Goal: Task Accomplishment & Management: Use online tool/utility

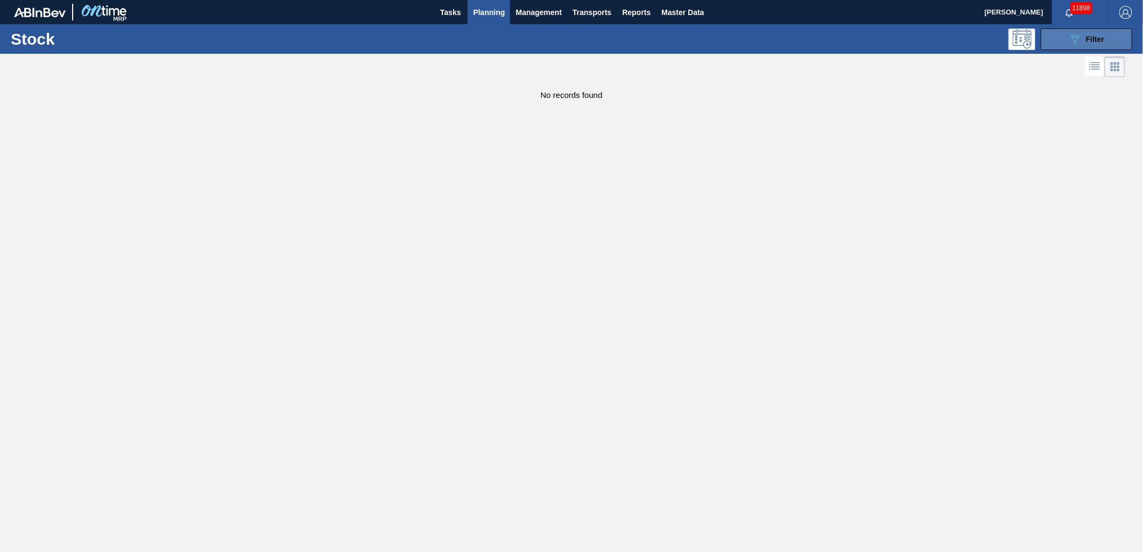
click at [1112, 36] on button "089F7B8B-B2A5-4AFE-B5C0-19BA573D28AC Filter" at bounding box center [1086, 40] width 91 height 22
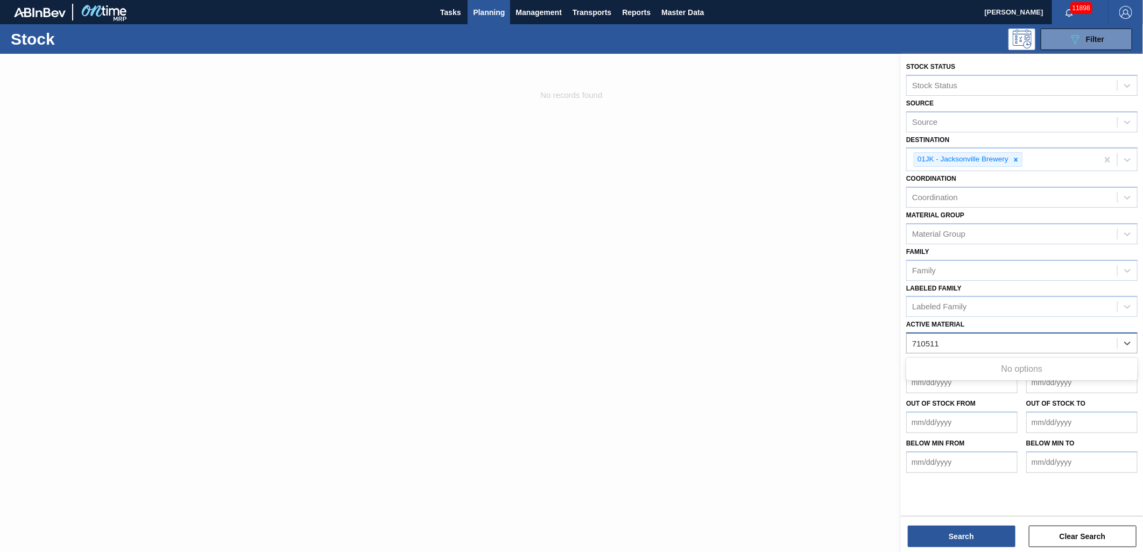
type Material "710511"
click at [960, 337] on div "710511" at bounding box center [1012, 344] width 210 height 16
click at [850, 324] on div at bounding box center [571, 330] width 1143 height 552
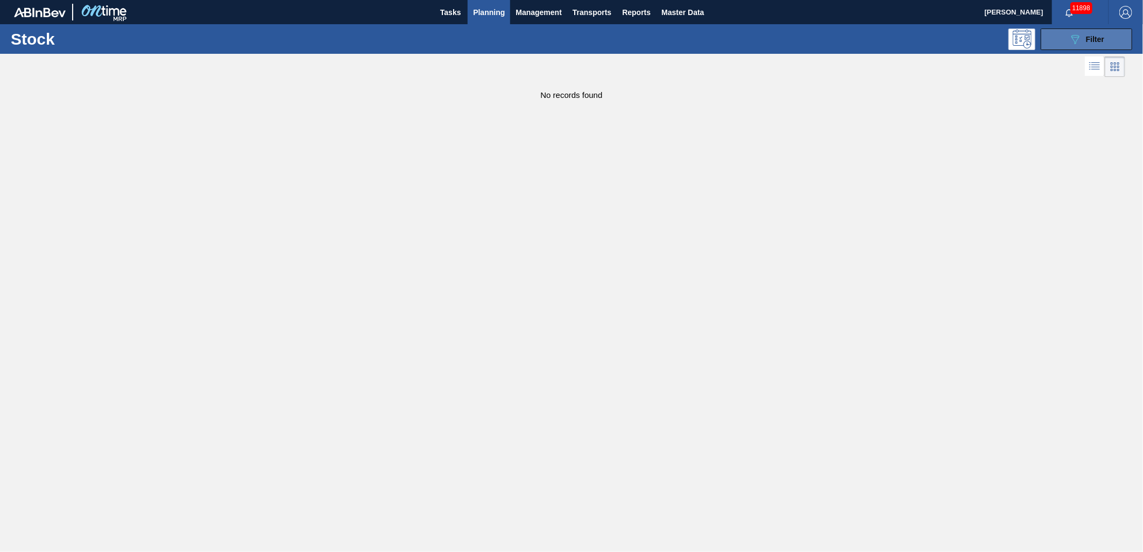
click at [1098, 44] on div "089F7B8B-B2A5-4AFE-B5C0-19BA573D28AC Filter" at bounding box center [1087, 39] width 36 height 13
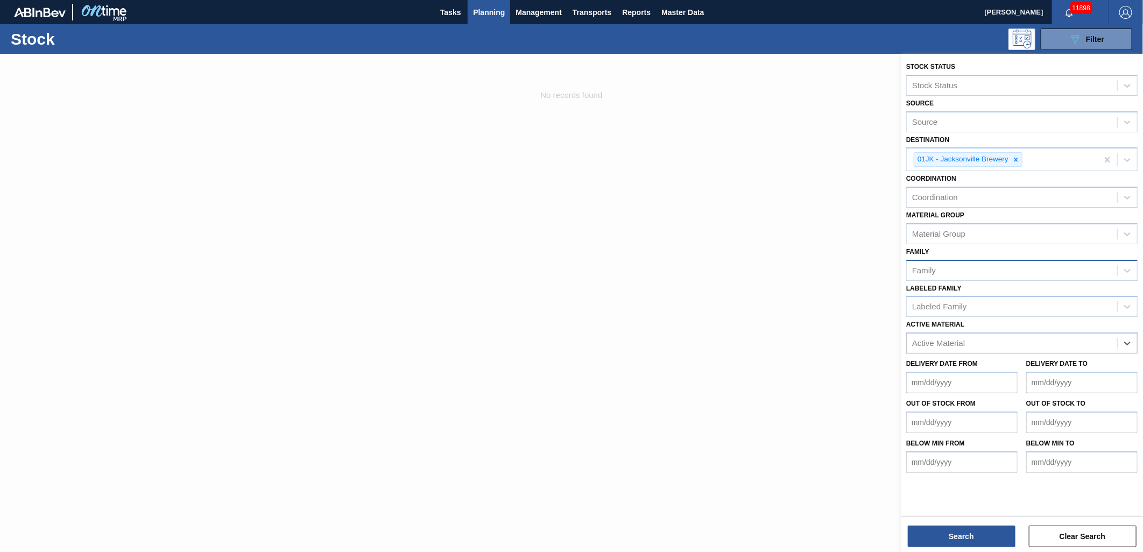
click at [982, 264] on div "Family" at bounding box center [1012, 271] width 210 height 16
click at [1003, 230] on div "Material Group" at bounding box center [1012, 234] width 210 height 16
click at [1010, 201] on div "Coordination" at bounding box center [1012, 198] width 210 height 16
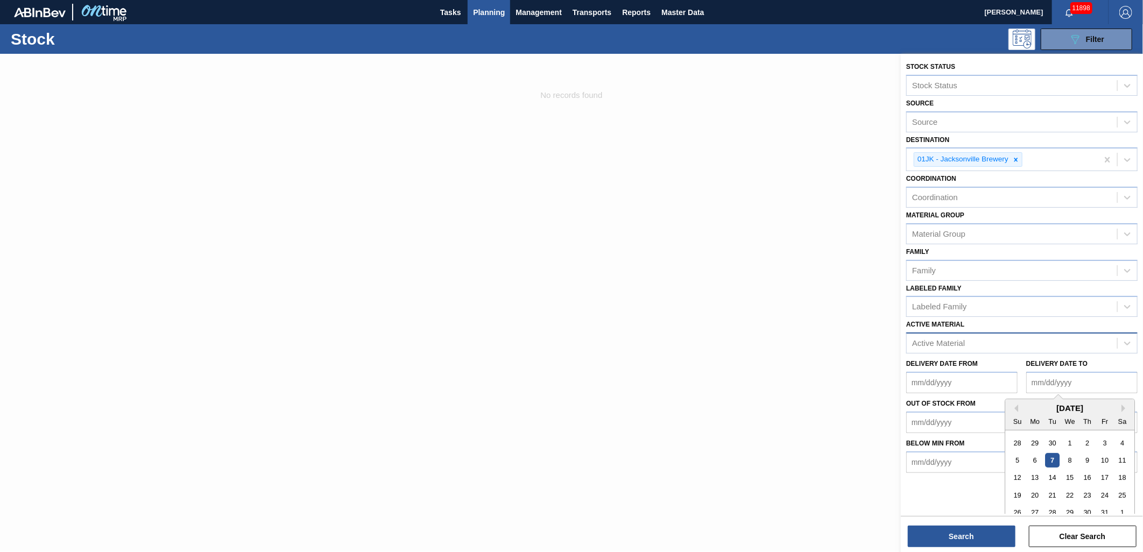
drag, startPoint x: 1026, startPoint y: 373, endPoint x: 1024, endPoint y: 330, distance: 43.1
click at [1026, 372] on to "Delivery Date to" at bounding box center [1081, 383] width 111 height 22
click at [1015, 336] on div "Active Material" at bounding box center [1012, 344] width 210 height 16
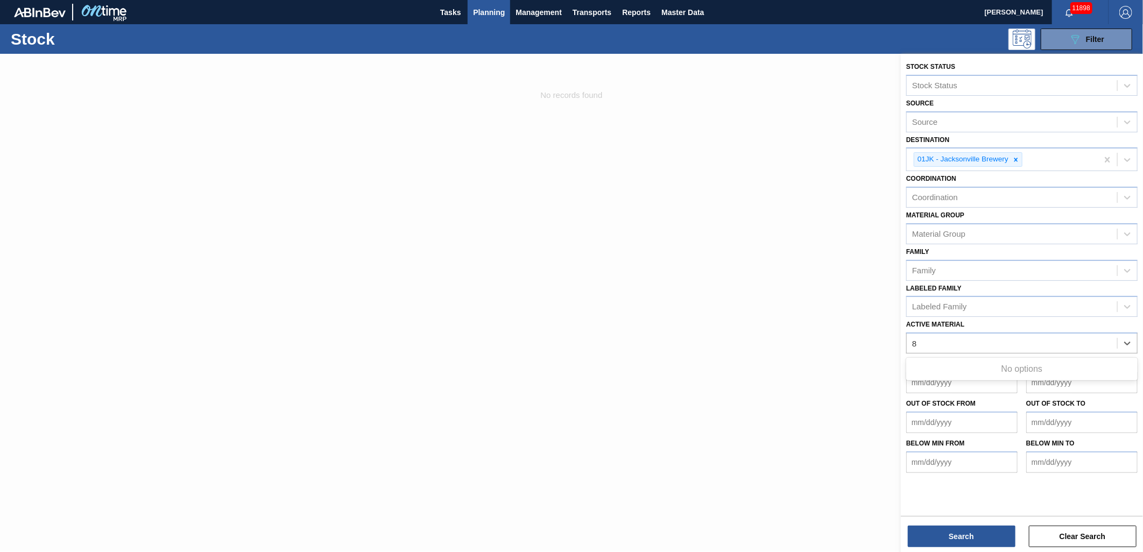
type Material "8"
click at [523, 182] on div at bounding box center [571, 330] width 1143 height 552
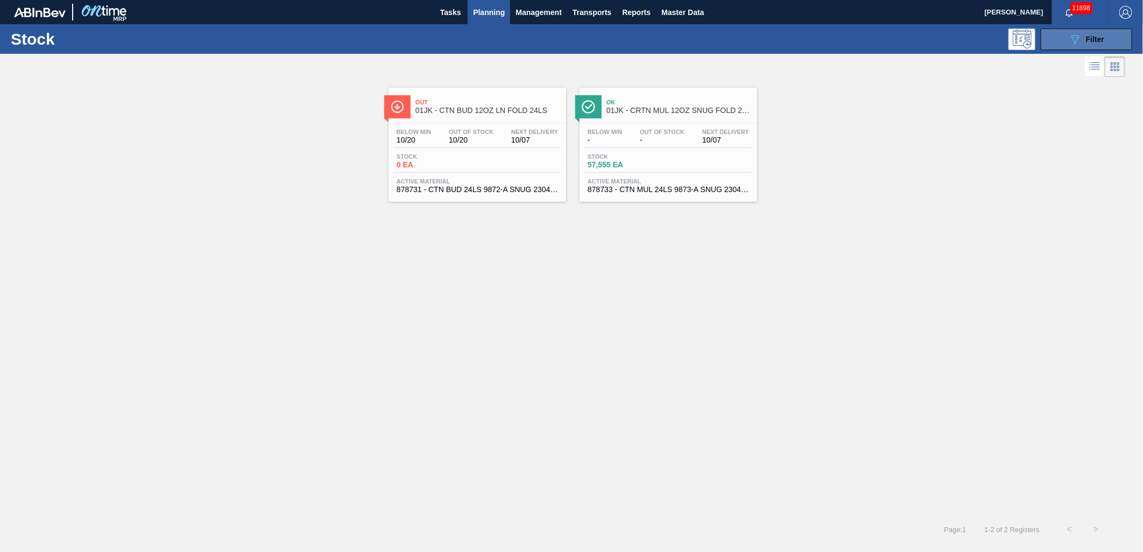
click at [1102, 34] on div "089F7B8B-B2A5-4AFE-B5C0-19BA573D28AC Filter" at bounding box center [1087, 39] width 36 height 13
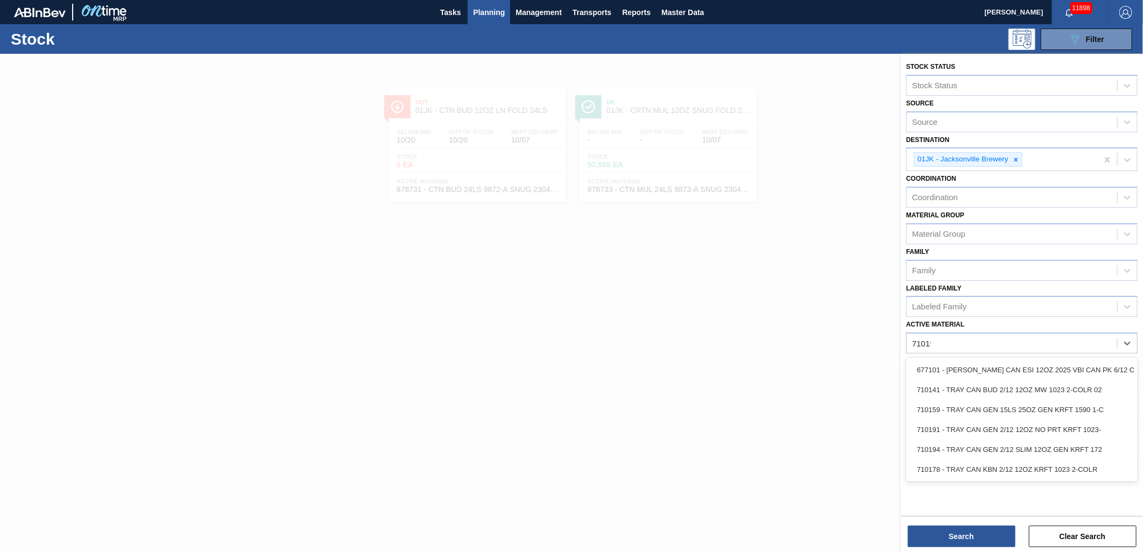
type Material "710191"
type Material "710511"
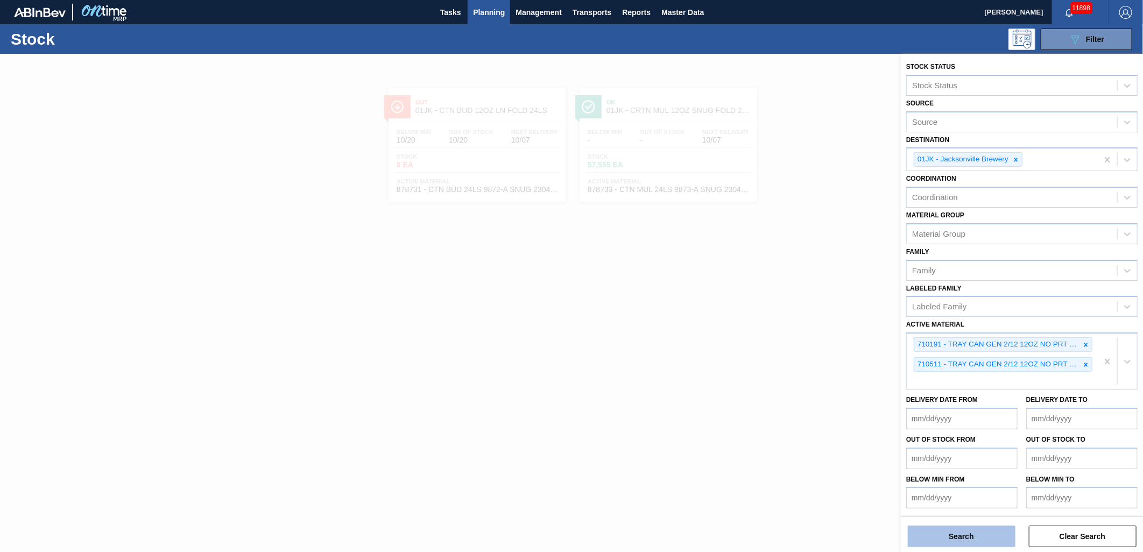
click at [945, 530] on button "Search" at bounding box center [962, 537] width 108 height 22
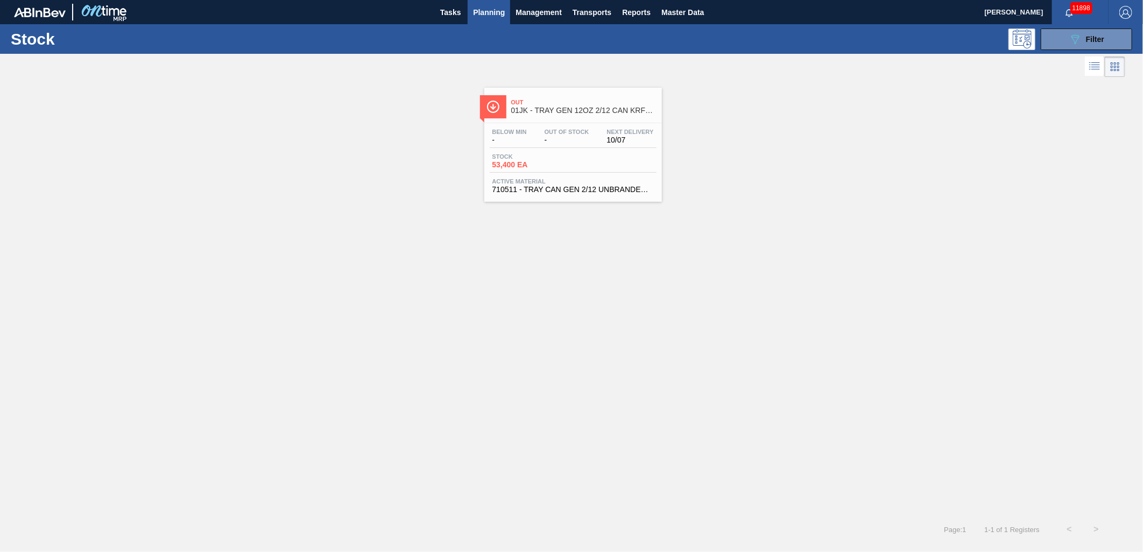
click at [610, 136] on span "10/07" at bounding box center [630, 140] width 47 height 8
drag, startPoint x: 1069, startPoint y: 35, endPoint x: 1071, endPoint y: 46, distance: 10.9
click at [1071, 34] on icon "089F7B8B-B2A5-4AFE-B5C0-19BA573D28AC" at bounding box center [1075, 39] width 13 height 13
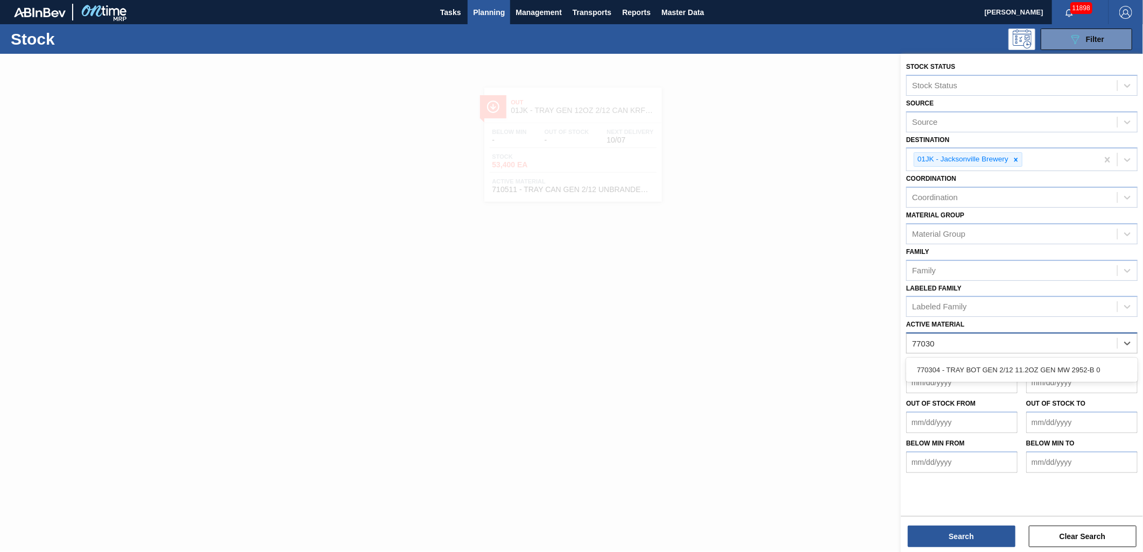
type Material "770304"
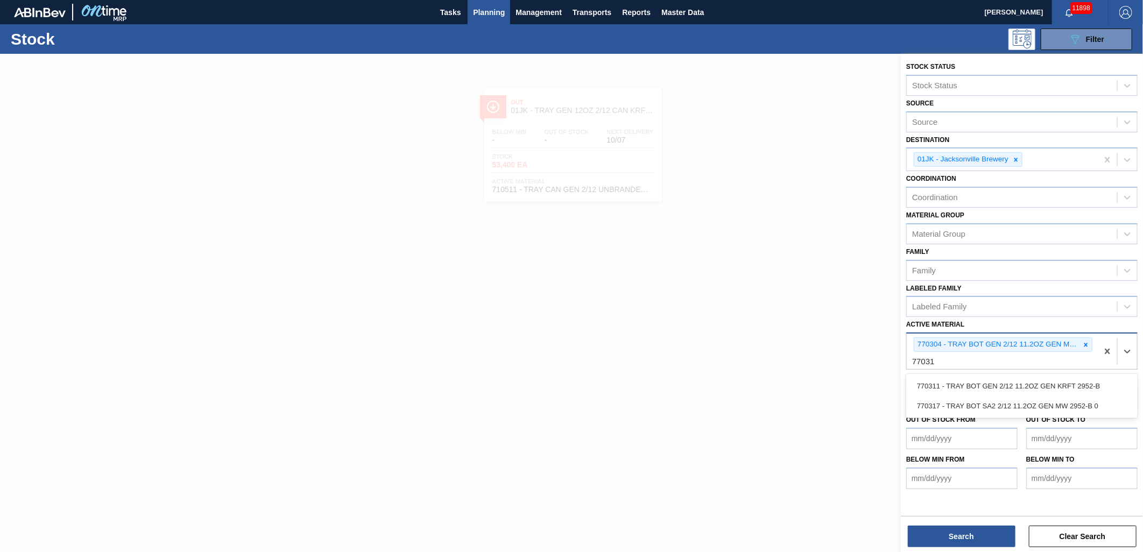
type Material "770317"
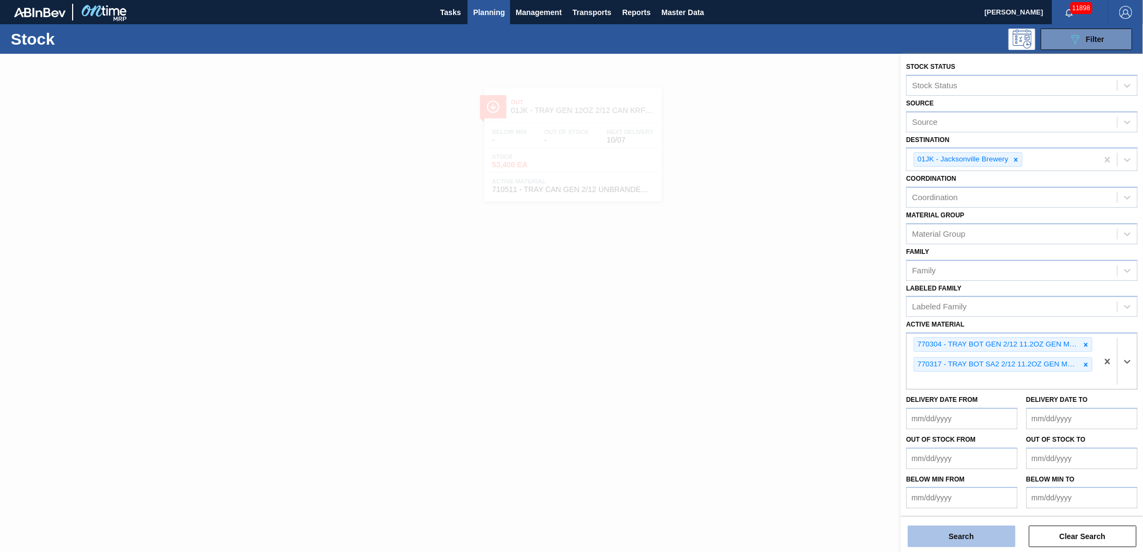
click at [961, 532] on button "Search" at bounding box center [962, 537] width 108 height 22
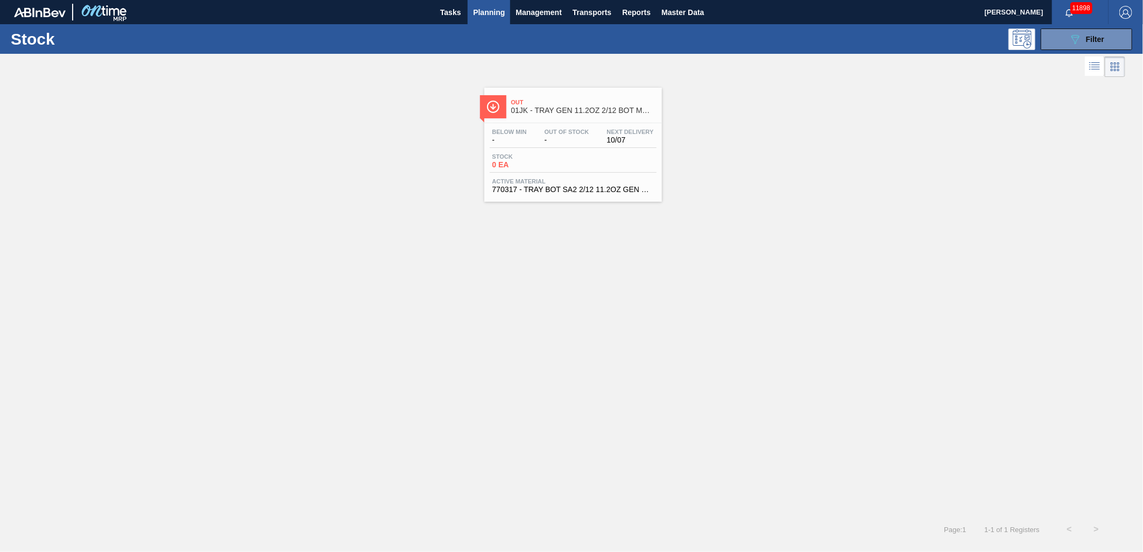
click at [572, 110] on span "01JK - TRAY GEN 11.2OZ 2/12 BOT MW 2952-B" at bounding box center [583, 111] width 145 height 8
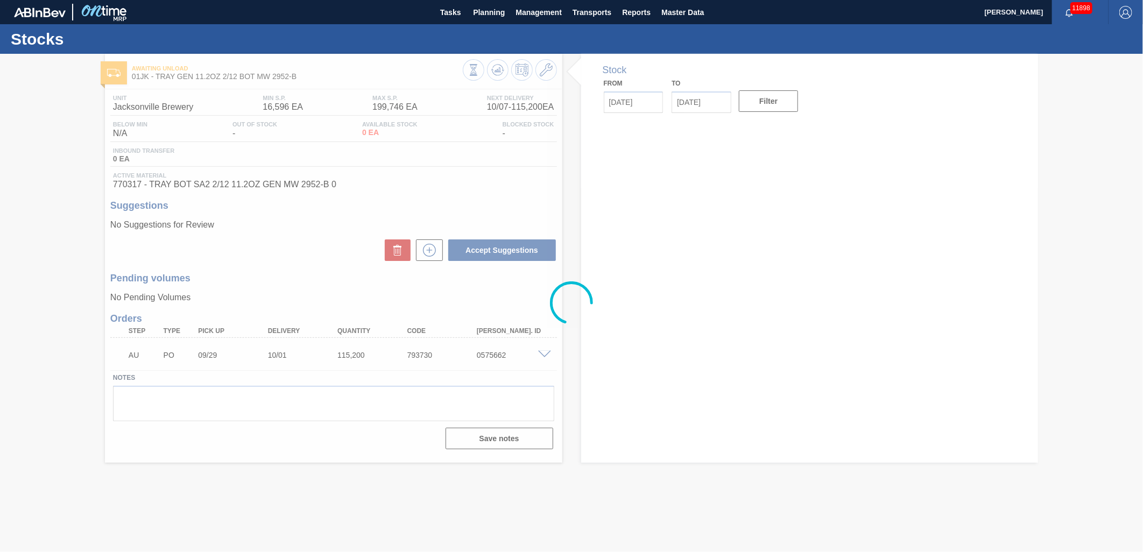
type input "[DATE]"
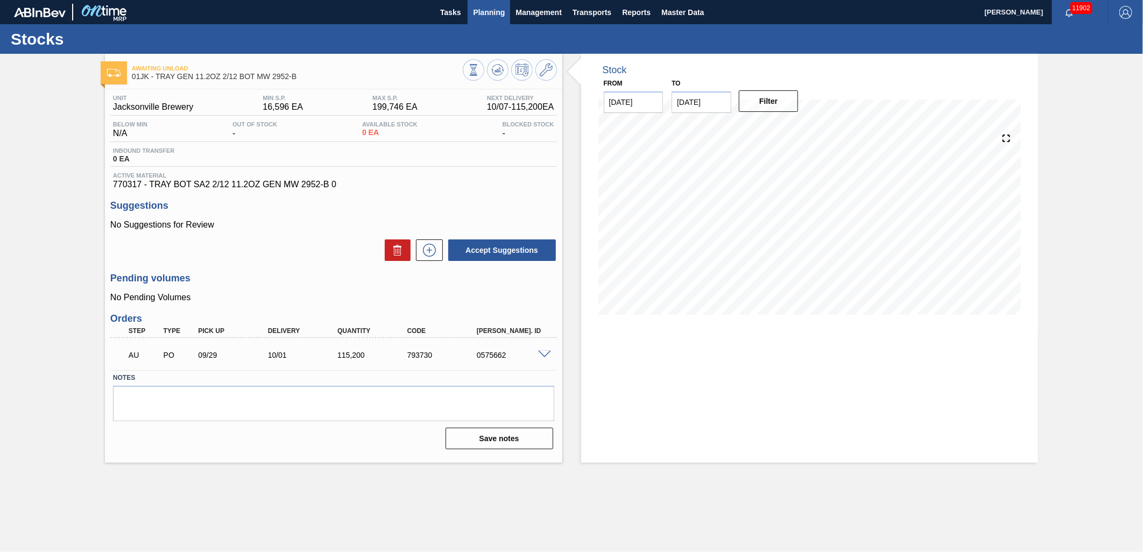
click at [488, 8] on span "Planning" at bounding box center [489, 12] width 32 height 13
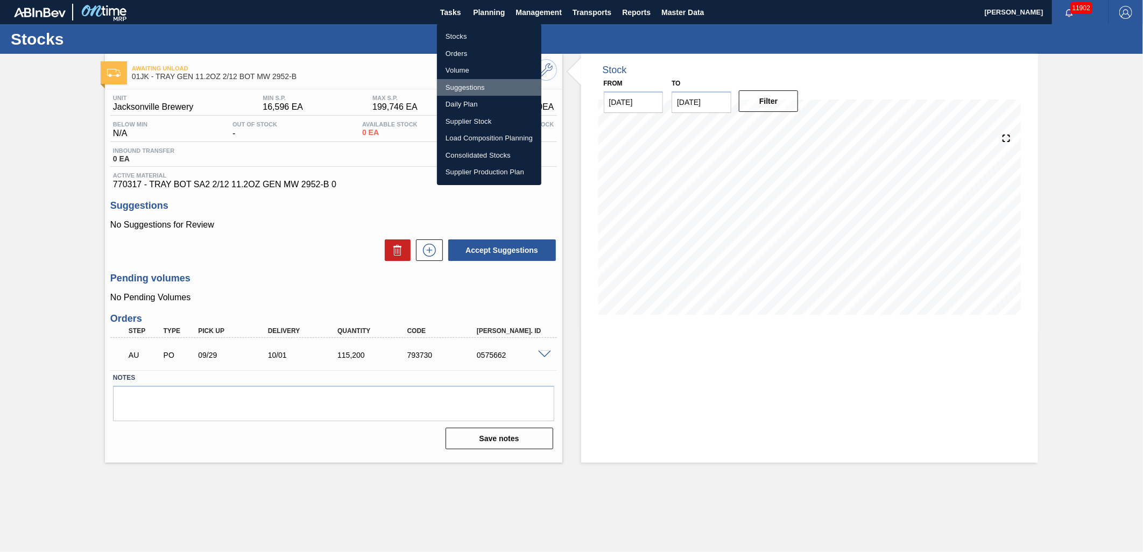
click at [471, 84] on li "Suggestions" at bounding box center [489, 87] width 104 height 17
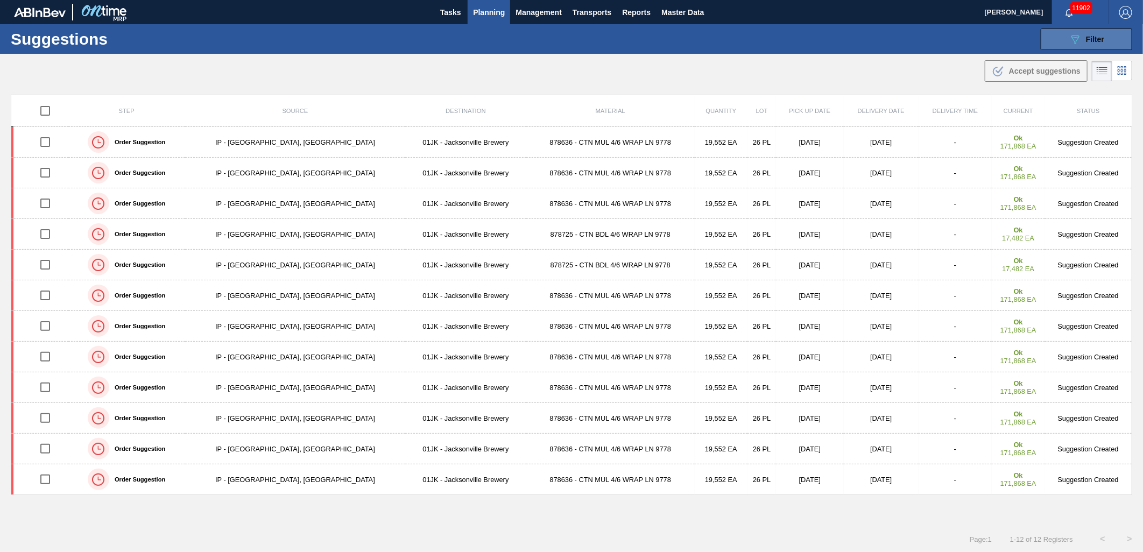
click at [1054, 41] on button "089F7B8B-B2A5-4AFE-B5C0-19BA573D28AC Filter" at bounding box center [1086, 40] width 91 height 22
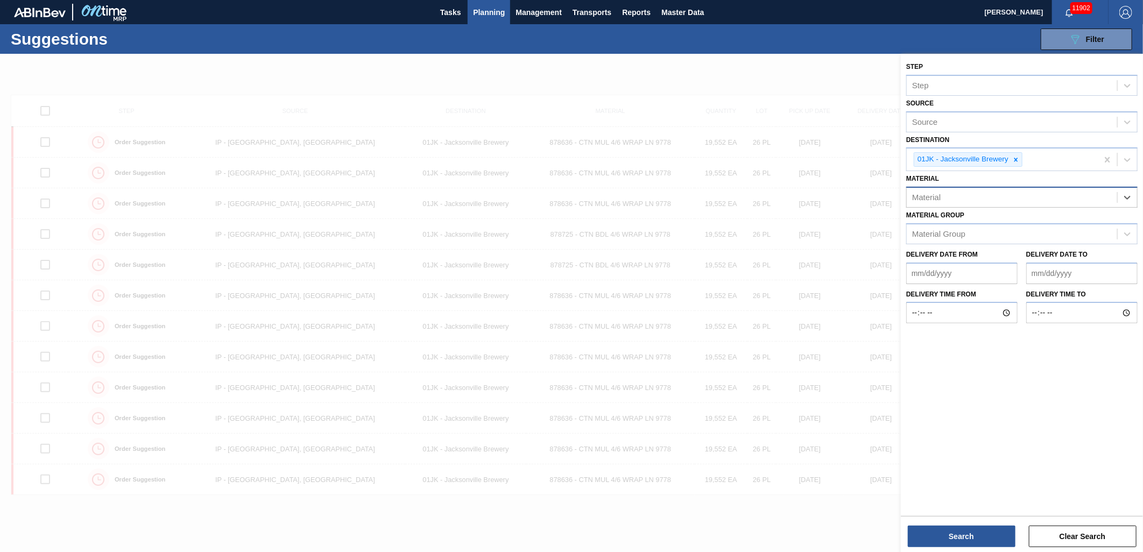
click at [1073, 198] on div "Material" at bounding box center [1012, 198] width 210 height 16
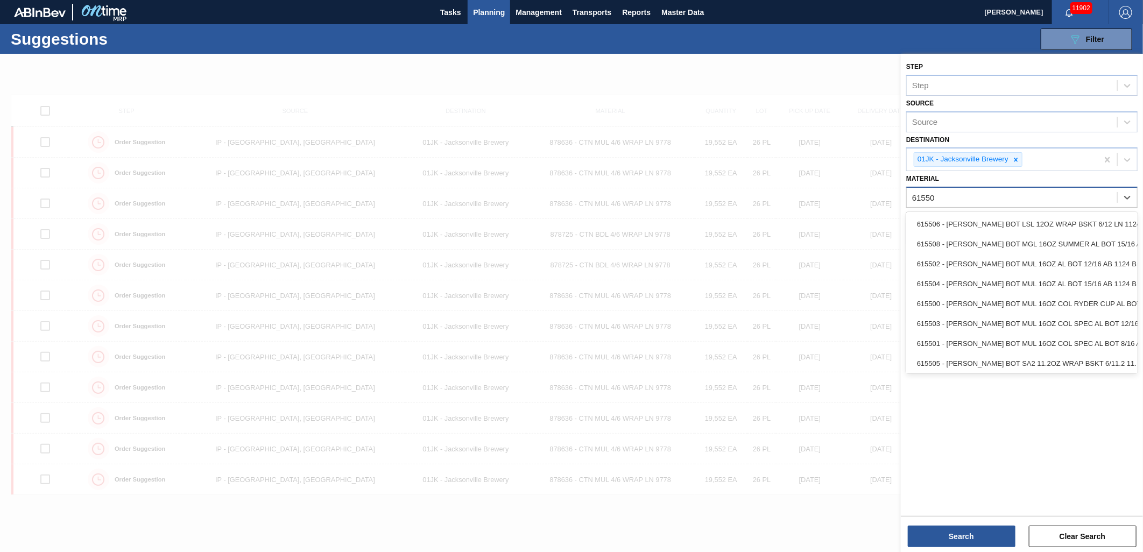
type input "615505"
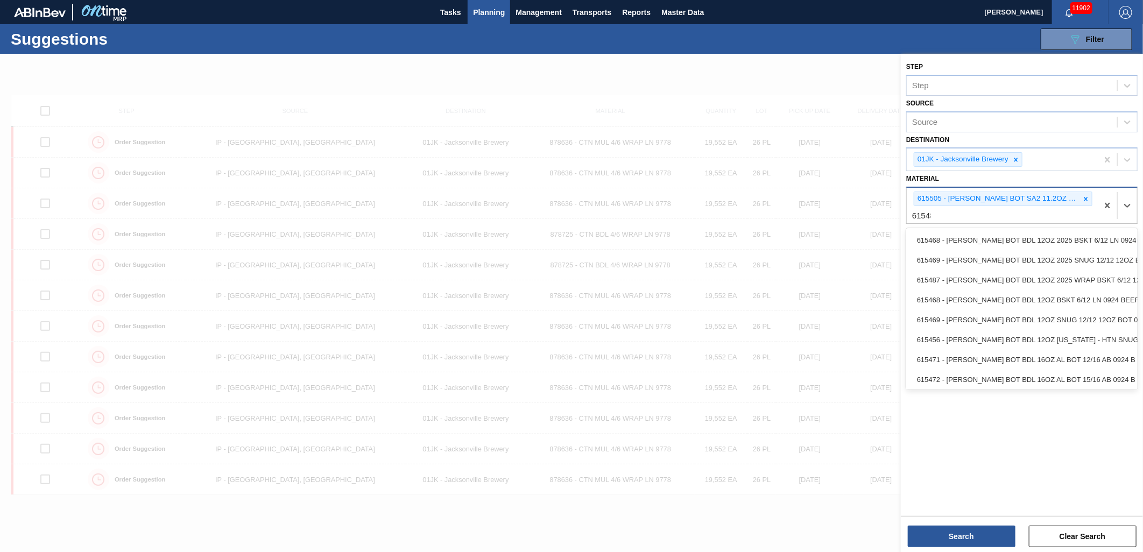
type input "615487"
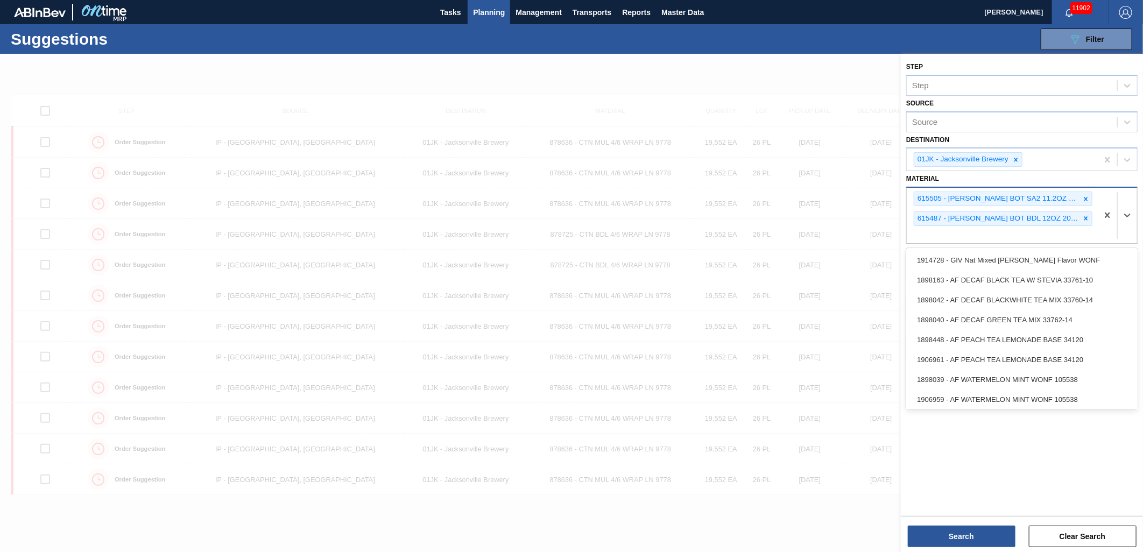
click at [956, 224] on div "615505 - CARR BOT SA2 11.2OZ WRAP BSKT 6/11.2 11. 615487 - CARR BOT BDL 12OZ 20…" at bounding box center [1002, 215] width 191 height 55
type input "615358"
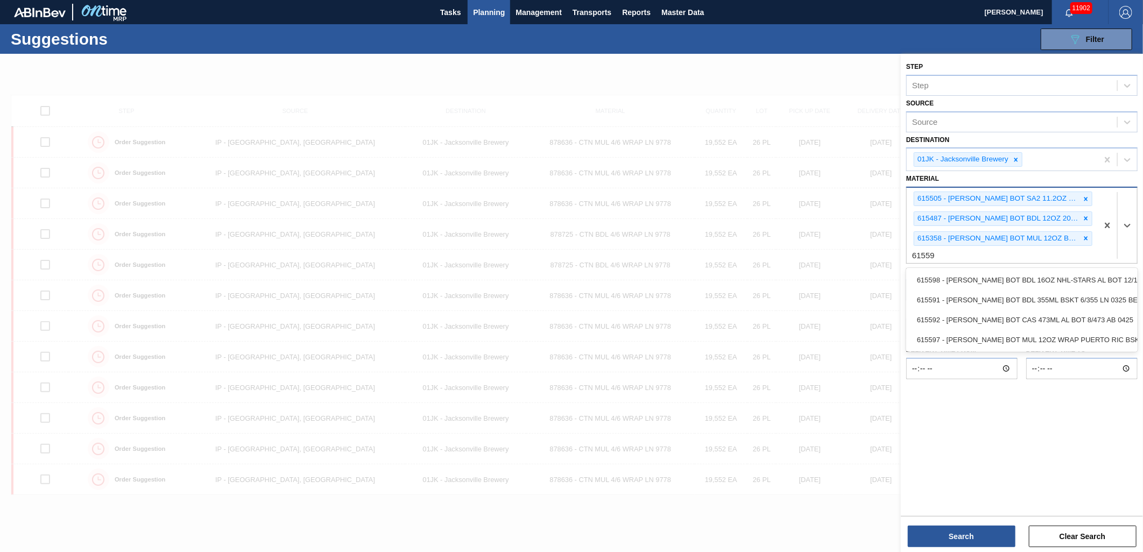
type input "615597"
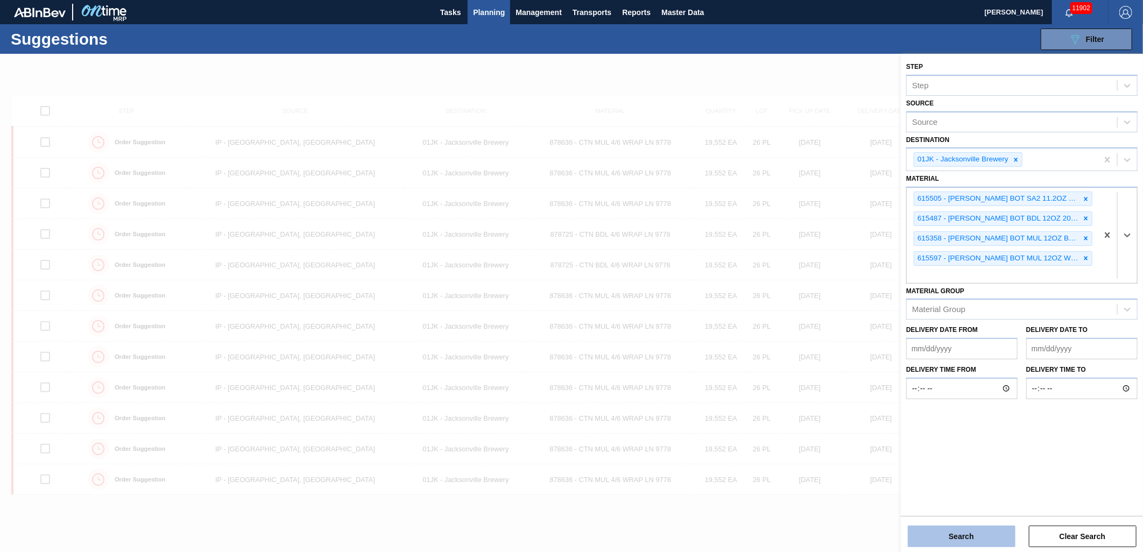
click at [993, 529] on button "Search" at bounding box center [962, 537] width 108 height 22
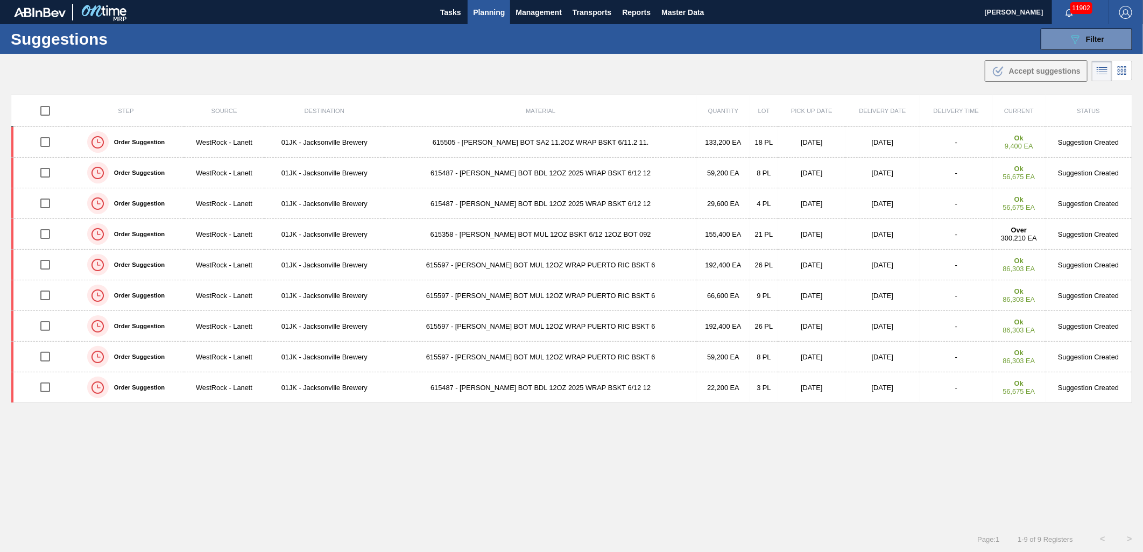
click at [798, 67] on div ".b{fill:var(--color-action-default)} Accept suggestions" at bounding box center [571, 69] width 1143 height 30
click at [720, 54] on main "Tasks Planning Management Transports Reports Master Data Jasmine Brown 11902 Ma…" at bounding box center [571, 276] width 1143 height 552
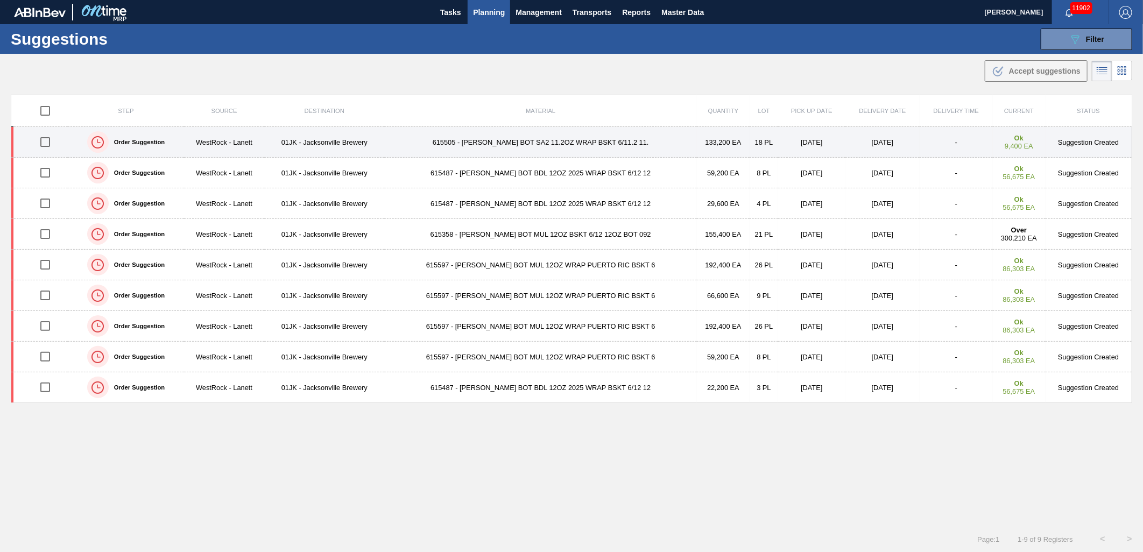
drag, startPoint x: 43, startPoint y: 143, endPoint x: 49, endPoint y: 153, distance: 11.8
click at [43, 143] on input "checkbox" at bounding box center [45, 142] width 23 height 23
checkbox input "true"
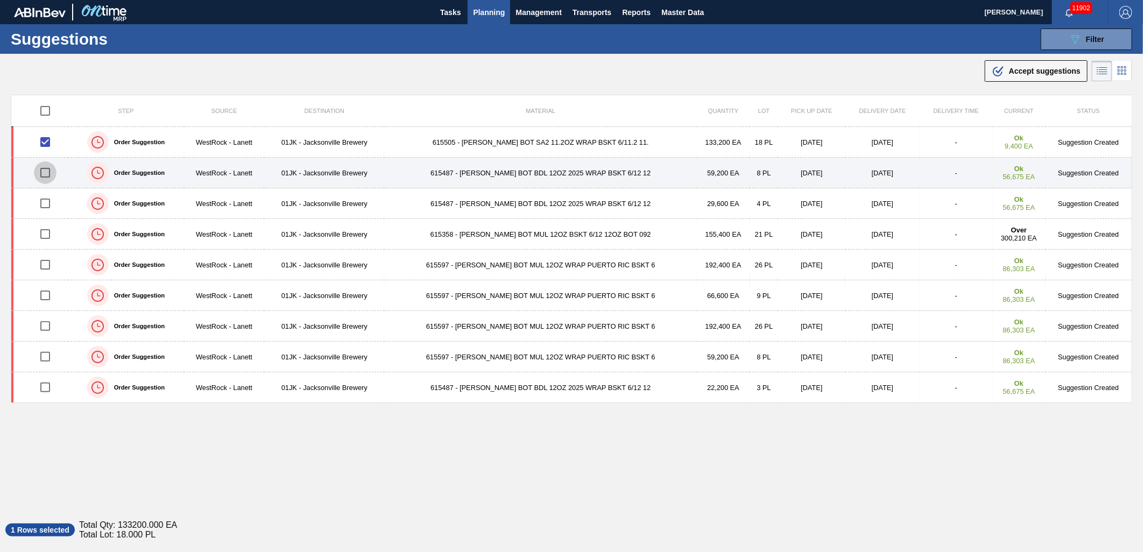
click at [50, 171] on input "checkbox" at bounding box center [45, 172] width 23 height 23
checkbox input "true"
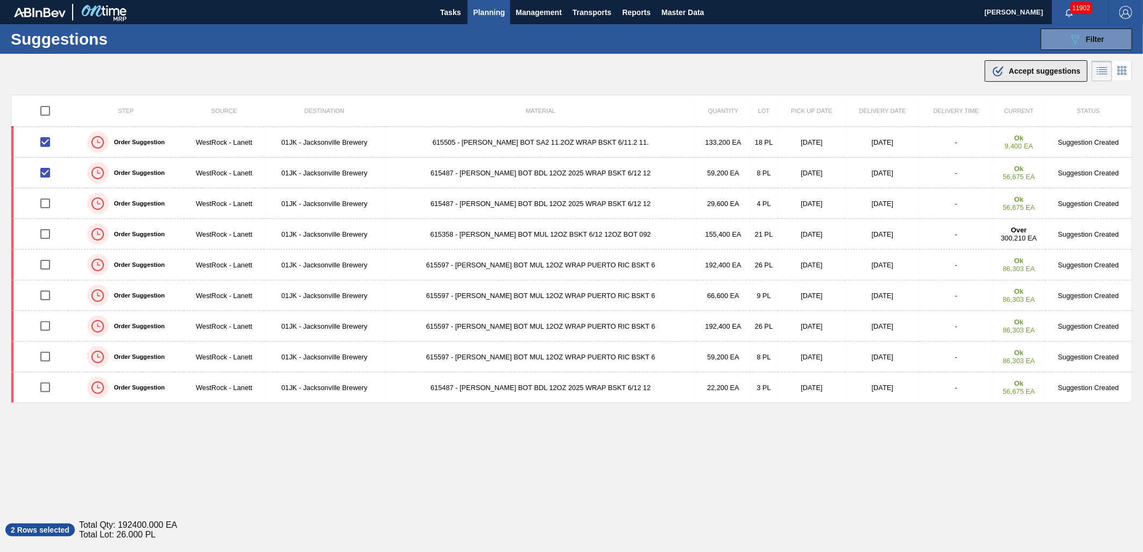
click at [1004, 72] on div ".b{fill:var(--color-action-default)} Accept suggestions" at bounding box center [1036, 71] width 89 height 13
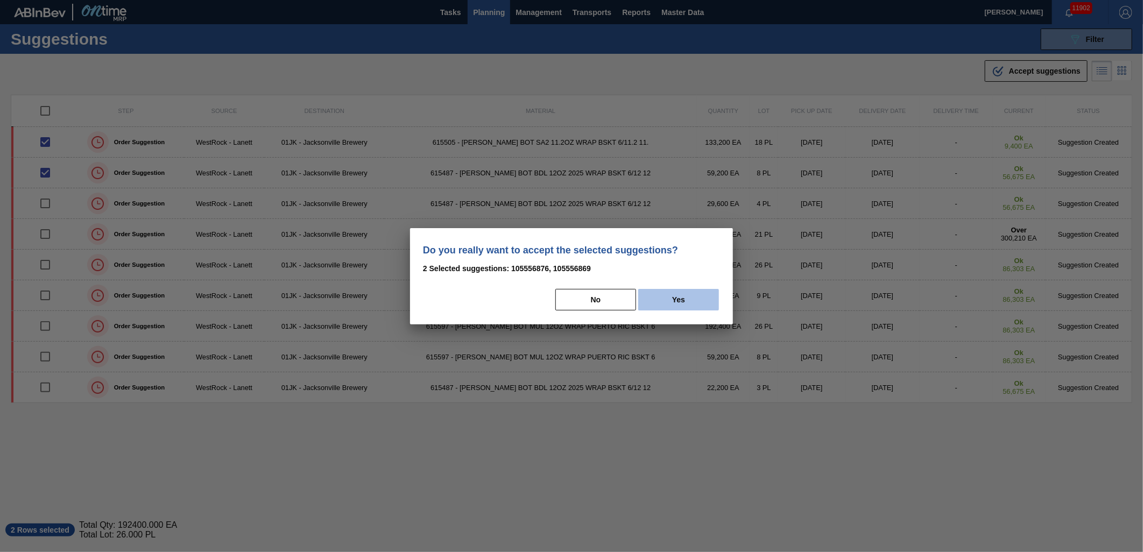
click at [709, 298] on button "Yes" at bounding box center [678, 300] width 81 height 22
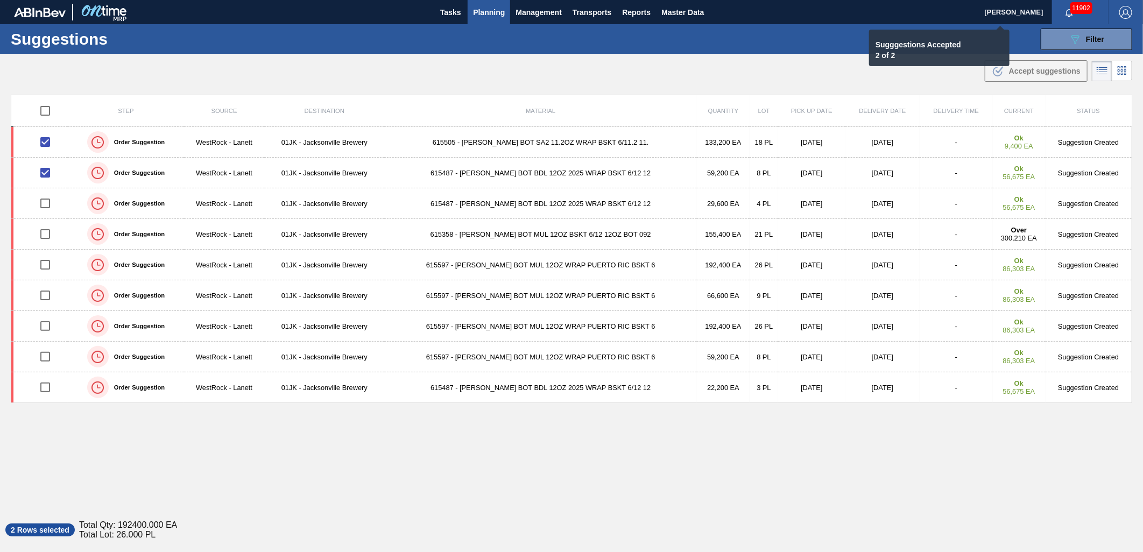
checkbox input "false"
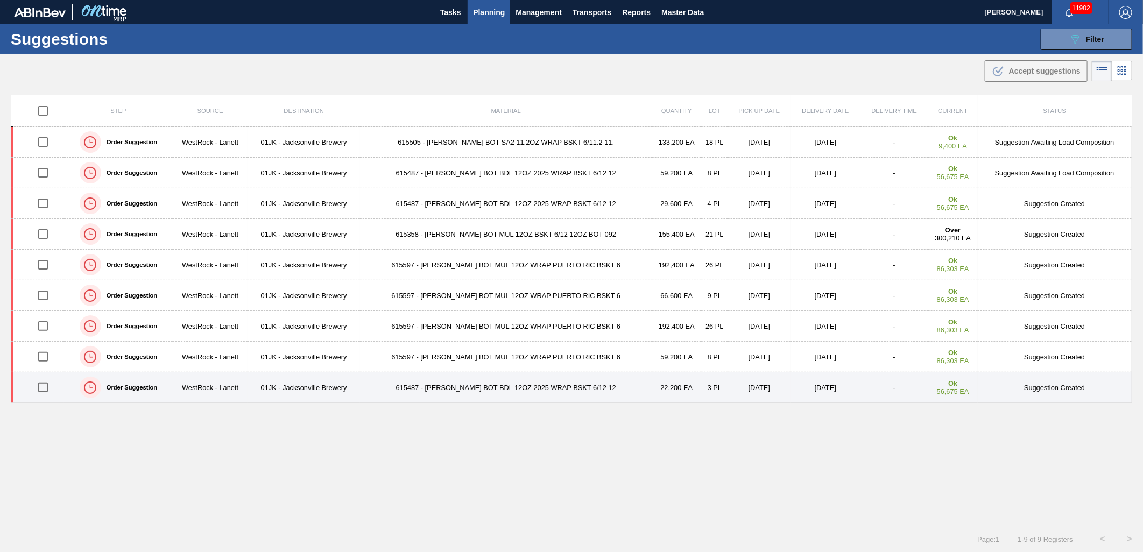
click at [52, 389] on input "checkbox" at bounding box center [43, 387] width 23 height 23
checkbox input "true"
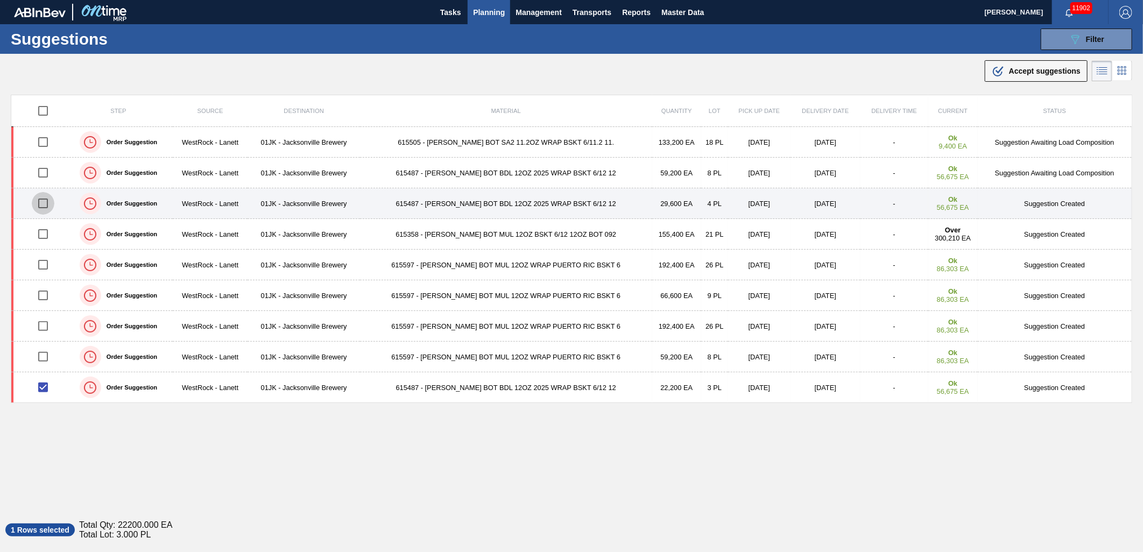
click at [46, 200] on input "checkbox" at bounding box center [43, 203] width 23 height 23
checkbox input "true"
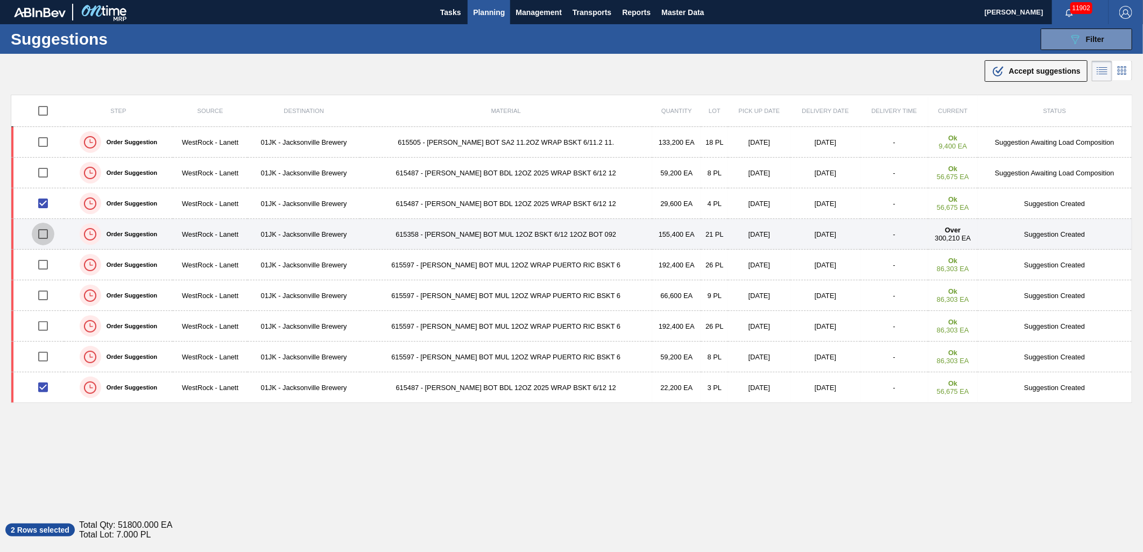
click at [46, 236] on input "checkbox" at bounding box center [43, 234] width 23 height 23
checkbox input "true"
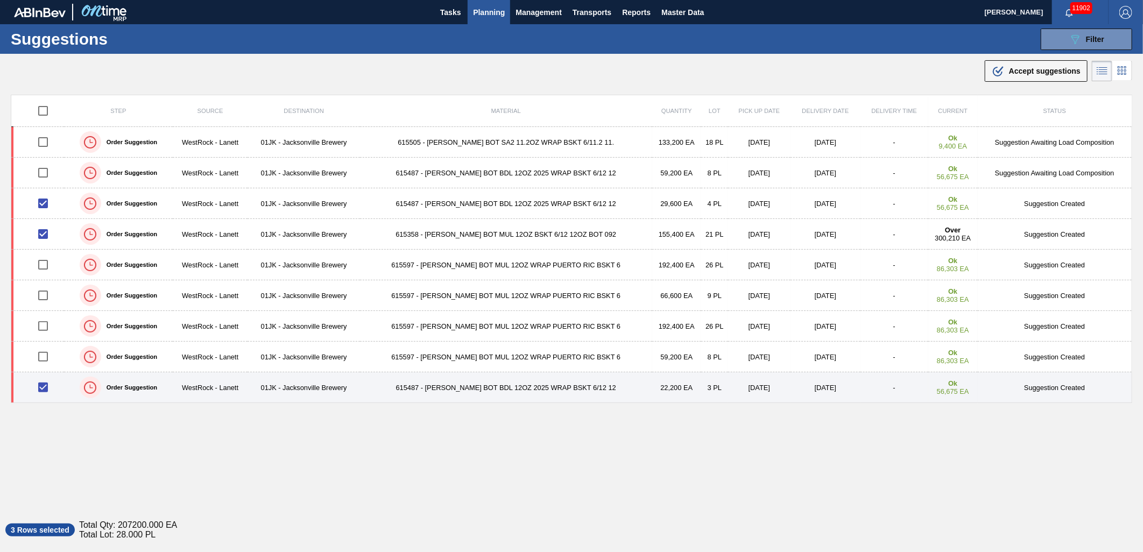
click at [43, 390] on input "checkbox" at bounding box center [43, 387] width 23 height 23
checkbox input "false"
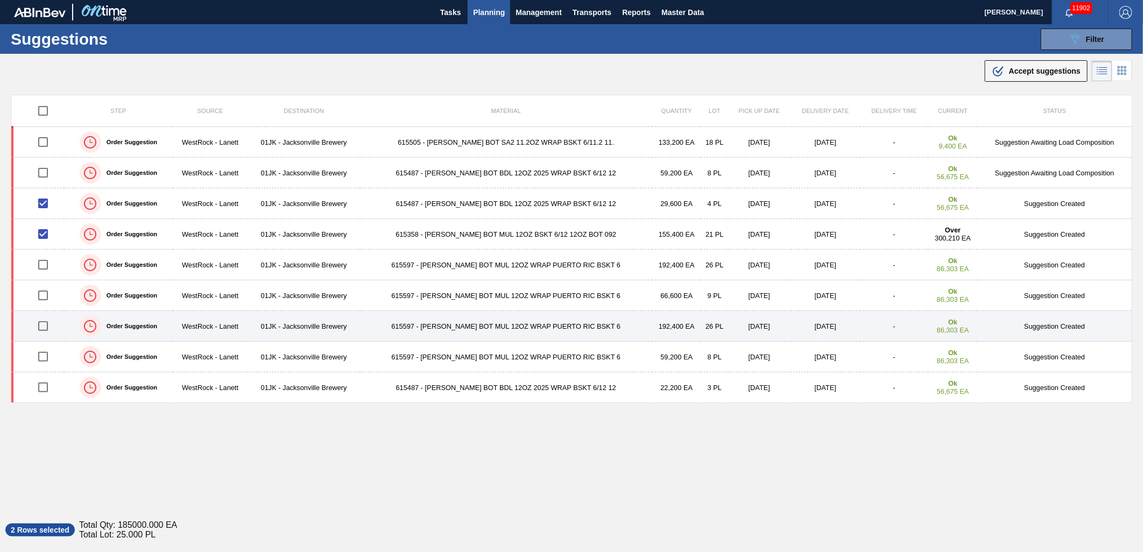
click at [42, 325] on input "checkbox" at bounding box center [43, 326] width 23 height 23
checkbox input "true"
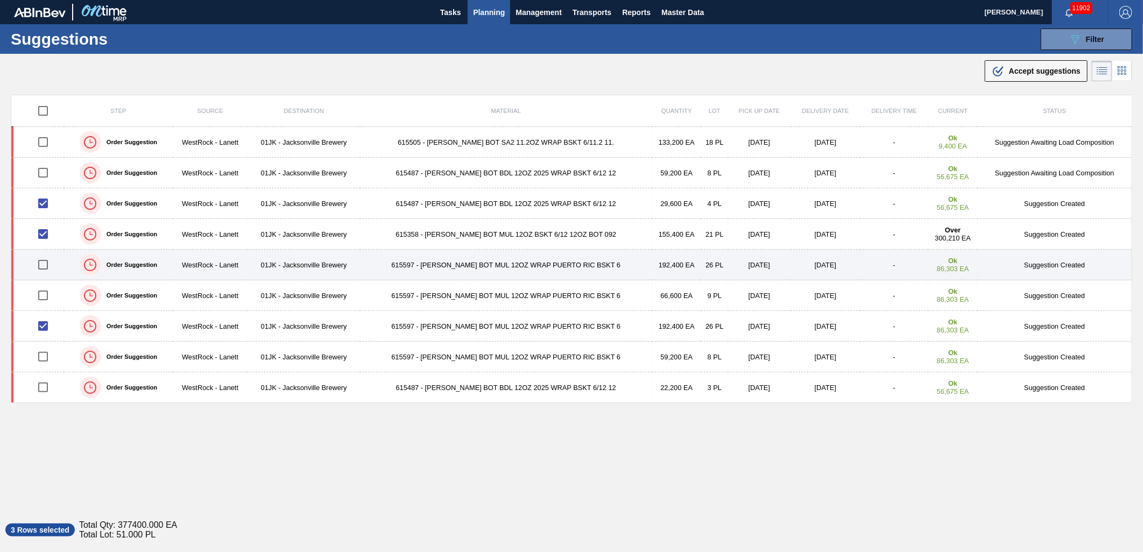
click at [40, 266] on input "checkbox" at bounding box center [43, 264] width 23 height 23
checkbox input "true"
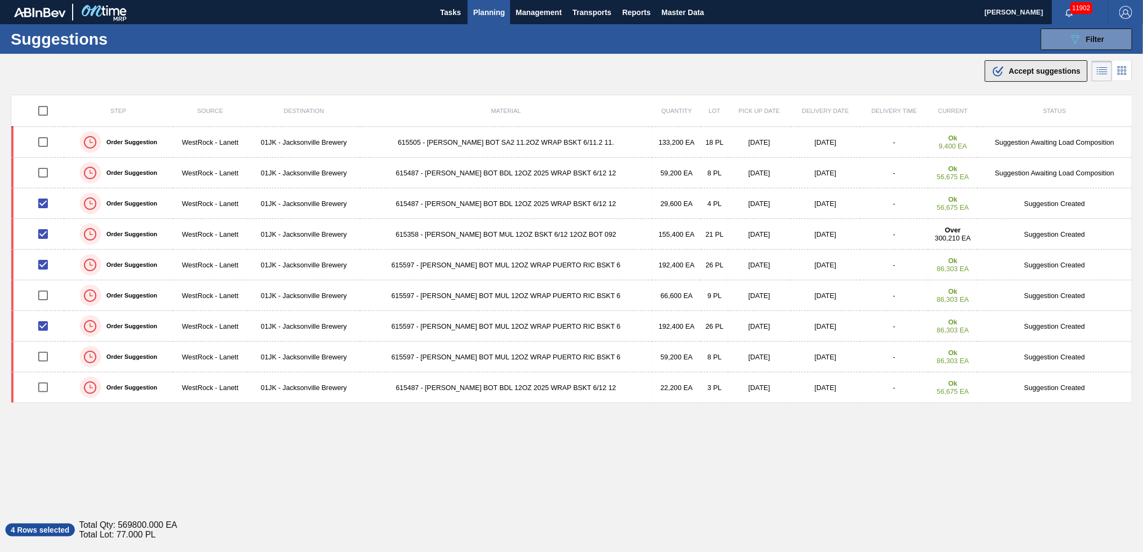
click at [1046, 68] on span "Accept suggestions" at bounding box center [1045, 71] width 72 height 9
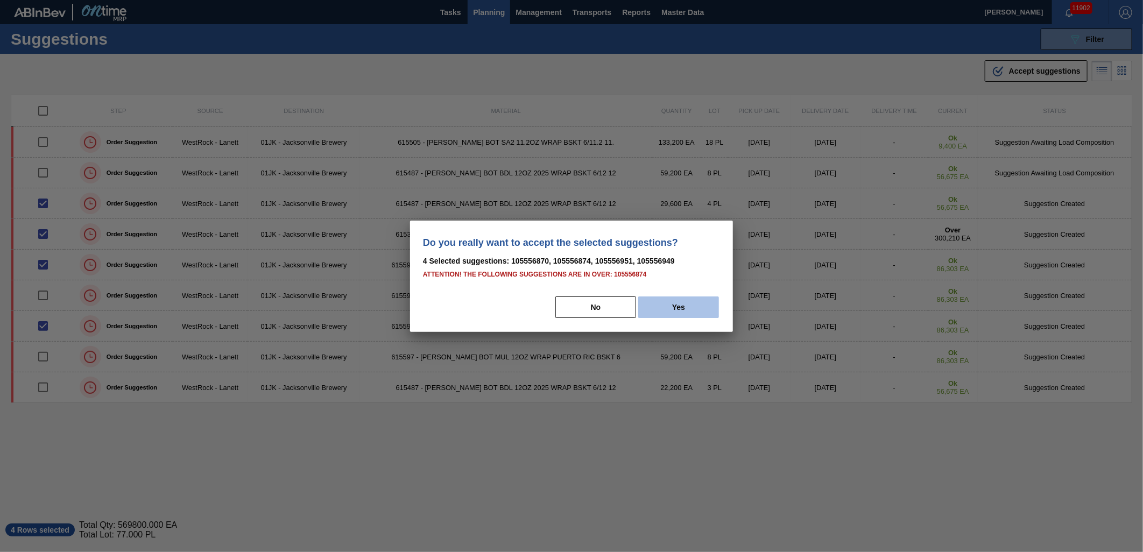
click at [675, 305] on button "Yes" at bounding box center [678, 308] width 81 height 22
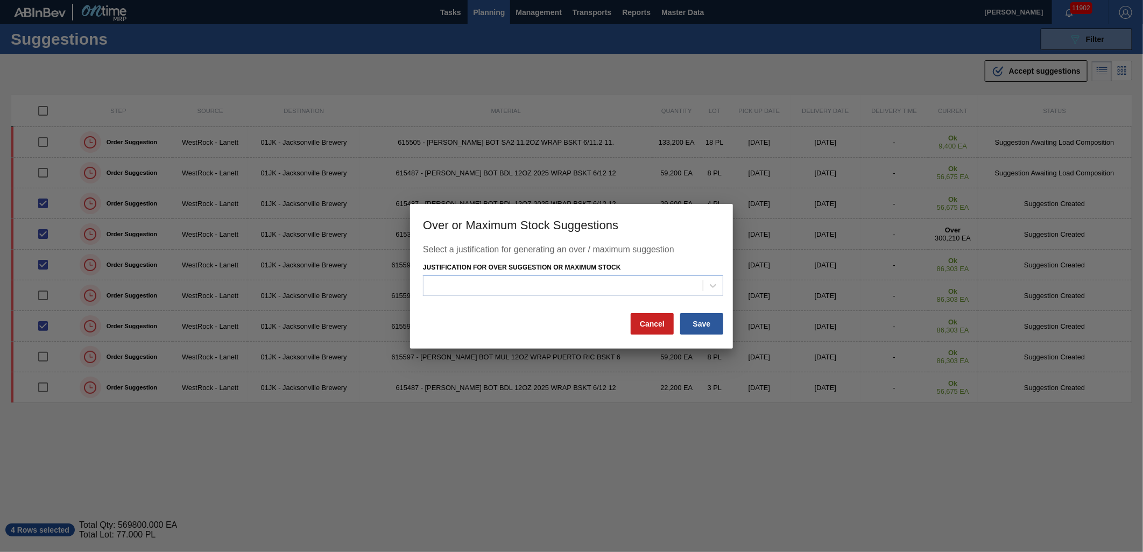
click at [529, 440] on div at bounding box center [571, 276] width 1143 height 552
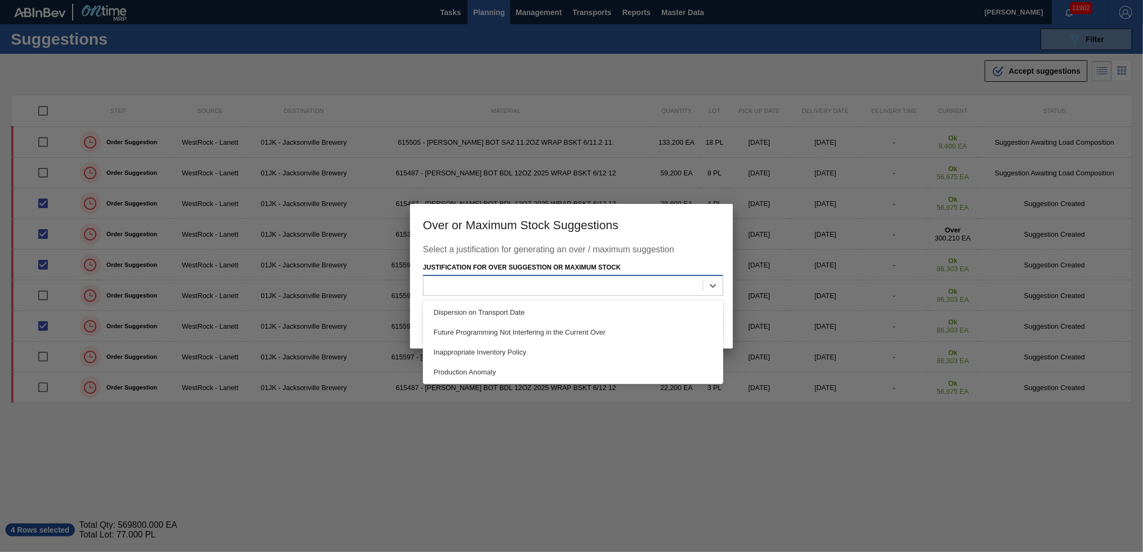
click at [701, 278] on div at bounding box center [563, 286] width 279 height 16
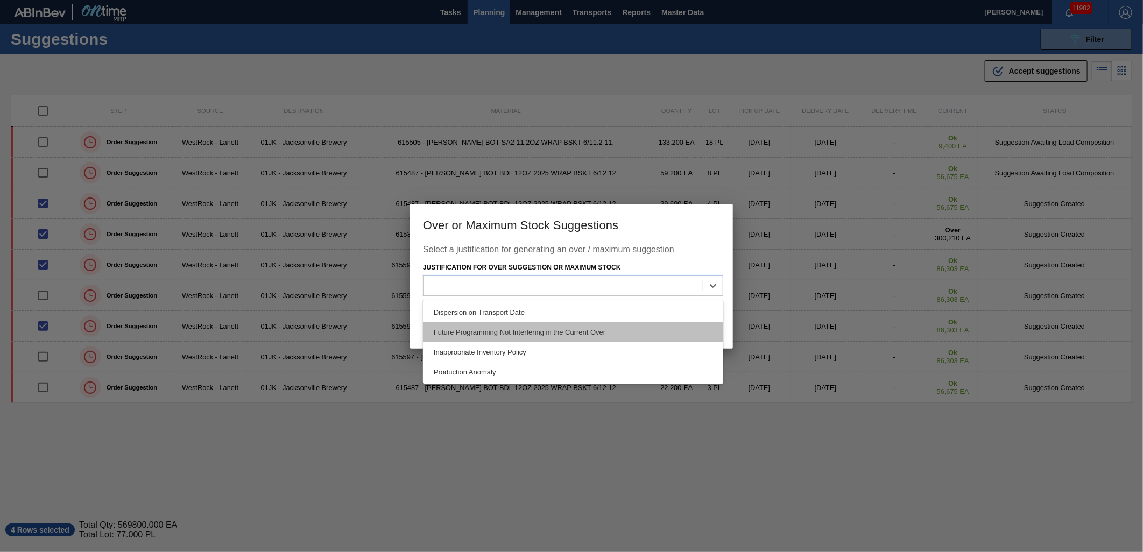
click at [511, 333] on div "Future Programming Not Interfering in the Current Over" at bounding box center [573, 332] width 300 height 20
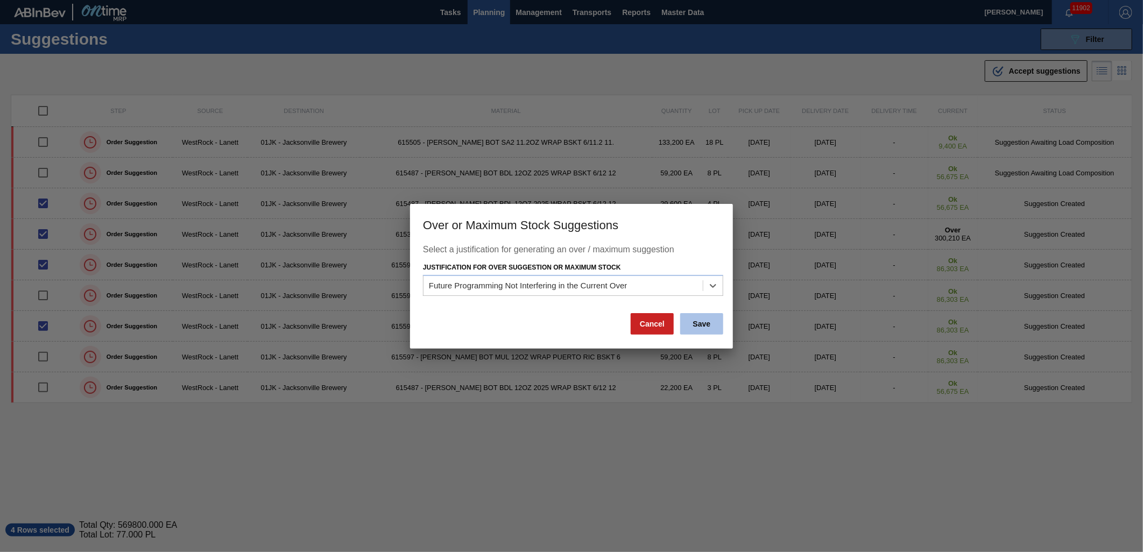
click at [717, 322] on button "Save" at bounding box center [701, 324] width 43 height 22
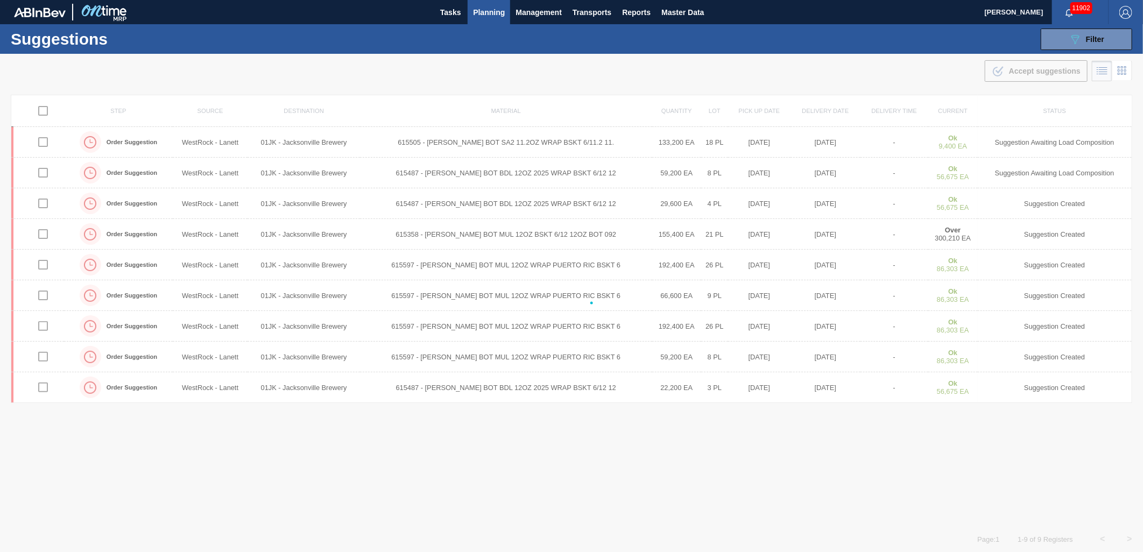
checkbox input "false"
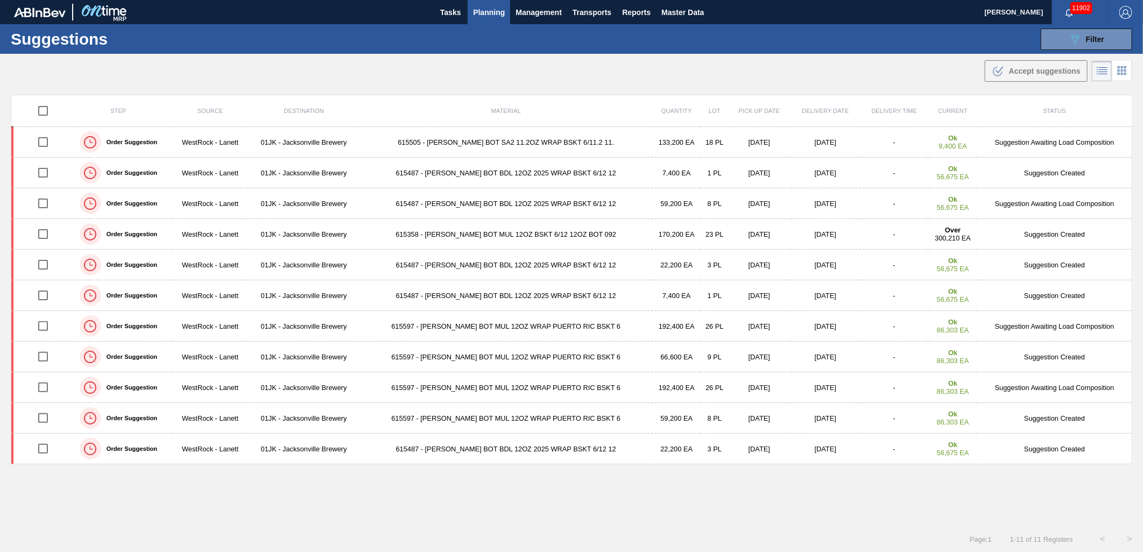
click at [422, 62] on div ".b{fill:var(--color-action-default)} Accept suggestions" at bounding box center [571, 69] width 1143 height 30
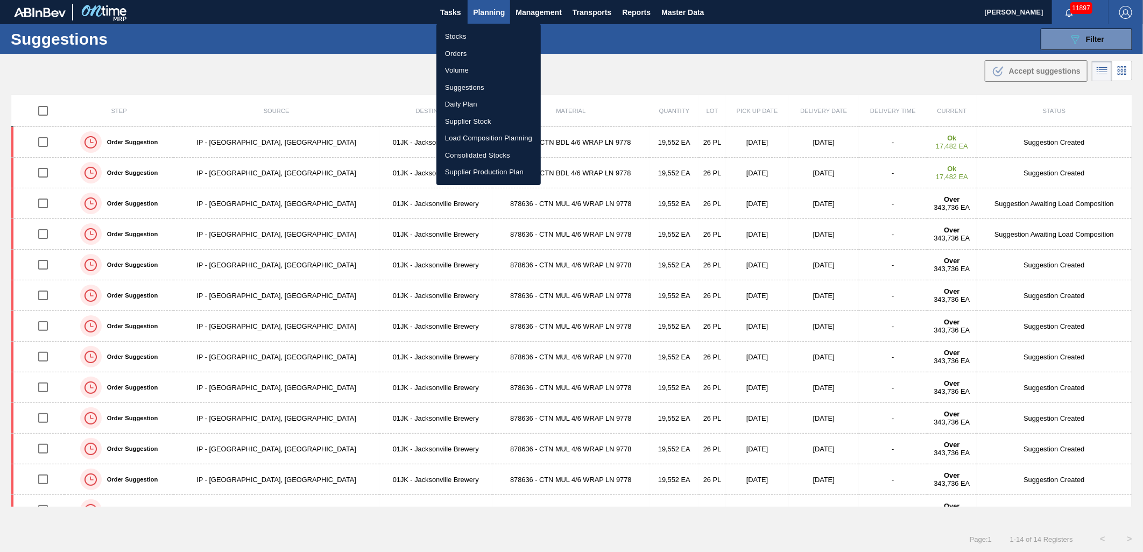
click at [503, 135] on li "Load Composition Planning" at bounding box center [488, 138] width 104 height 17
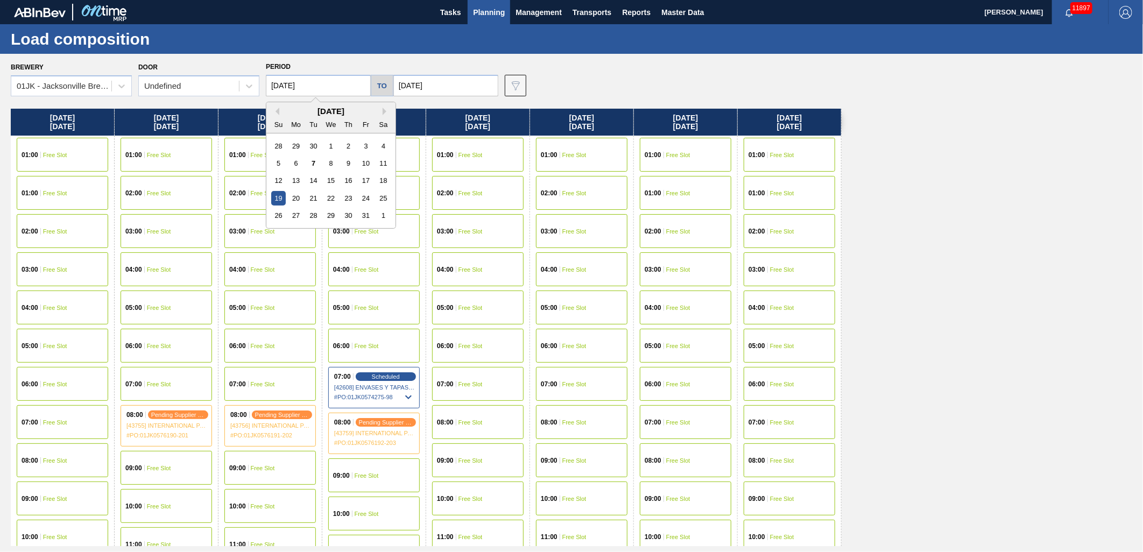
click at [332, 87] on input "[DATE]" at bounding box center [318, 86] width 105 height 22
click at [284, 175] on div "12" at bounding box center [278, 180] width 15 height 15
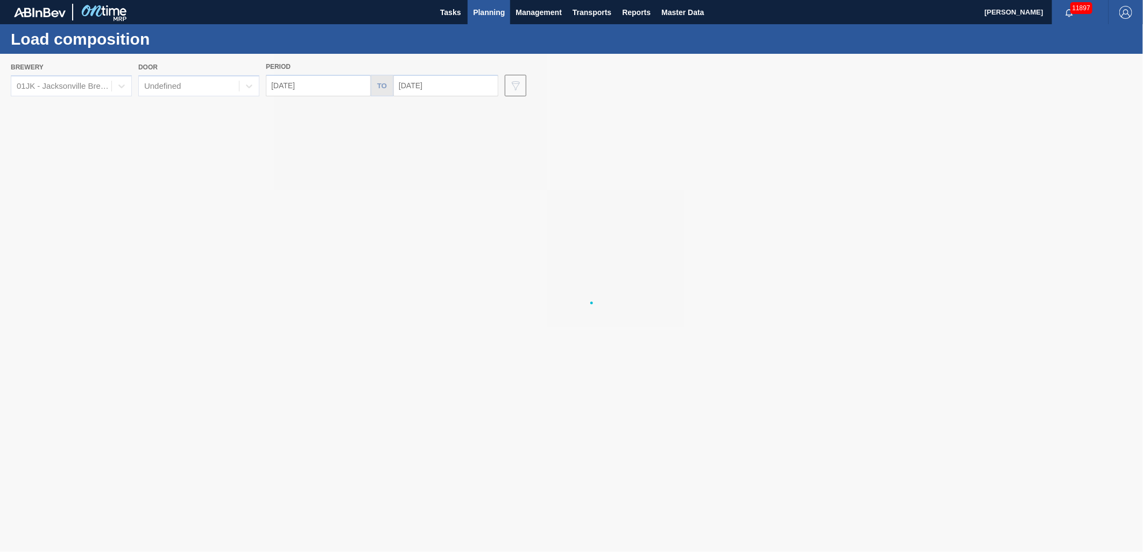
type input "10/12/2025"
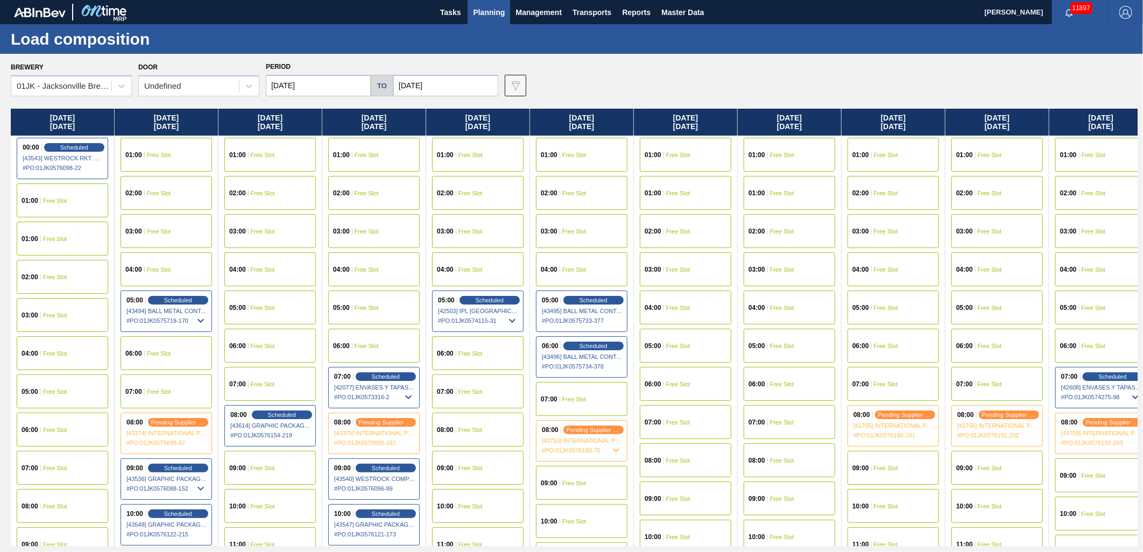
click at [466, 83] on input "10/26/2025" at bounding box center [445, 86] width 105 height 22
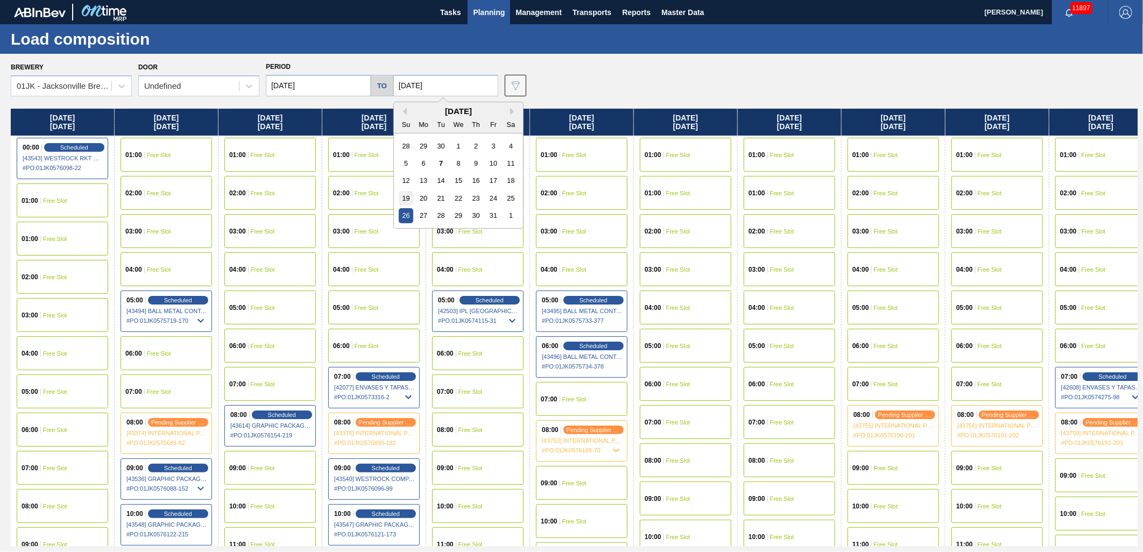
click at [404, 194] on div "19" at bounding box center [406, 198] width 15 height 15
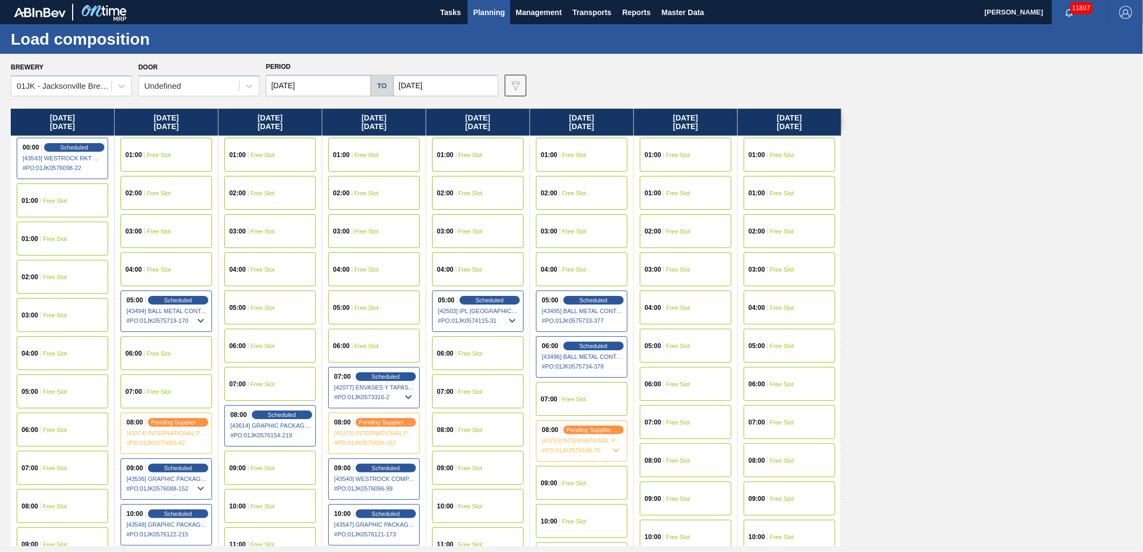
click at [457, 87] on input "[DATE]" at bounding box center [445, 86] width 105 height 22
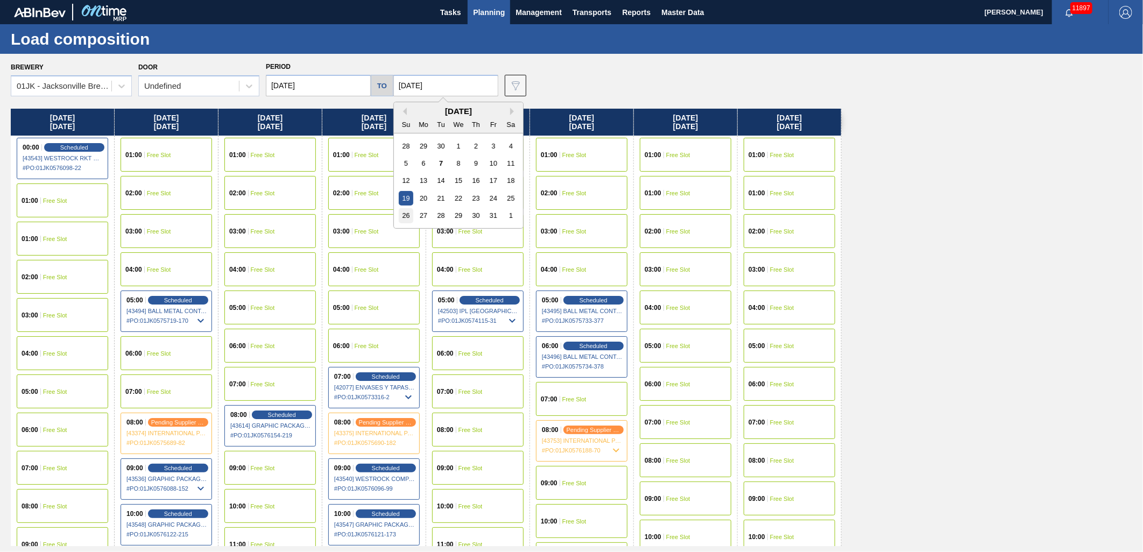
click at [406, 208] on div "26" at bounding box center [406, 215] width 15 height 15
type input "10/26/2025"
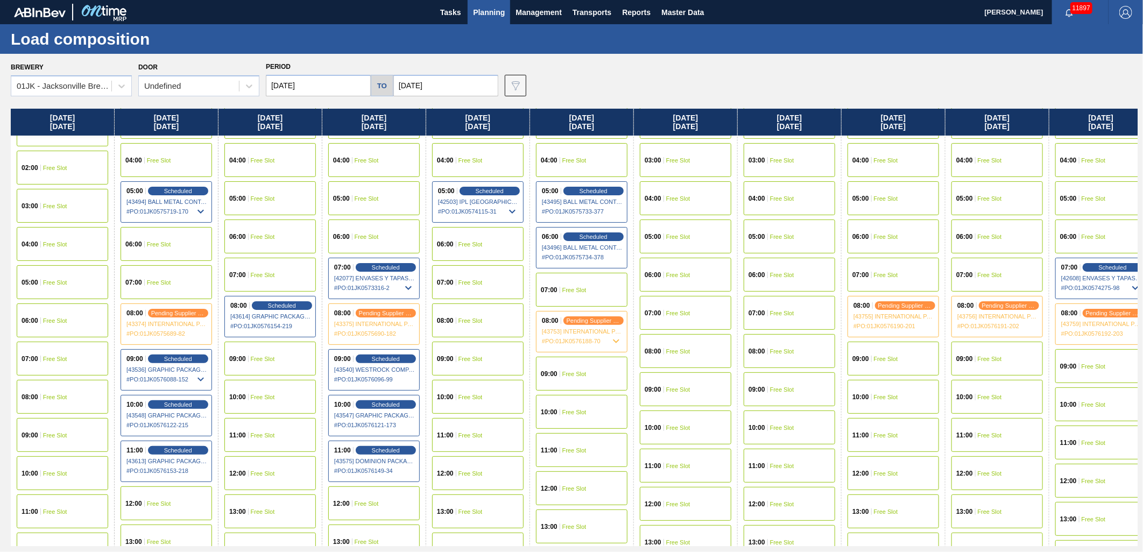
scroll to position [239, 0]
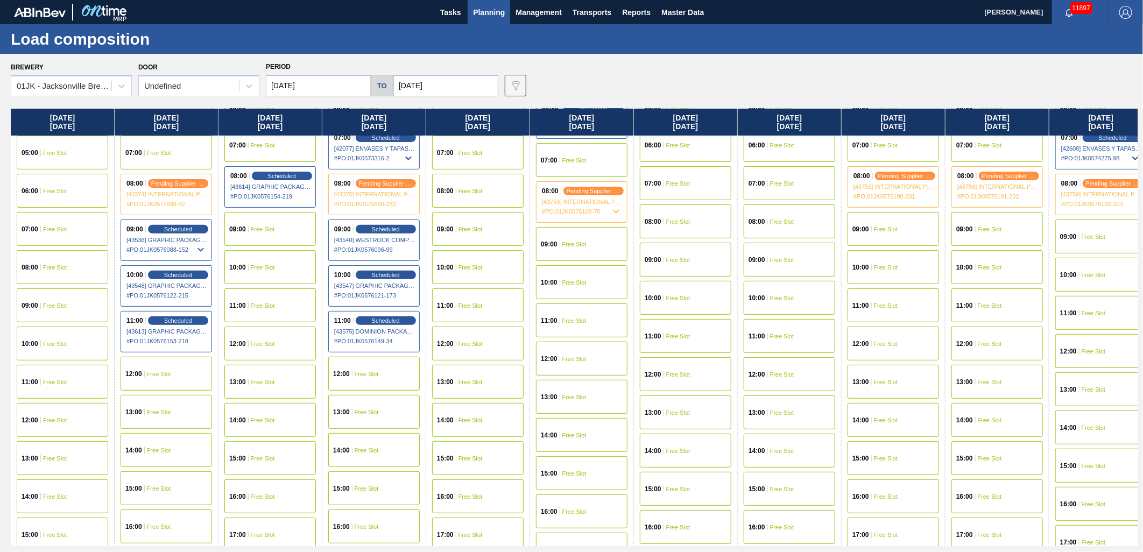
click at [568, 238] on div "09:00 Free Slot" at bounding box center [581, 244] width 91 height 34
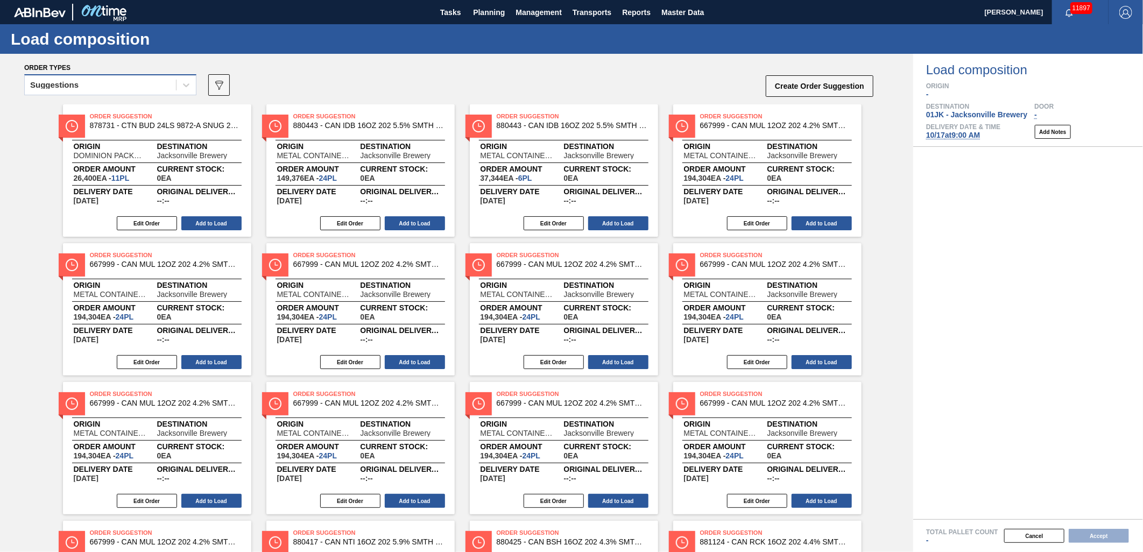
click at [94, 81] on div "Suggestions" at bounding box center [100, 86] width 151 height 16
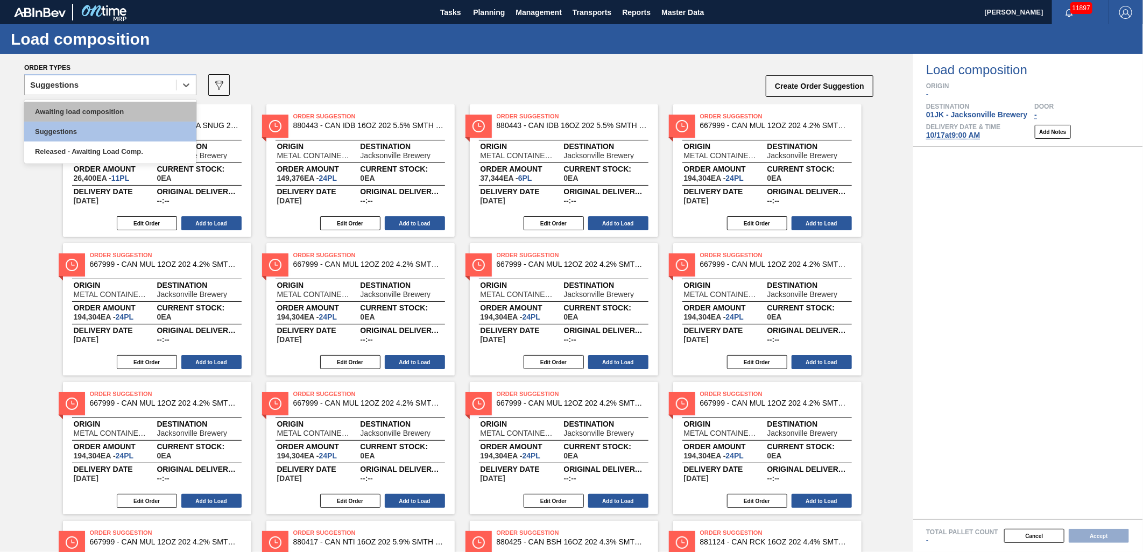
click at [90, 102] on div "Awaiting load composition" at bounding box center [110, 112] width 172 height 20
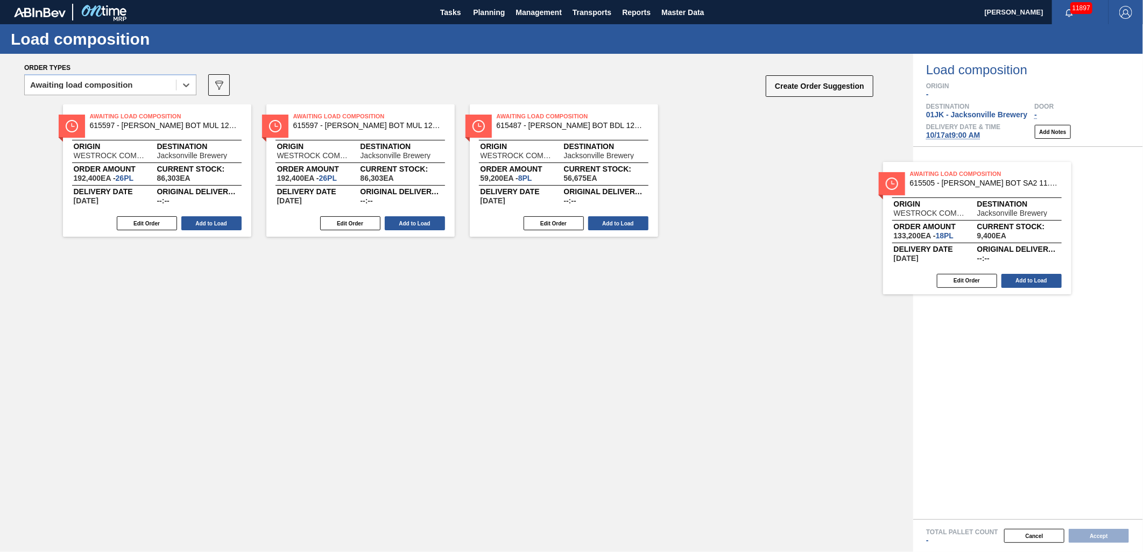
drag, startPoint x: 785, startPoint y: 153, endPoint x: 1003, endPoint y: 216, distance: 227.3
click at [1003, 216] on div "Order types option Awaiting load composition, selected. Select is focused ,type…" at bounding box center [571, 303] width 1143 height 498
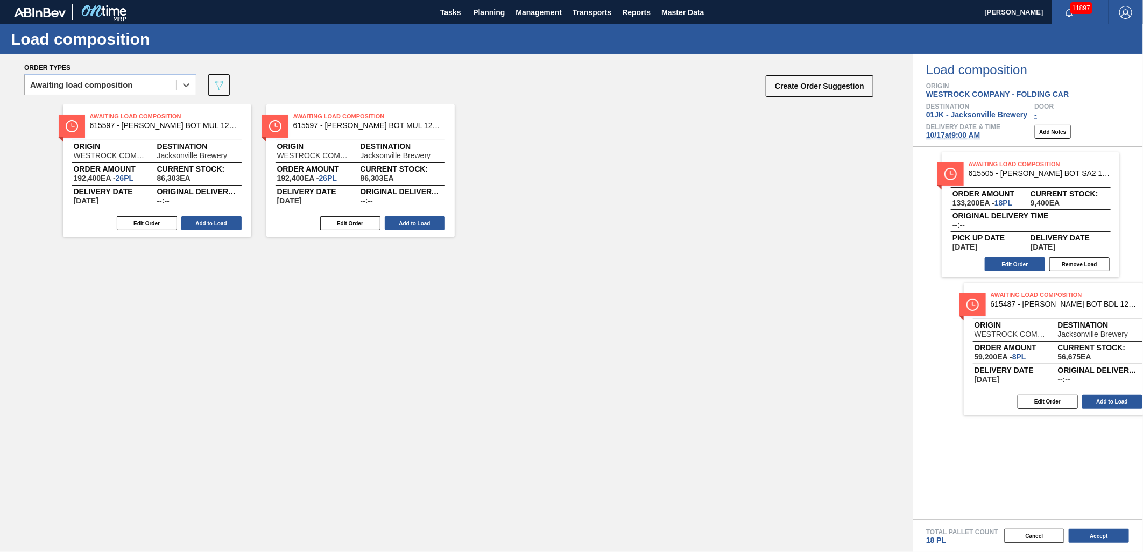
drag, startPoint x: 574, startPoint y: 151, endPoint x: 1072, endPoint y: 330, distance: 528.9
click at [1072, 330] on div "Order types option Awaiting load composition, selected. Select is focused ,type…" at bounding box center [571, 303] width 1143 height 498
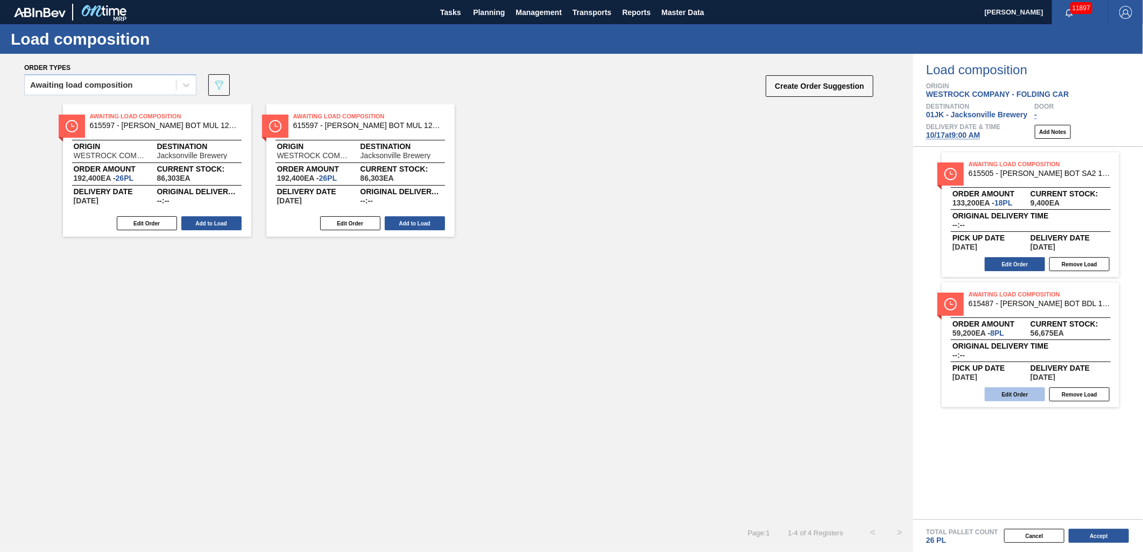
click at [1016, 390] on button "Edit Order" at bounding box center [1015, 395] width 60 height 14
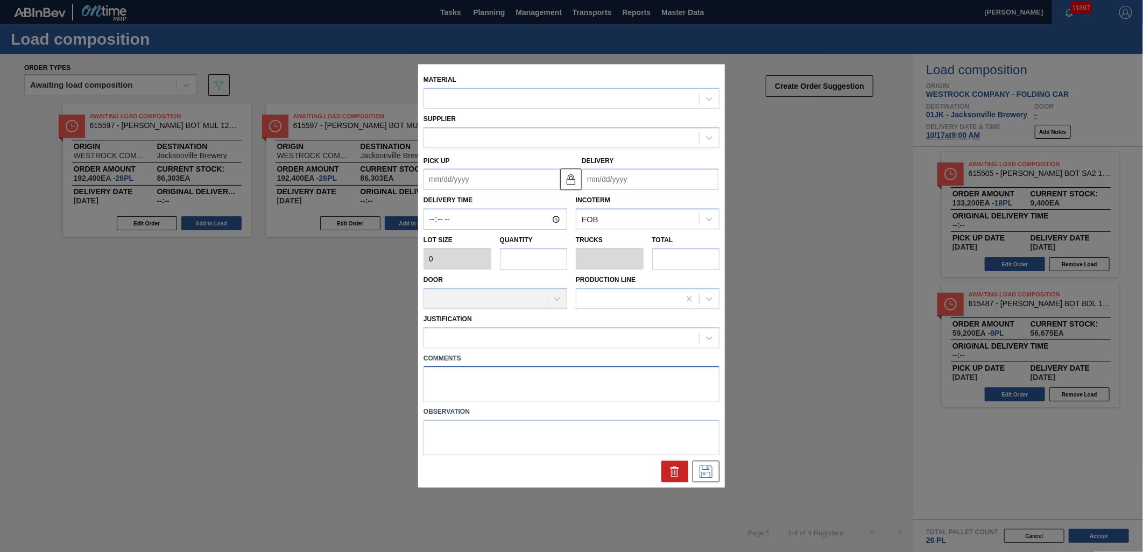
click at [482, 373] on textarea at bounding box center [572, 385] width 296 height 36
type input "7,400"
type input "8"
type input "0.259"
type input "59,200"
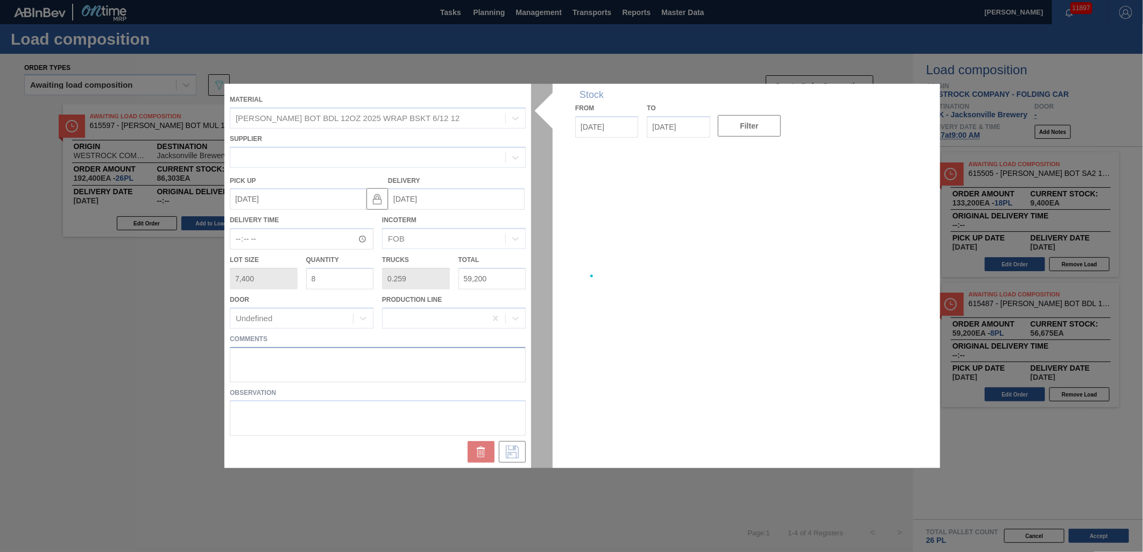
type up "[DATE]"
type input "[DATE]"
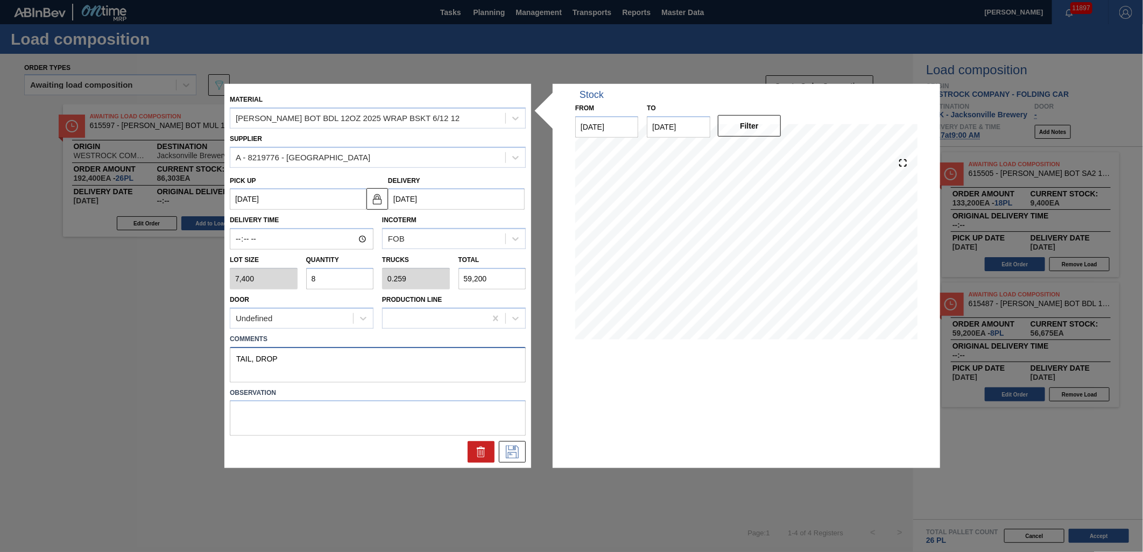
type textarea "TAIL, DROP"
click at [359, 448] on div at bounding box center [378, 452] width 305 height 22
click at [506, 447] on icon at bounding box center [512, 452] width 13 height 13
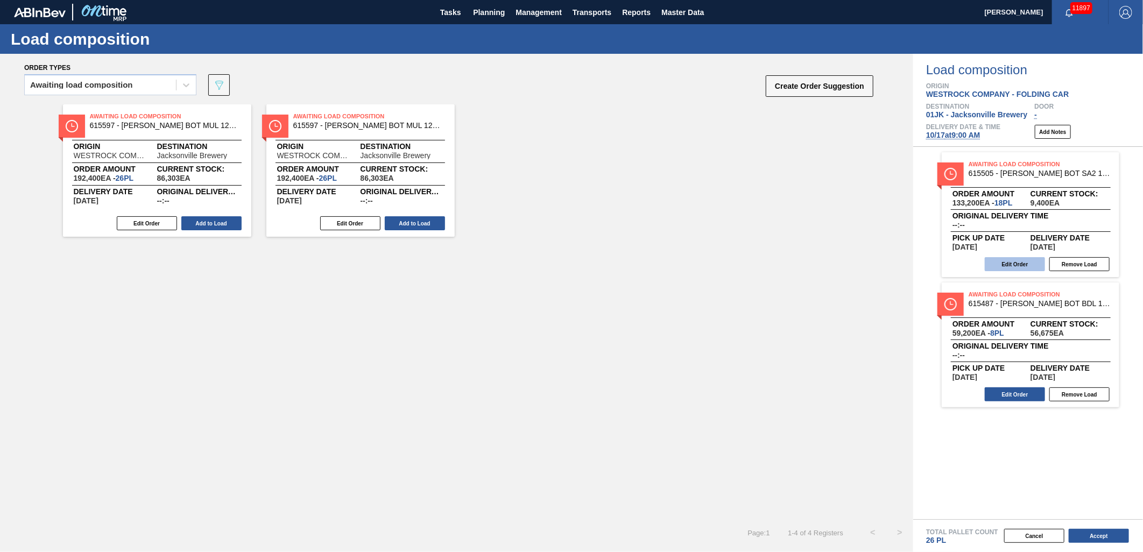
click at [1022, 265] on button "Edit Order" at bounding box center [1015, 264] width 60 height 14
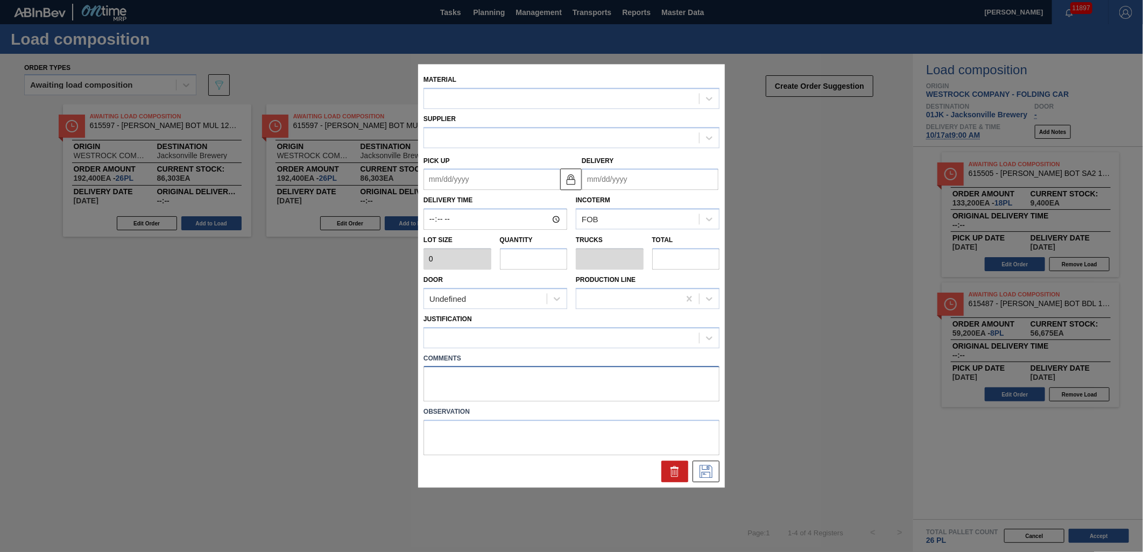
click at [450, 399] on textarea at bounding box center [572, 385] width 296 height 36
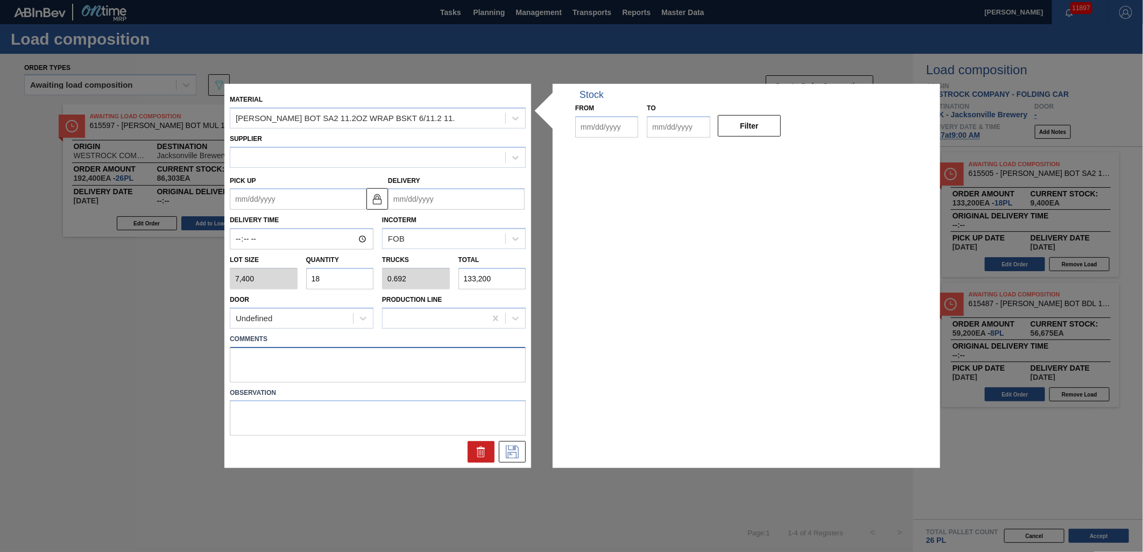
type input "7,400"
type input "18"
type input "0.692"
type input "133,200"
type up "10/15/2025"
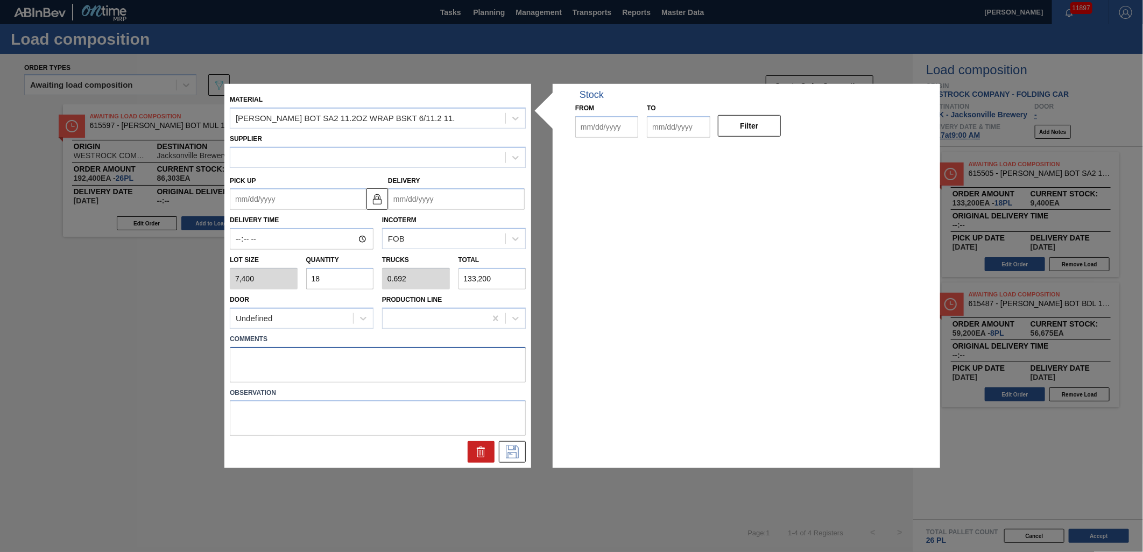
type input "[DATE]"
type input "10/07/2025"
type input "12/31/2025"
type textarea "NOSE, DROP"
drag, startPoint x: 513, startPoint y: 448, endPoint x: 511, endPoint y: 455, distance: 6.8
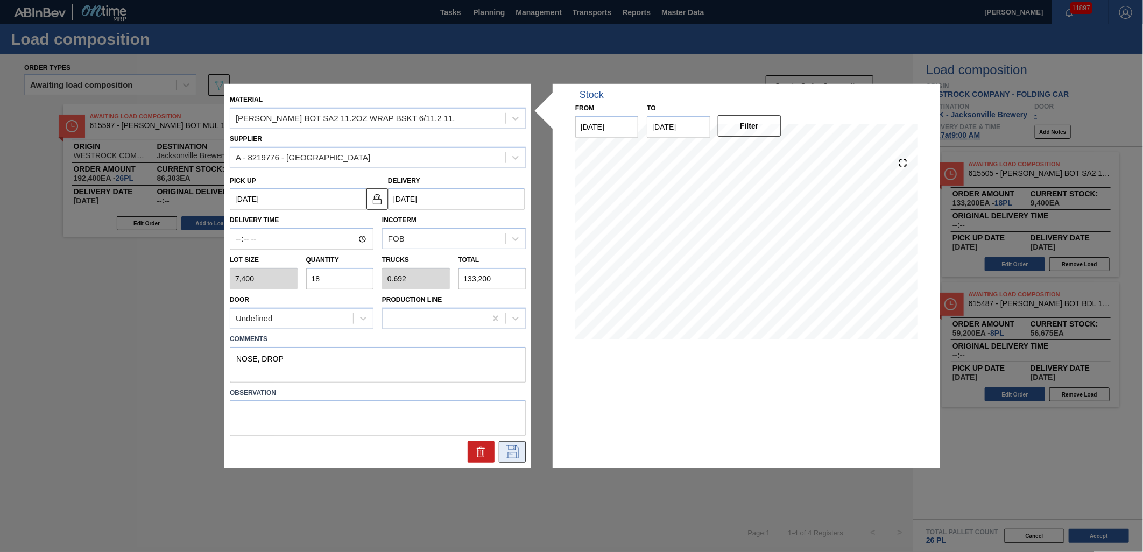
click at [511, 455] on icon at bounding box center [512, 452] width 17 height 13
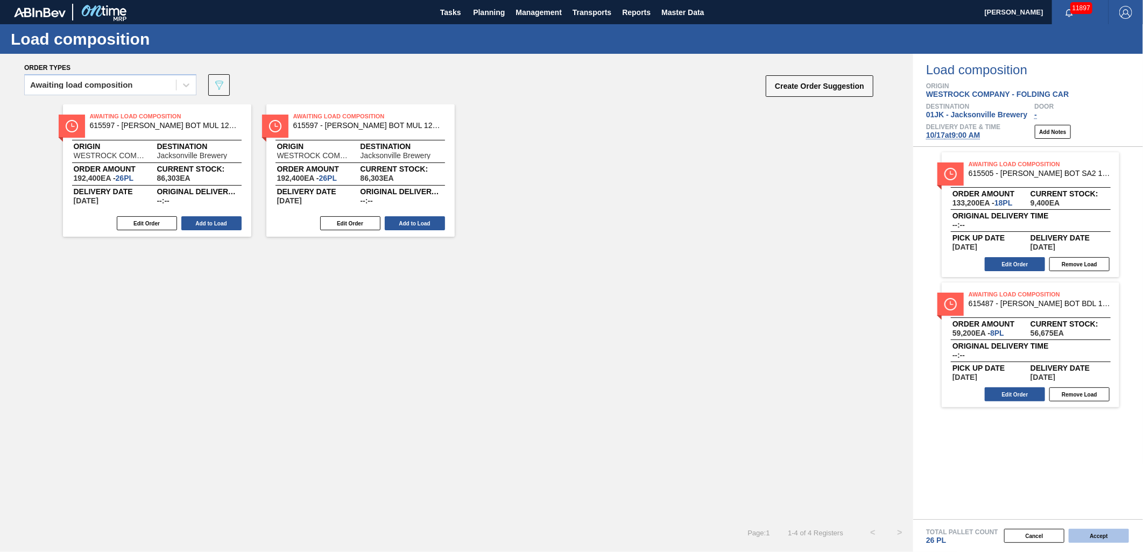
click at [1092, 534] on button "Accept" at bounding box center [1099, 536] width 60 height 14
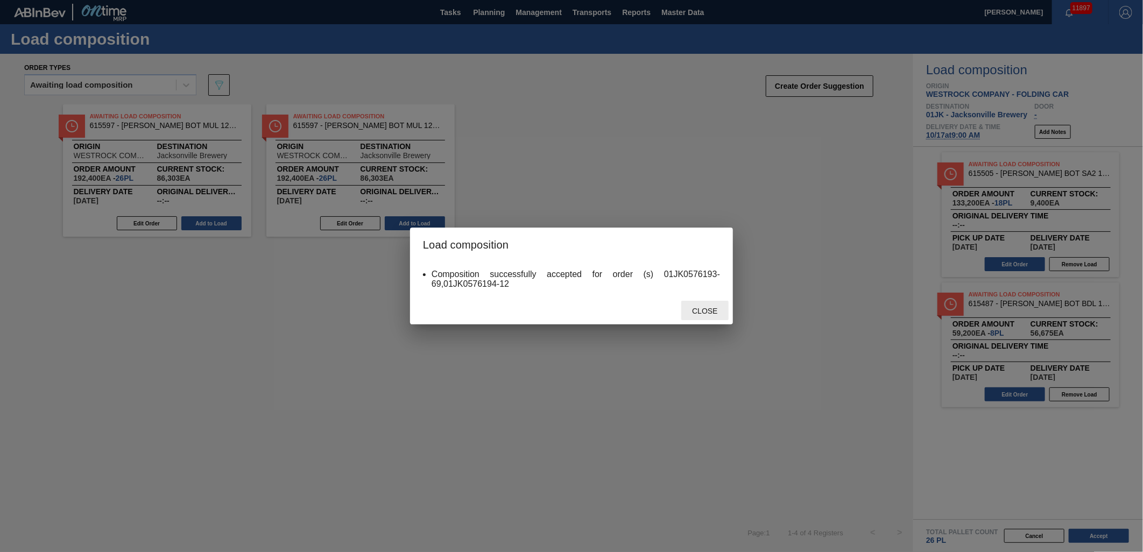
click at [702, 308] on span "Close" at bounding box center [705, 311] width 43 height 9
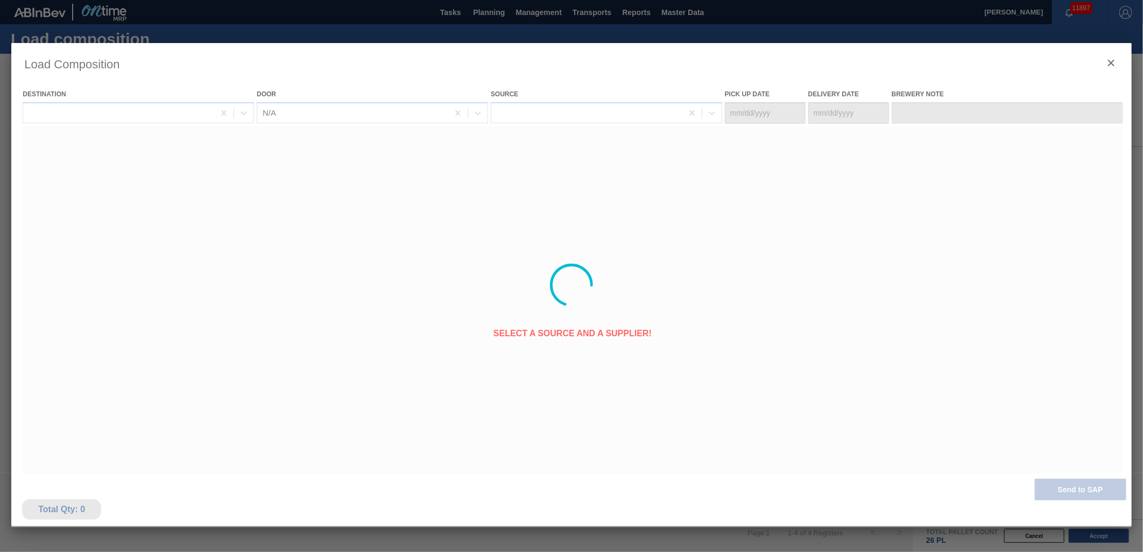
type Date "[DATE]"
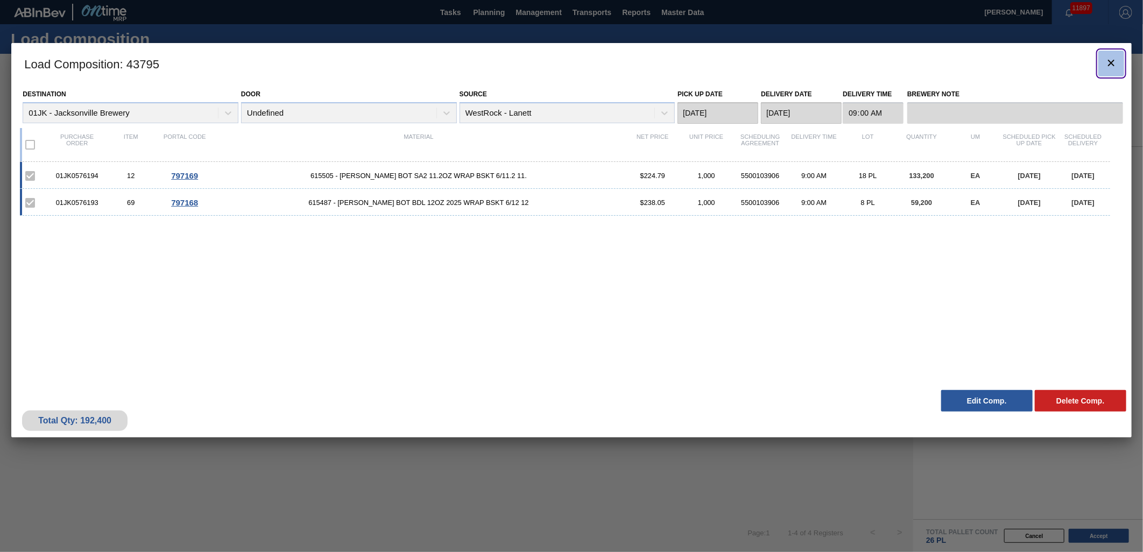
click at [1116, 61] on icon "botão de ícone" at bounding box center [1111, 63] width 13 height 13
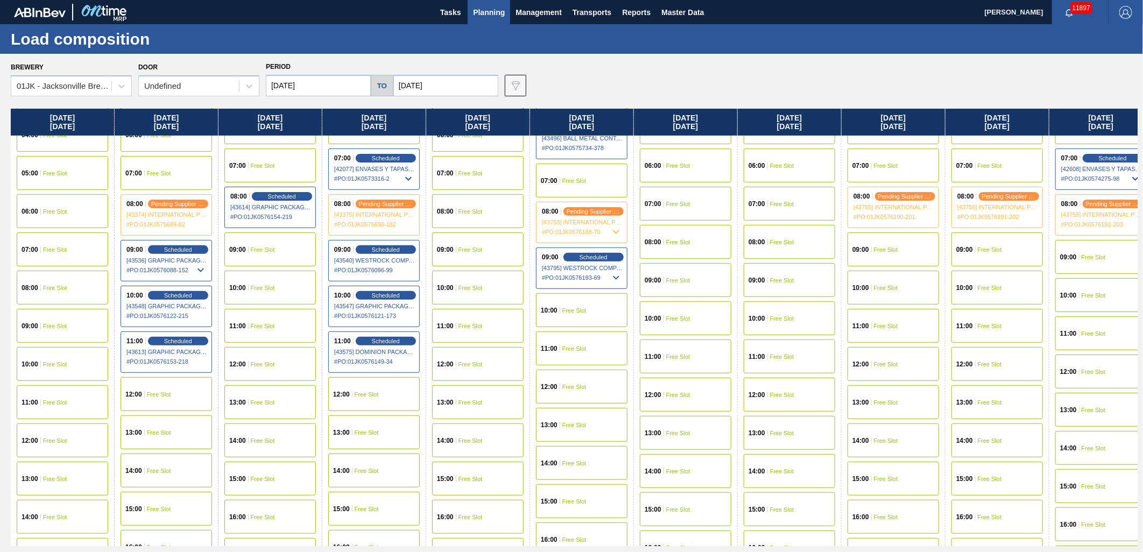
scroll to position [239, 0]
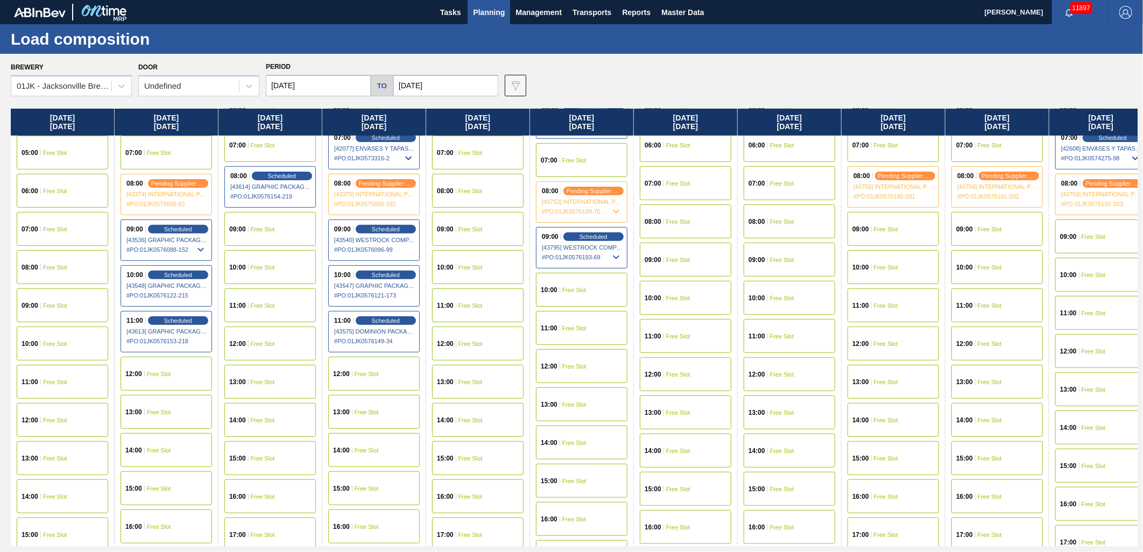
click at [568, 288] on span "Free Slot" at bounding box center [574, 290] width 24 height 6
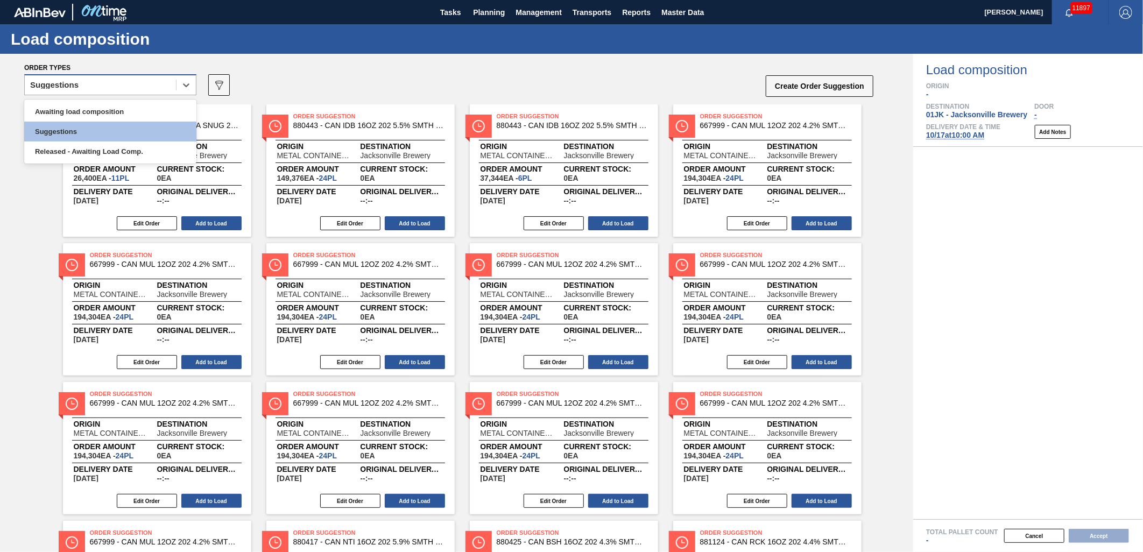
click at [145, 89] on div "Suggestions" at bounding box center [100, 86] width 151 height 16
click at [140, 104] on div "Awaiting load composition" at bounding box center [110, 112] width 172 height 20
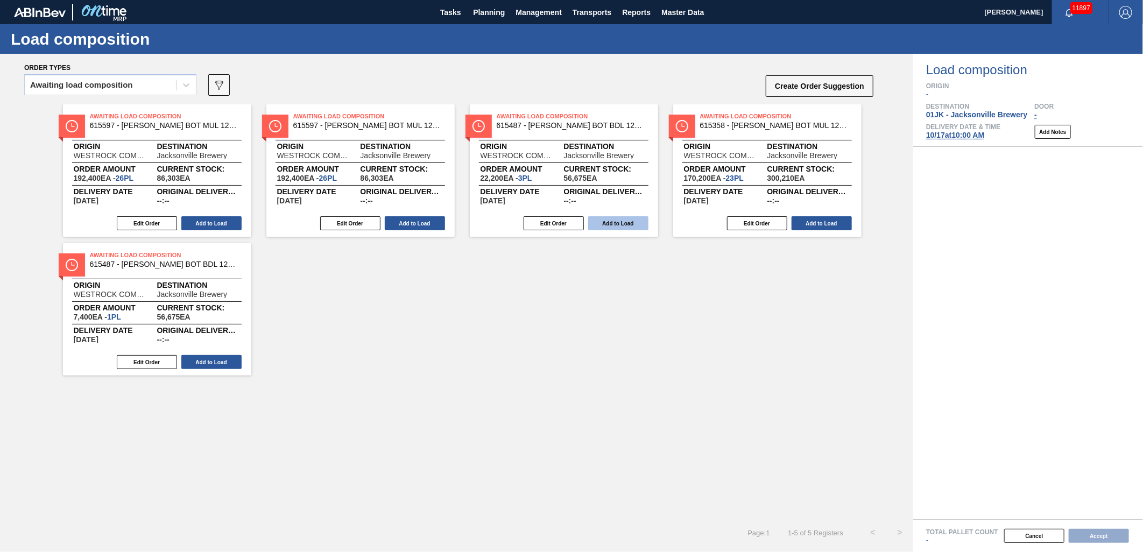
click at [603, 224] on button "Add to Load" at bounding box center [618, 223] width 60 height 14
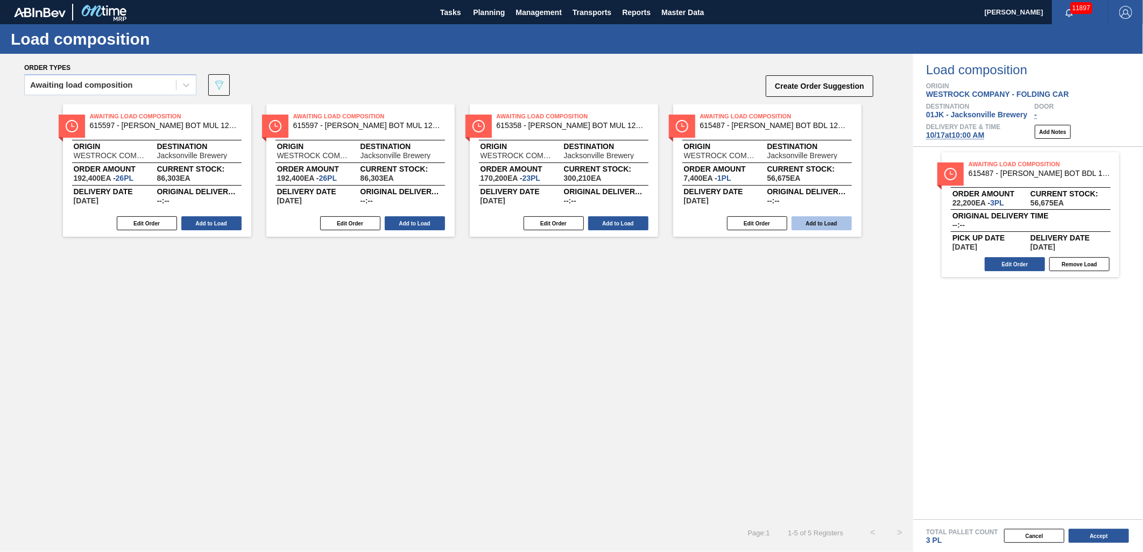
click at [825, 224] on button "Add to Load" at bounding box center [822, 223] width 60 height 14
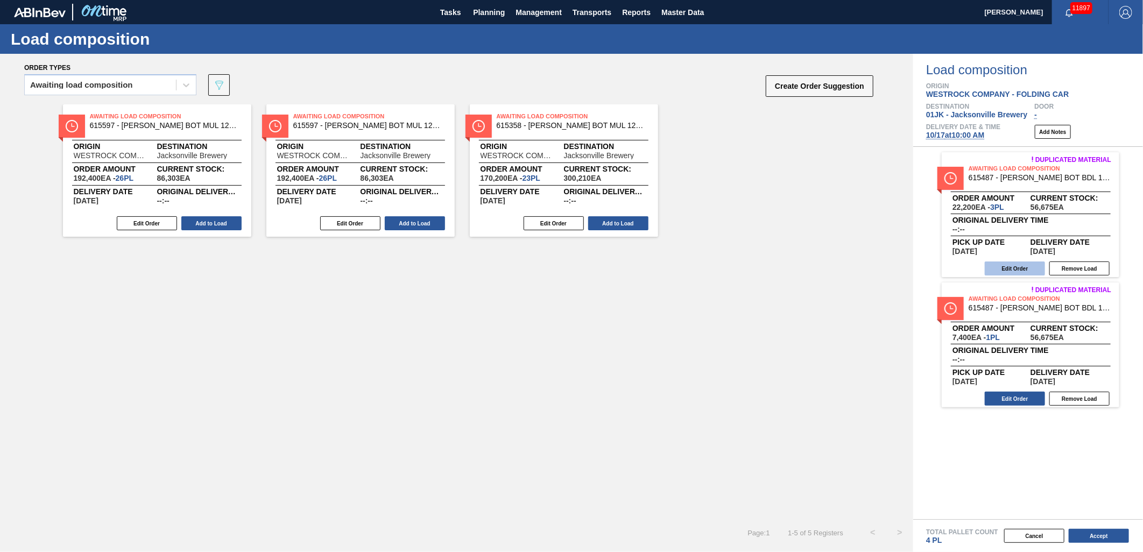
click at [1012, 270] on button "Edit Order" at bounding box center [1015, 269] width 60 height 14
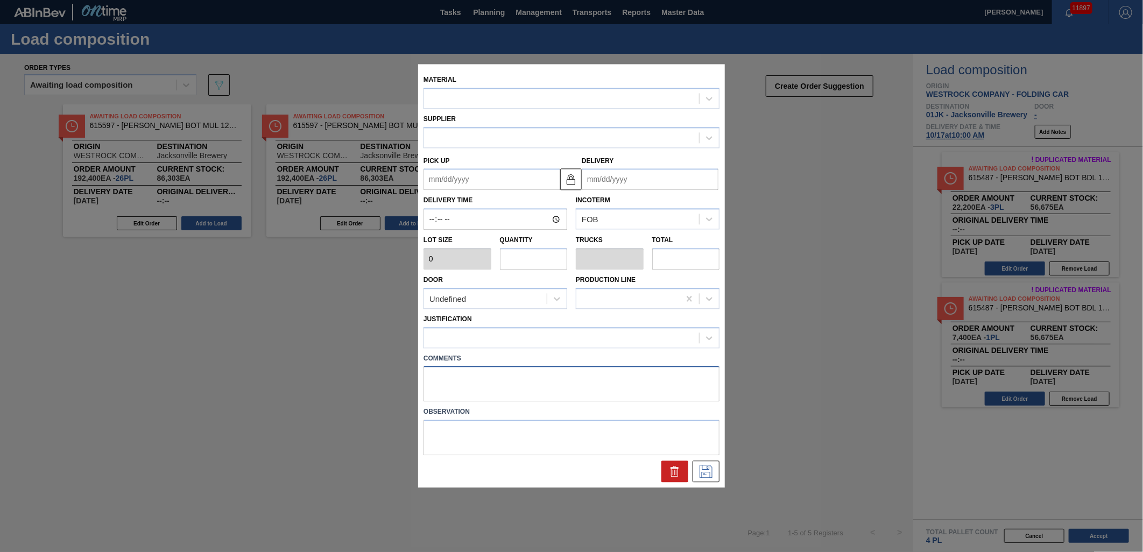
click at [620, 374] on div "Material Supplier Pick up Delivery Delivery Time Incoterm FOB Lot size 0 Quanti…" at bounding box center [571, 276] width 307 height 424
type input "7,400"
type input "3"
type input "0.097"
type input "22,200"
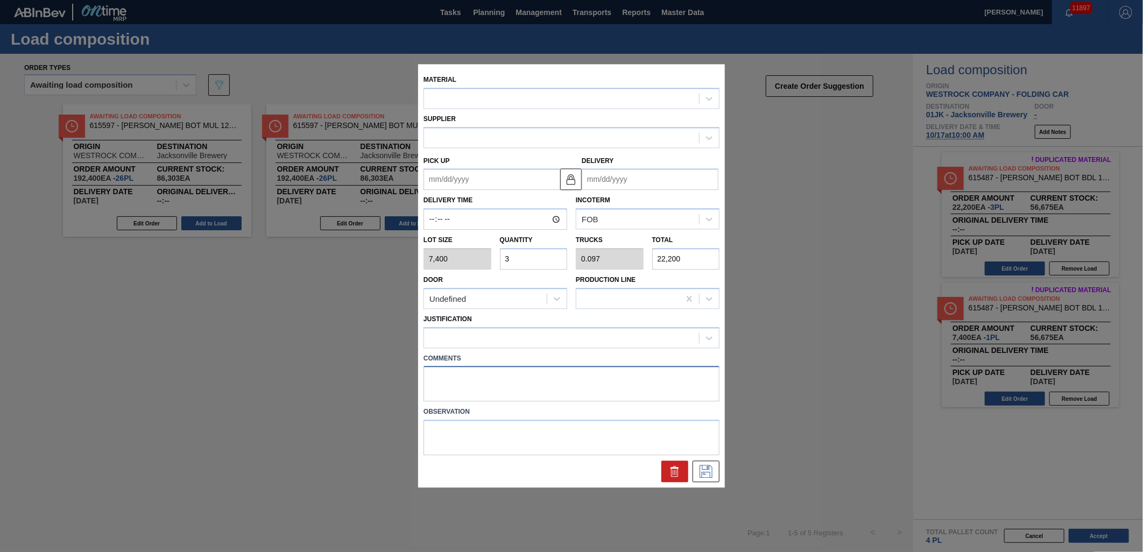
type up "[DATE]"
type input "[DATE]"
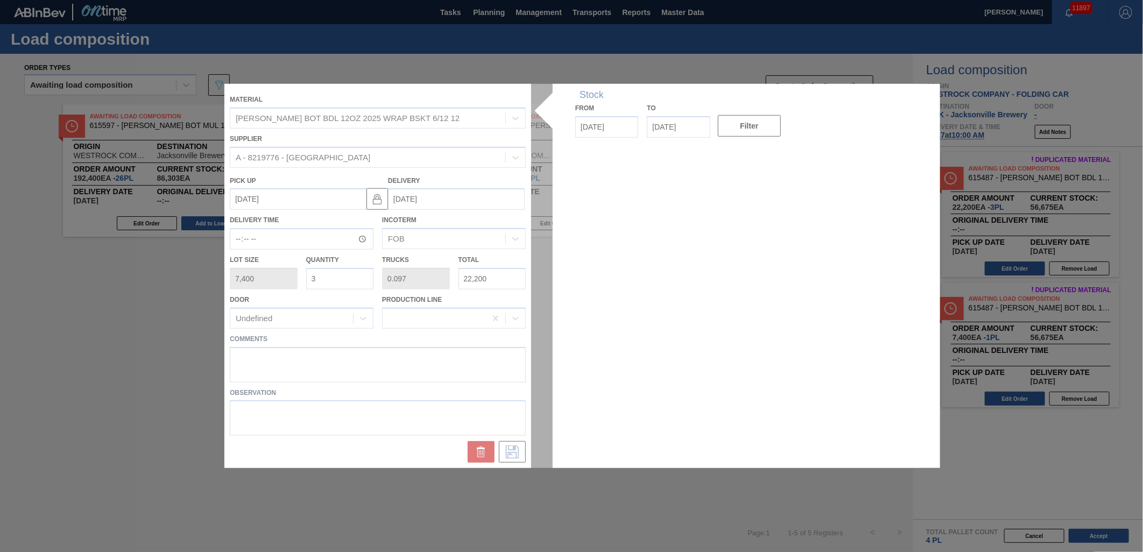
click at [436, 361] on div at bounding box center [571, 276] width 694 height 384
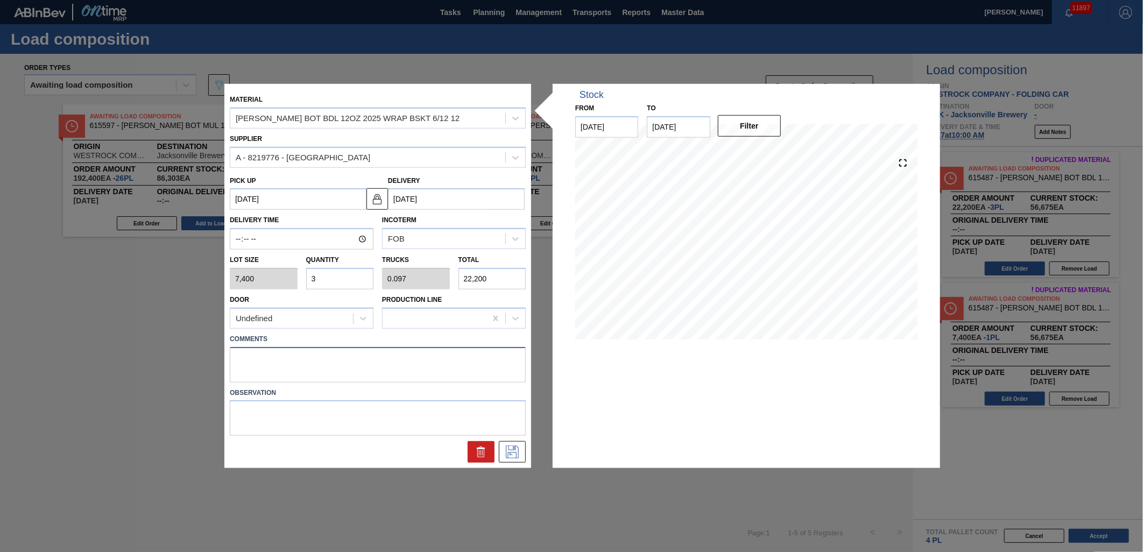
click at [443, 362] on textarea at bounding box center [378, 365] width 296 height 36
drag, startPoint x: 443, startPoint y: 362, endPoint x: 71, endPoint y: 372, distance: 372.6
click at [71, 372] on div "Material CARR BOT BDL 12OZ 2025 WRAP BSKT 6/12 12 Supplier A - 8219776 - WestRo…" at bounding box center [571, 276] width 1143 height 552
type textarea "TAIL, DROP"
click at [508, 455] on icon at bounding box center [512, 452] width 13 height 13
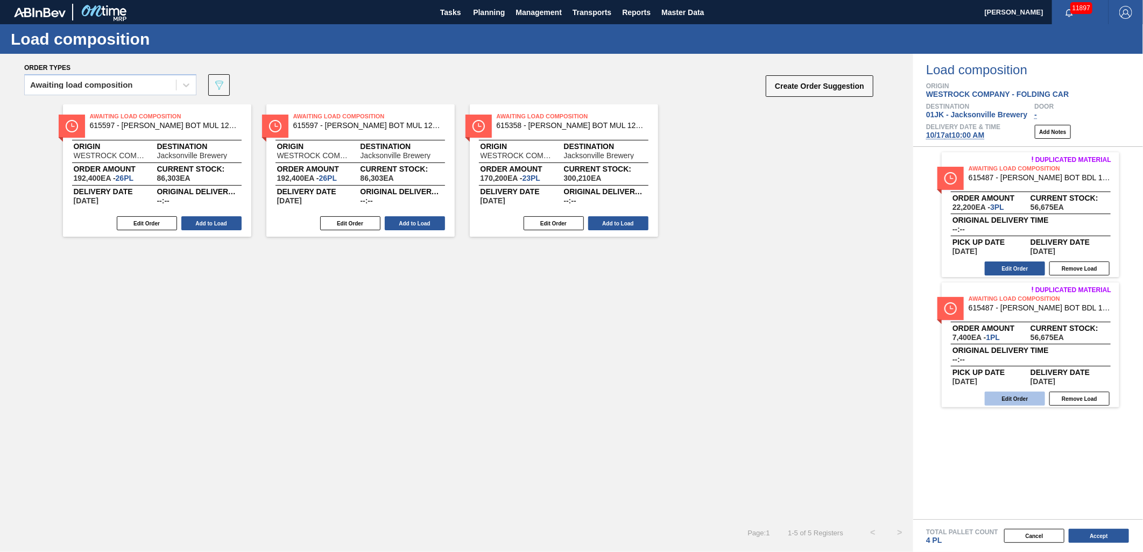
click at [1004, 397] on button "Edit Order" at bounding box center [1015, 399] width 60 height 14
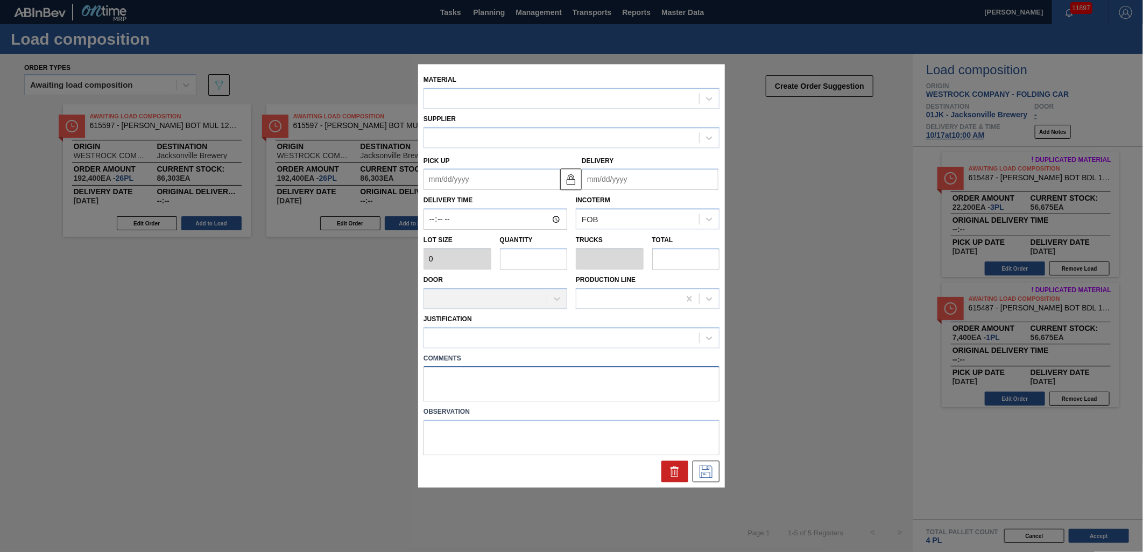
click at [464, 383] on textarea at bounding box center [572, 385] width 296 height 36
paste textarea "TAIL, DROP"
type textarea "TAIL, DROP"
click at [712, 466] on icon at bounding box center [706, 472] width 13 height 13
type input "7,400"
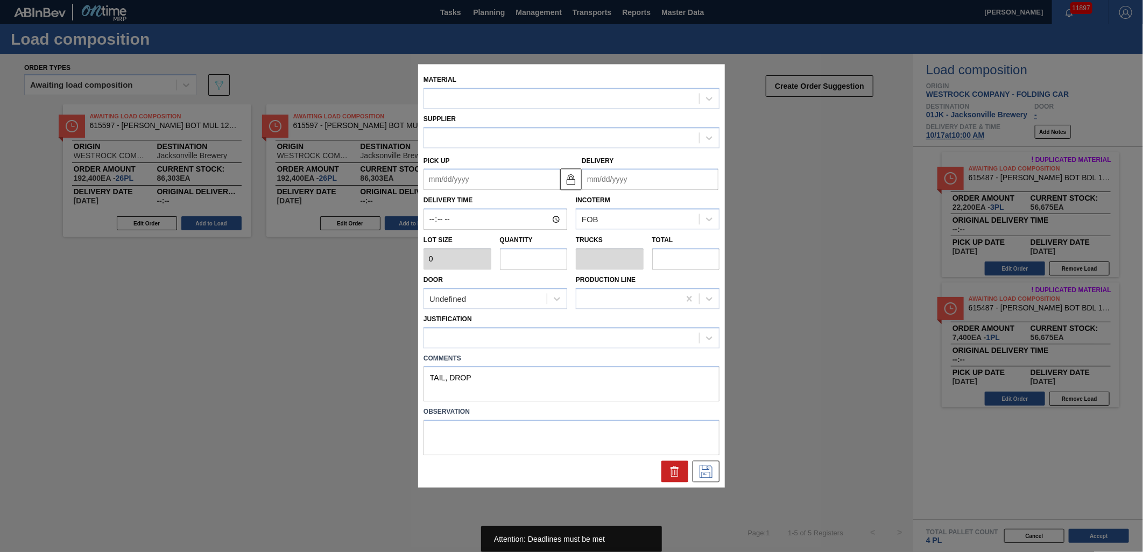
type input "1"
type input "0.032"
type input "7,400"
type up "[DATE]"
type input "[DATE]"
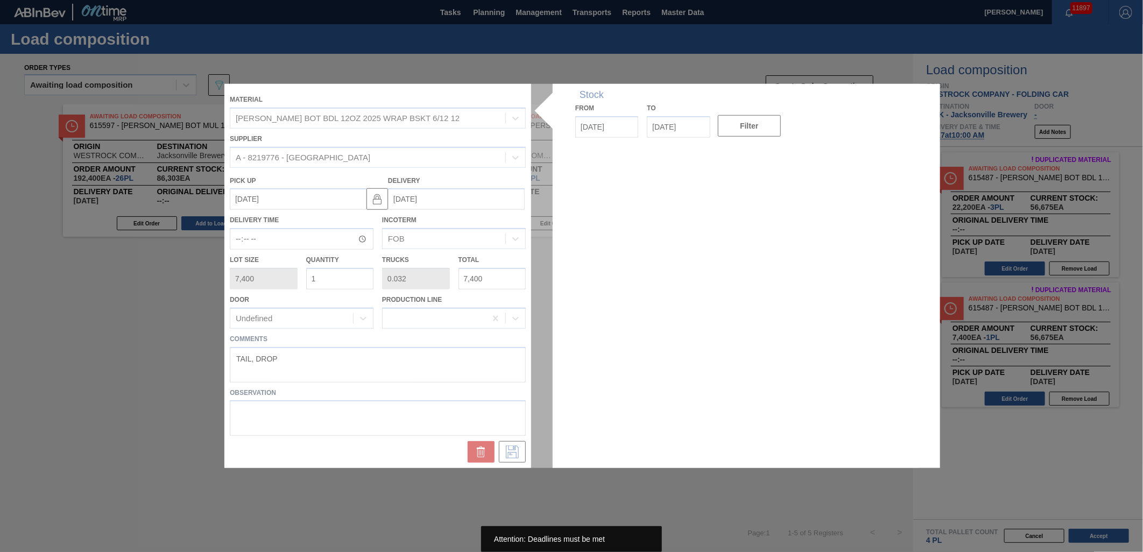
click at [485, 382] on div at bounding box center [571, 276] width 694 height 384
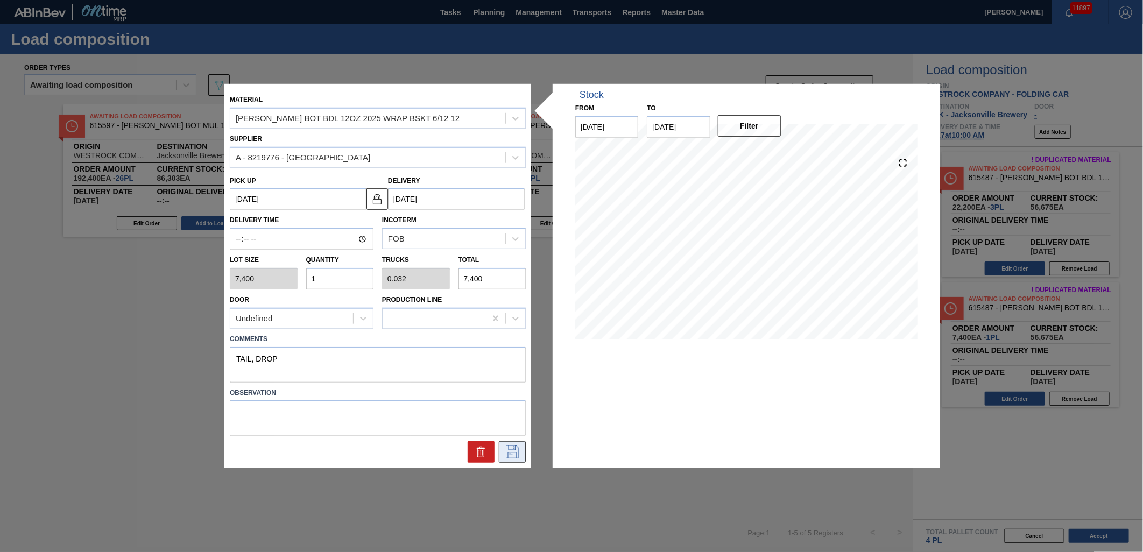
click at [513, 452] on icon at bounding box center [512, 452] width 17 height 13
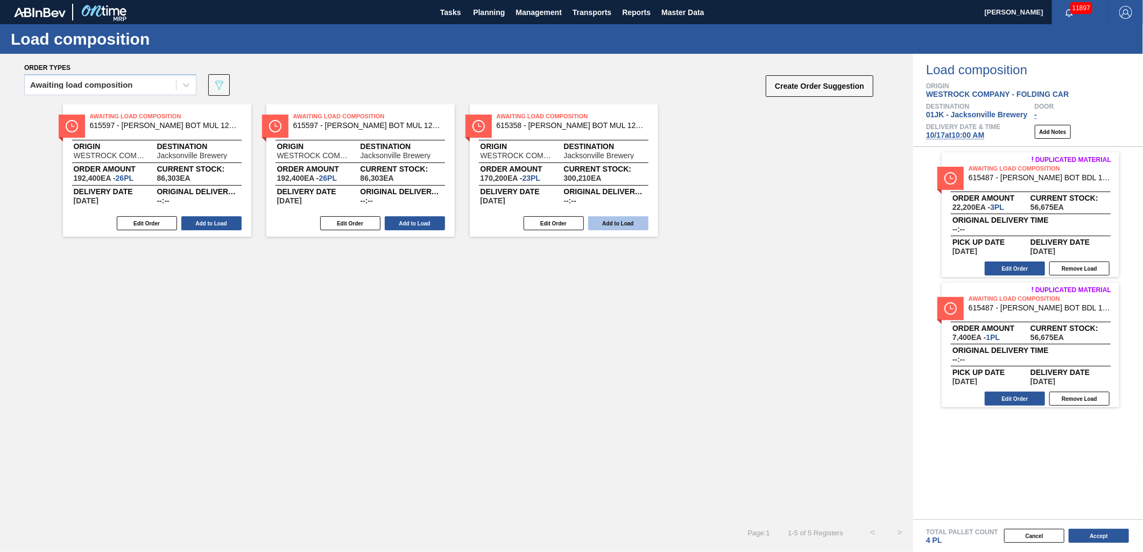
click at [622, 228] on button "Add to Load" at bounding box center [618, 223] width 60 height 14
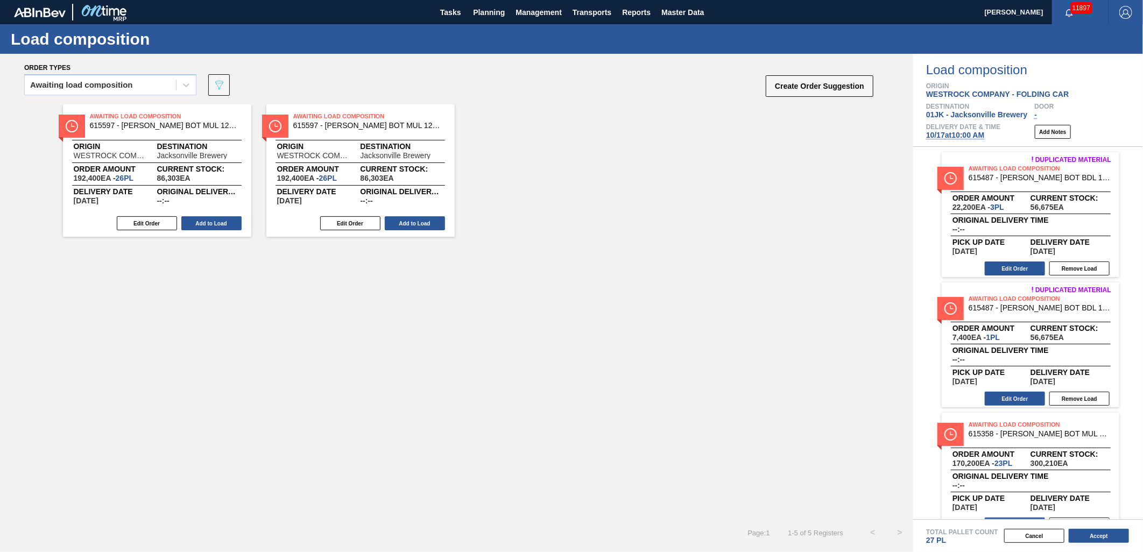
scroll to position [23, 0]
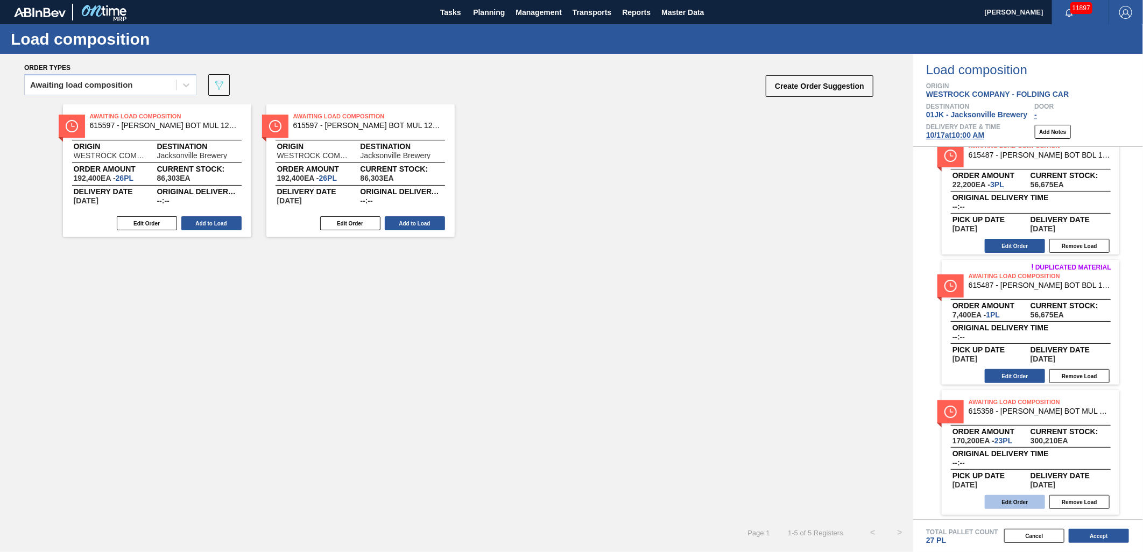
click at [1013, 503] on button "Edit Order" at bounding box center [1015, 502] width 60 height 14
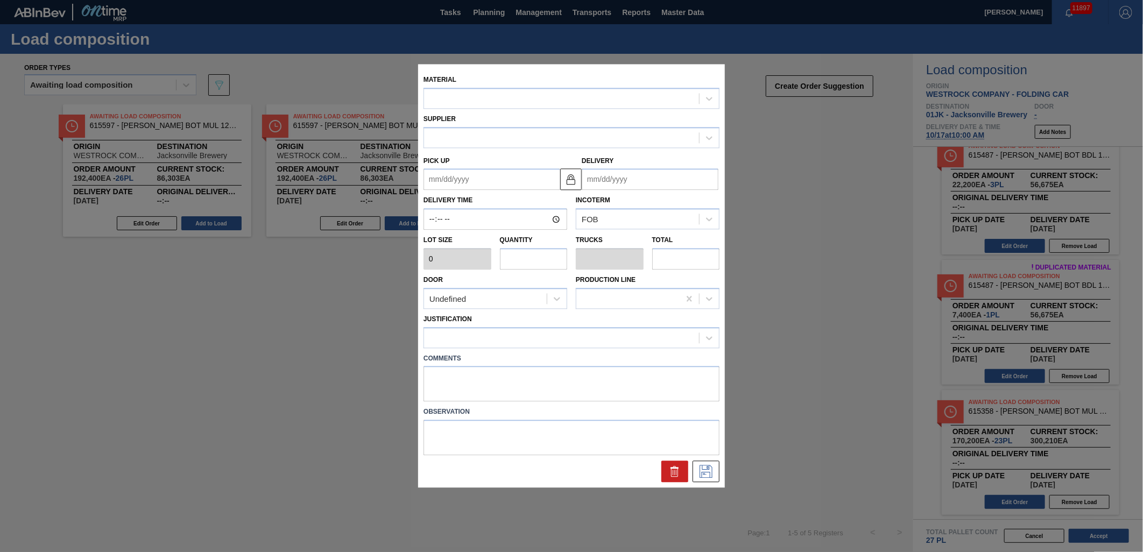
type input "7,400"
type input "23"
type input "0.885"
type input "170,200"
type up "[DATE]"
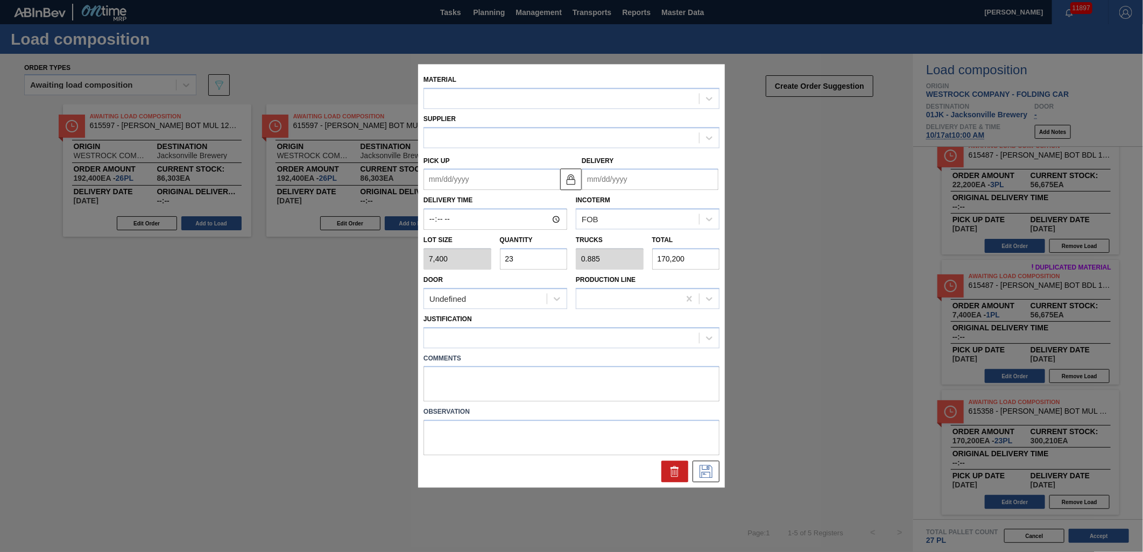
type input "[DATE]"
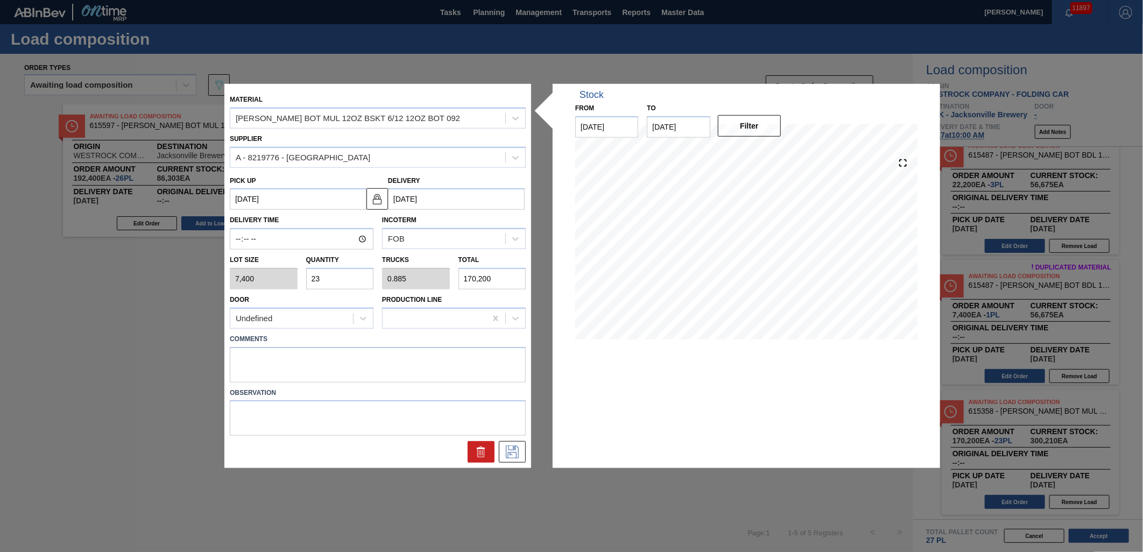
click at [351, 282] on input "23" at bounding box center [340, 279] width 68 height 22
type input "2"
type input "0.077"
type input "14,800"
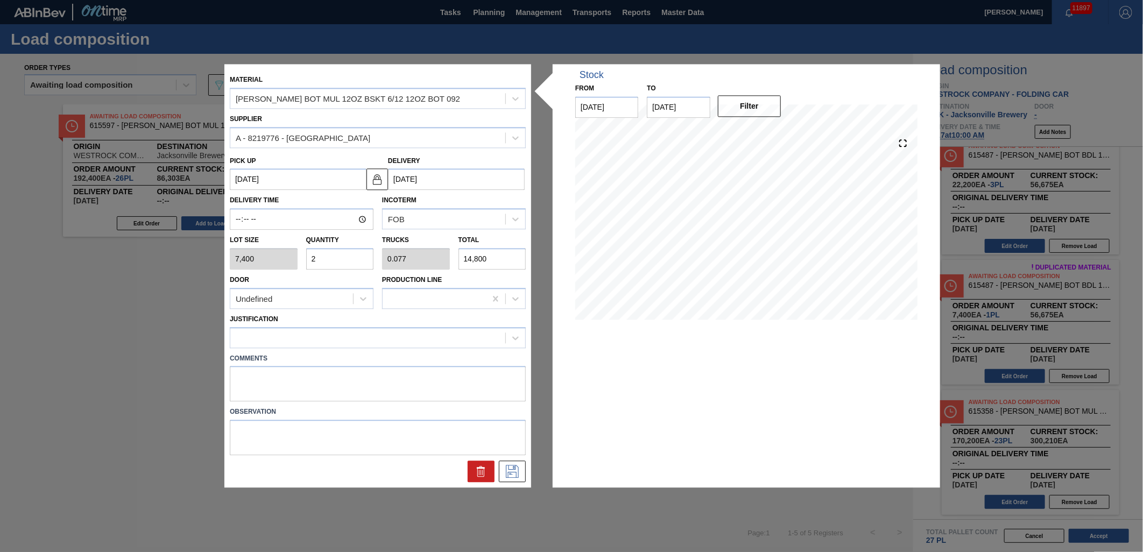
type input "22"
type input "0.846"
type input "162,800"
type input "22"
click at [377, 323] on div "Justification" at bounding box center [378, 330] width 296 height 37
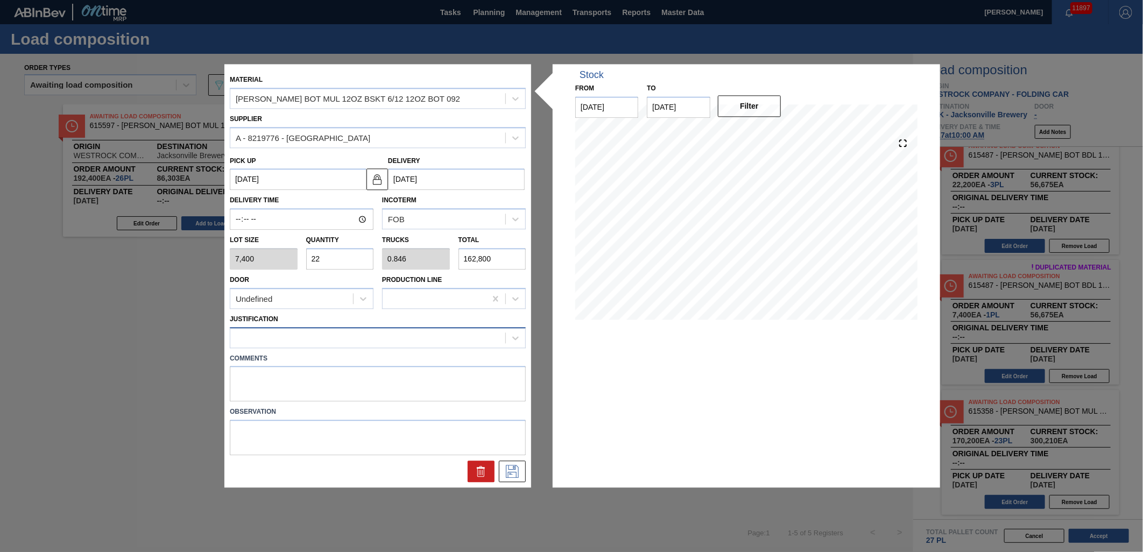
click at [383, 326] on div "Justification" at bounding box center [378, 330] width 296 height 37
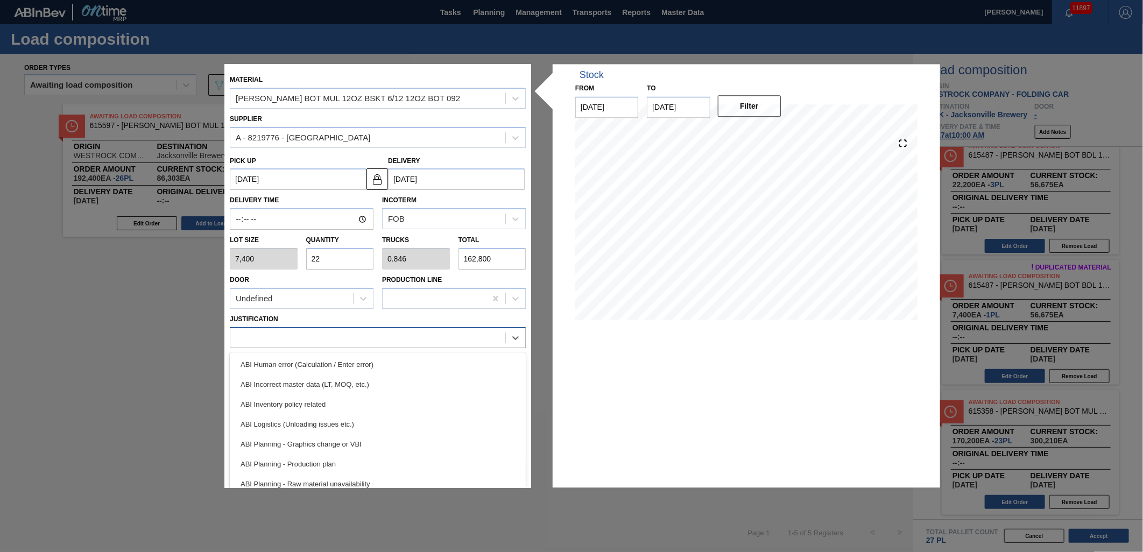
drag, startPoint x: 383, startPoint y: 326, endPoint x: 385, endPoint y: 333, distance: 6.7
click at [385, 333] on div at bounding box center [367, 338] width 275 height 16
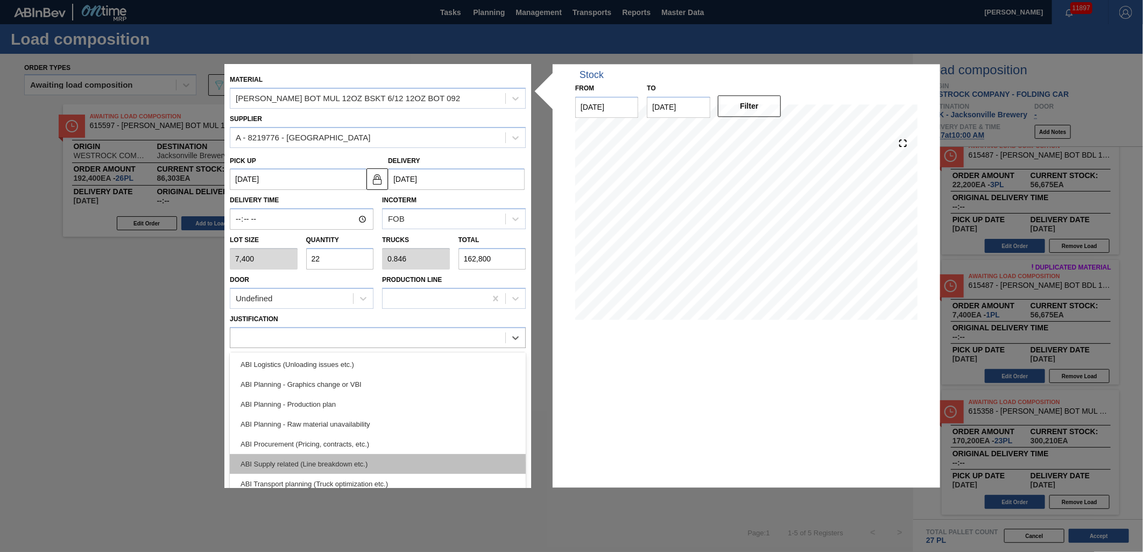
scroll to position [119, 0]
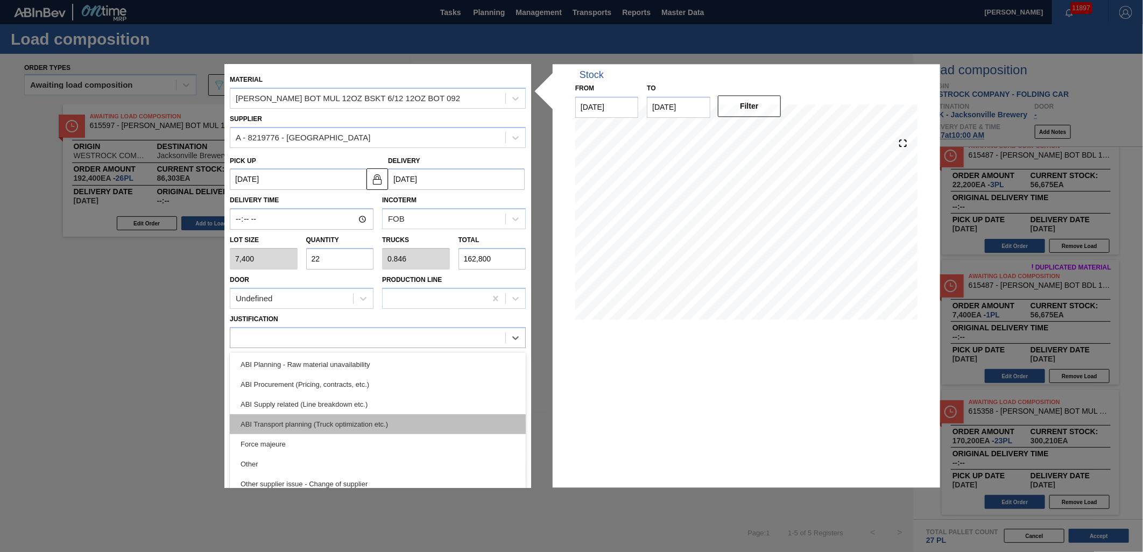
click at [343, 416] on div "ABI Transport planning (Truck optimization etc.)" at bounding box center [378, 424] width 296 height 20
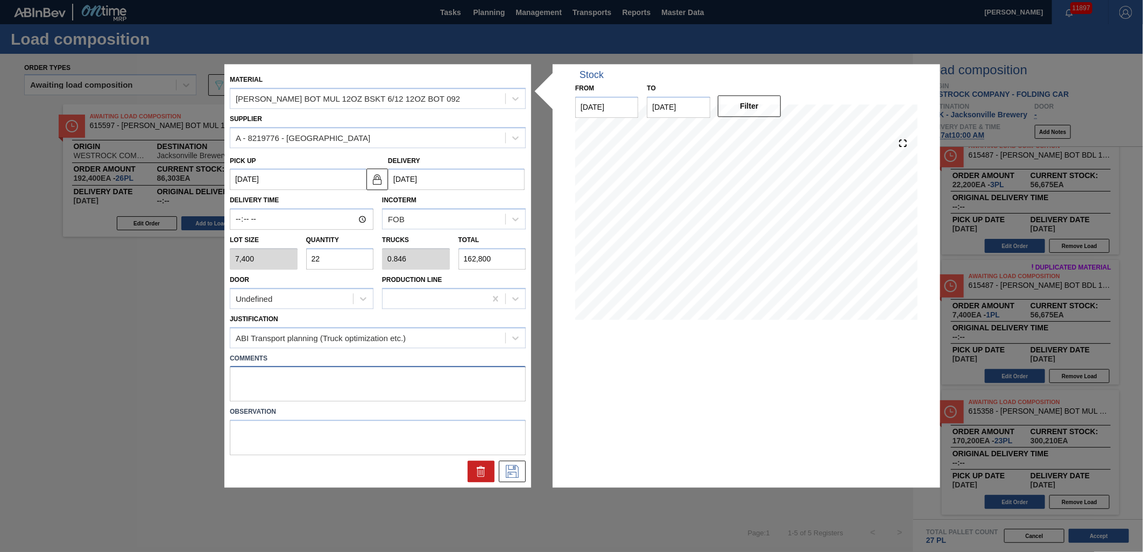
click at [299, 378] on textarea at bounding box center [378, 385] width 296 height 36
type textarea "NOSE, DROP"
click at [518, 466] on icon at bounding box center [512, 472] width 17 height 13
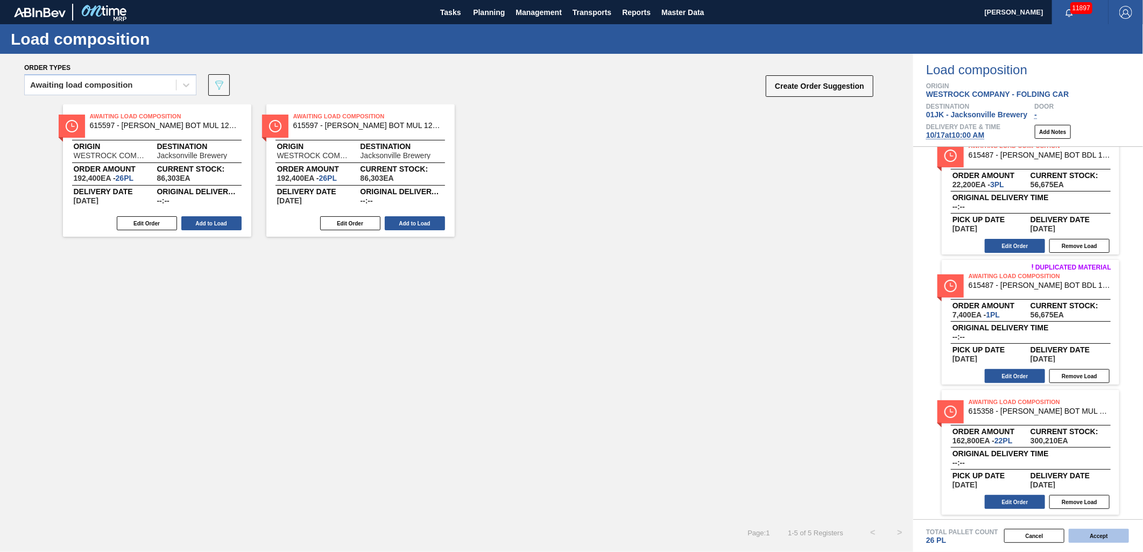
click at [1095, 531] on button "Accept" at bounding box center [1099, 536] width 60 height 14
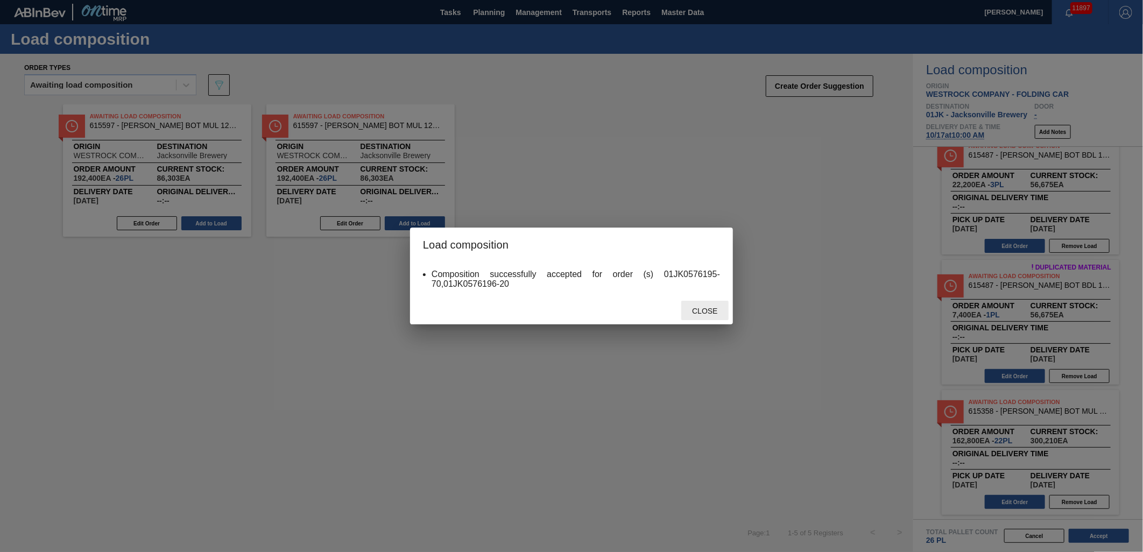
click at [716, 315] on div "Close" at bounding box center [704, 311] width 47 height 20
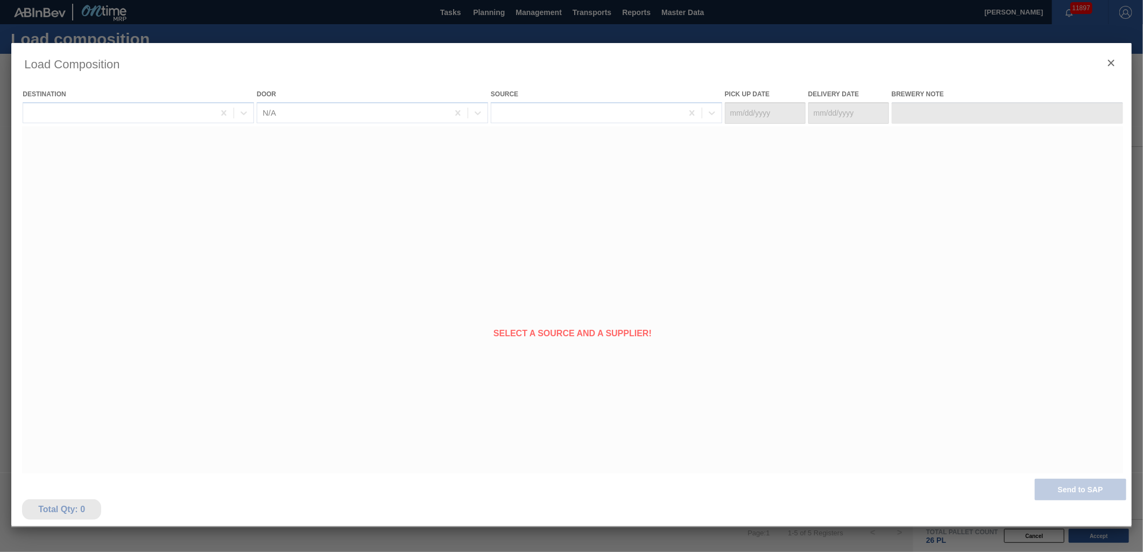
type Date "[DATE]"
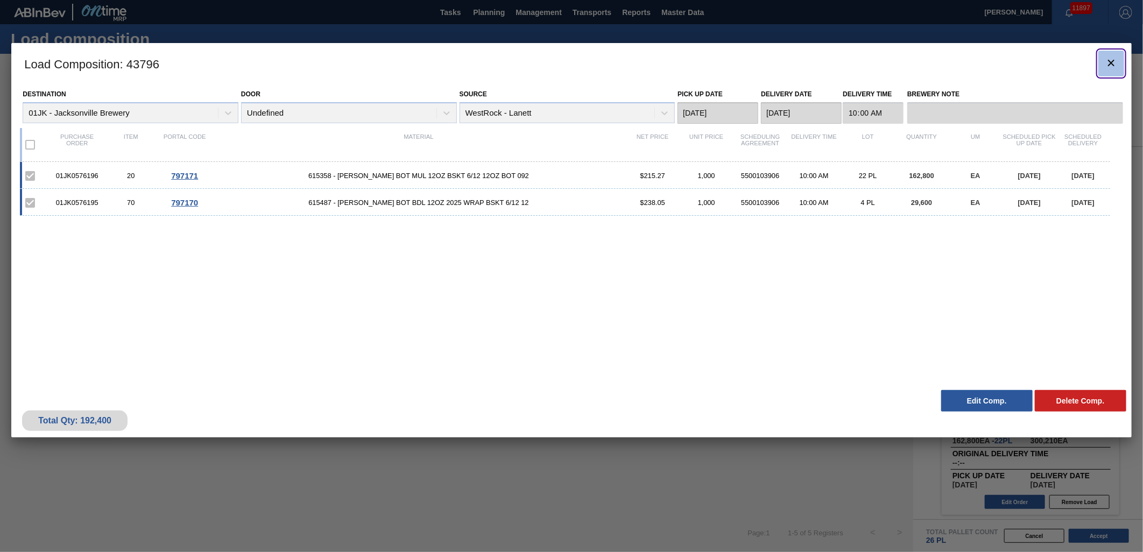
click at [1121, 66] on button "botão de ícone" at bounding box center [1111, 64] width 26 height 26
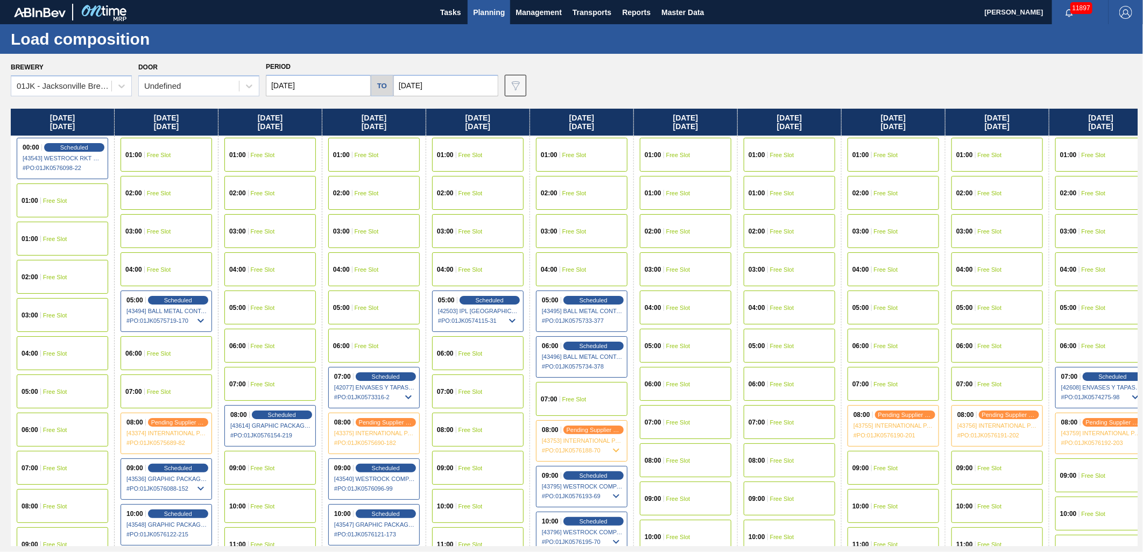
scroll to position [0, 432]
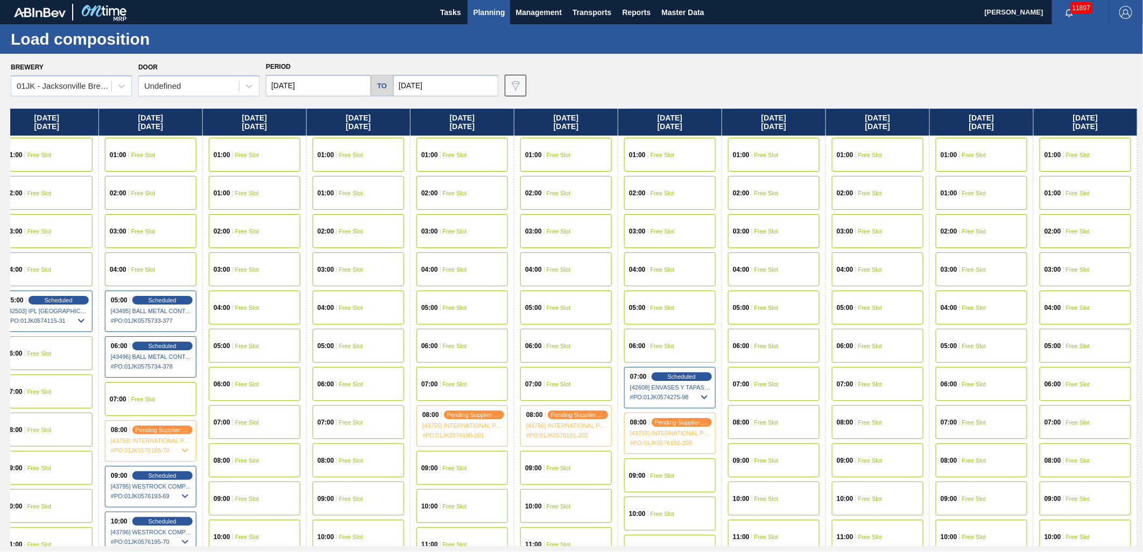
drag, startPoint x: 639, startPoint y: 208, endPoint x: 126, endPoint y: 213, distance: 512.9
click at [126, 213] on div "Sunday 10/12/2025 00:00 Scheduled [43543] WESTROCK RKT COMPANY CORRUGATE - 0008…" at bounding box center [574, 328] width 1127 height 438
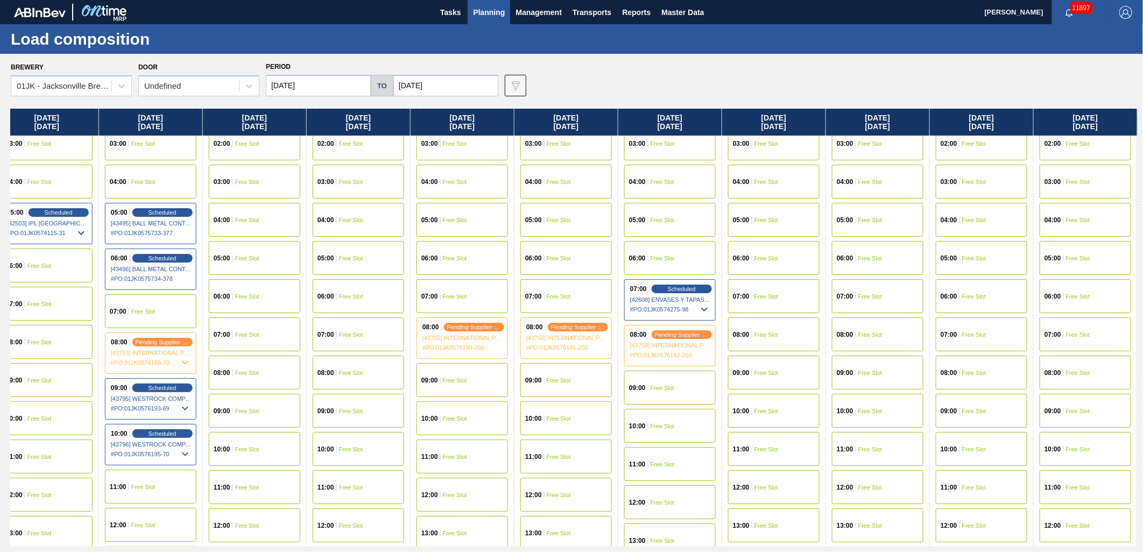
scroll to position [119, 432]
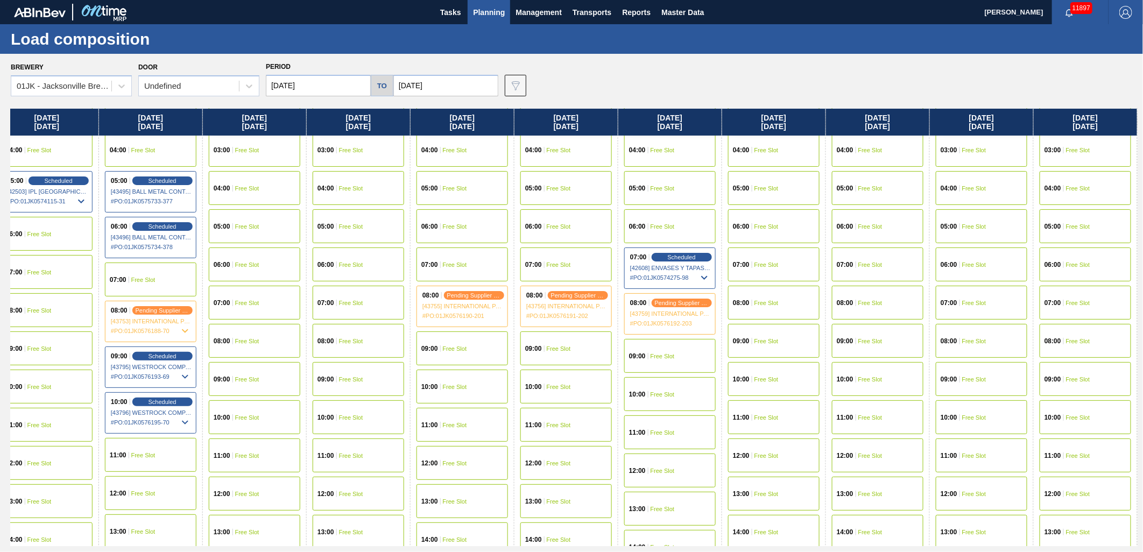
click at [567, 347] on span "Free Slot" at bounding box center [559, 349] width 24 height 6
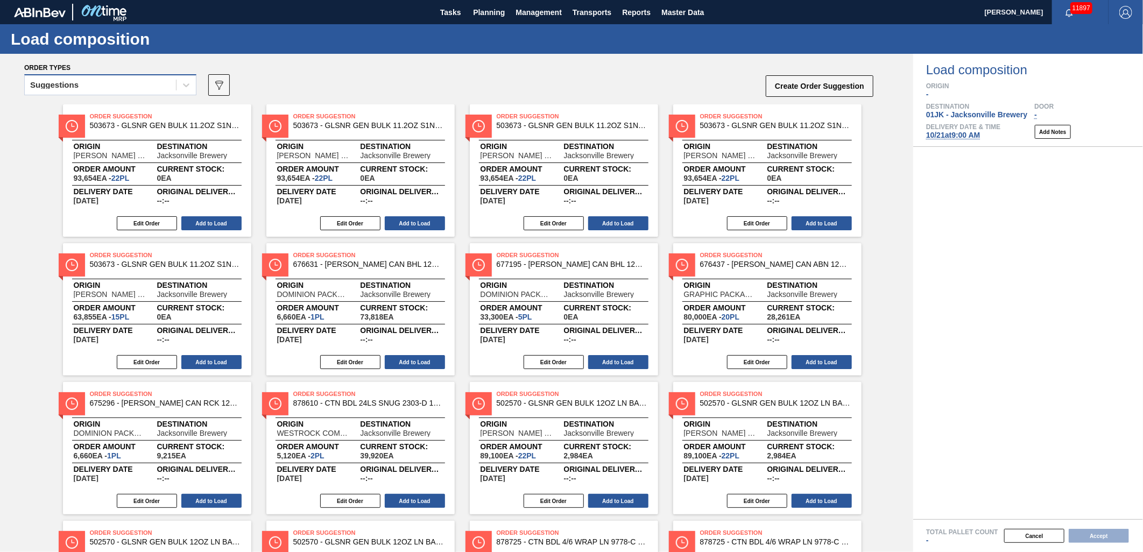
click at [138, 83] on div "Suggestions" at bounding box center [100, 86] width 151 height 16
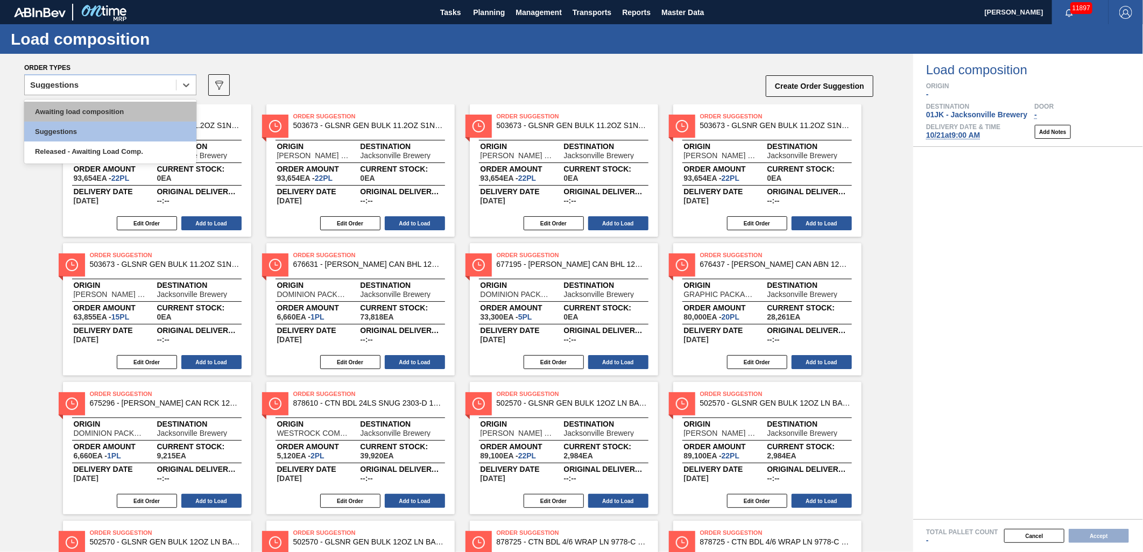
click at [131, 114] on div "Awaiting load composition" at bounding box center [110, 112] width 172 height 20
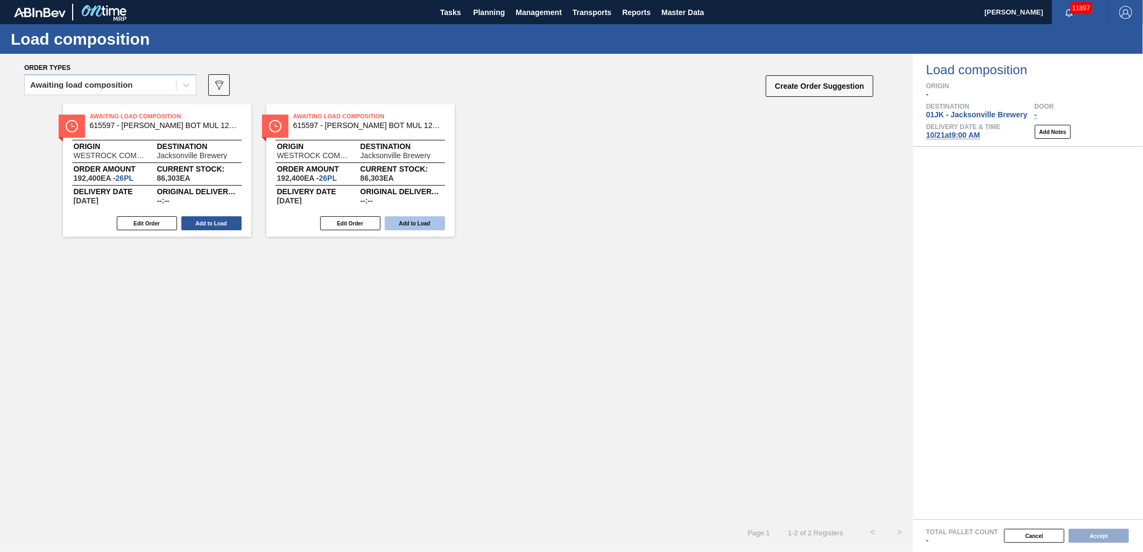
click at [416, 219] on button "Add to Load" at bounding box center [415, 223] width 60 height 14
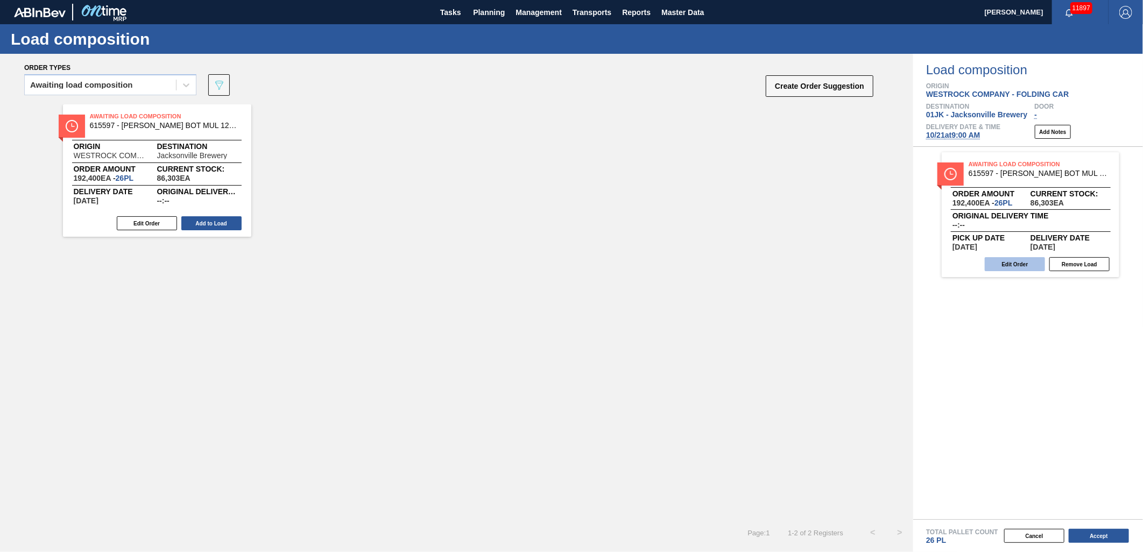
click at [1027, 265] on button "Edit Order" at bounding box center [1015, 264] width 60 height 14
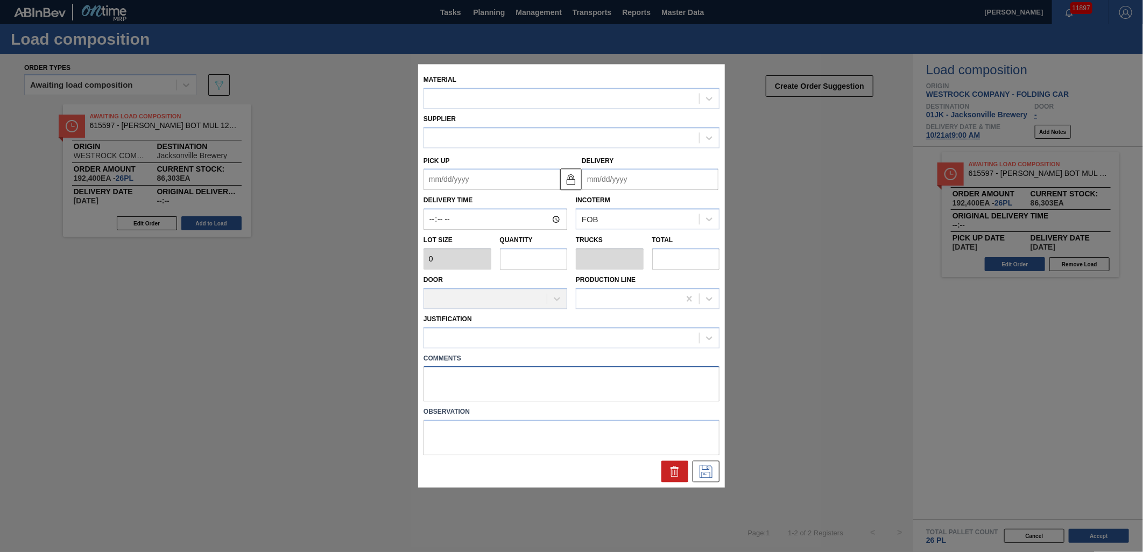
click at [607, 399] on textarea at bounding box center [572, 385] width 296 height 36
type textarea "DROP"
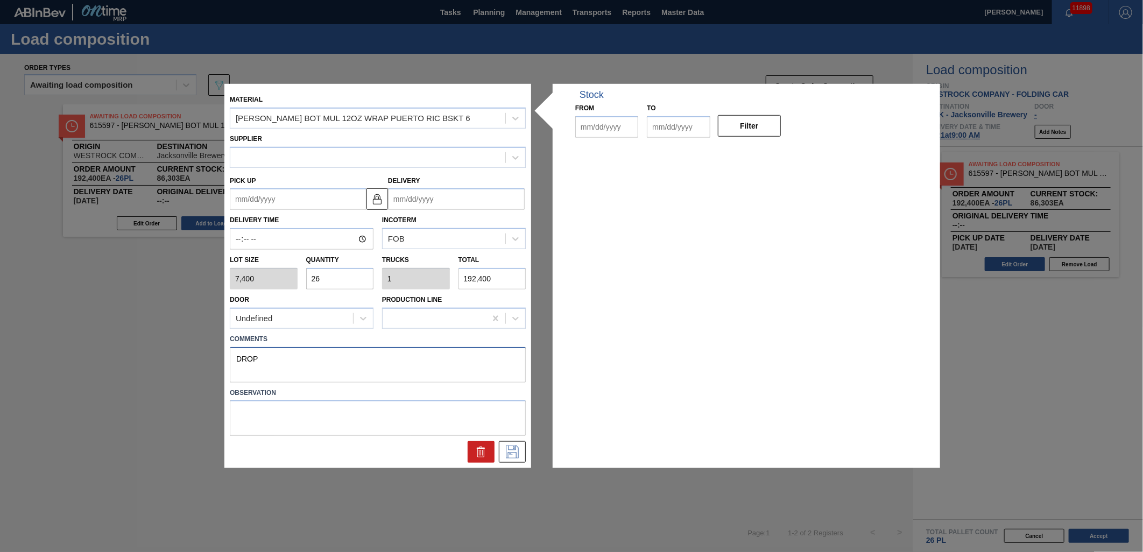
type input "7,400"
type input "26"
type input "1"
type input "192,400"
type up "[DATE]"
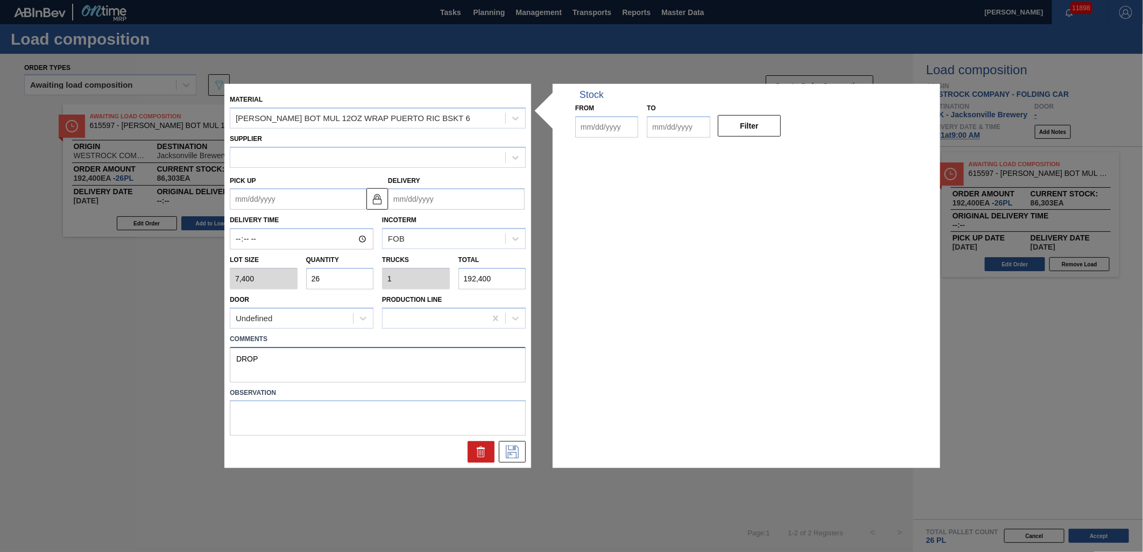
type input "[DATE]"
type input "10/07/2025"
type input "12/31/2025"
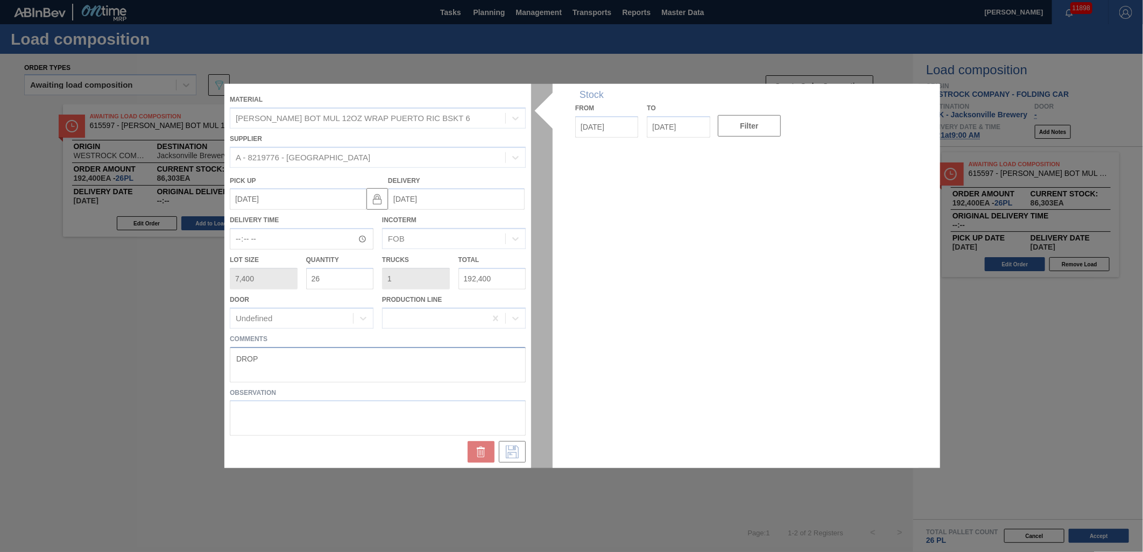
type textarea "DROP"
click at [384, 391] on div at bounding box center [571, 276] width 694 height 384
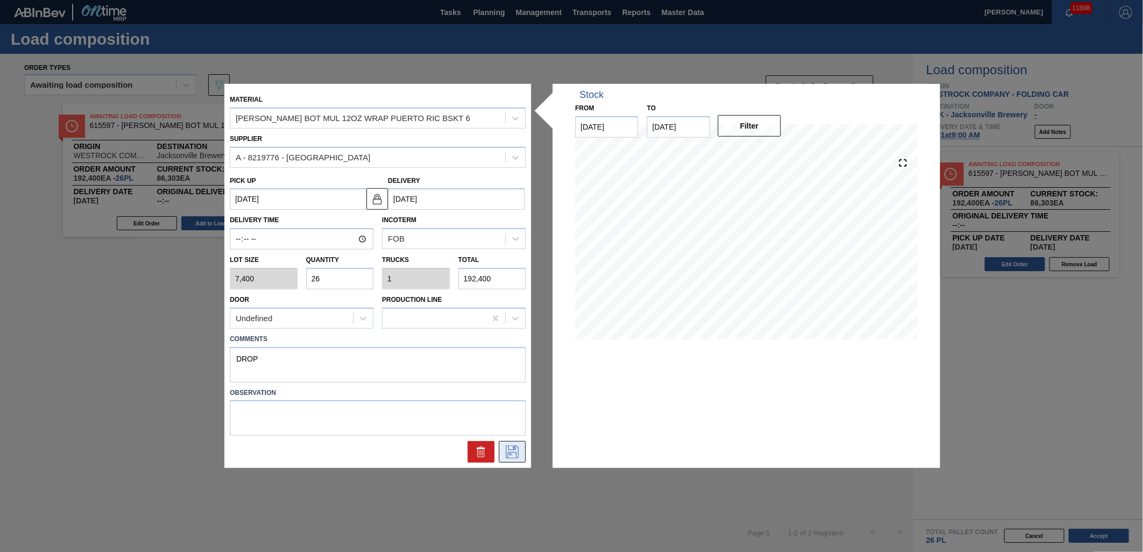
click at [517, 456] on icon at bounding box center [512, 452] width 13 height 13
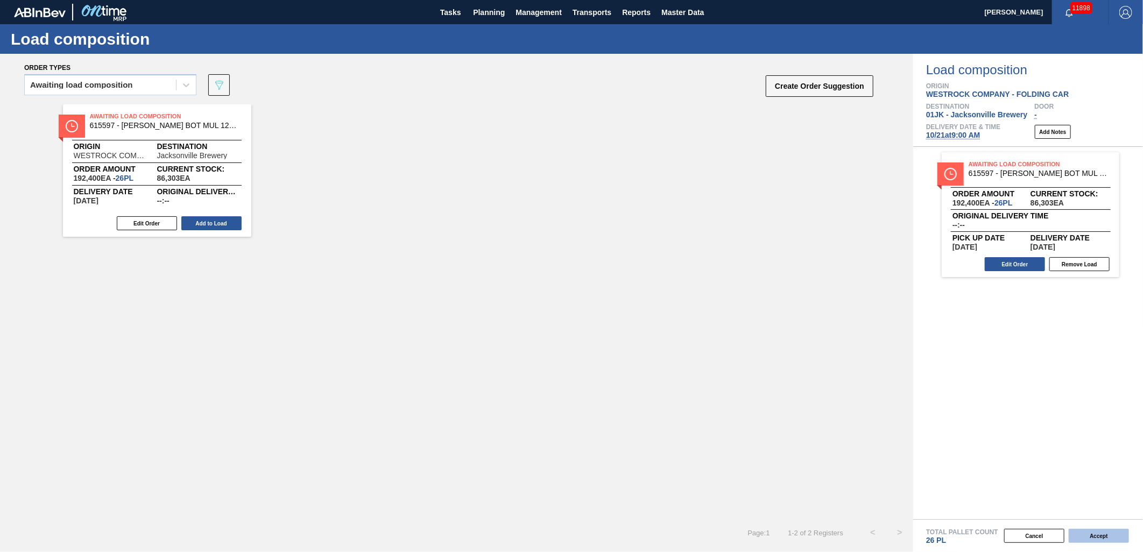
click at [1110, 539] on button "Accept" at bounding box center [1099, 536] width 60 height 14
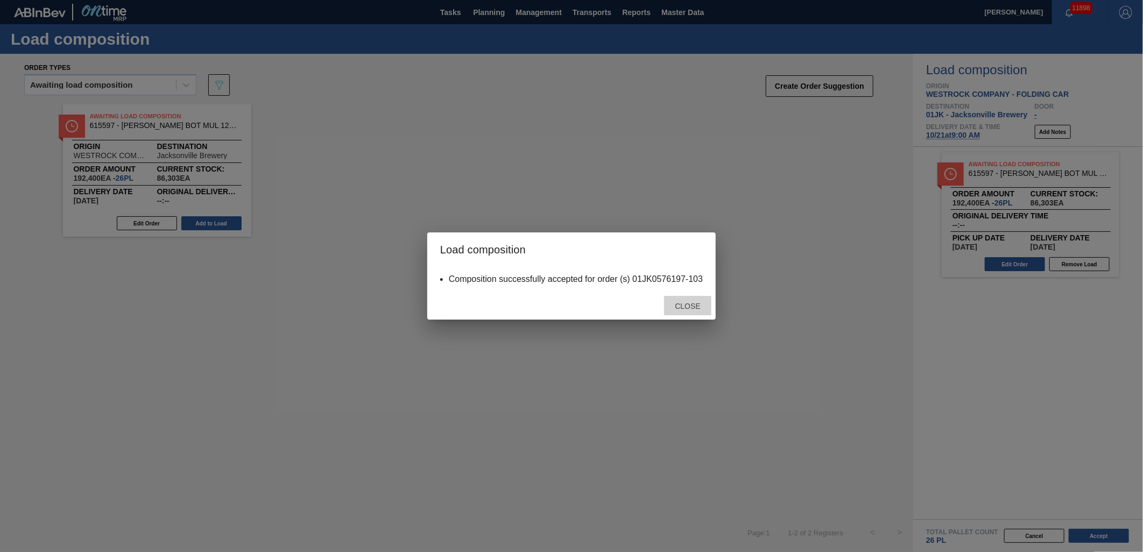
click at [700, 304] on span "Close" at bounding box center [687, 306] width 43 height 9
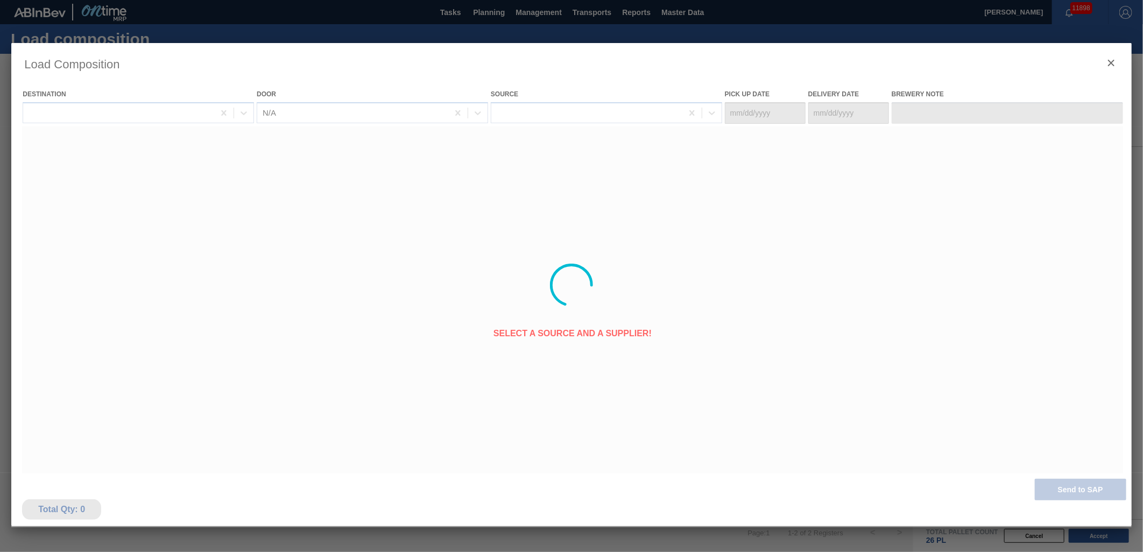
type Date "[DATE]"
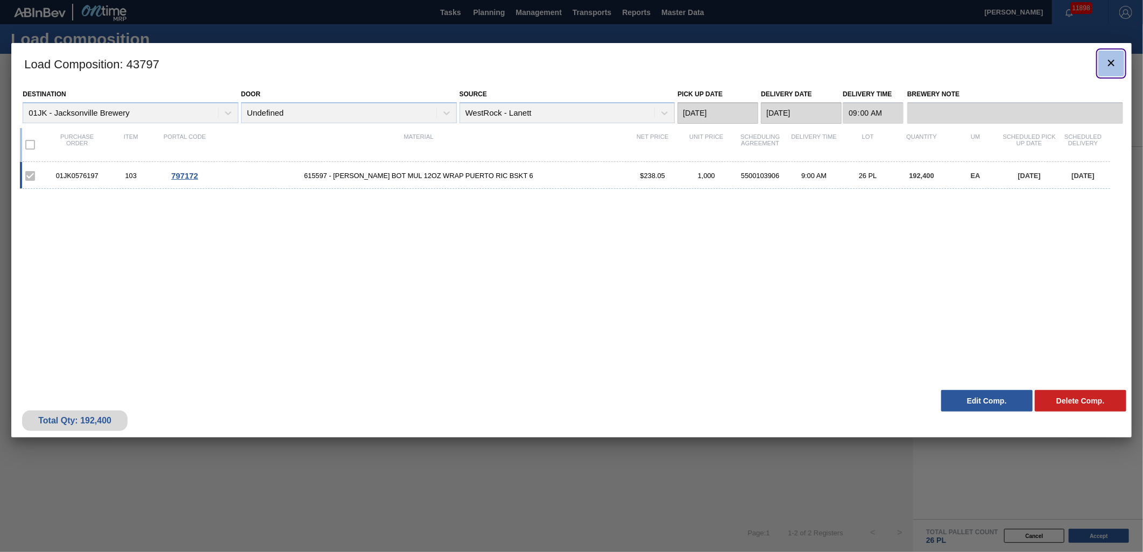
click at [1122, 56] on button "botão de ícone" at bounding box center [1111, 64] width 26 height 26
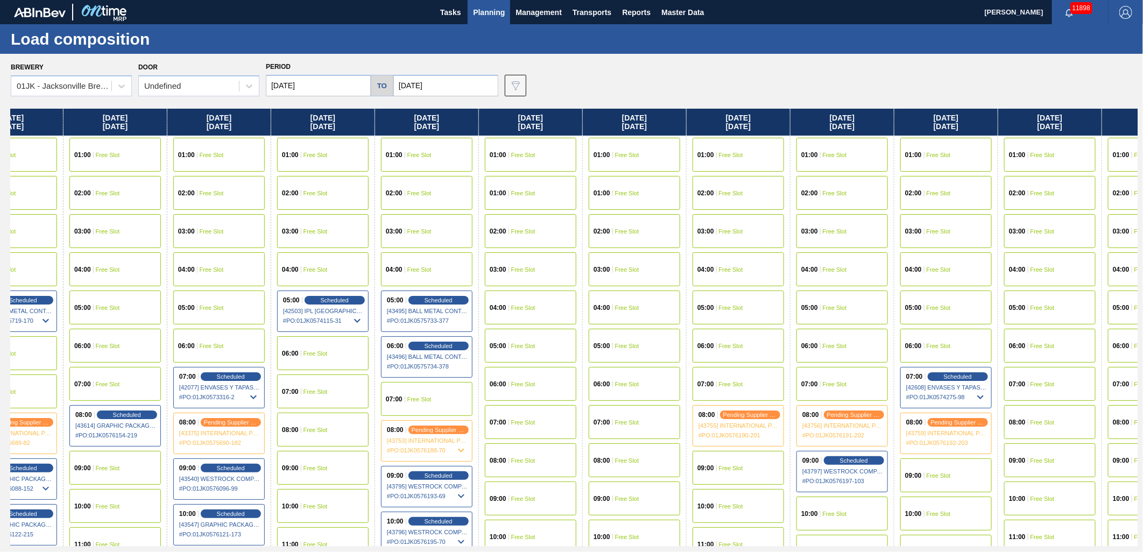
drag, startPoint x: 847, startPoint y: 253, endPoint x: 684, endPoint y: 264, distance: 162.9
click at [684, 264] on div "Sunday 10/12/2025 00:00 Scheduled [43543] WESTROCK RKT COMPANY CORRUGATE - 0008…" at bounding box center [574, 328] width 1127 height 438
click at [962, 480] on div "09:00 Free Slot" at bounding box center [944, 476] width 91 height 34
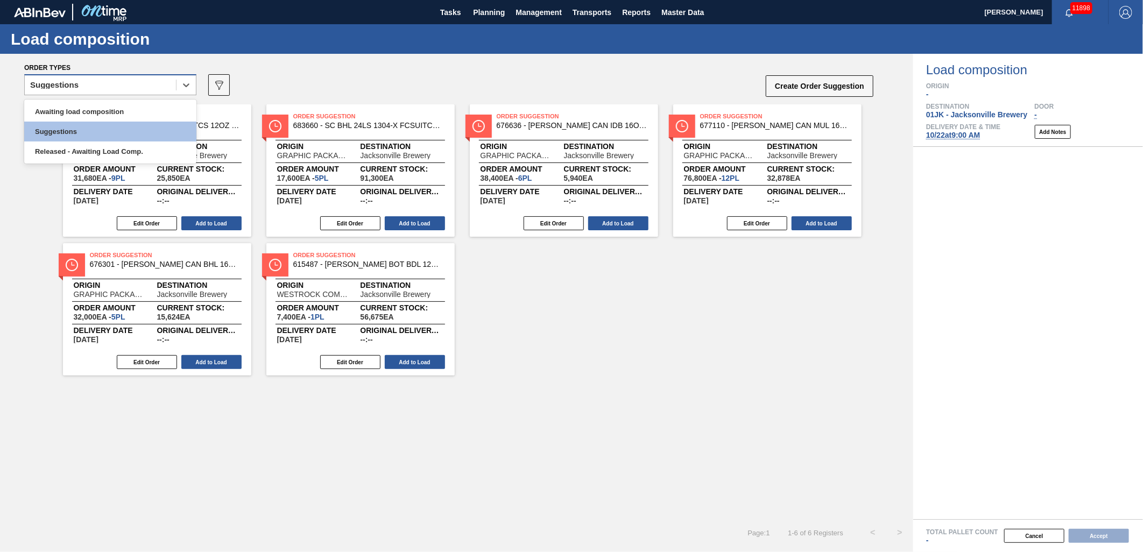
click at [155, 89] on div "Suggestions" at bounding box center [100, 86] width 151 height 16
click at [144, 111] on div "Awaiting load composition" at bounding box center [110, 112] width 172 height 20
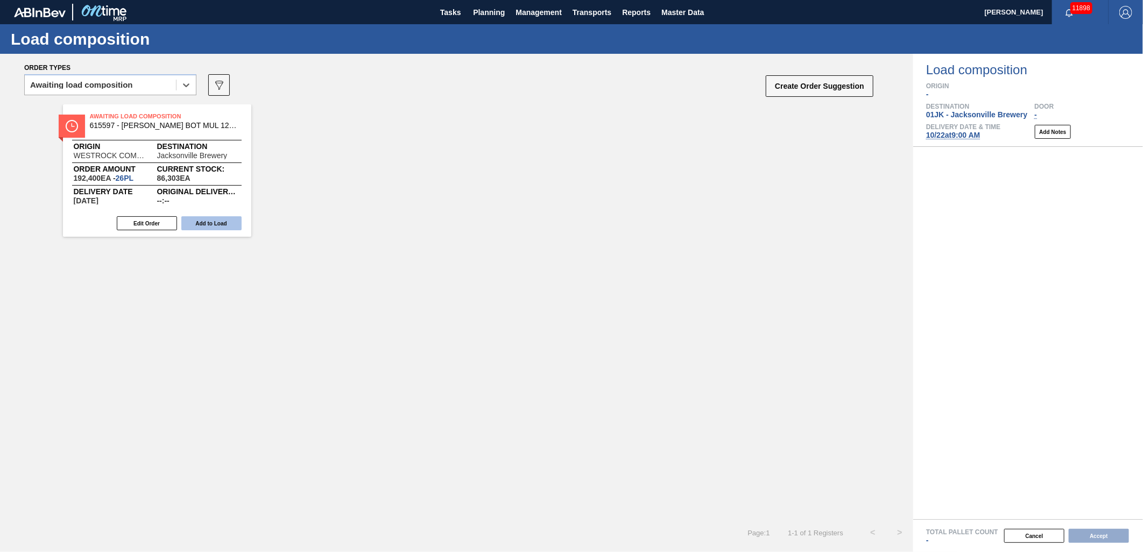
click at [206, 229] on button "Add to Load" at bounding box center [211, 223] width 60 height 14
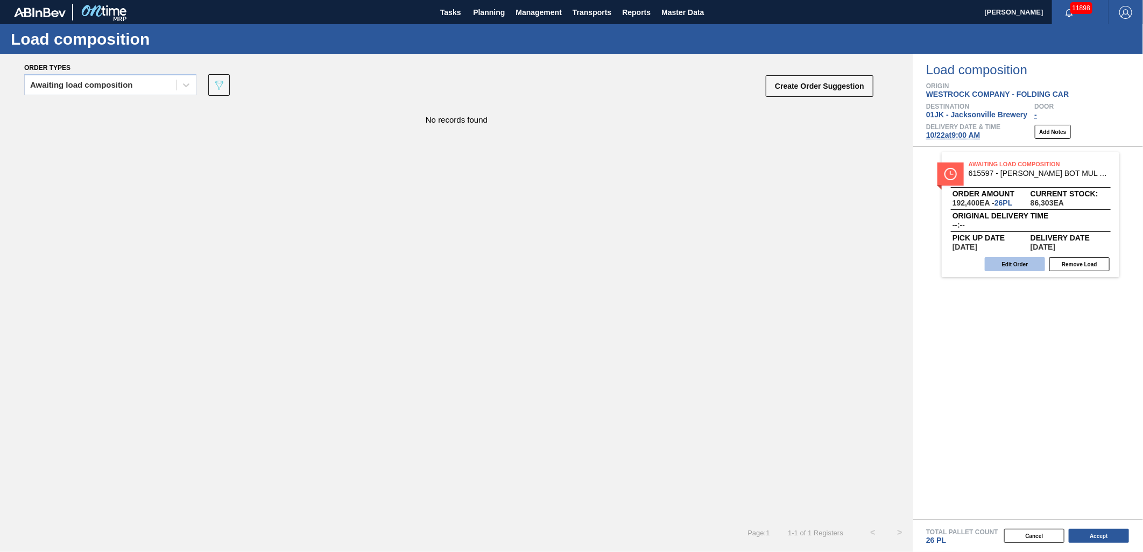
click at [1020, 262] on button "Edit Order" at bounding box center [1015, 264] width 60 height 14
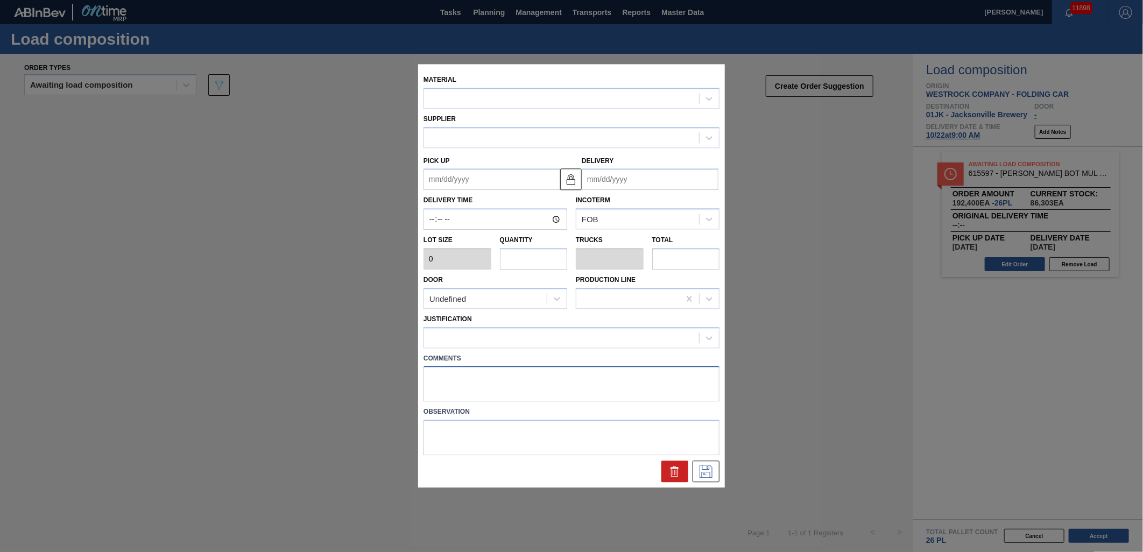
click at [486, 370] on textarea at bounding box center [572, 385] width 296 height 36
type textarea "DROP"
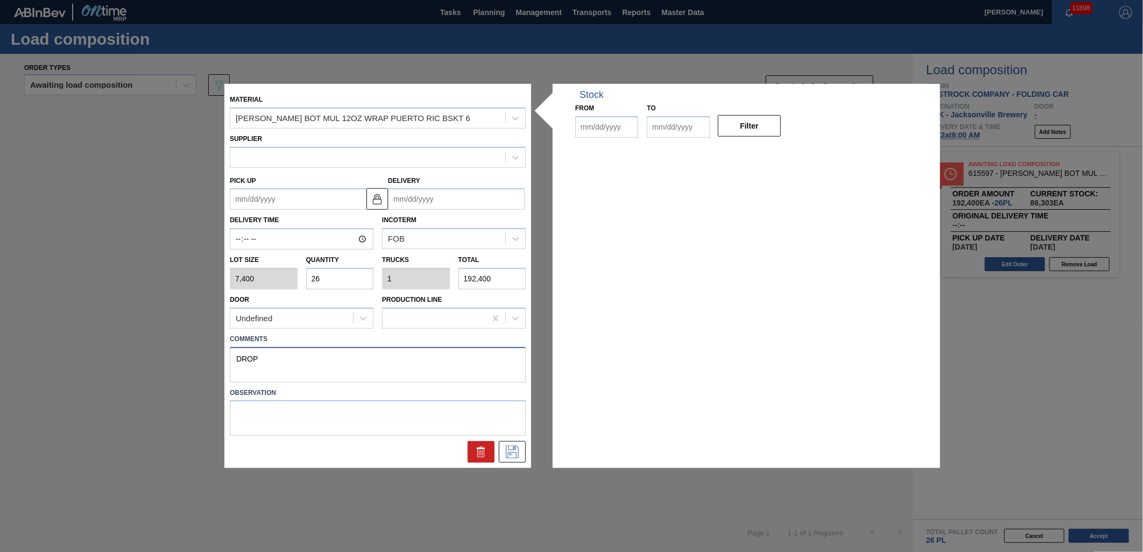
type input "7,400"
type input "26"
type input "1"
type input "192,400"
type up "[DATE]"
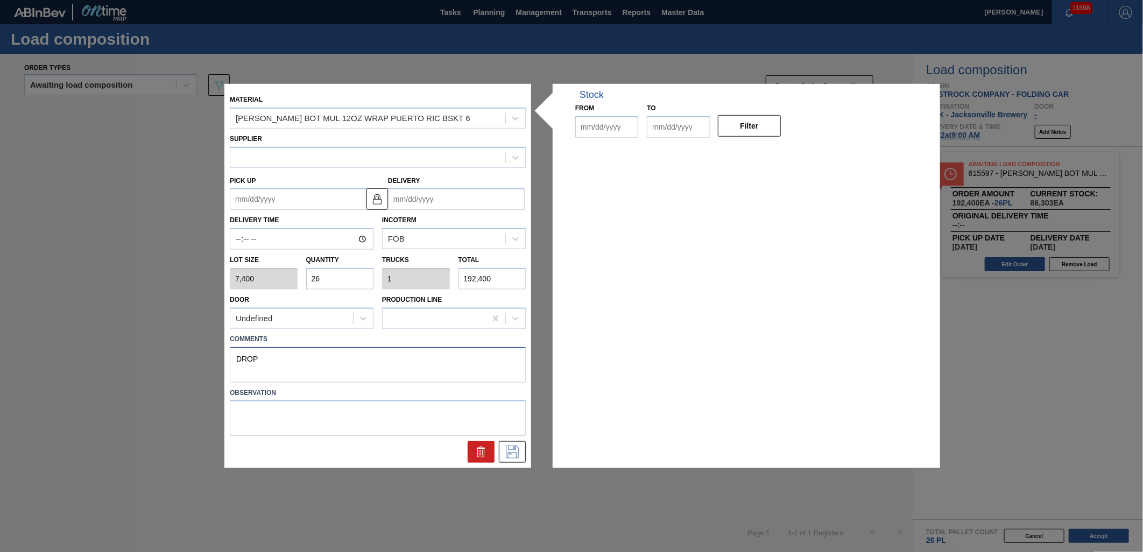
type input "10/23/2025"
type input "10/07/2025"
type input "12/31/2025"
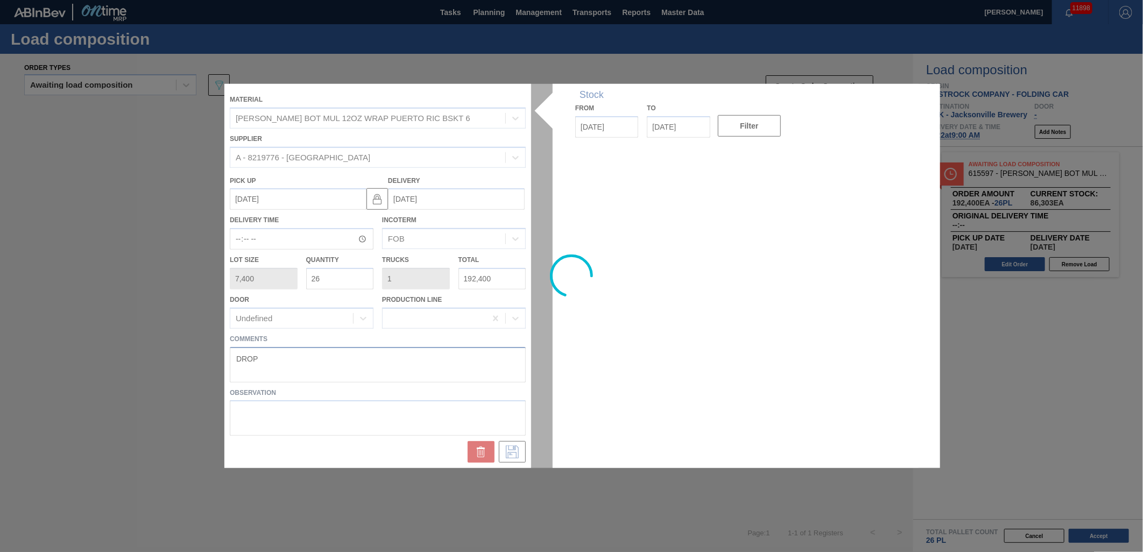
type textarea "DROP"
click at [347, 455] on div at bounding box center [571, 276] width 694 height 384
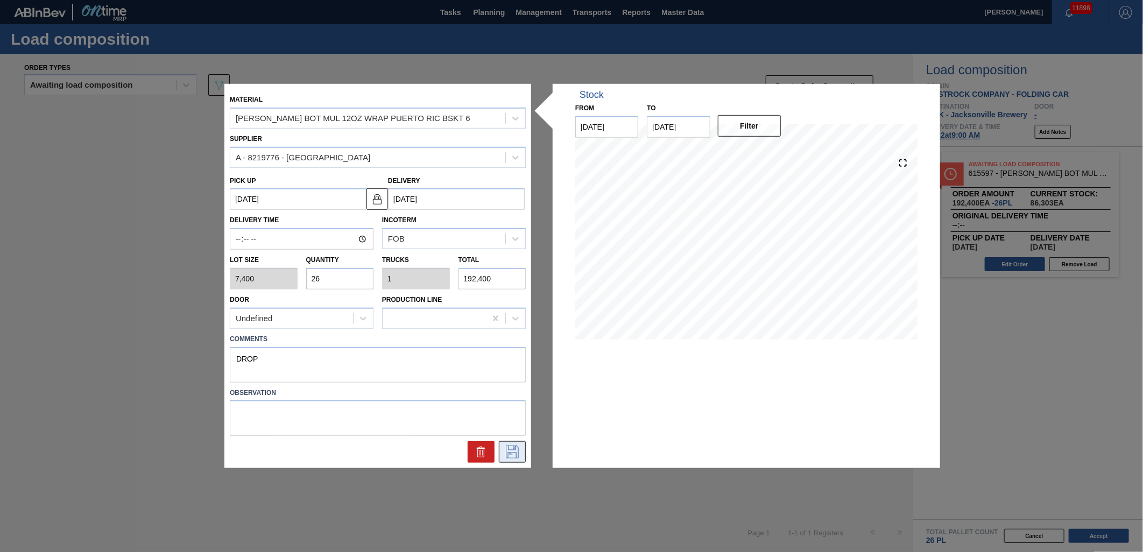
click at [511, 446] on icon at bounding box center [512, 452] width 13 height 13
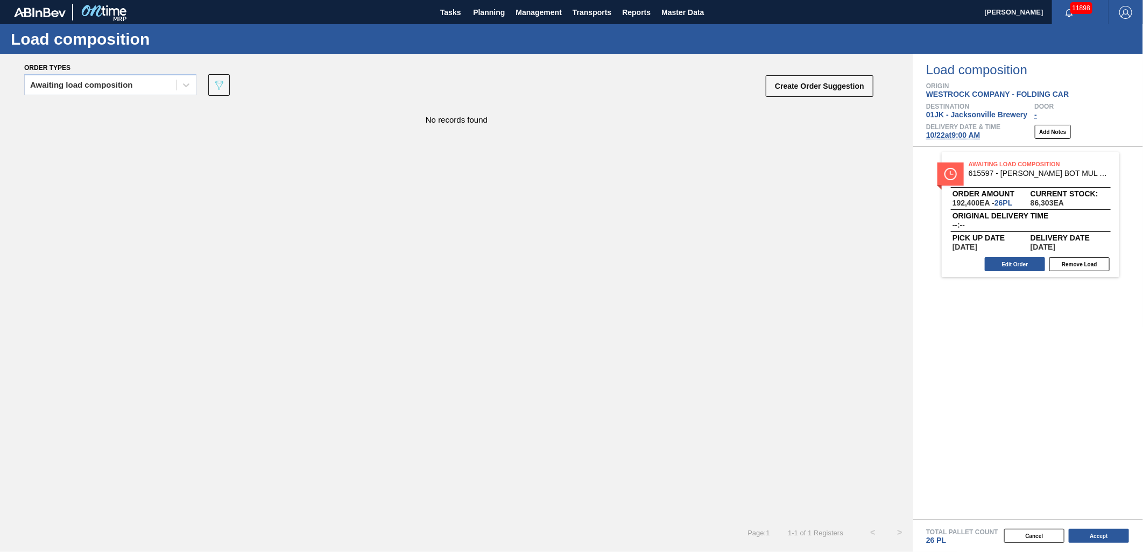
click at [1101, 528] on div "Cancel Accept" at bounding box center [1015, 536] width 230 height 16
click at [1102, 535] on button "Accept" at bounding box center [1099, 536] width 60 height 14
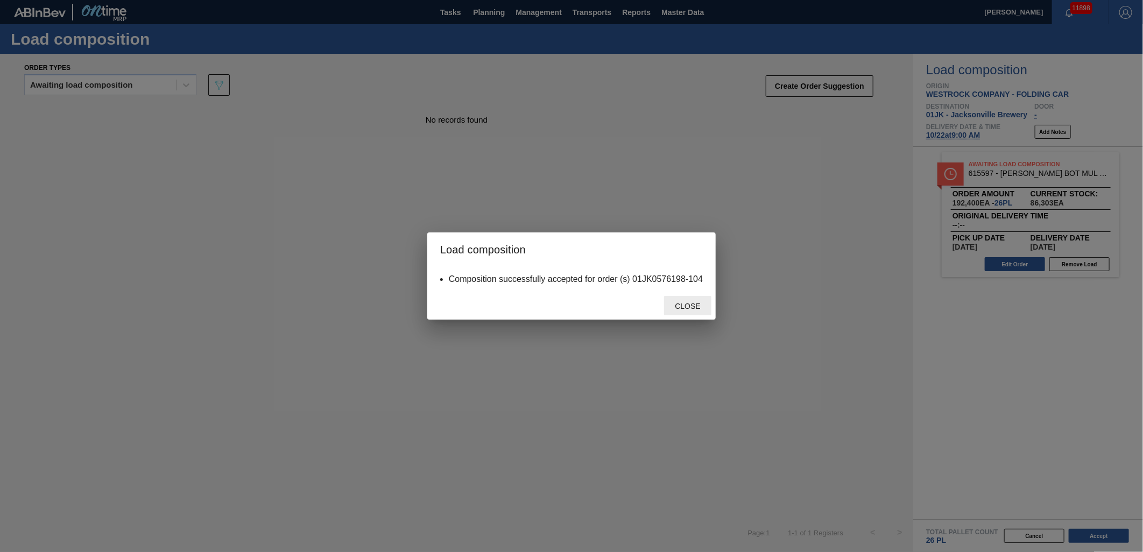
click at [700, 306] on span "Close" at bounding box center [687, 306] width 43 height 9
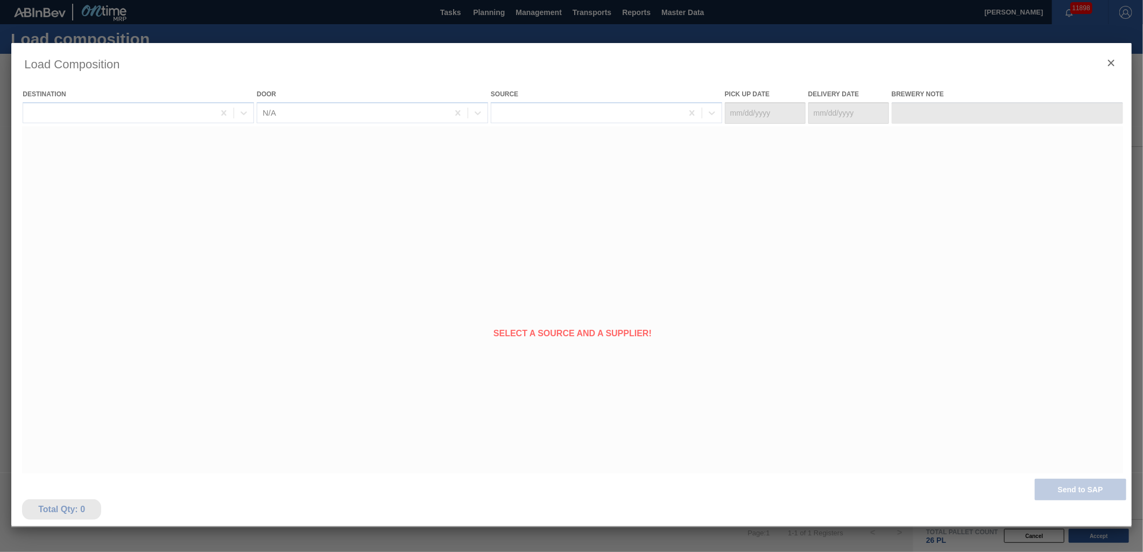
type Date "[DATE]"
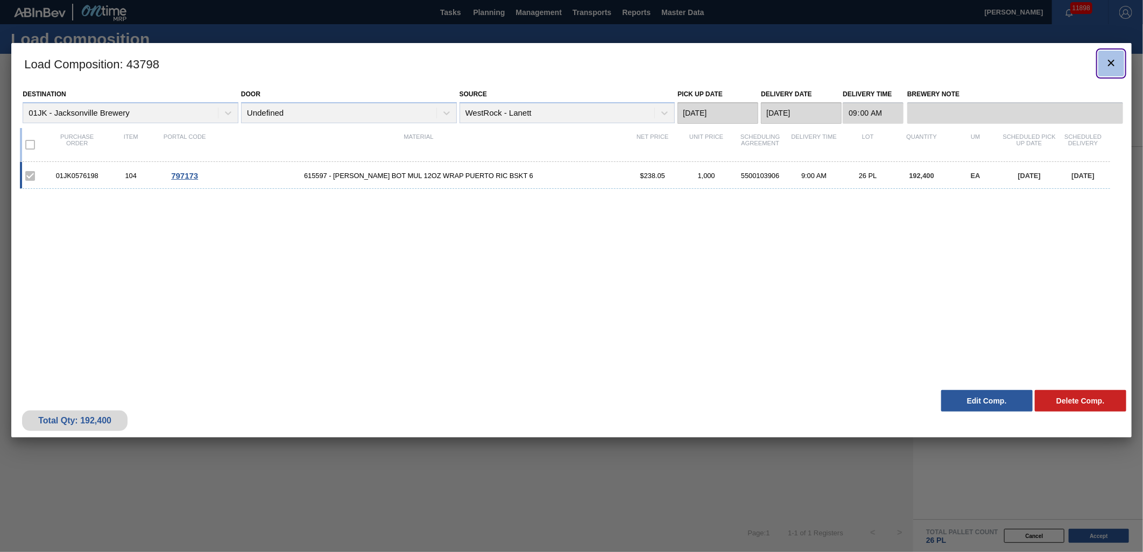
click at [1109, 71] on clb-icon "botão de ícone" at bounding box center [1111, 64] width 13 height 15
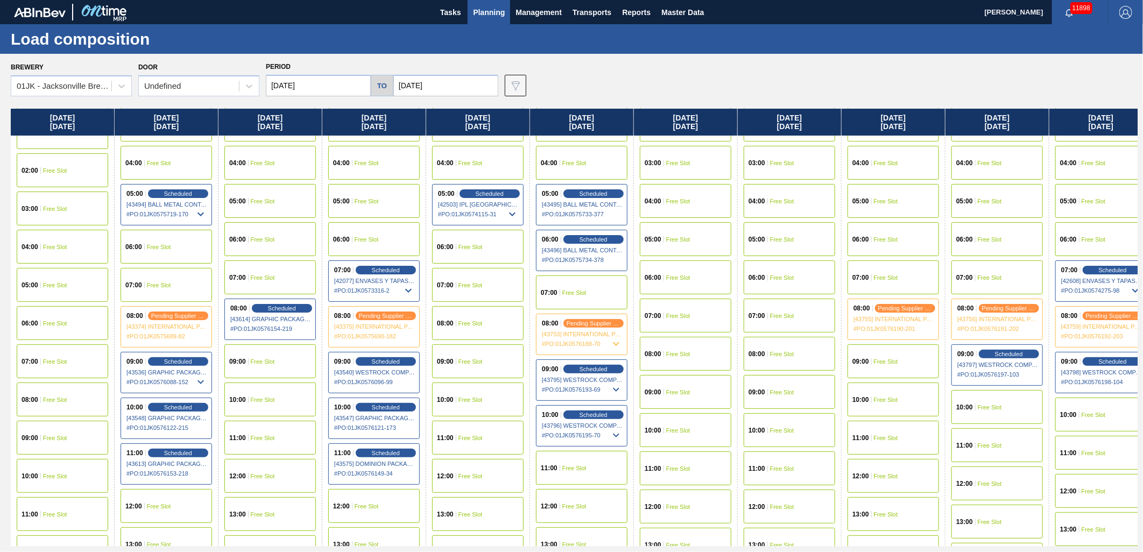
scroll to position [119, 0]
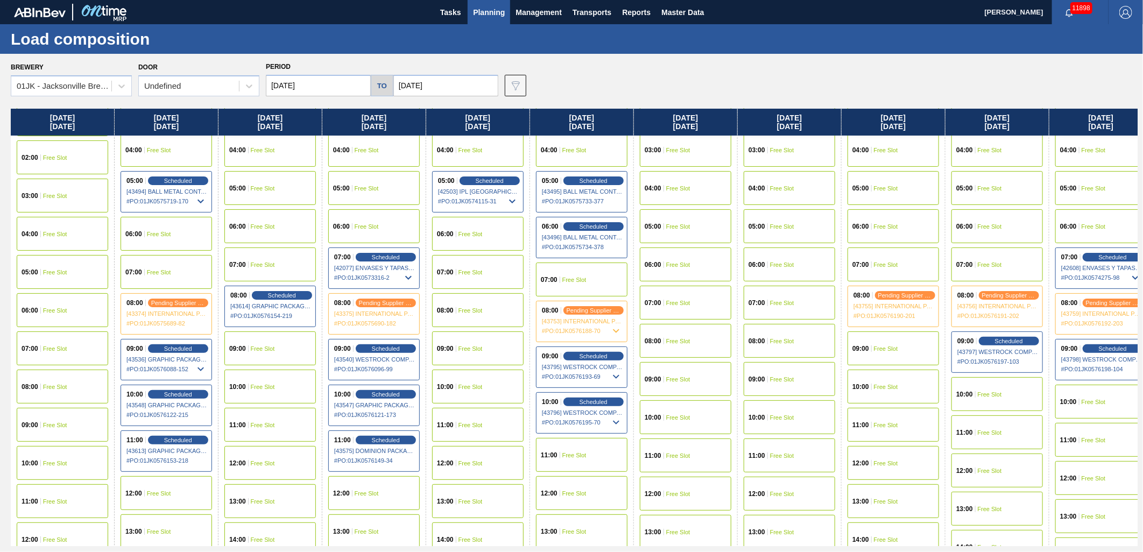
click at [476, 307] on span "Free Slot" at bounding box center [471, 310] width 24 height 6
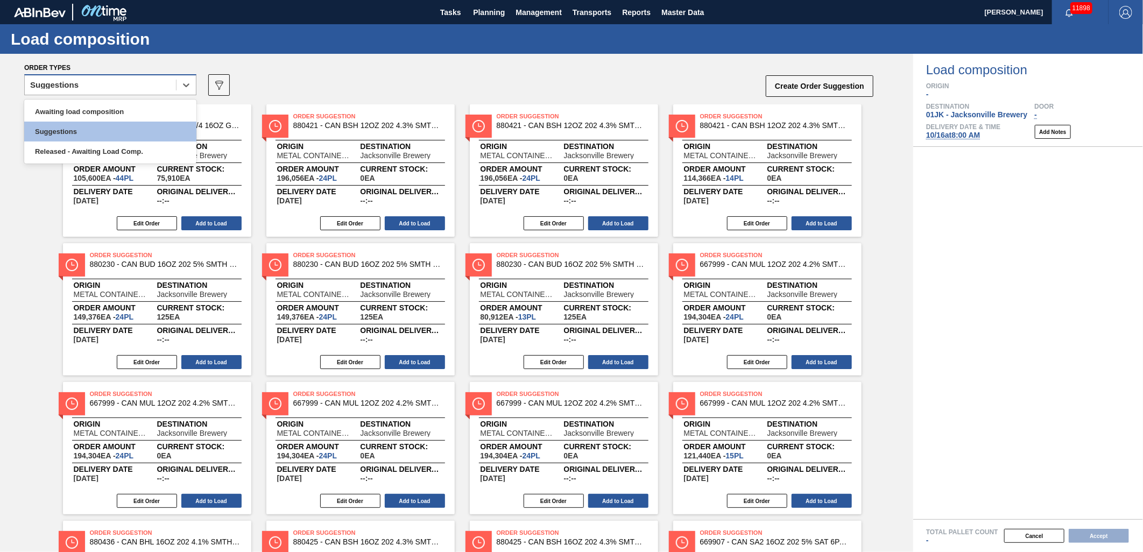
click at [72, 82] on div "Suggestions" at bounding box center [54, 85] width 48 height 8
click at [101, 105] on div "Awaiting load composition" at bounding box center [110, 112] width 172 height 20
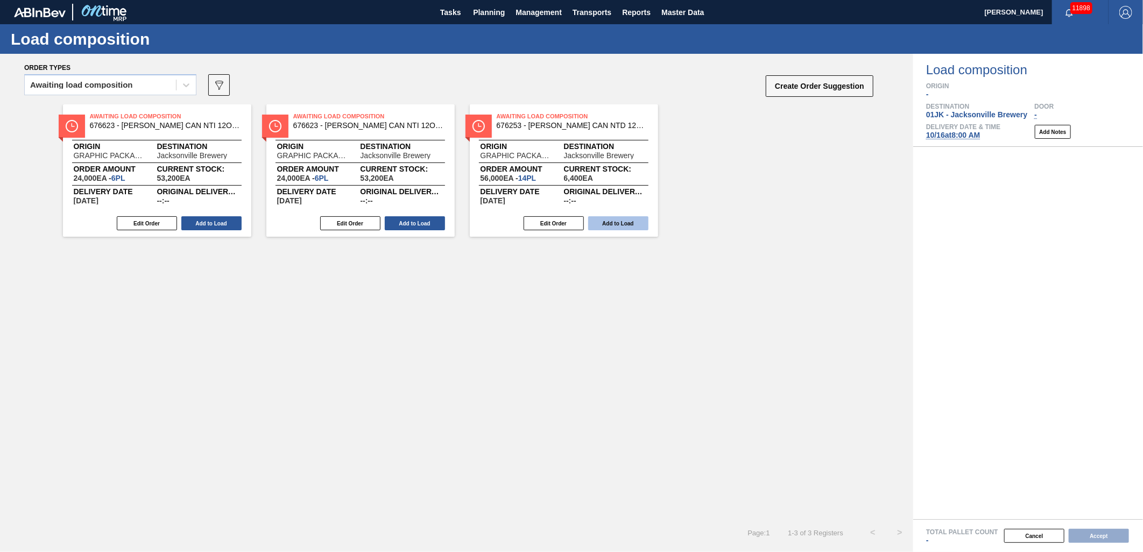
click at [616, 218] on button "Add to Load" at bounding box center [618, 223] width 60 height 14
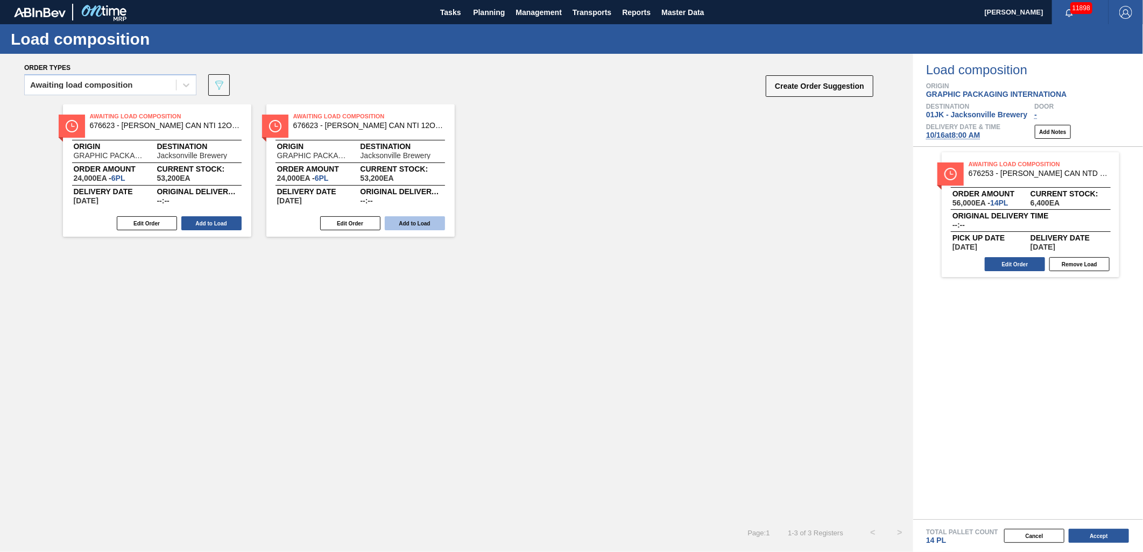
click at [411, 225] on button "Add to Load" at bounding box center [415, 223] width 60 height 14
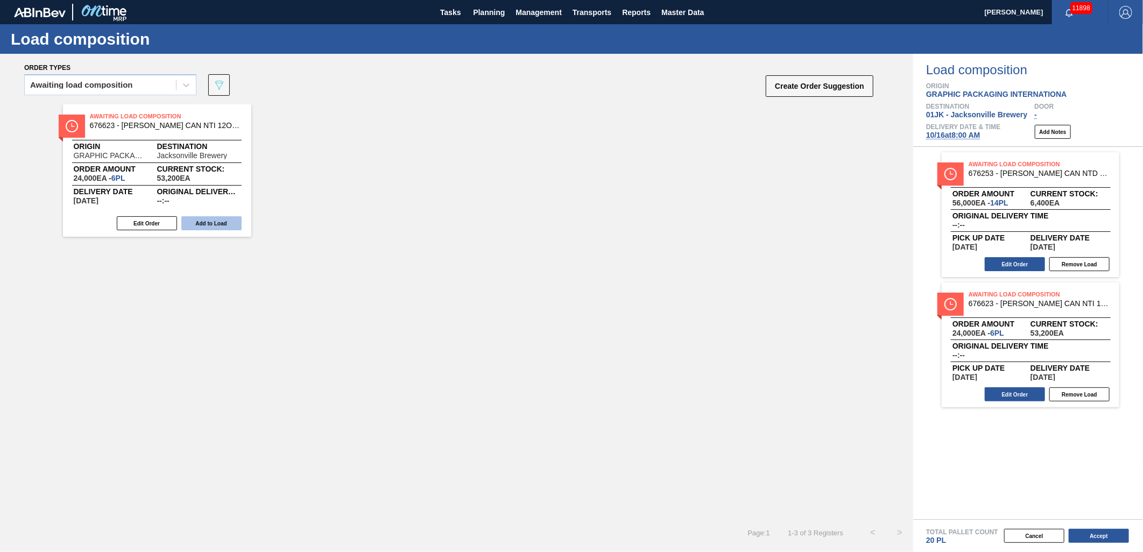
click at [210, 224] on button "Add to Load" at bounding box center [211, 223] width 60 height 14
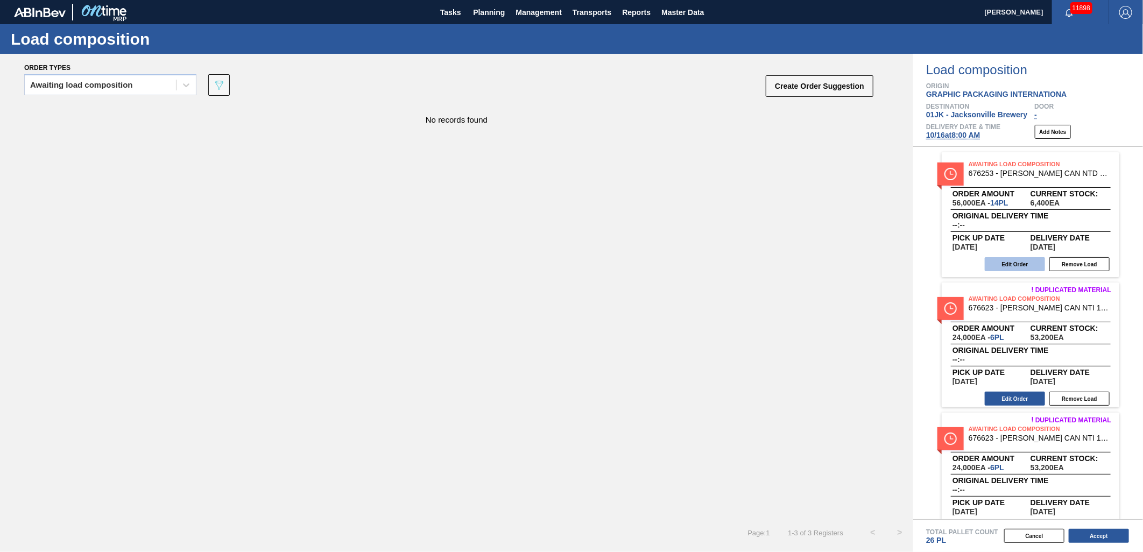
click at [1029, 257] on button "Edit Order" at bounding box center [1015, 264] width 60 height 14
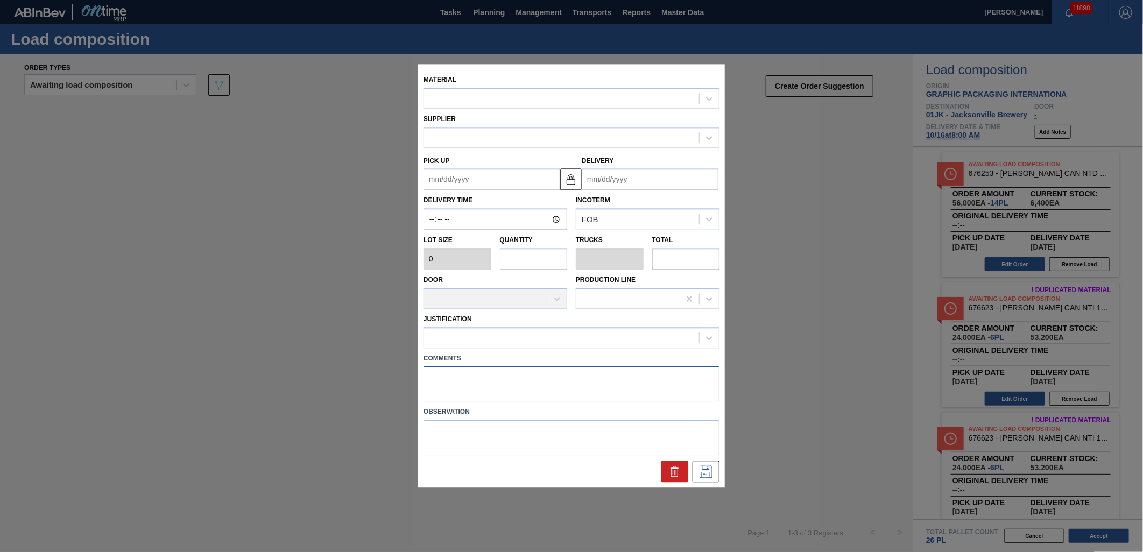
click at [453, 371] on textarea at bounding box center [572, 385] width 296 height 36
type textarea "TAIL"
type input "4,000"
type input "14"
type input "0.538"
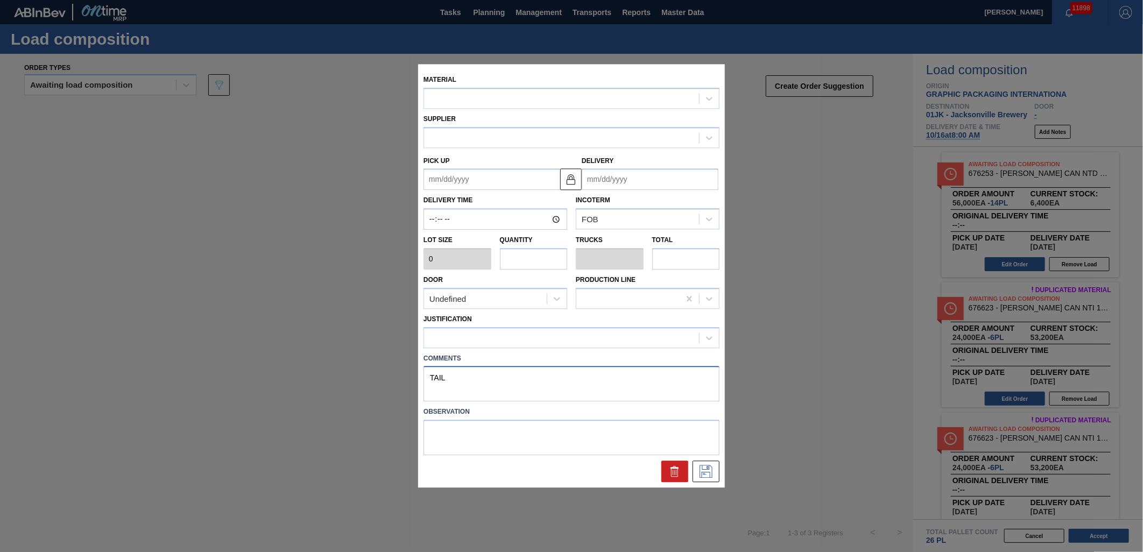
type input "56,000"
type up "10/15/2025"
type input "[DATE]"
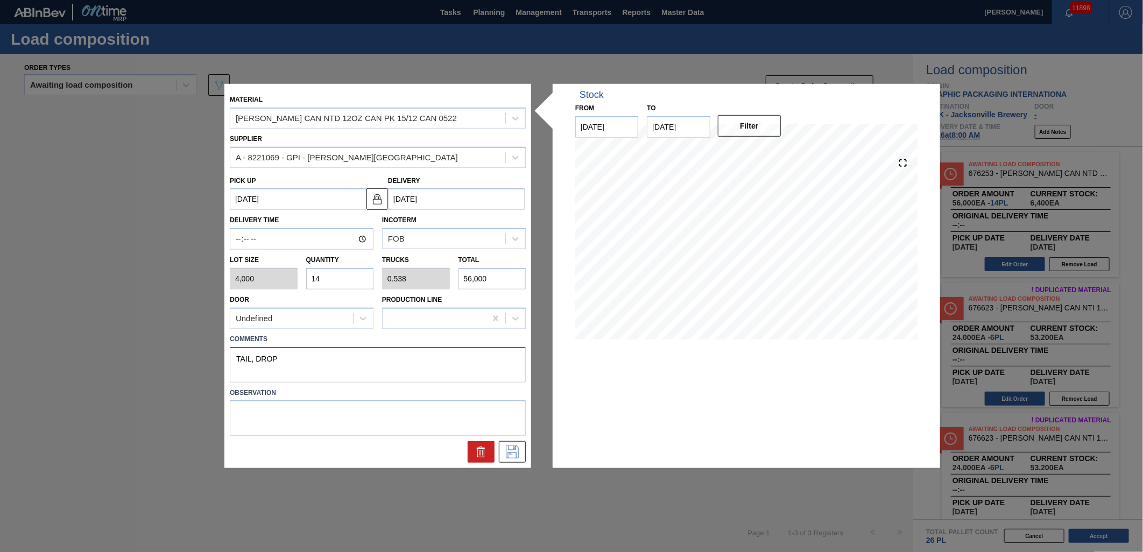
type textarea "TAIL, DROP"
click at [416, 412] on textarea at bounding box center [378, 418] width 296 height 36
click at [511, 453] on icon at bounding box center [512, 452] width 17 height 13
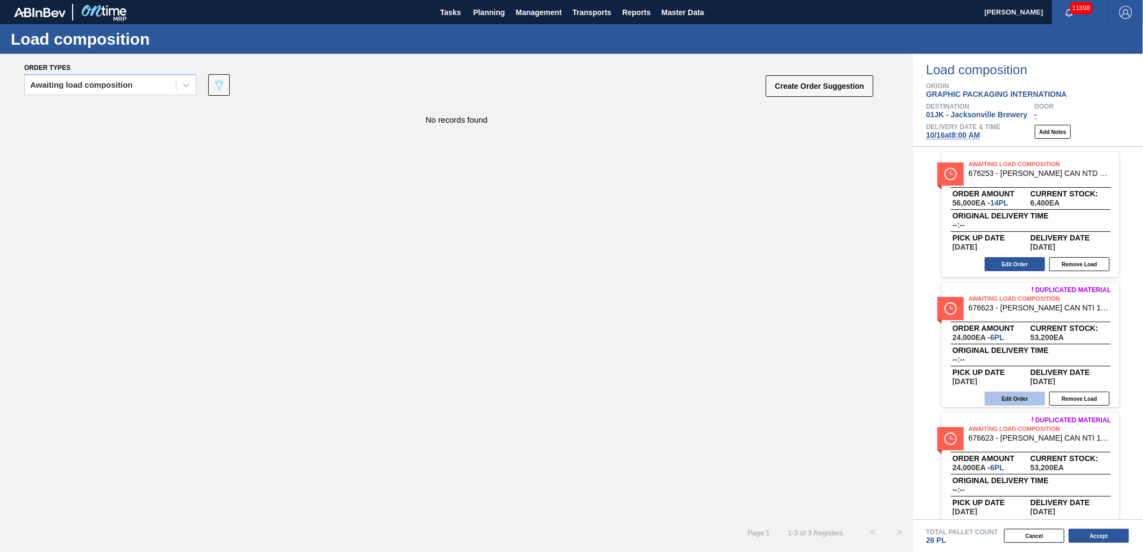
click at [1026, 398] on button "Edit Order" at bounding box center [1015, 399] width 60 height 14
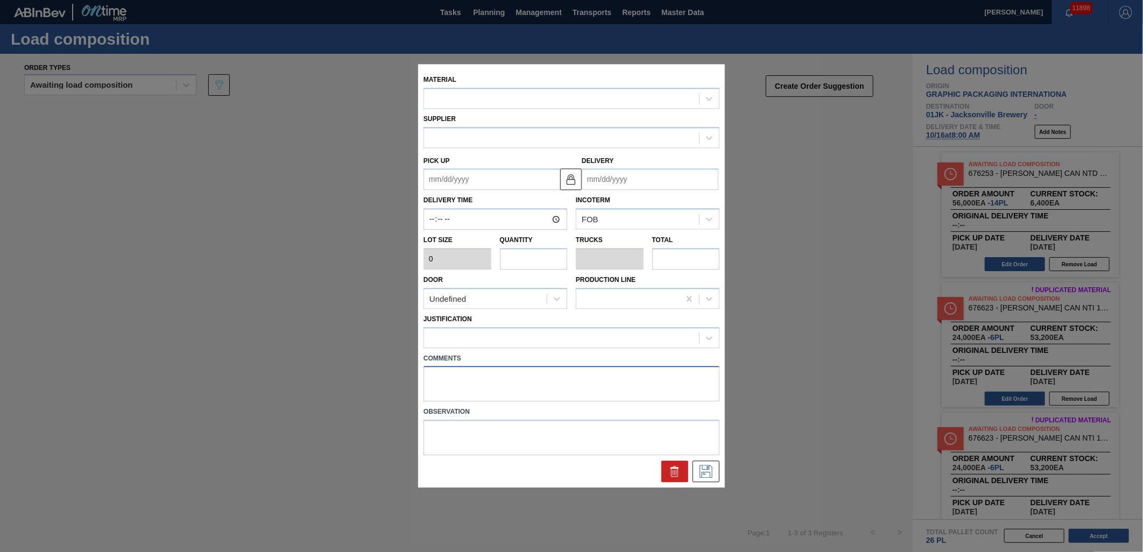
click at [483, 371] on textarea at bounding box center [572, 385] width 296 height 36
type textarea "N"
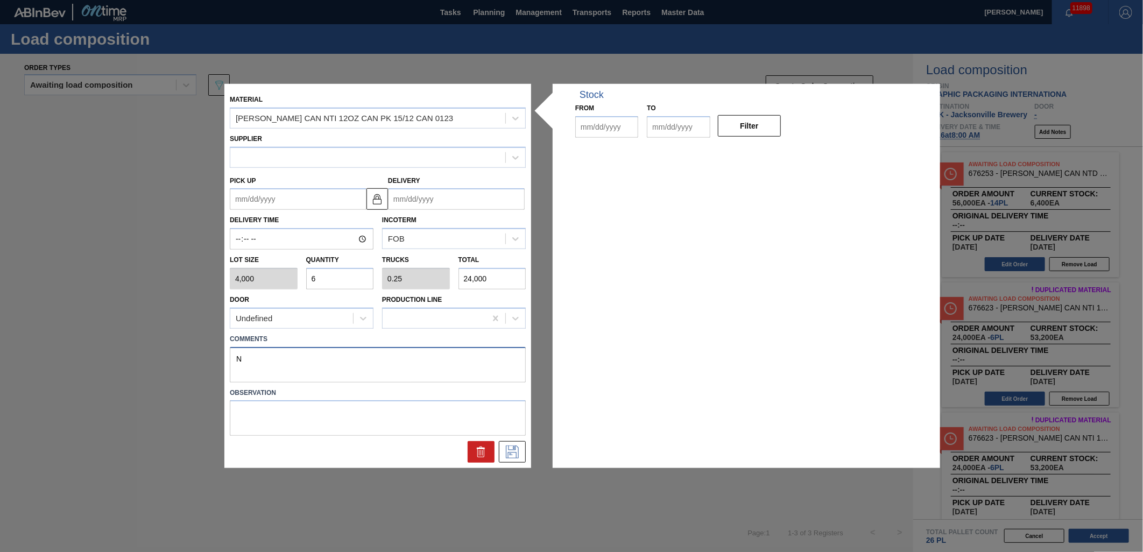
type input "4,000"
type input "6"
type input "0.25"
type input "24,000"
type up "[DATE]"
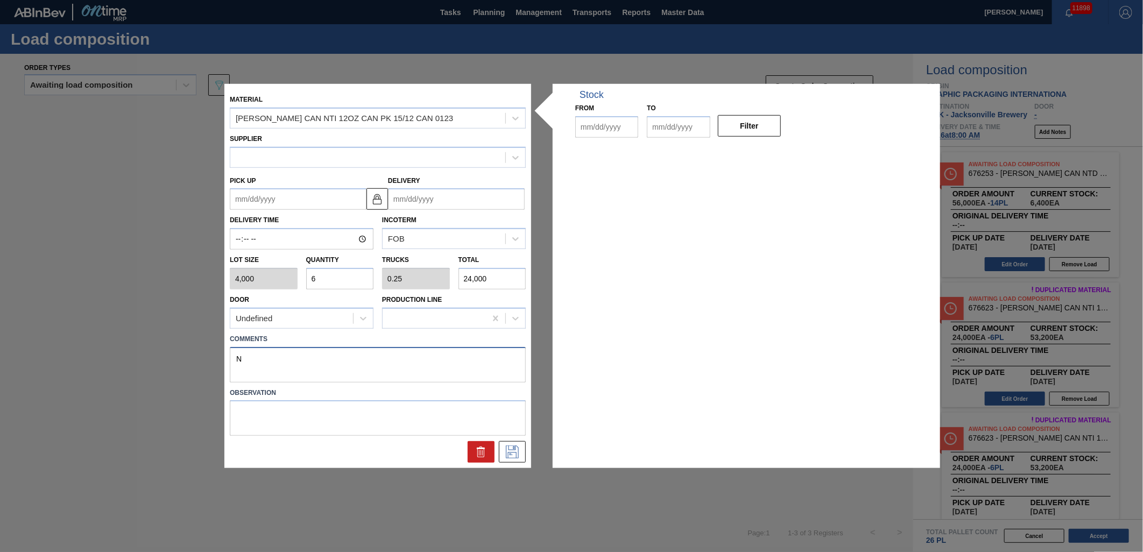
type input "[DATE]"
type input "10/07/2025"
type input "12/31/2025"
drag, startPoint x: 481, startPoint y: 368, endPoint x: 3, endPoint y: 338, distance: 478.9
click at [3, 338] on div "Material CARR CAN NTI 12OZ CAN PK 15/12 CAN 0123 Supplier A - 8221069 - GPI - W…" at bounding box center [571, 276] width 1143 height 552
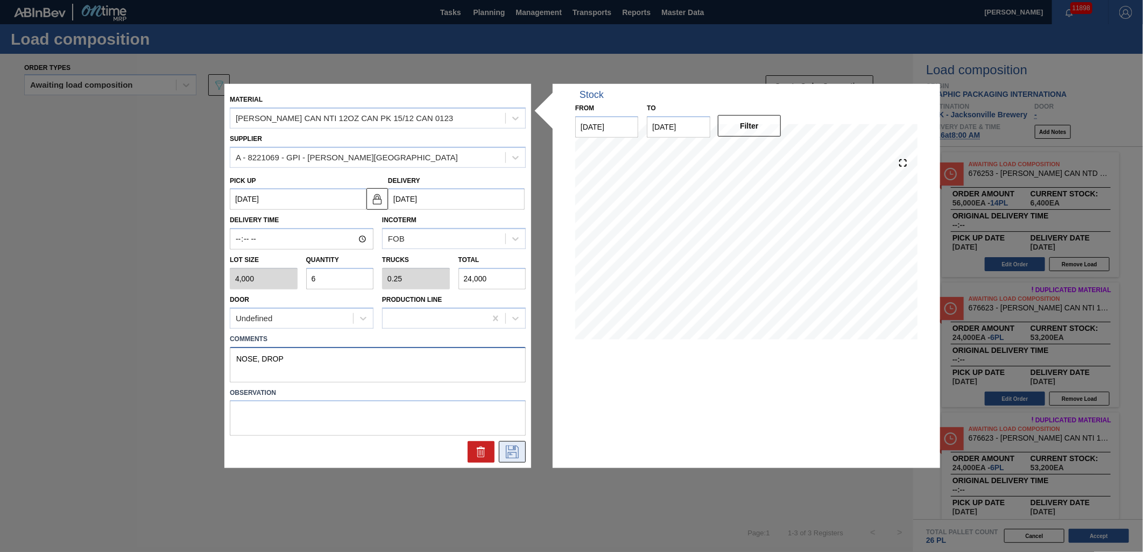
type textarea "NOSE, DROP"
click at [523, 451] on button at bounding box center [512, 452] width 27 height 22
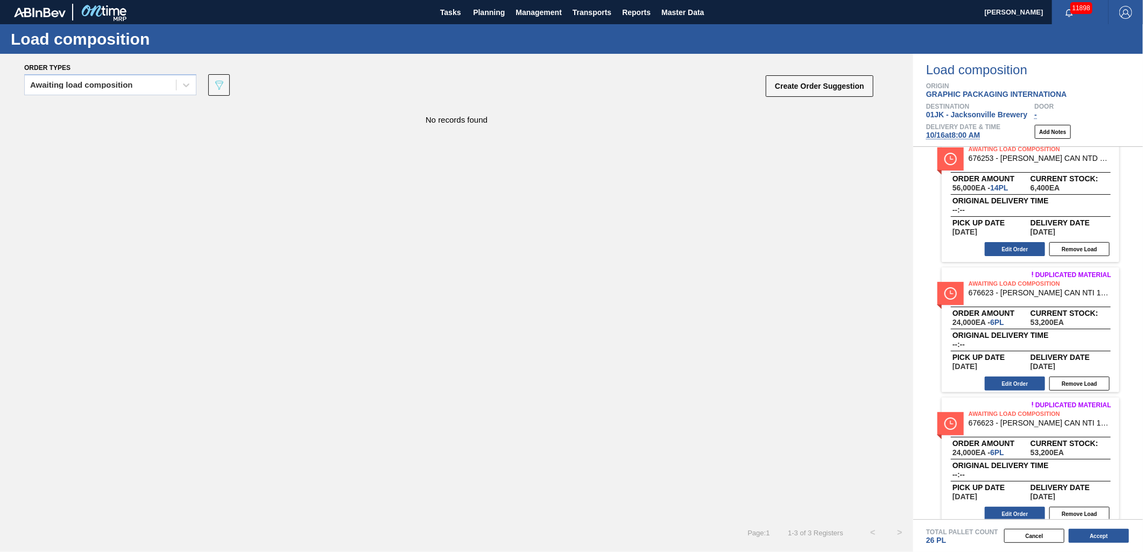
scroll to position [23, 0]
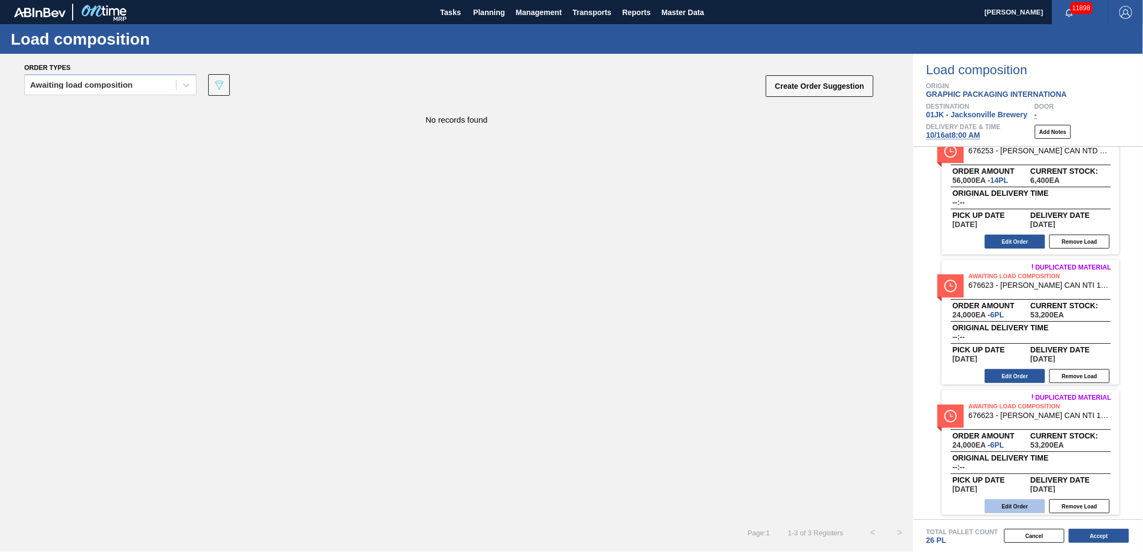
click at [1026, 501] on button "Edit Order" at bounding box center [1015, 506] width 60 height 14
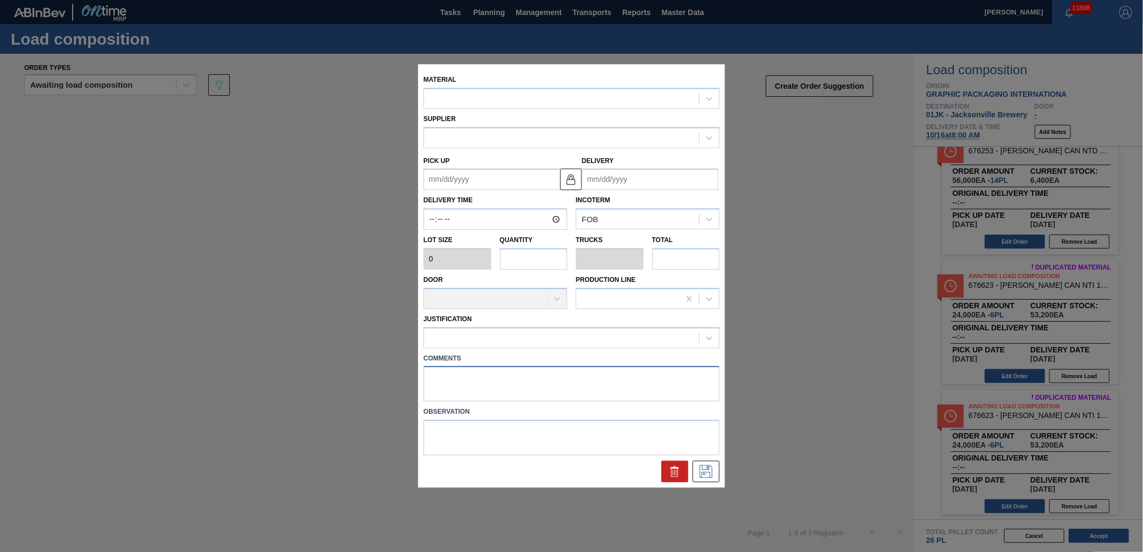
click at [448, 380] on textarea at bounding box center [572, 385] width 296 height 36
paste textarea "NOSE, DROP"
type textarea "NOSE, DROP"
type input "4,000"
type input "6"
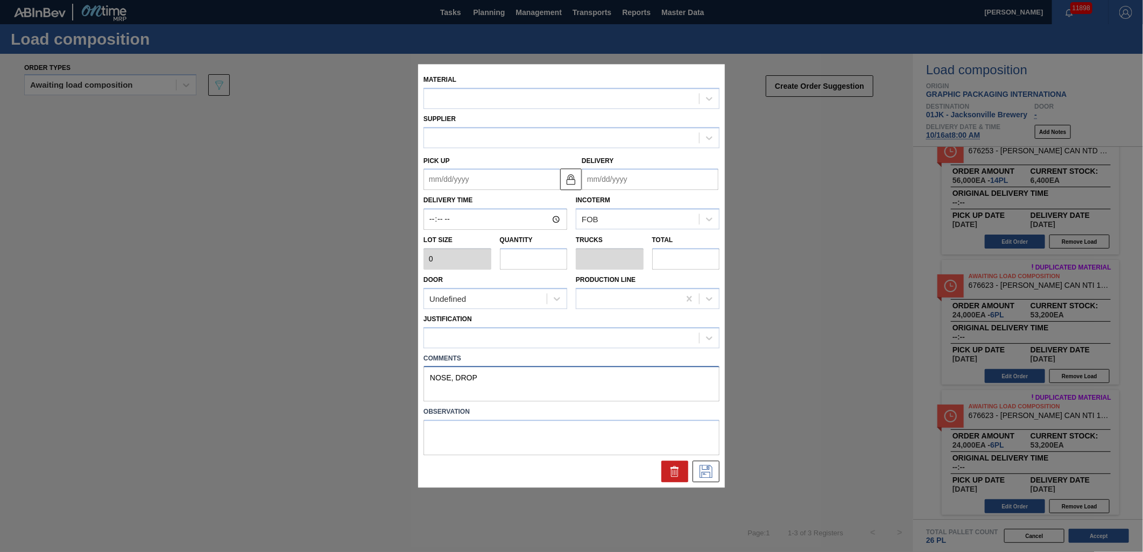
type input "0.25"
type input "24,000"
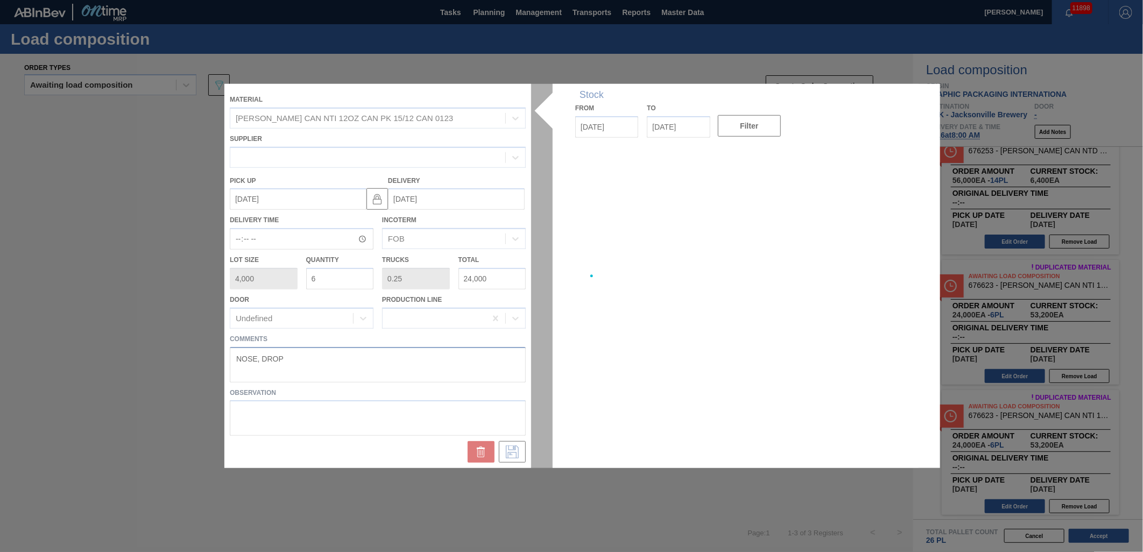
type up "[DATE]"
type input "[DATE]"
type textarea "NOSE, DROP"
click at [421, 436] on div at bounding box center [571, 276] width 694 height 384
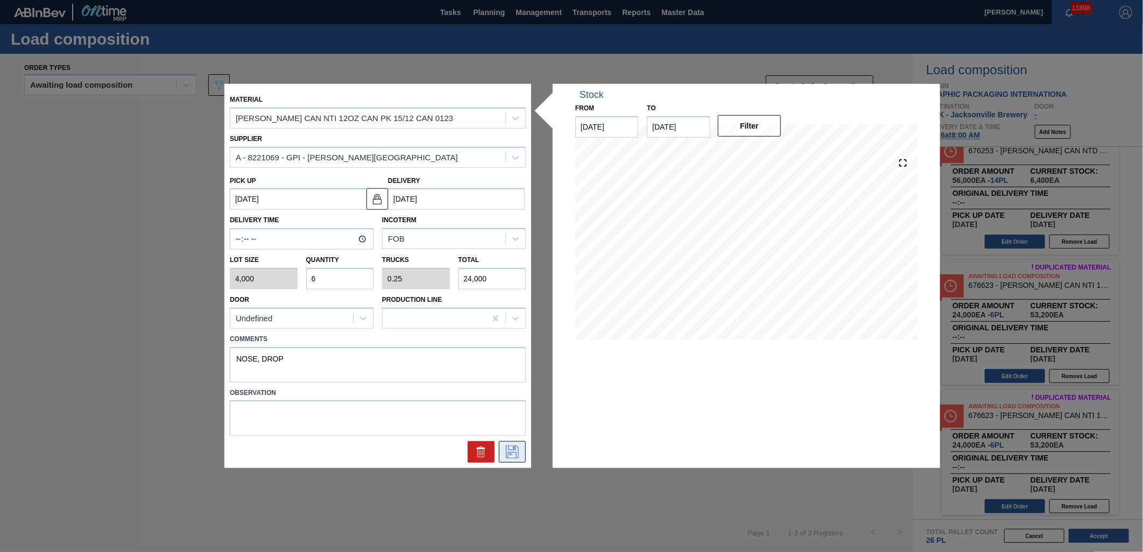
click at [510, 455] on icon at bounding box center [512, 452] width 17 height 13
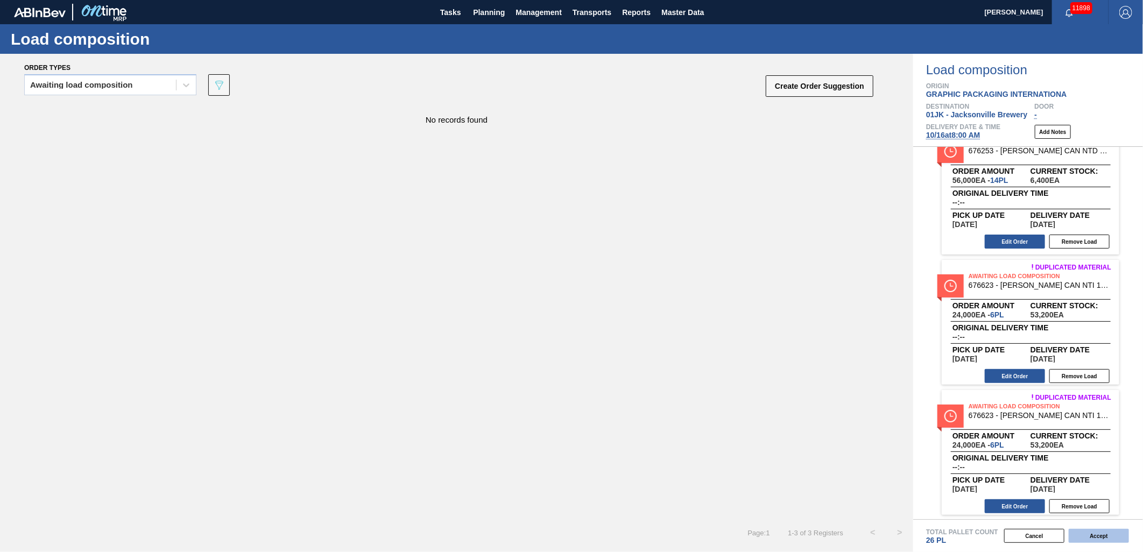
click at [1102, 541] on button "Accept" at bounding box center [1099, 536] width 60 height 14
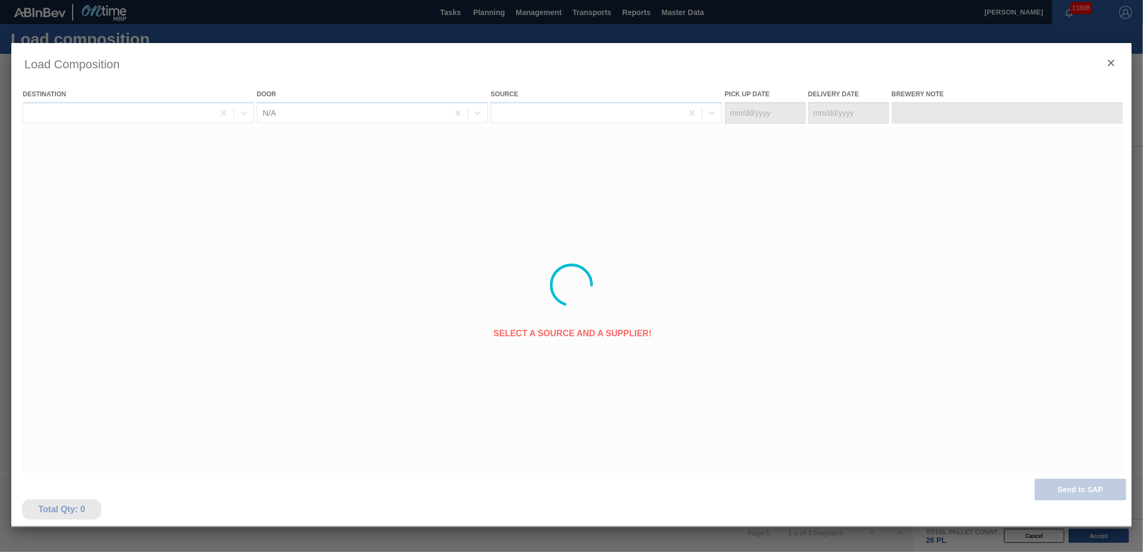
type Date "10/13/2025"
type Date "[DATE]"
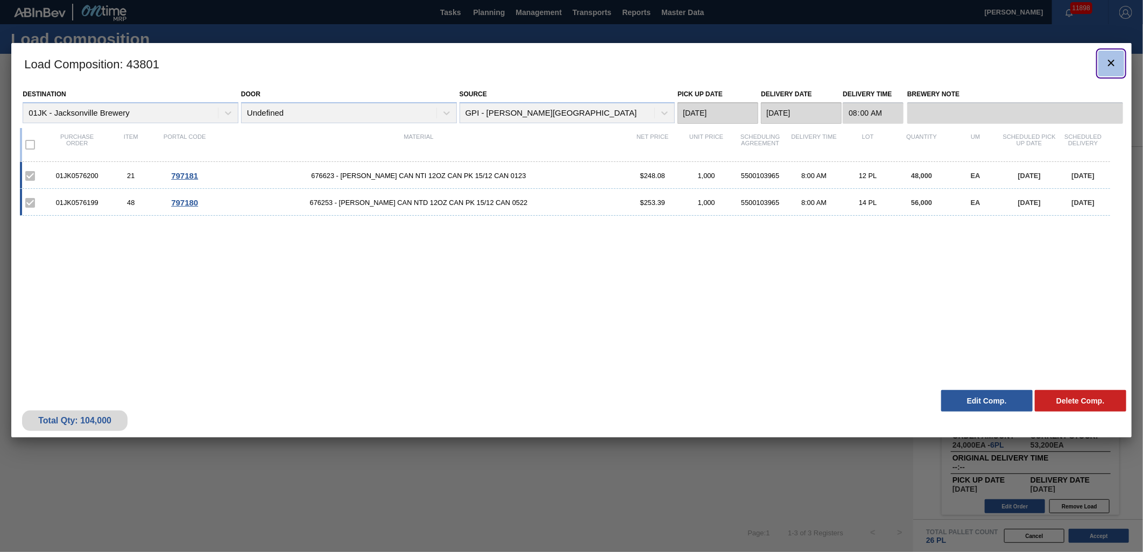
click at [1113, 67] on icon "botão de ícone" at bounding box center [1111, 63] width 13 height 13
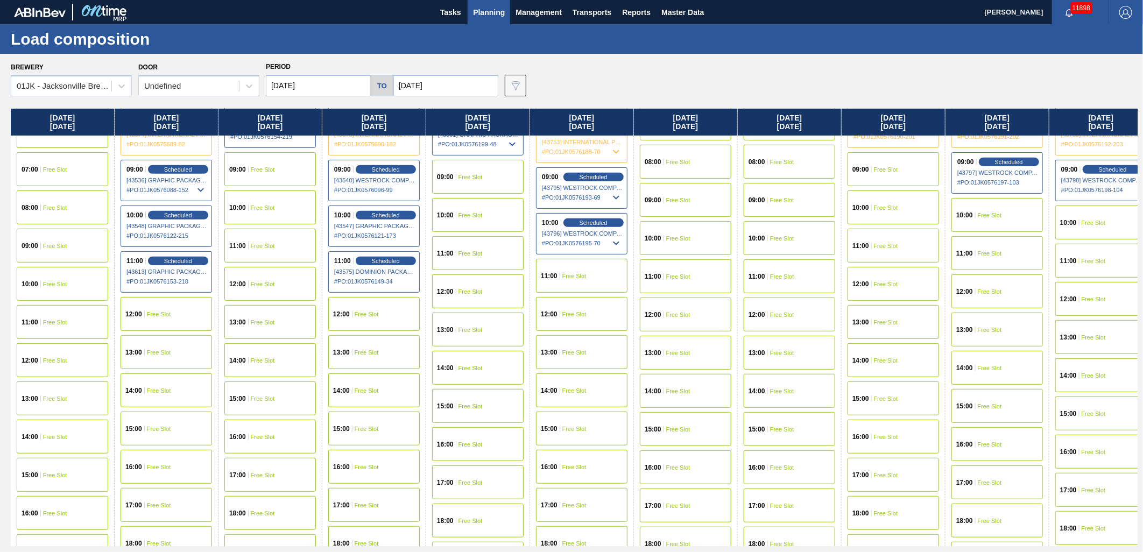
scroll to position [239, 0]
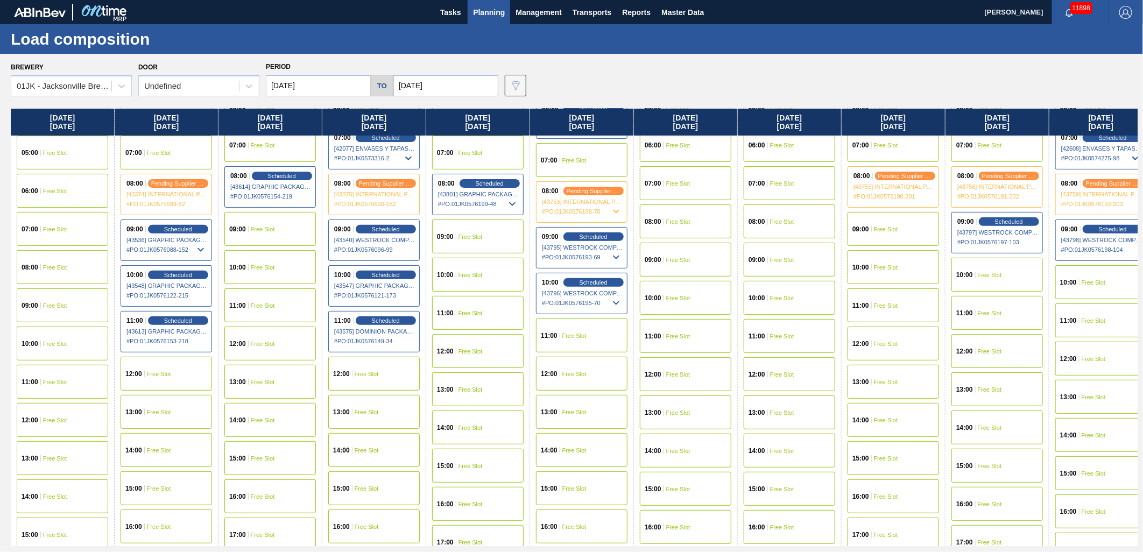
click at [571, 336] on span "Free Slot" at bounding box center [574, 336] width 24 height 6
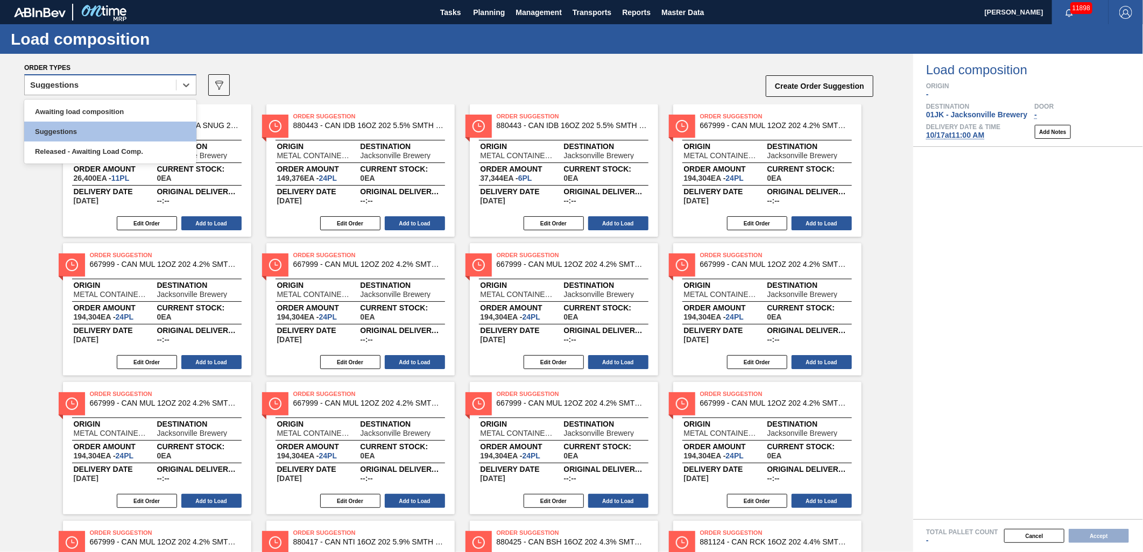
click at [170, 88] on div "Suggestions" at bounding box center [100, 86] width 151 height 16
click at [147, 116] on div "Awaiting load composition" at bounding box center [110, 112] width 172 height 20
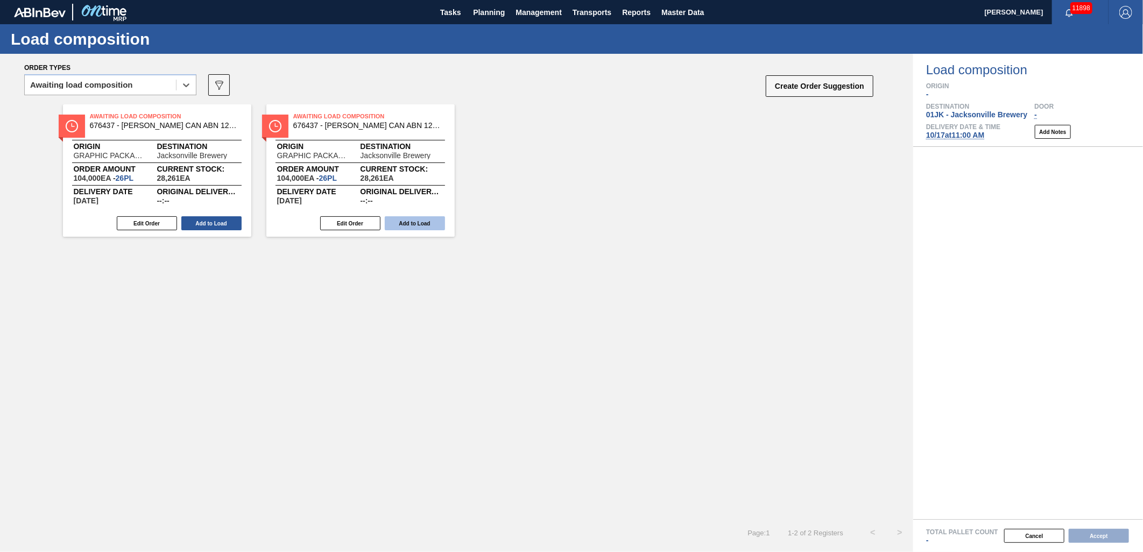
click at [427, 226] on button "Add to Load" at bounding box center [415, 223] width 60 height 14
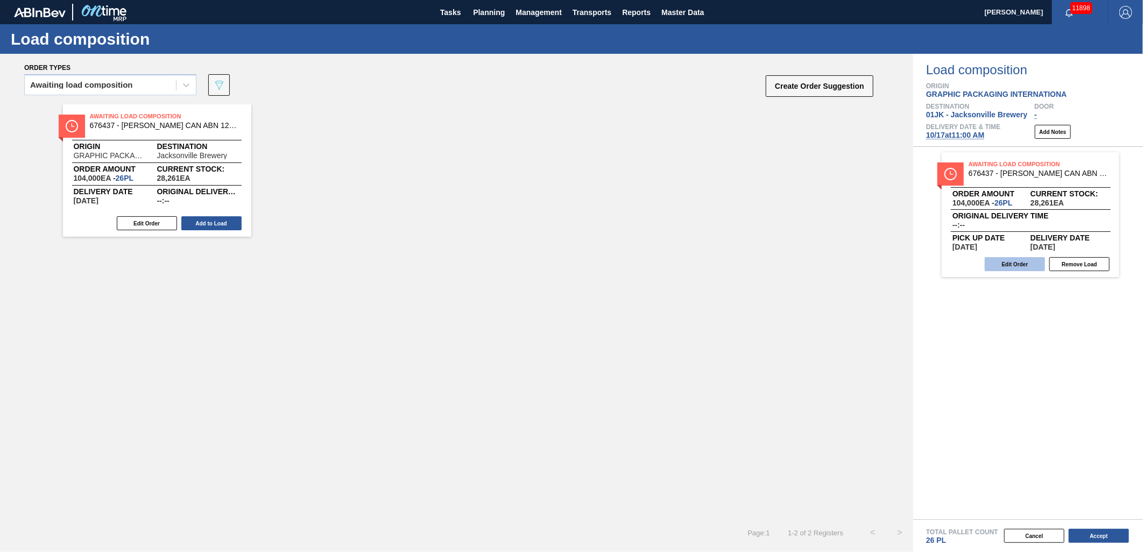
click at [1020, 266] on button "Edit Order" at bounding box center [1015, 264] width 60 height 14
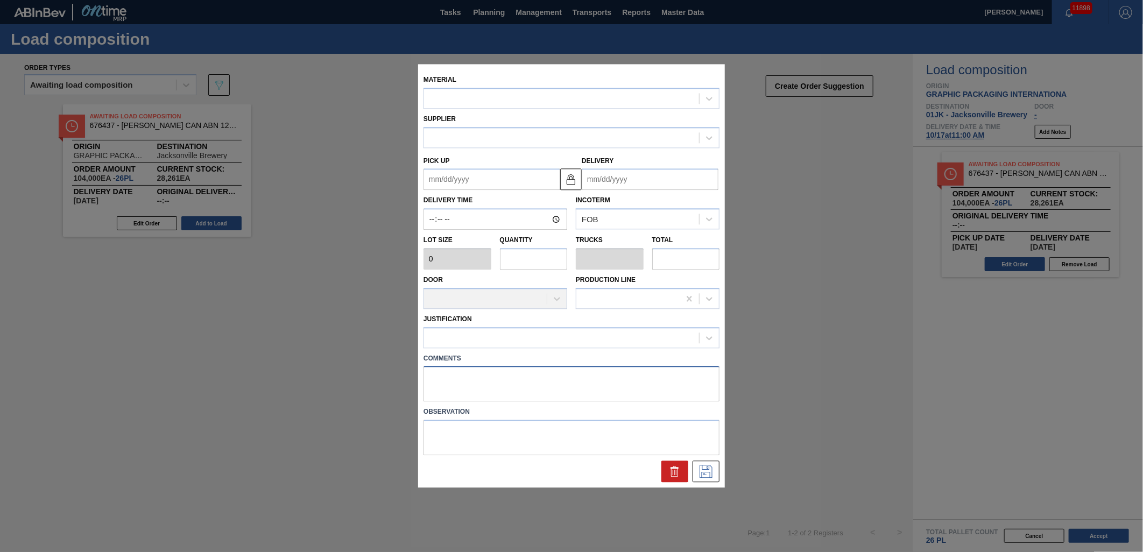
click at [526, 374] on textarea at bounding box center [572, 385] width 296 height 36
type textarea "D"
type input "4,000"
type input "26"
type input "1"
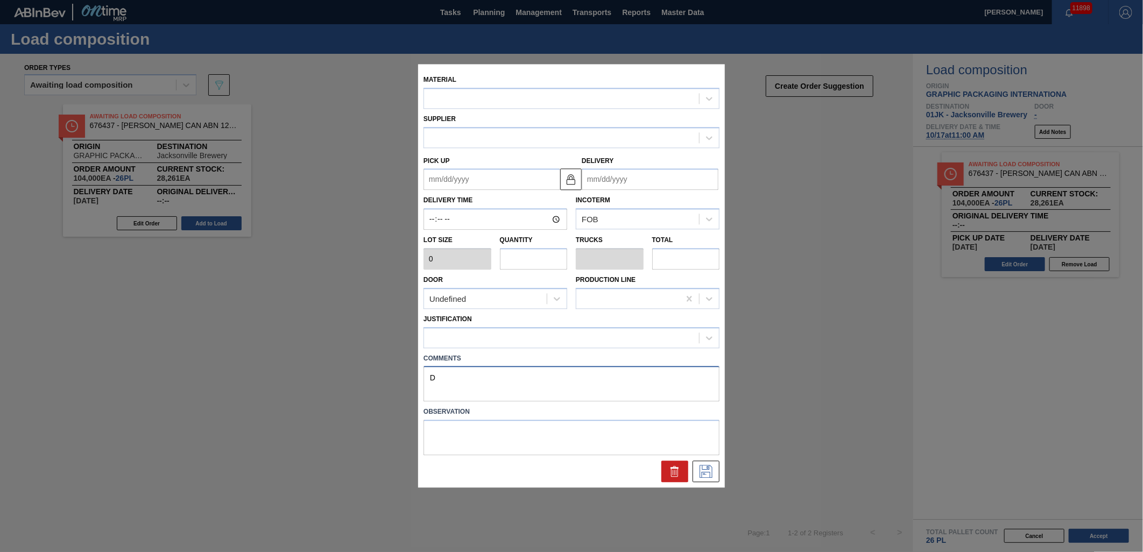
type input "104,000"
type textarea "DR"
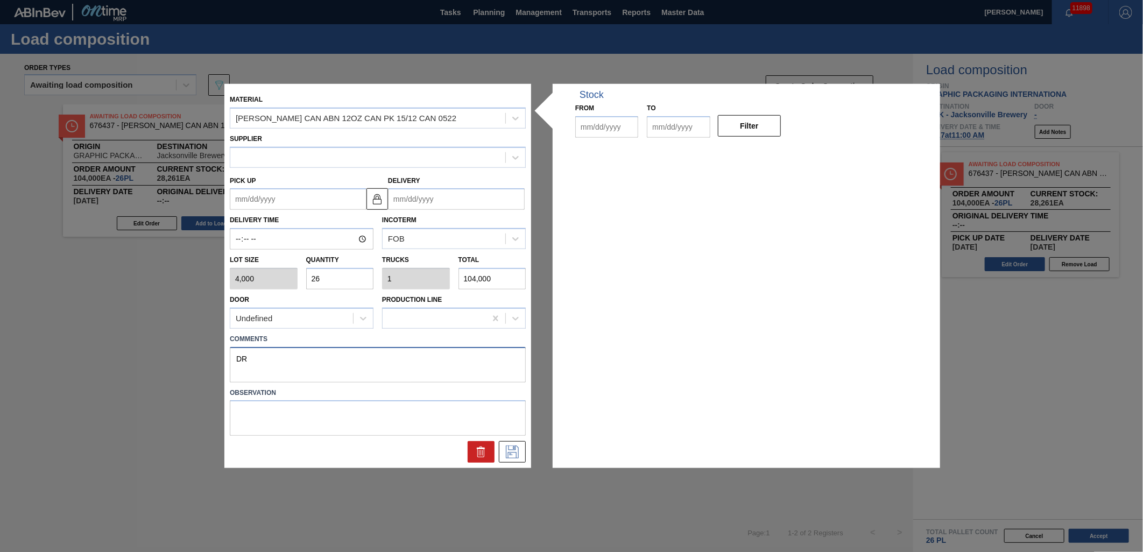
type up "[DATE]"
type input "[DATE]"
type input "10/07/2025"
type input "12/31/2025"
type textarea "DROP"
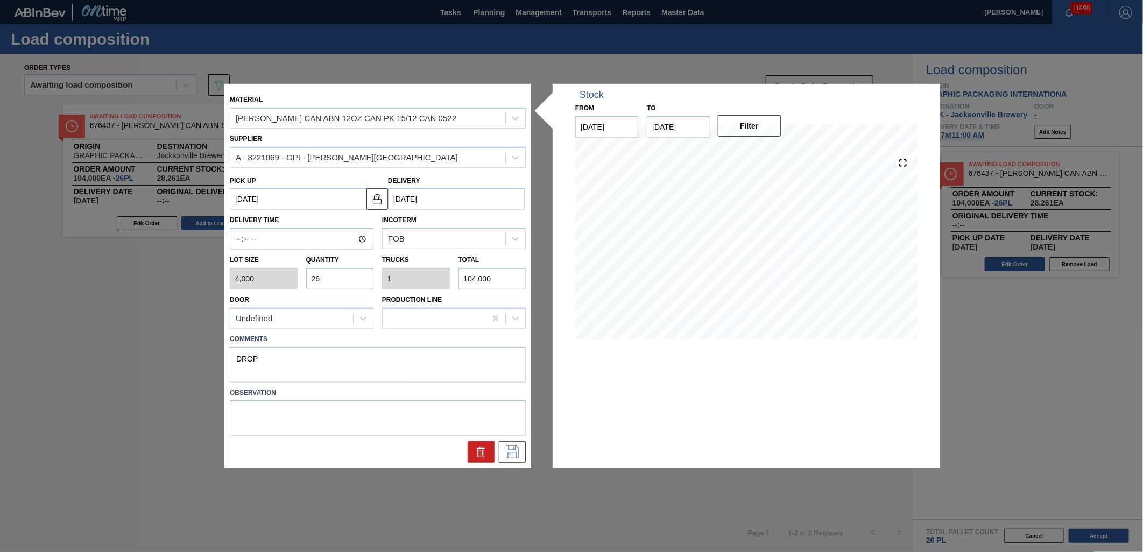
click at [347, 459] on div at bounding box center [378, 452] width 305 height 22
click at [513, 453] on icon at bounding box center [512, 452] width 17 height 13
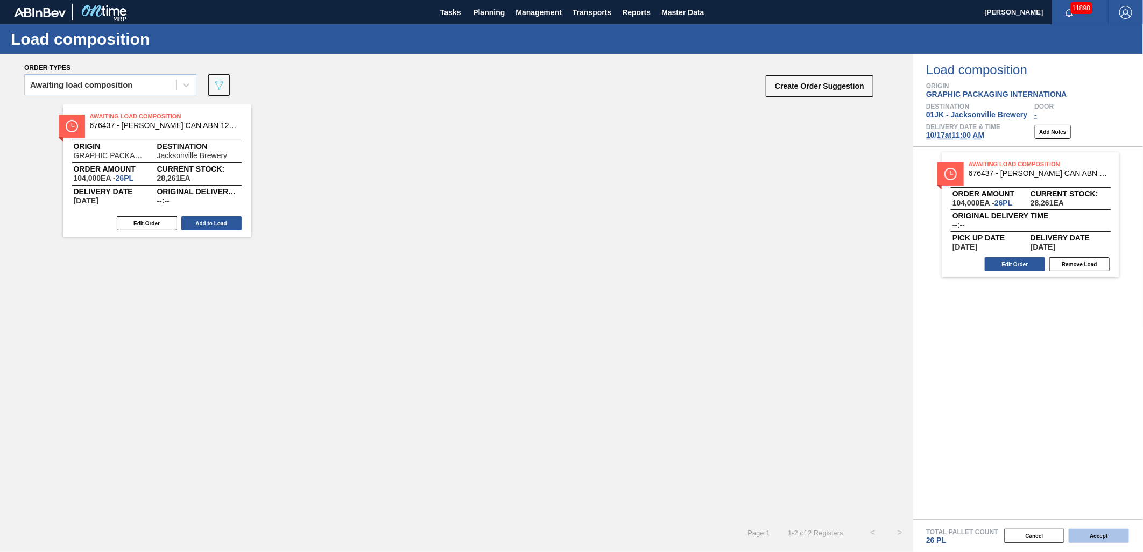
click at [1089, 533] on button "Accept" at bounding box center [1099, 536] width 60 height 14
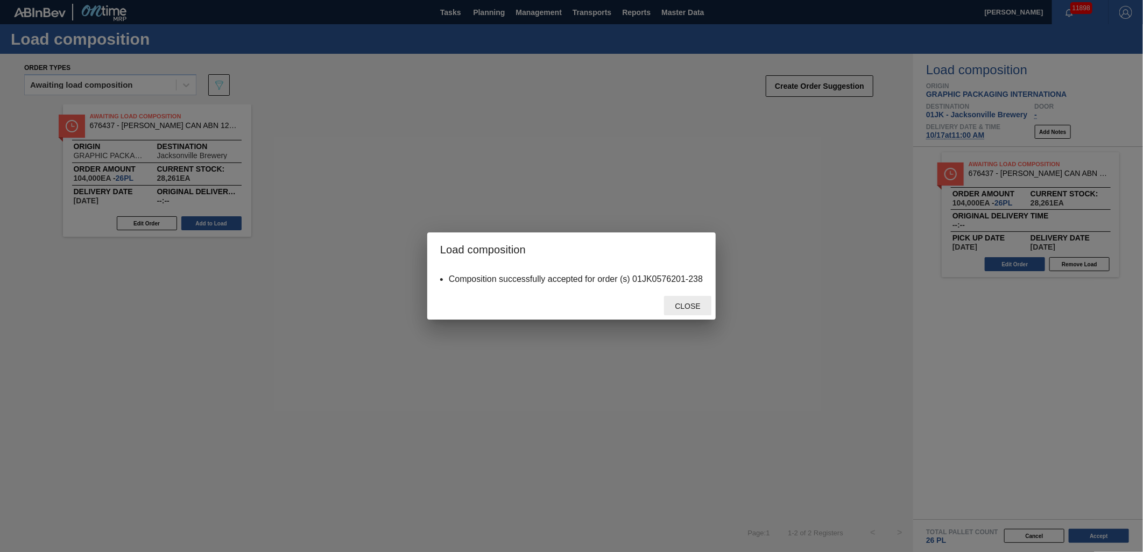
click at [698, 301] on div "Close" at bounding box center [687, 306] width 47 height 20
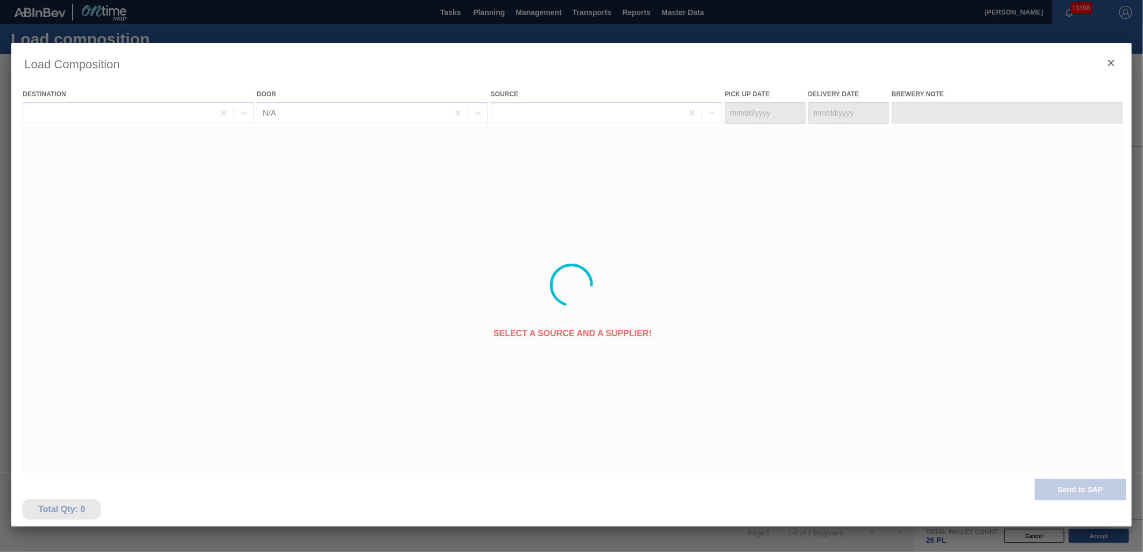
type Date "10/14/2025"
type Date "[DATE]"
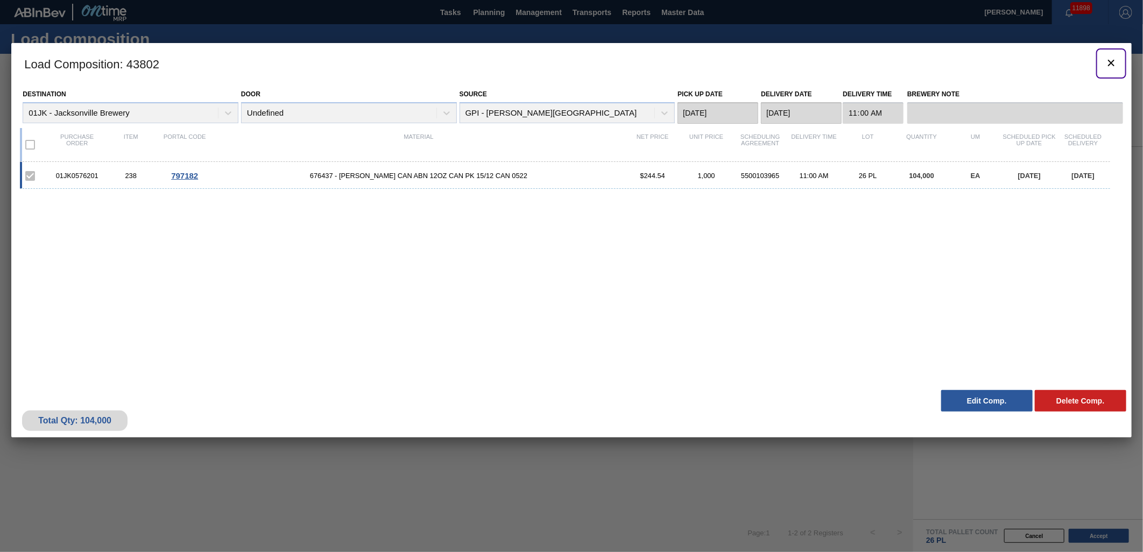
click at [1110, 64] on icon "botão de ícone" at bounding box center [1111, 63] width 6 height 6
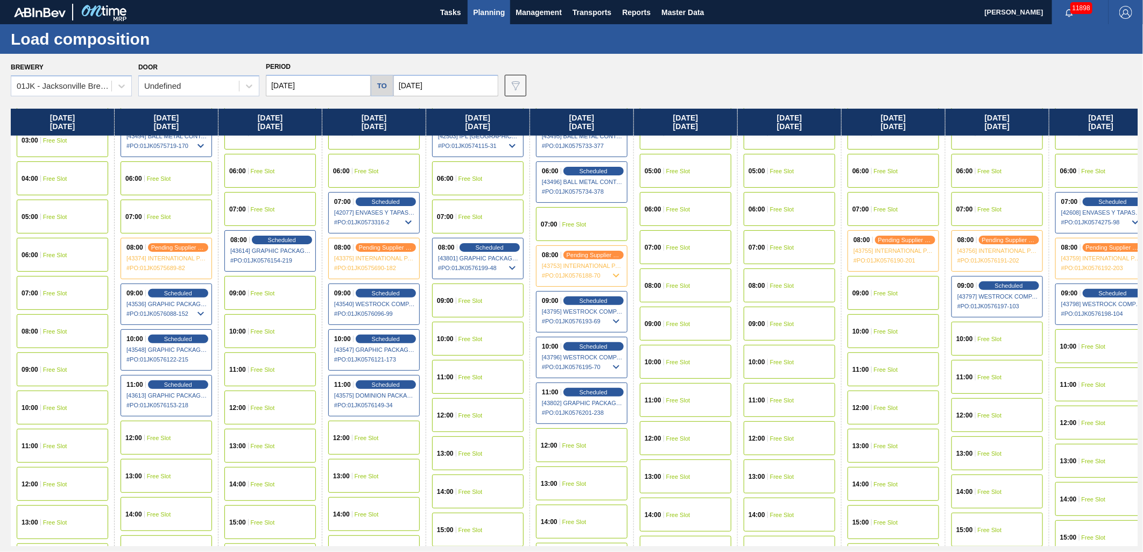
scroll to position [179, 0]
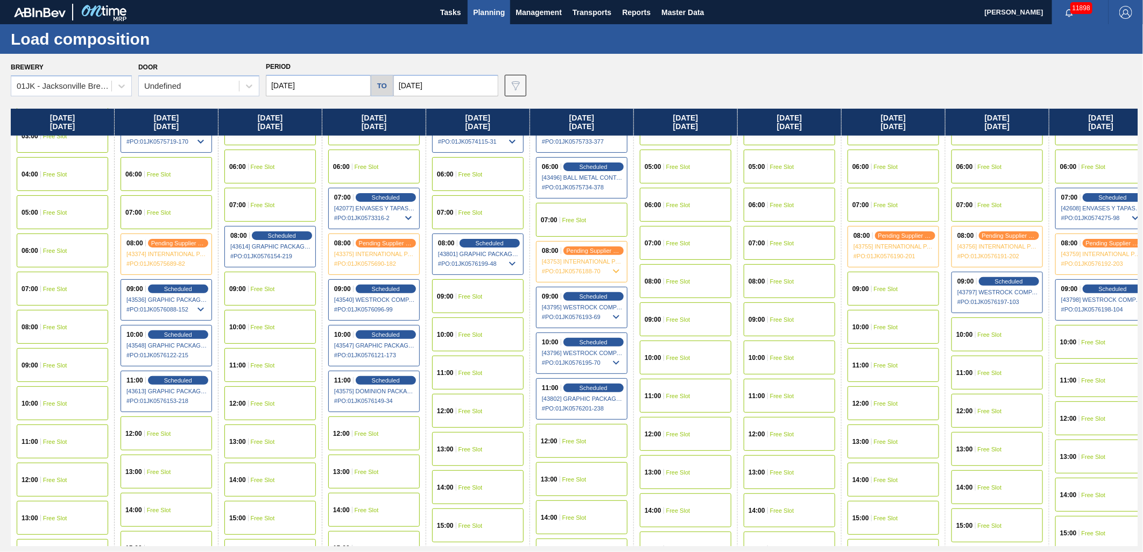
click at [881, 293] on div "09:00 Free Slot" at bounding box center [893, 289] width 91 height 34
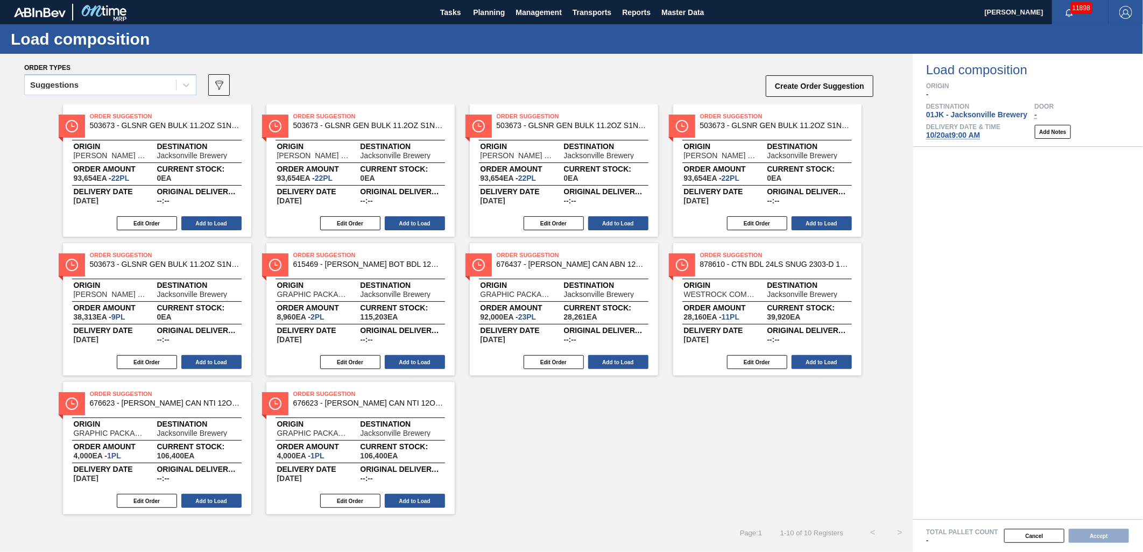
click at [147, 71] on div "Order types" at bounding box center [449, 67] width 850 height 10
click at [147, 84] on div "Suggestions" at bounding box center [100, 86] width 151 height 16
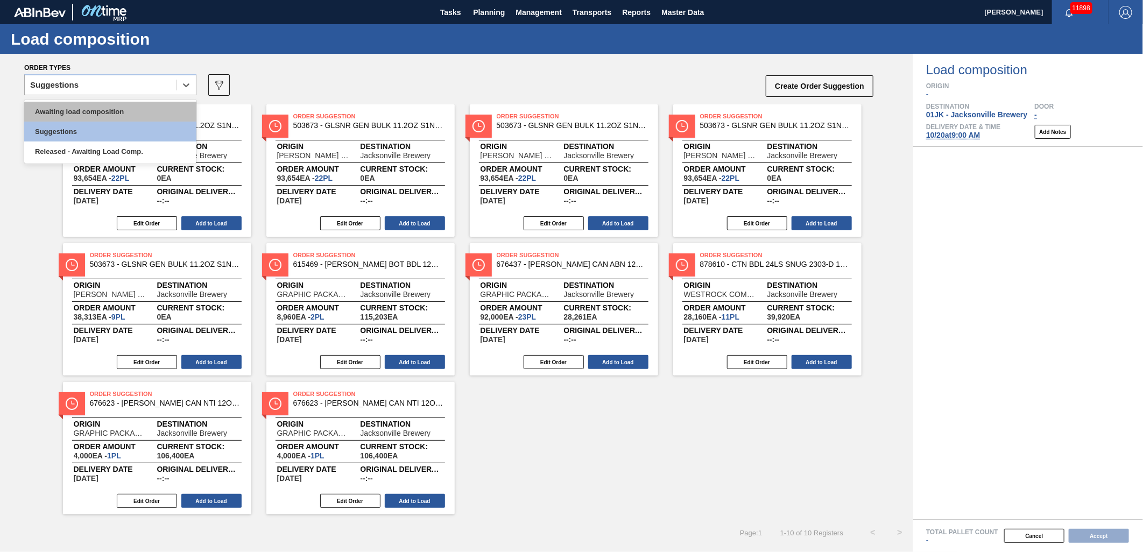
click at [142, 117] on div "Awaiting load composition" at bounding box center [110, 112] width 172 height 20
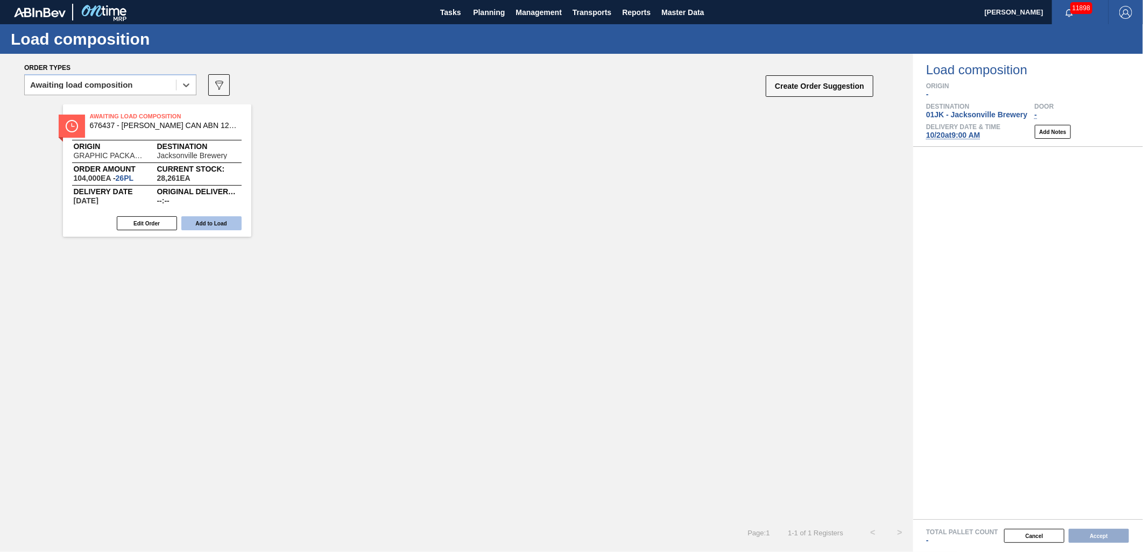
click at [219, 227] on button "Add to Load" at bounding box center [211, 223] width 60 height 14
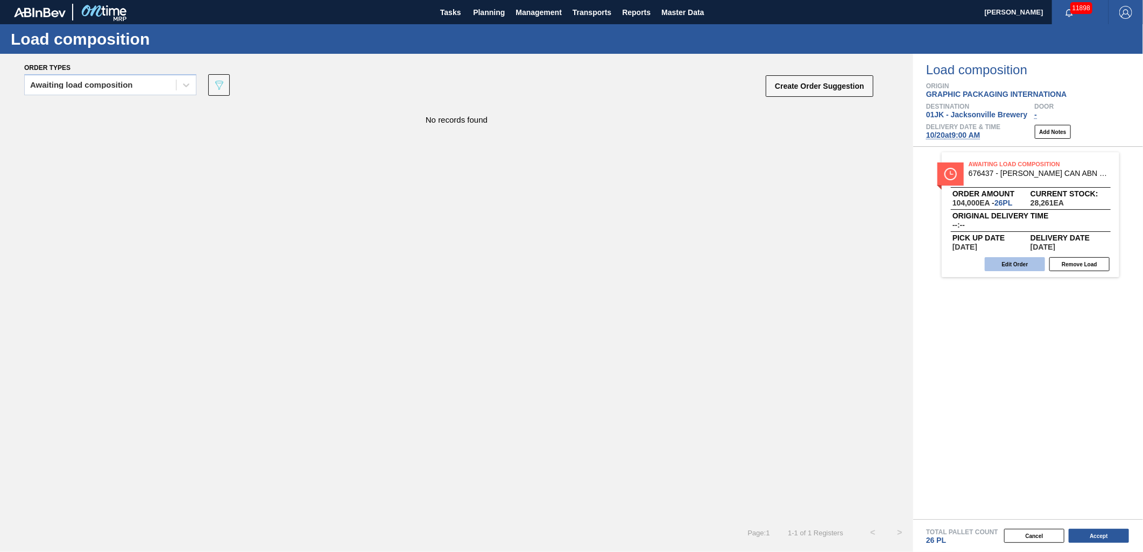
click at [1003, 270] on button "Edit Order" at bounding box center [1015, 264] width 60 height 14
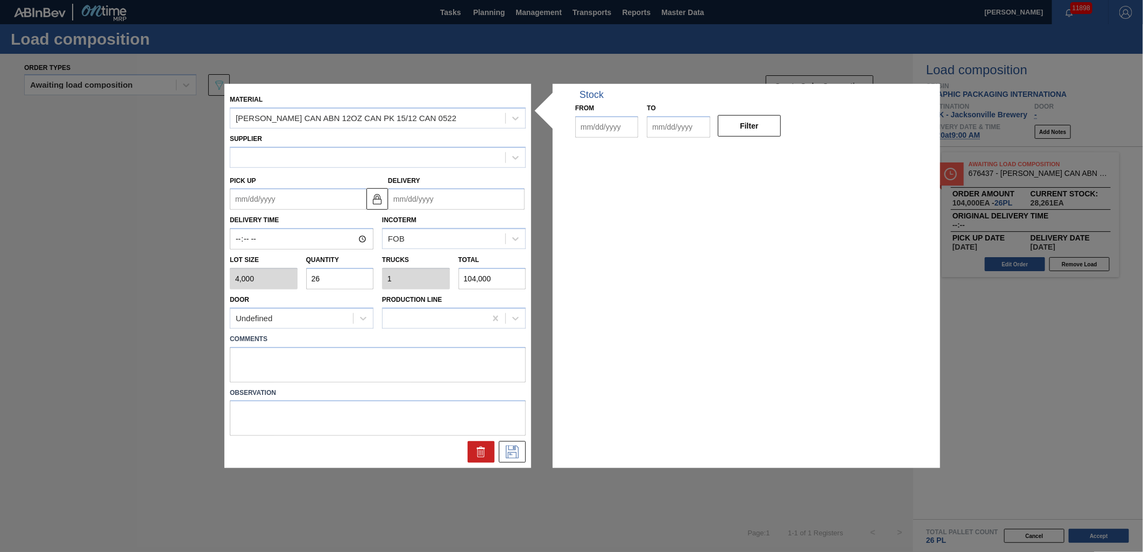
type input "4,000"
type input "26"
type input "1"
type input "104,000"
type up "[DATE]"
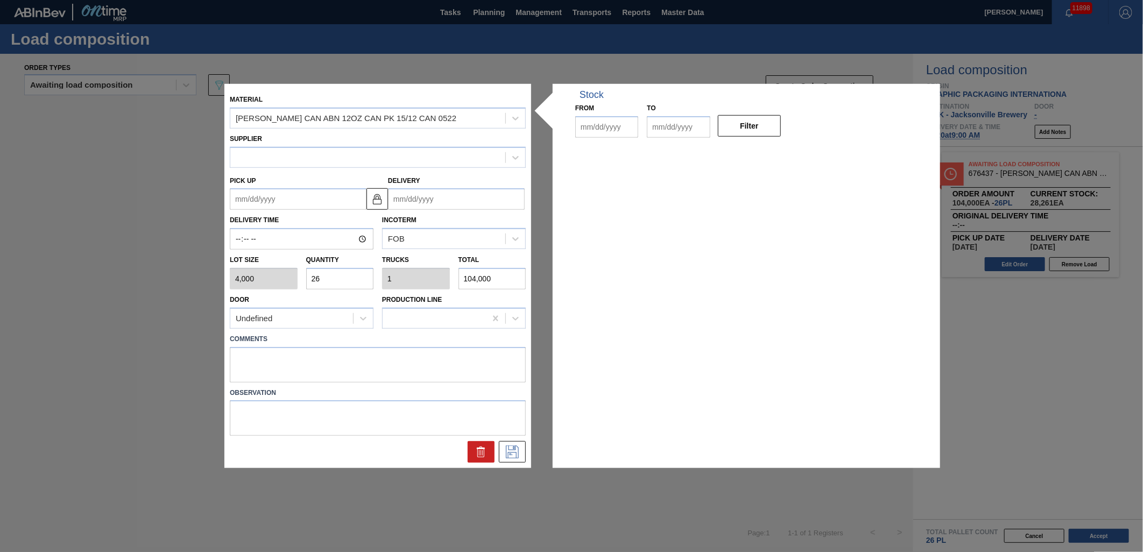
type input "[DATE]"
type input "10/07/2025"
type input "12/31/2025"
click at [286, 367] on textarea at bounding box center [378, 365] width 296 height 36
type textarea "DROP"
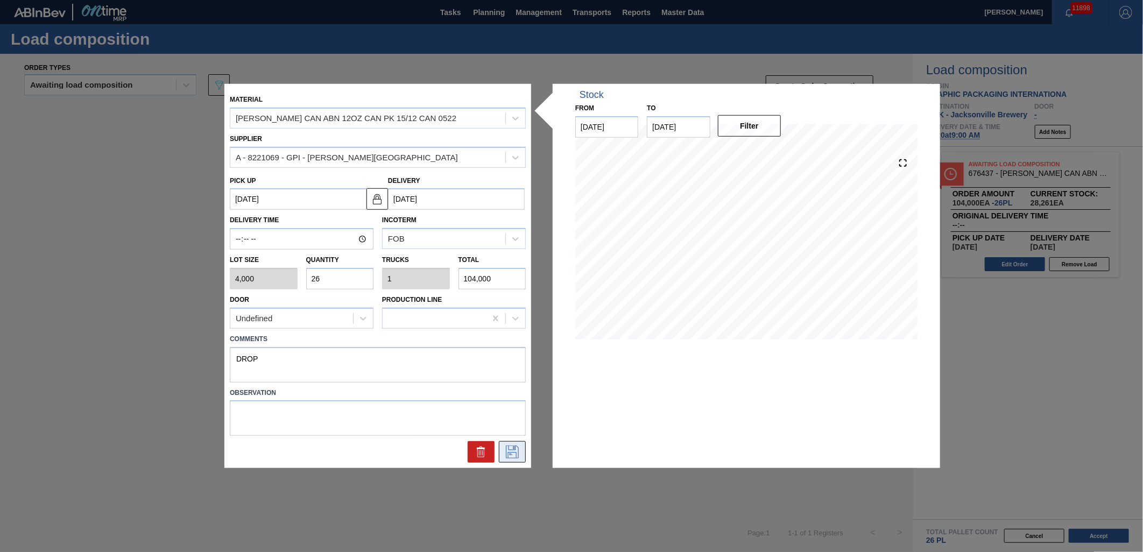
click at [504, 455] on icon at bounding box center [512, 452] width 17 height 13
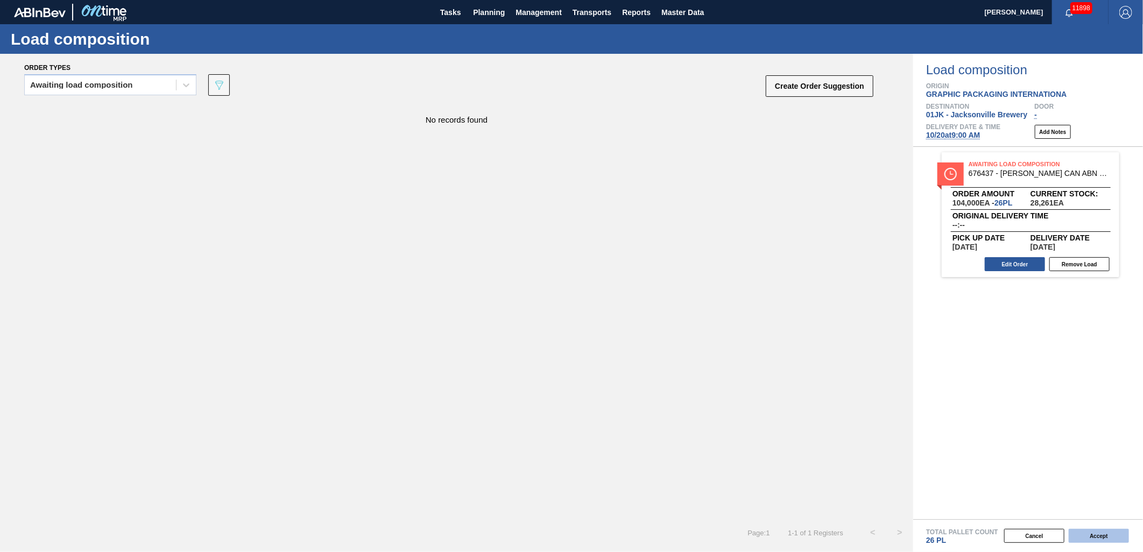
click at [1115, 534] on button "Accept" at bounding box center [1099, 536] width 60 height 14
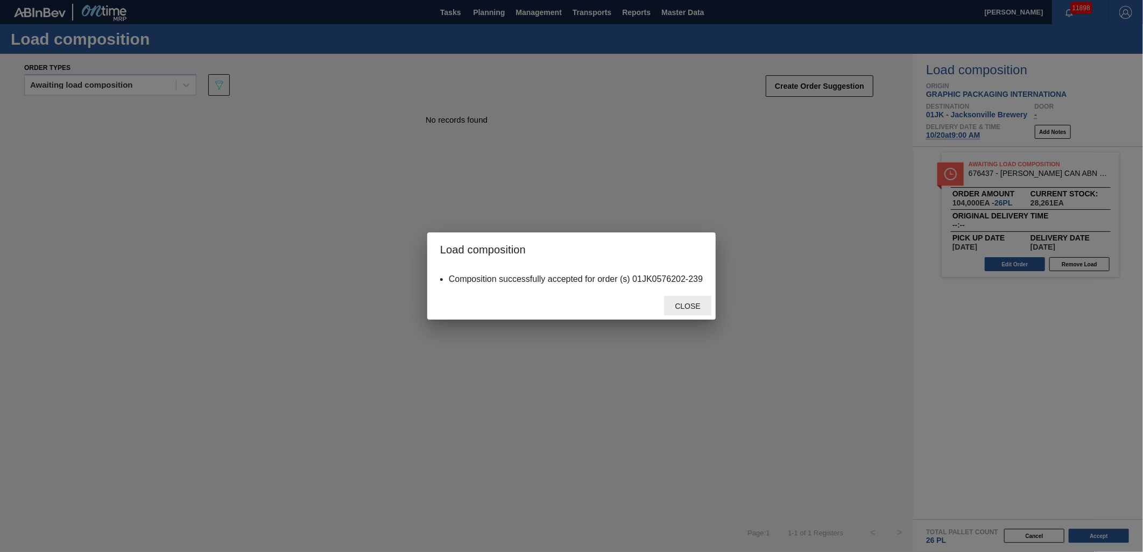
click at [673, 304] on span "Close" at bounding box center [687, 306] width 43 height 9
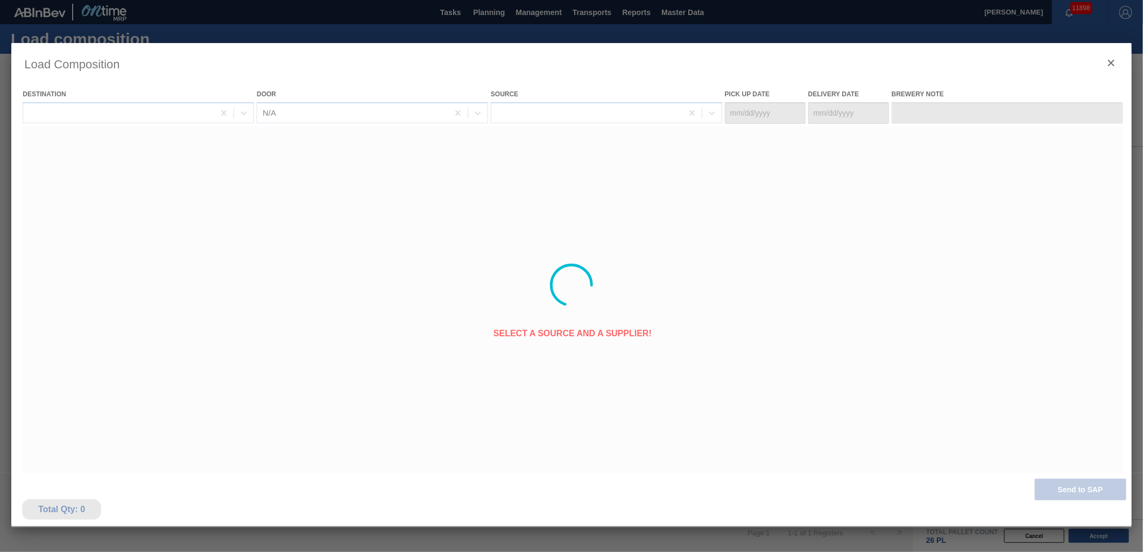
type Date "[DATE]"
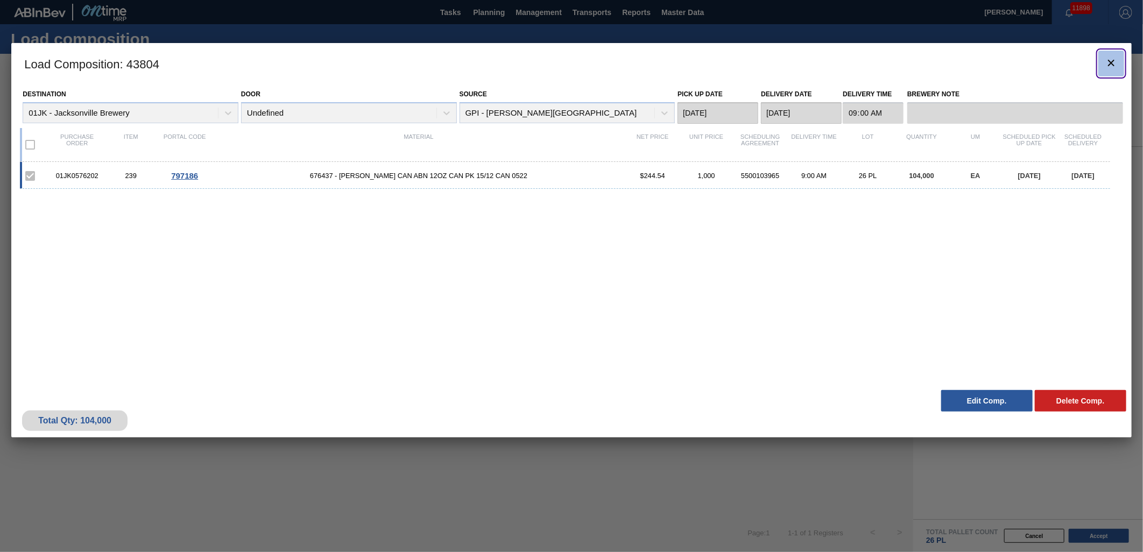
click at [1104, 66] on button "botão de ícone" at bounding box center [1111, 64] width 26 height 26
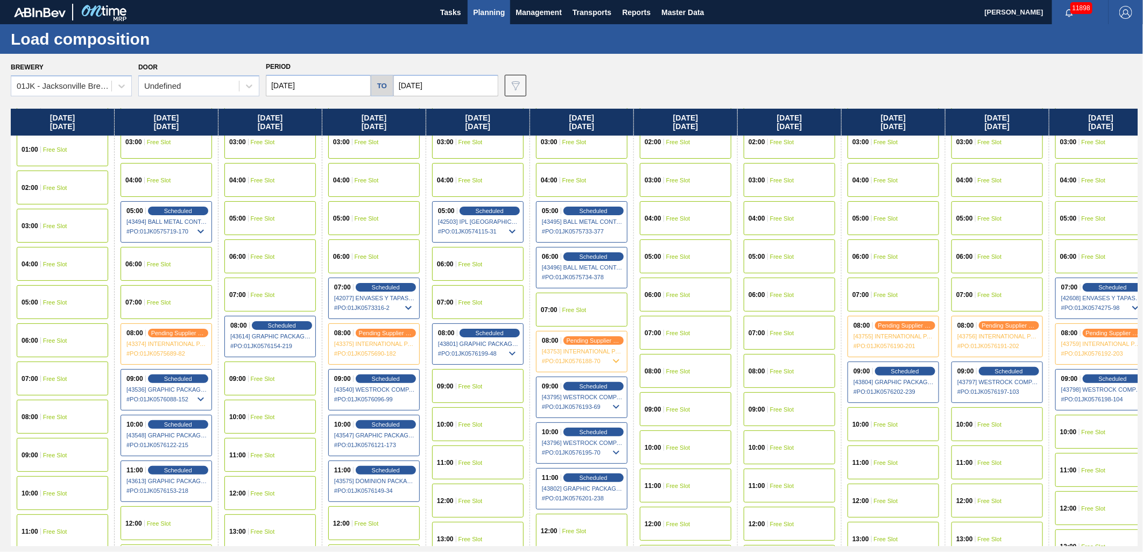
scroll to position [179, 0]
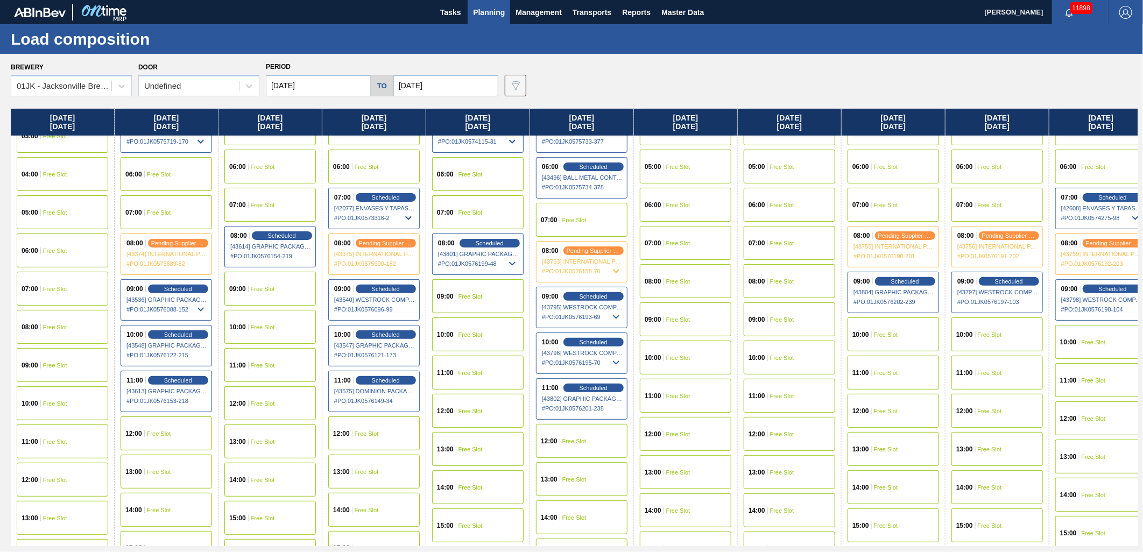
click at [668, 283] on span "Free Slot" at bounding box center [678, 281] width 24 height 6
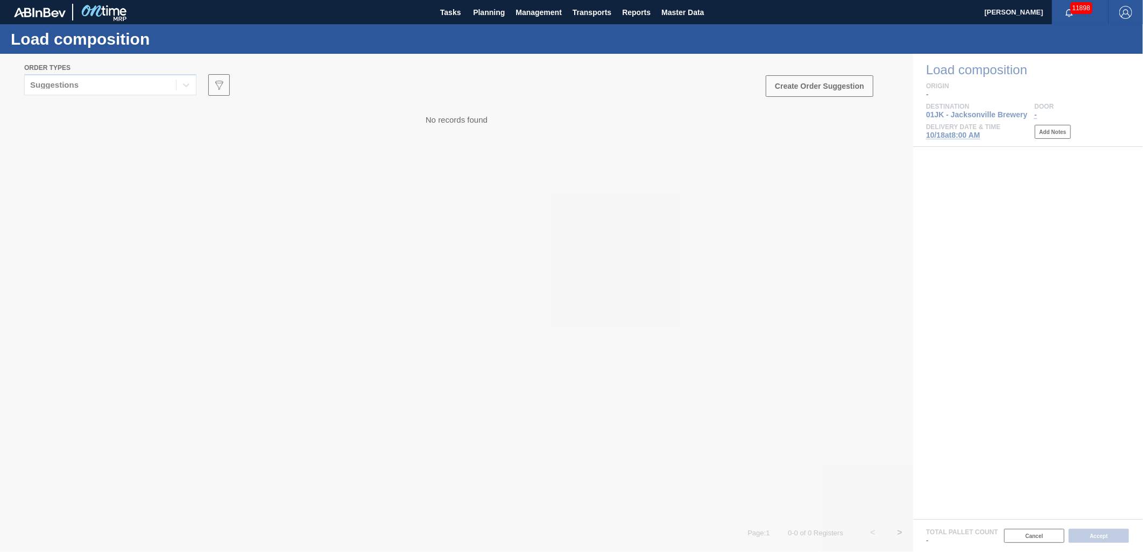
click at [182, 82] on div at bounding box center [571, 303] width 1143 height 498
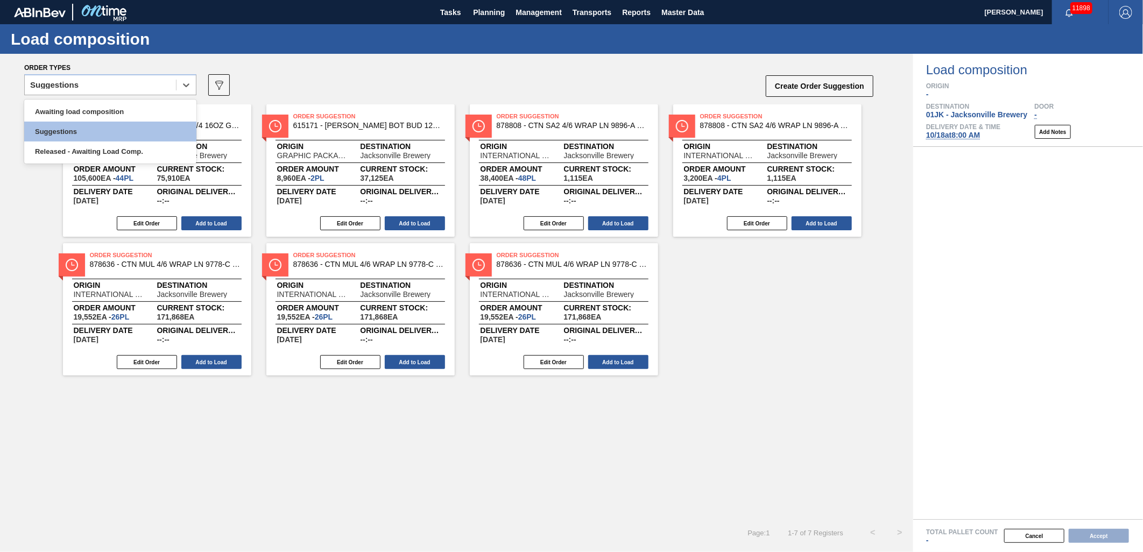
click at [184, 84] on icon at bounding box center [186, 85] width 11 height 11
click at [135, 111] on div "Awaiting load composition" at bounding box center [110, 112] width 172 height 20
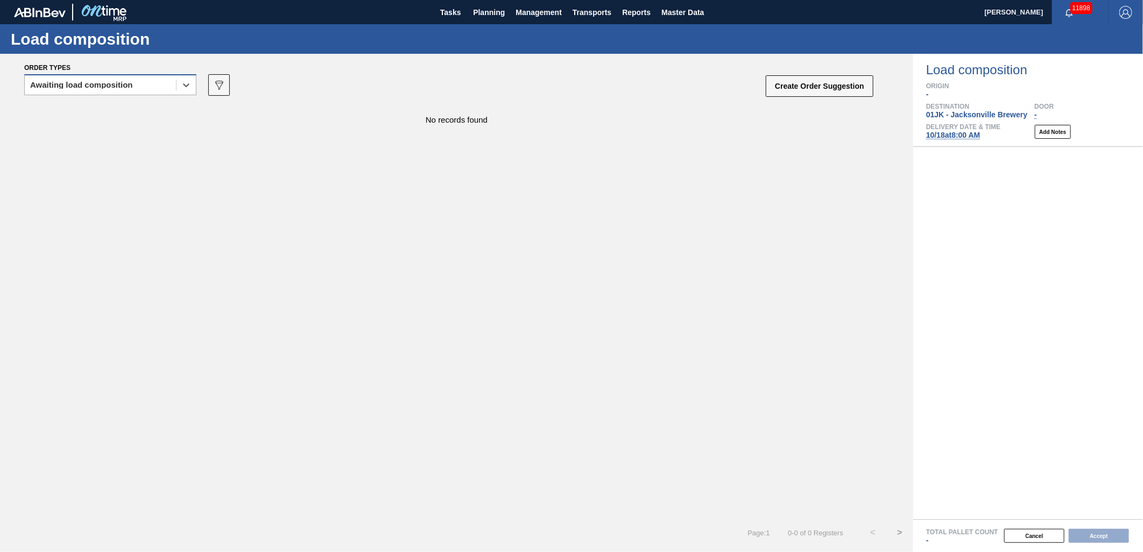
click at [154, 89] on div "Awaiting load composition" at bounding box center [100, 86] width 151 height 16
click at [140, 113] on div "Awaiting load composition" at bounding box center [110, 112] width 172 height 20
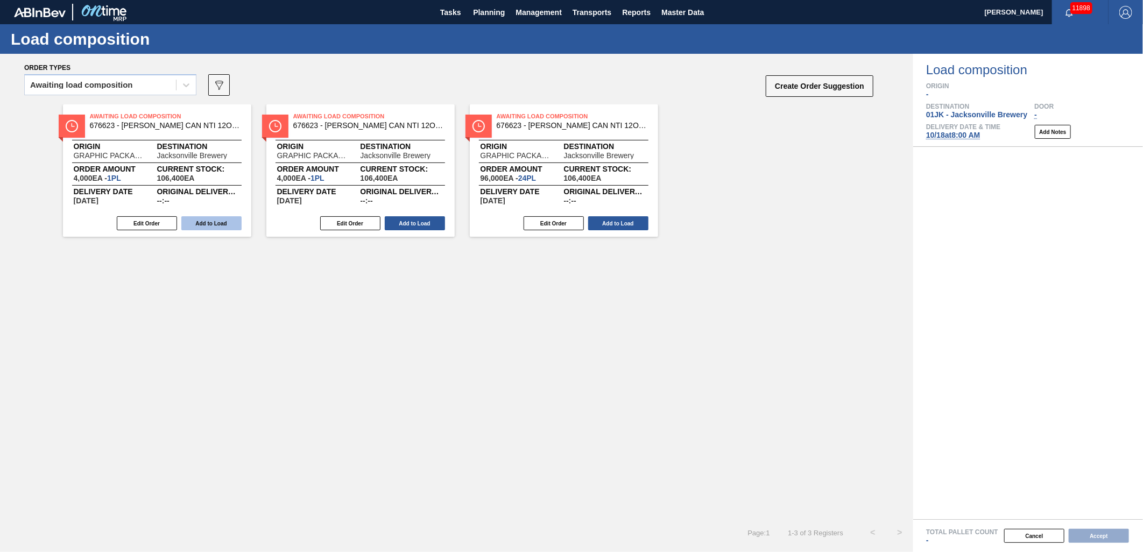
click at [208, 229] on button "Add to Load" at bounding box center [211, 223] width 60 height 14
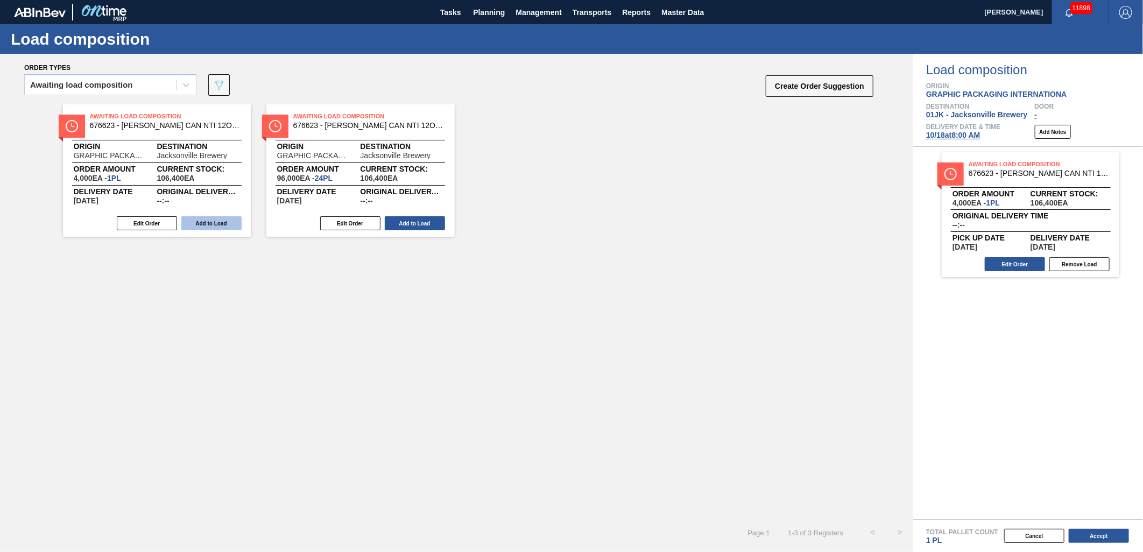
click at [208, 224] on button "Add to Load" at bounding box center [211, 223] width 60 height 14
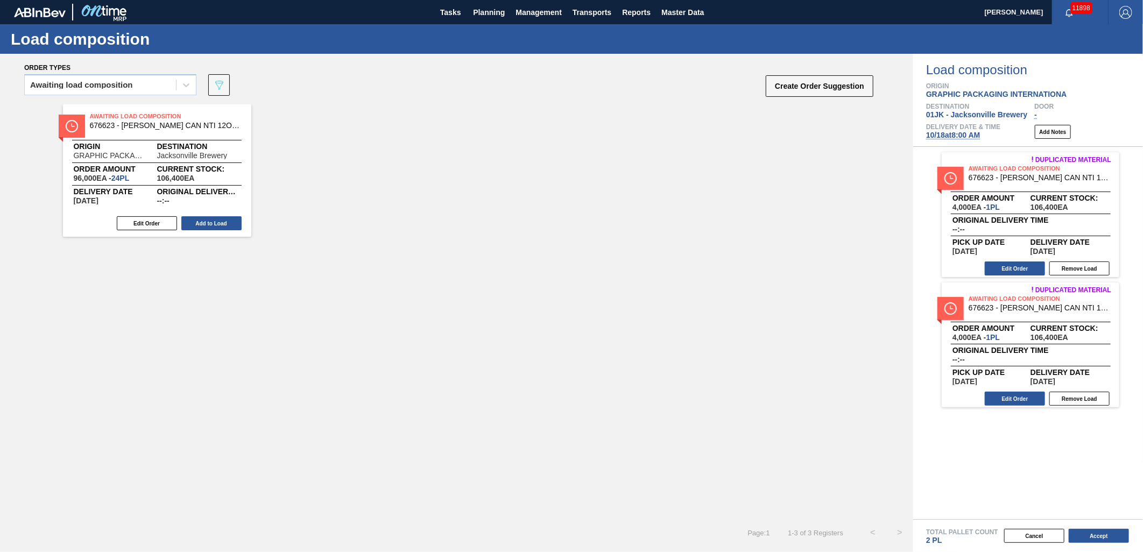
click at [207, 223] on button "Add to Load" at bounding box center [211, 223] width 60 height 14
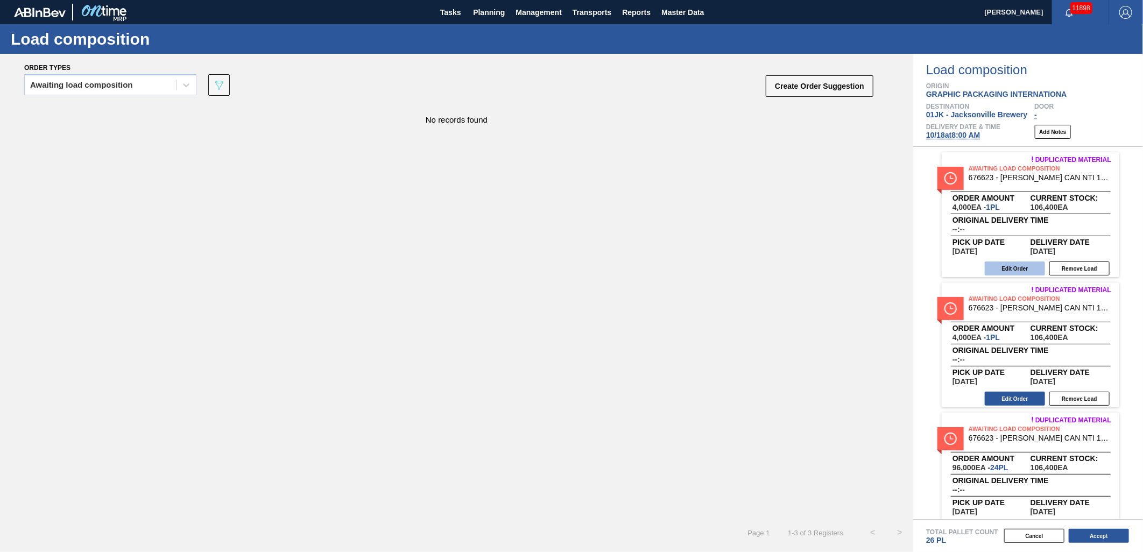
click at [1012, 266] on button "Edit Order" at bounding box center [1015, 269] width 60 height 14
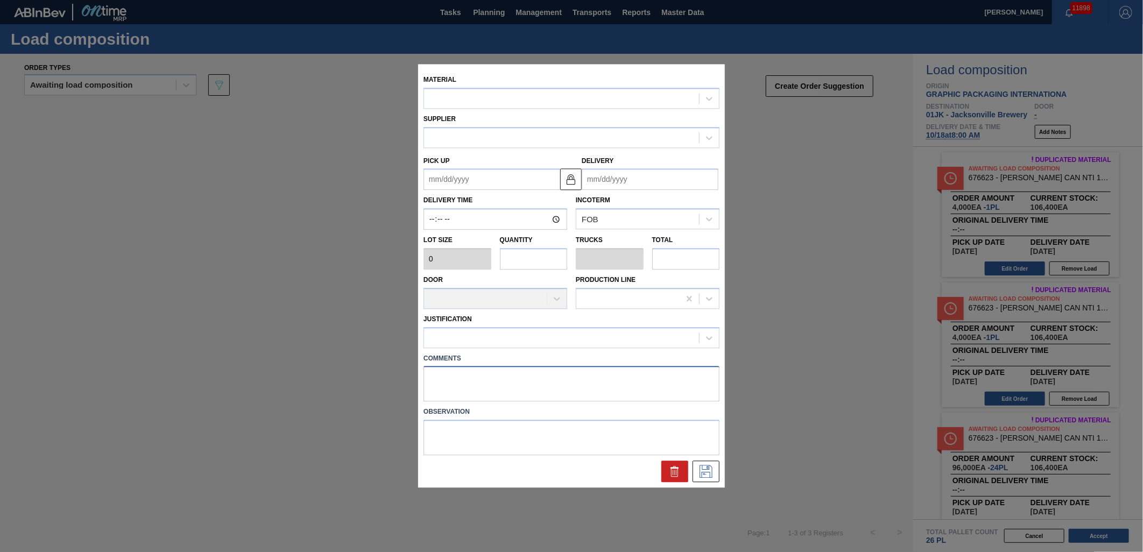
drag, startPoint x: 573, startPoint y: 391, endPoint x: 578, endPoint y: 380, distance: 12.3
click at [574, 384] on textarea at bounding box center [572, 385] width 296 height 36
type textarea "DRO"
type input "4,000"
type input "1"
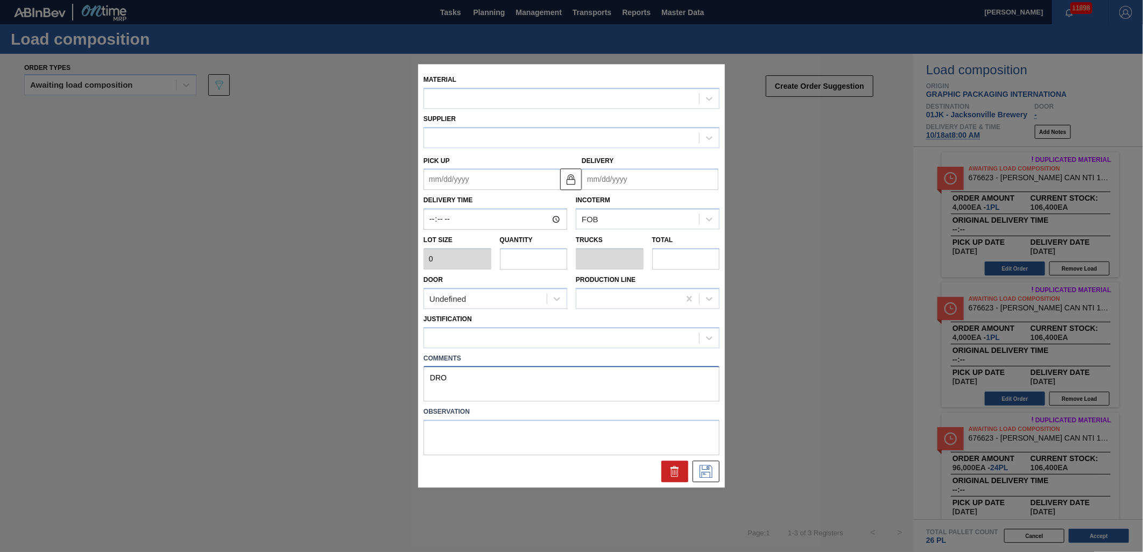
type input "0.042"
type input "4,000"
type textarea "DROP"
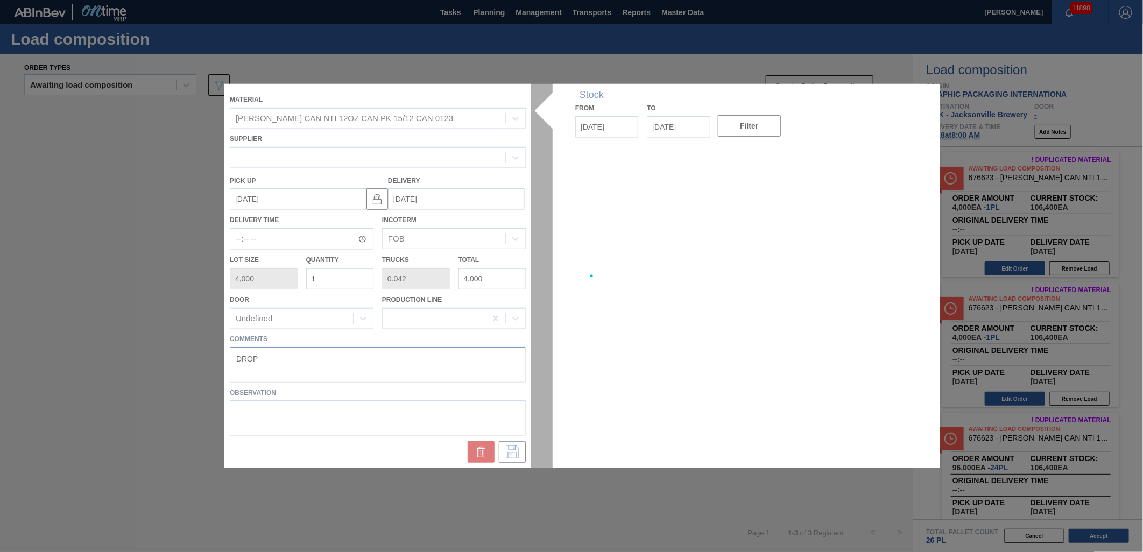
type up "[DATE]"
type input "[DATE]"
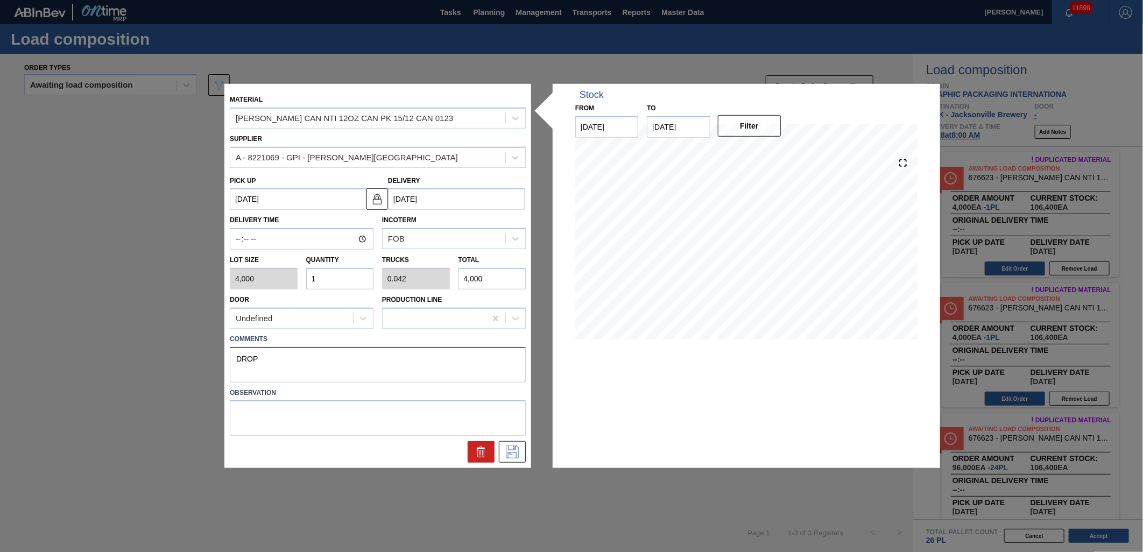
drag, startPoint x: 434, startPoint y: 371, endPoint x: 122, endPoint y: 345, distance: 313.3
click at [122, 345] on div "Material CARR CAN NTI 12OZ CAN PK 15/12 CAN 0123 Supplier A - 8221069 - GPI - W…" at bounding box center [571, 276] width 1143 height 552
type textarea "DROP"
click at [518, 455] on icon at bounding box center [512, 452] width 17 height 13
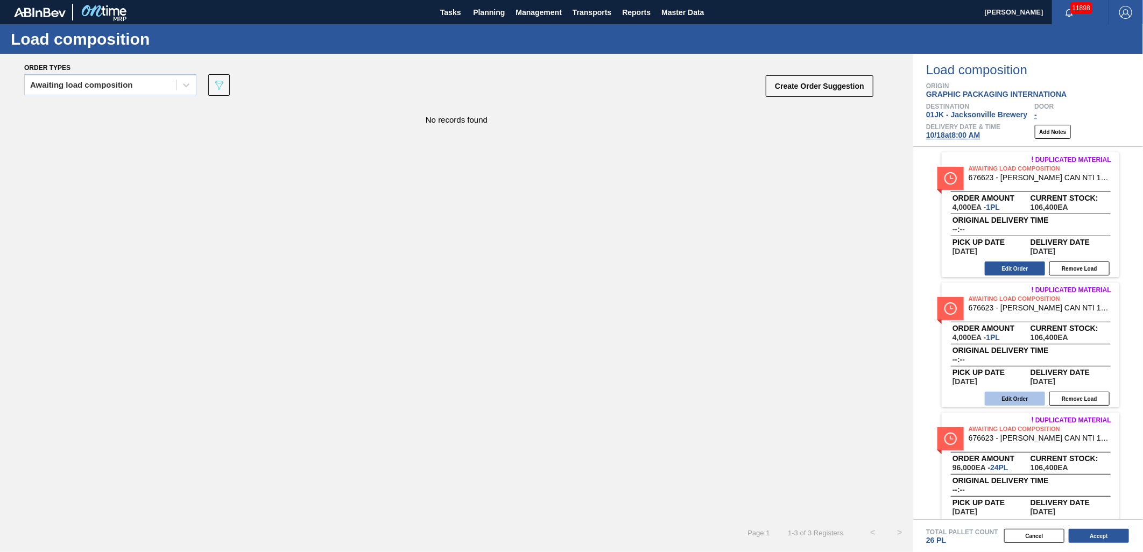
click at [999, 395] on button "Edit Order" at bounding box center [1015, 399] width 60 height 14
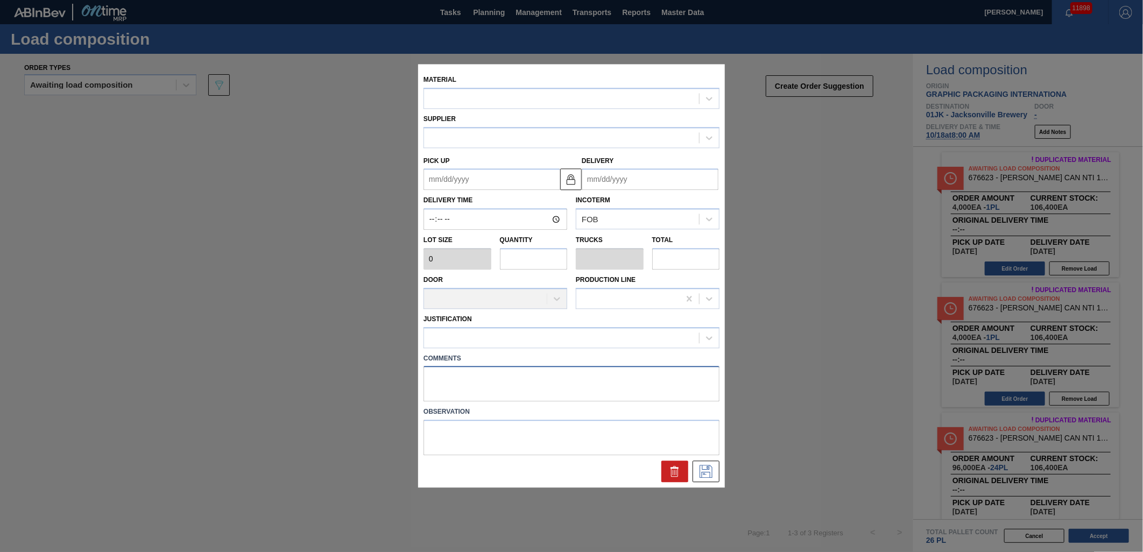
click at [541, 389] on textarea at bounding box center [572, 385] width 296 height 36
paste textarea "DROP"
type textarea "DROP"
type input "4,000"
type input "1"
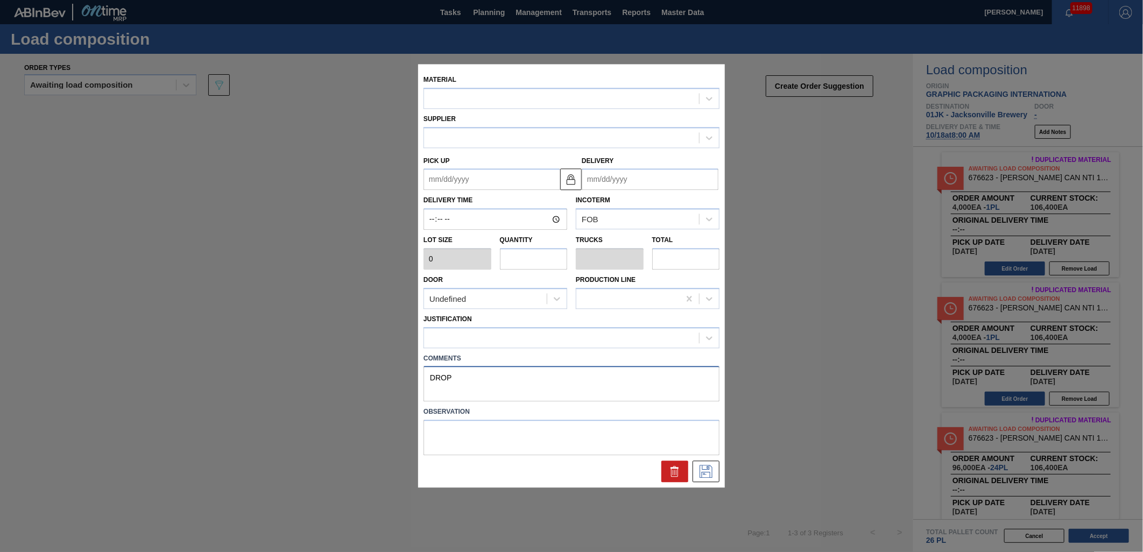
type input "0.042"
type input "4,000"
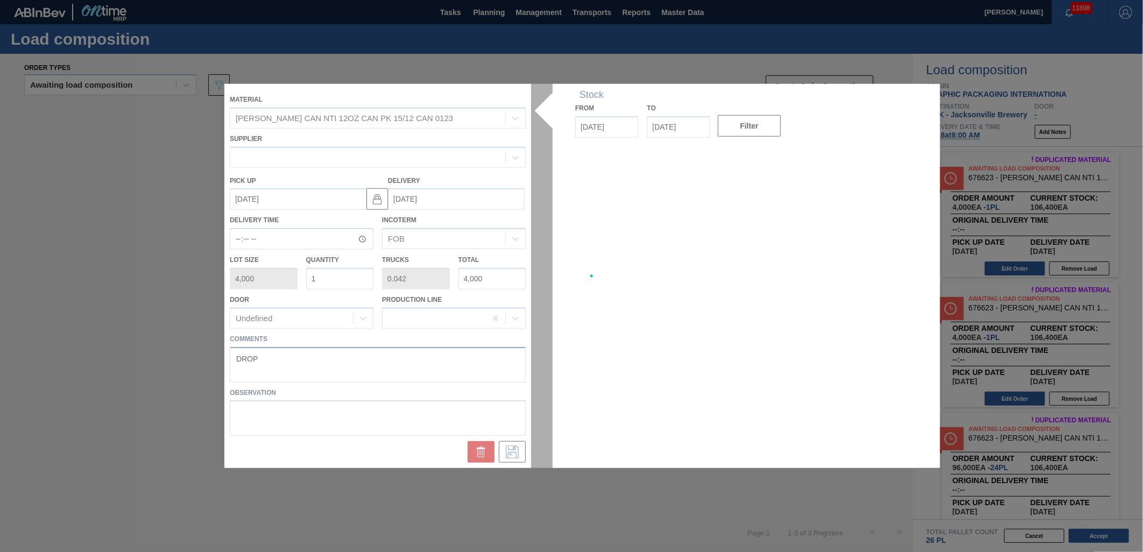
type up "[DATE]"
type input "[DATE]"
type textarea "DROP"
click at [488, 385] on div at bounding box center [571, 276] width 694 height 384
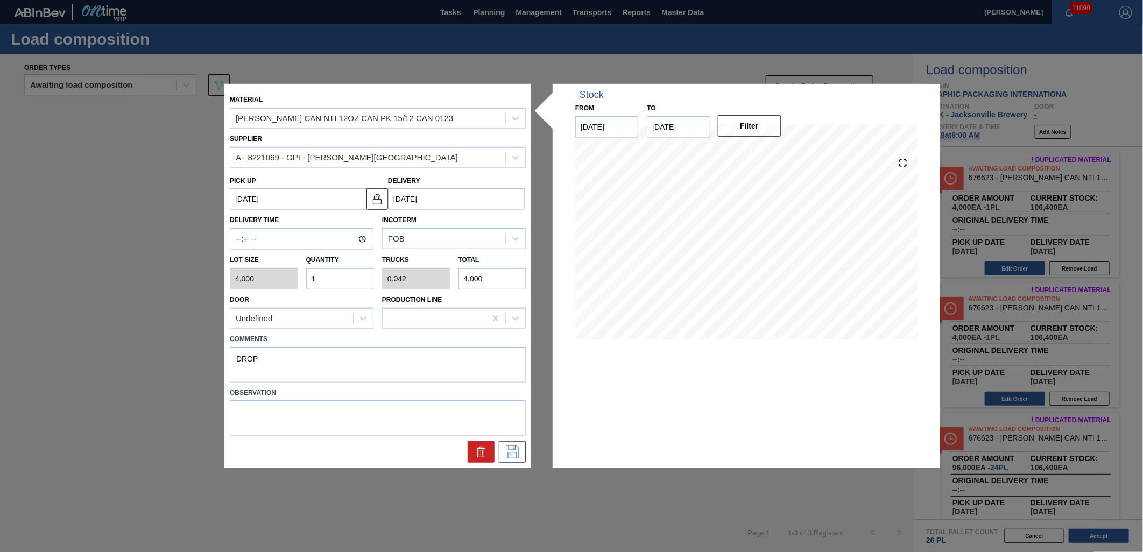
click at [510, 449] on icon at bounding box center [512, 452] width 17 height 13
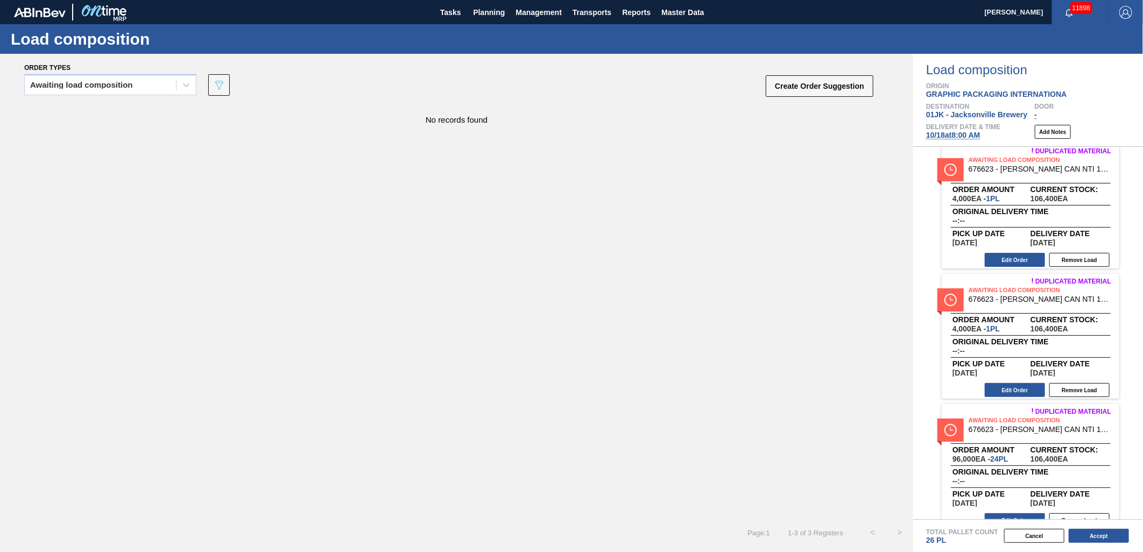
scroll to position [23, 0]
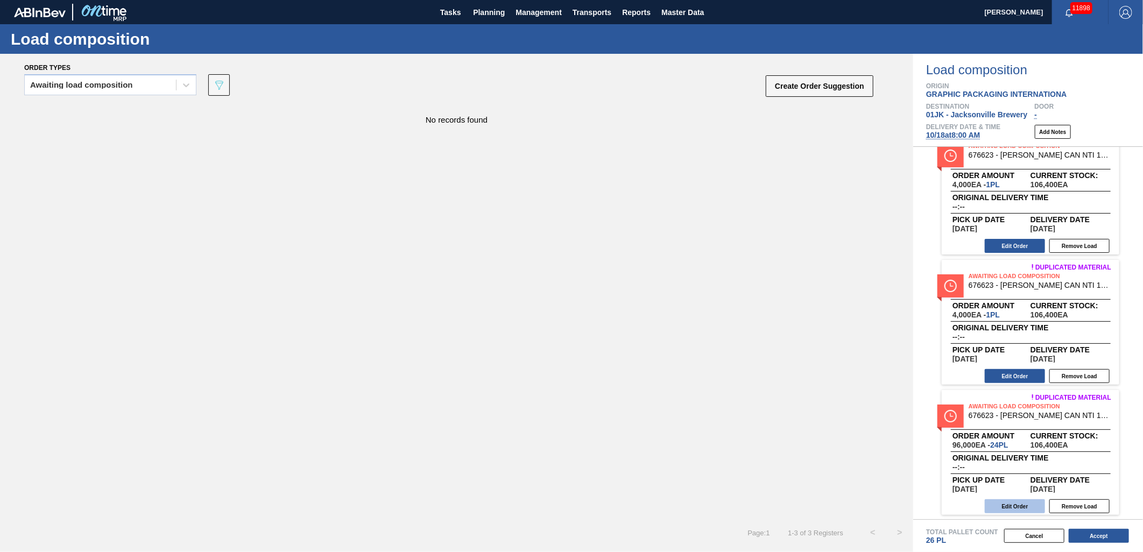
click at [1024, 512] on button "Edit Order" at bounding box center [1015, 506] width 60 height 14
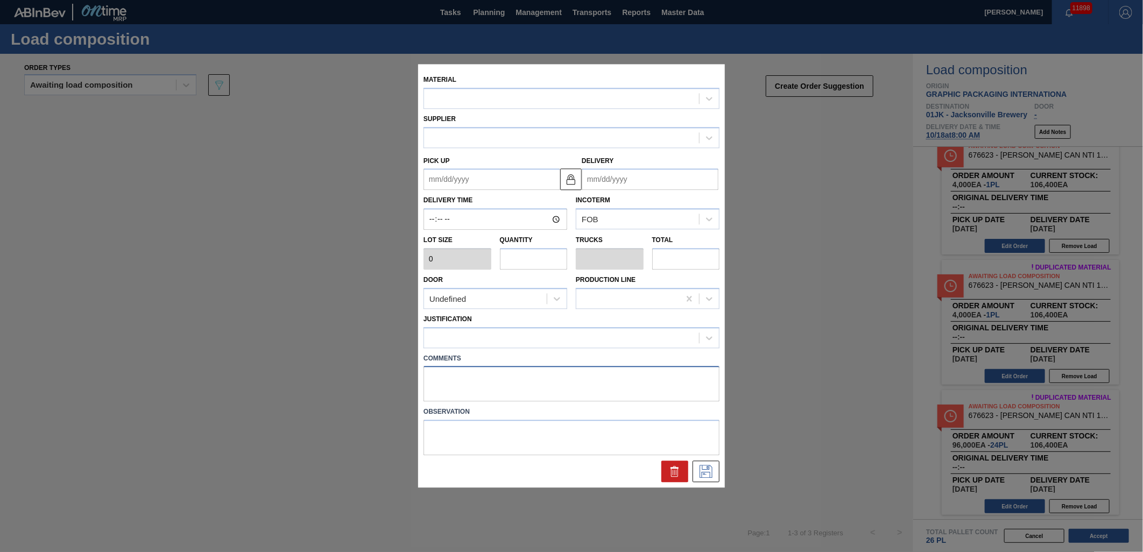
click at [533, 375] on textarea at bounding box center [572, 385] width 296 height 36
paste textarea "DROP"
type input "4,000"
type input "24"
type input "1"
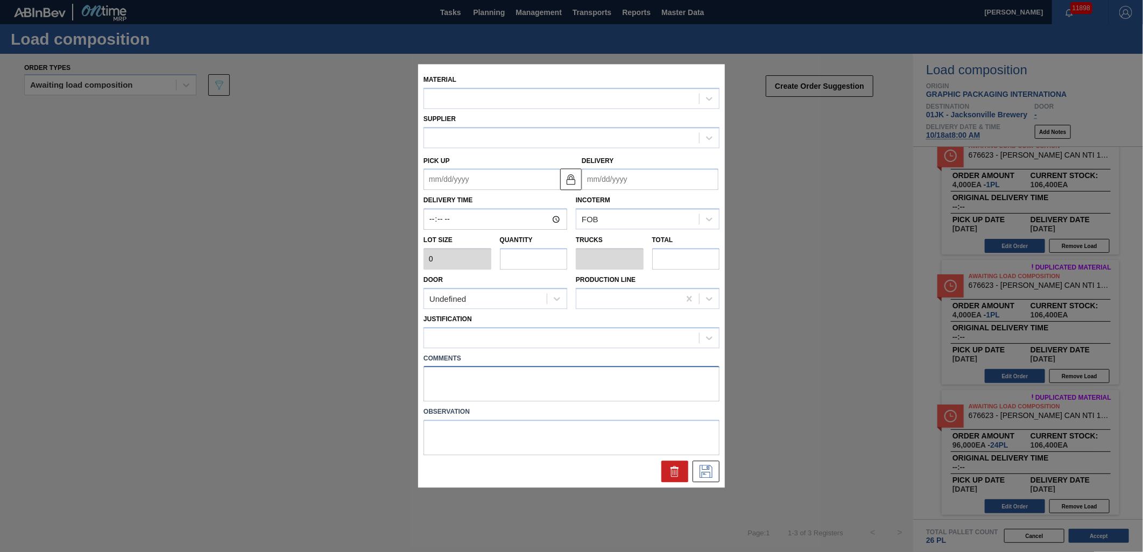
type input "96,000"
type textarea "DROP"
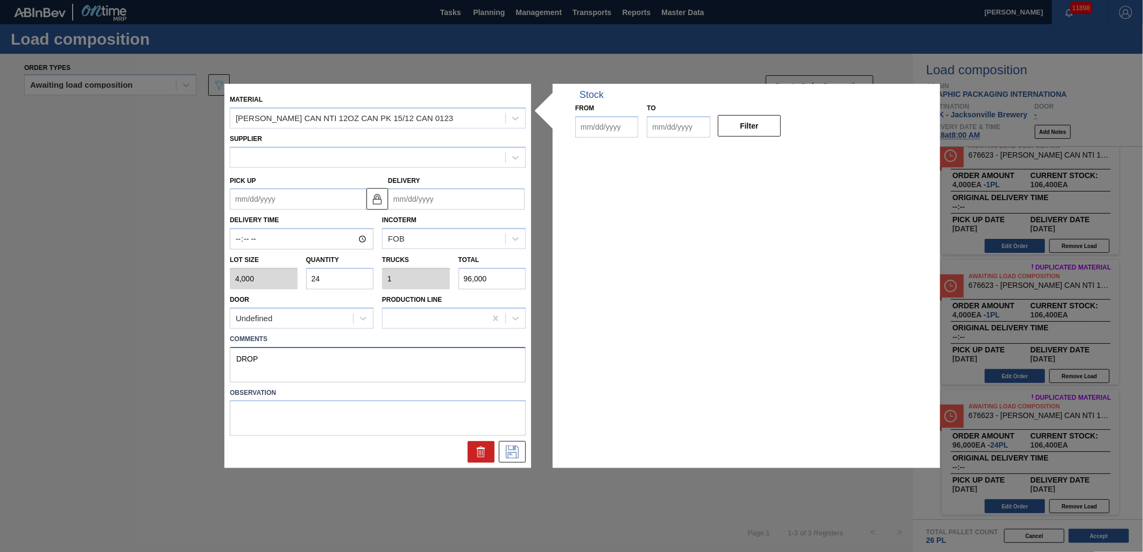
type up "[DATE]"
type input "[DATE]"
type input "10/07/2025"
type input "12/31/2025"
type textarea "DROP"
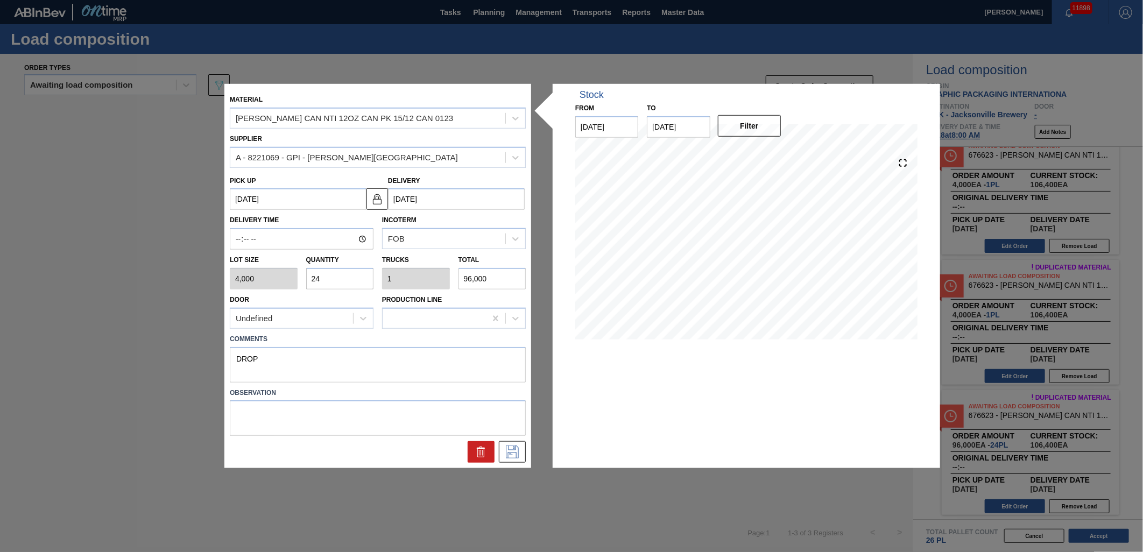
click at [482, 340] on label "Comments" at bounding box center [378, 340] width 296 height 16
click at [510, 454] on icon at bounding box center [511, 451] width 5 height 9
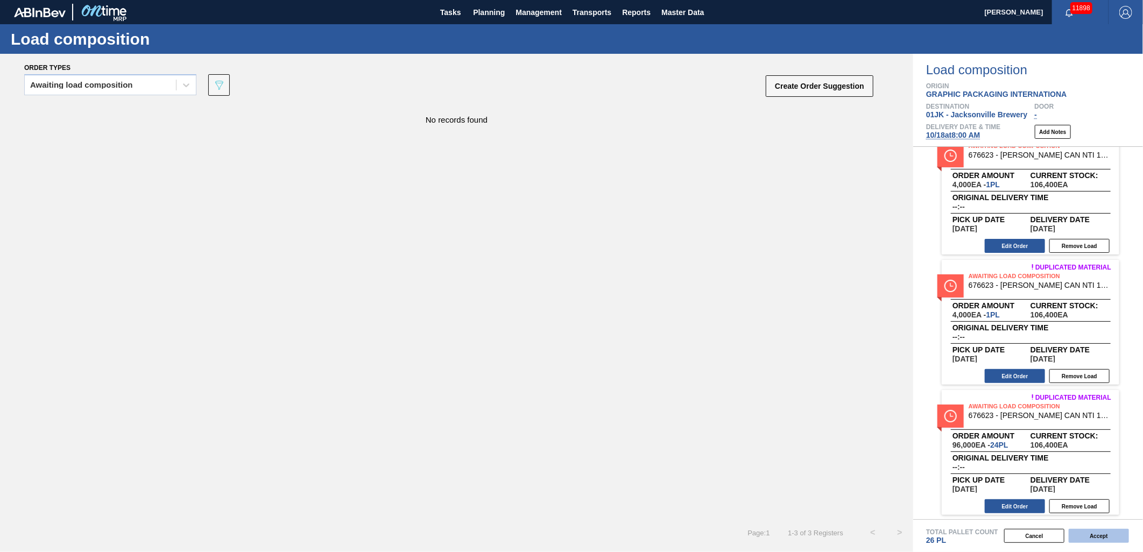
click at [1100, 533] on button "Accept" at bounding box center [1099, 536] width 60 height 14
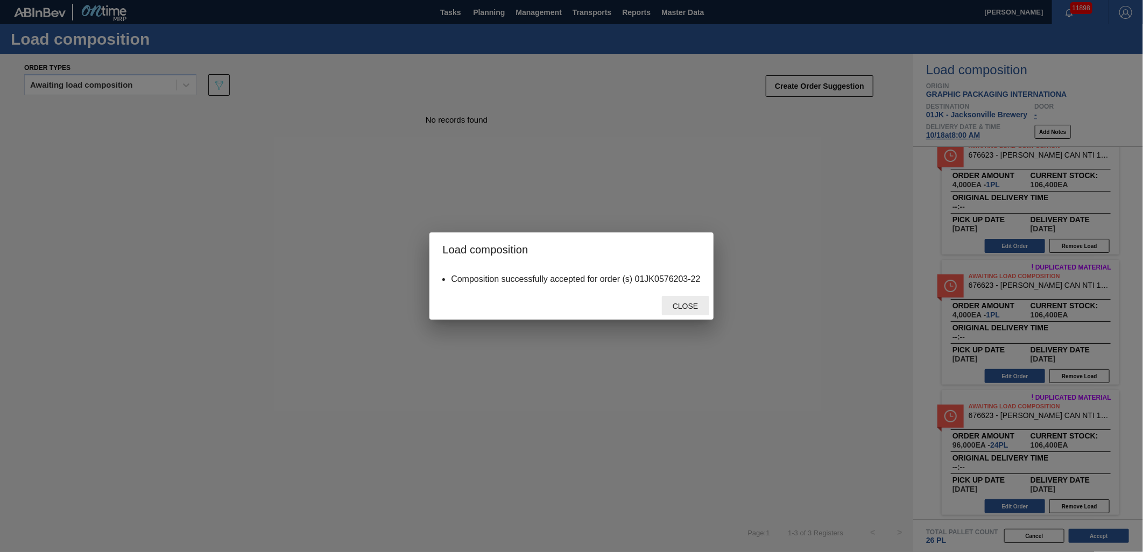
click at [703, 302] on span "Close" at bounding box center [685, 306] width 43 height 9
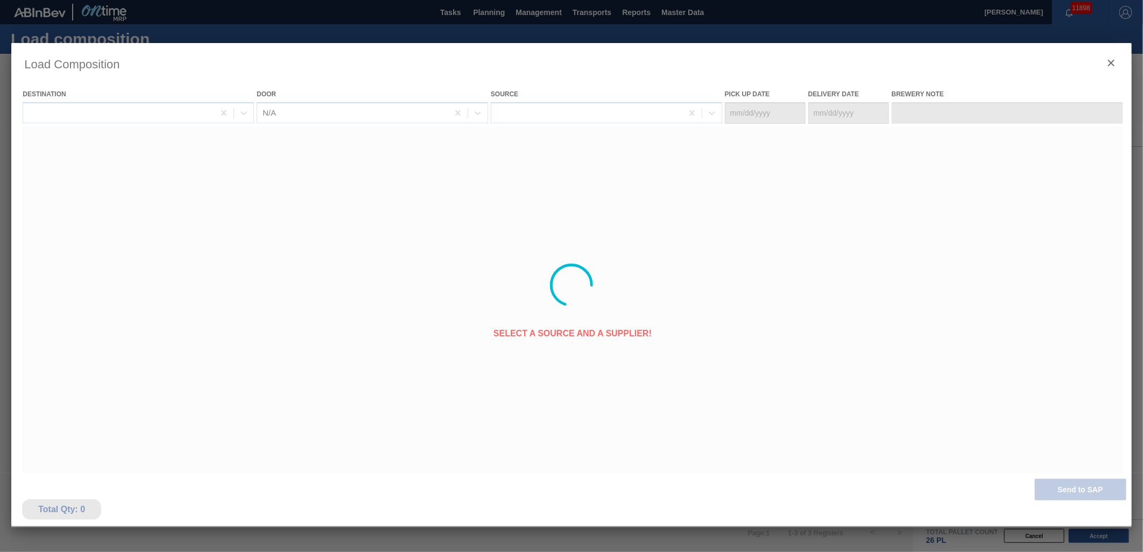
type Date "10/15/2025"
type Date "[DATE]"
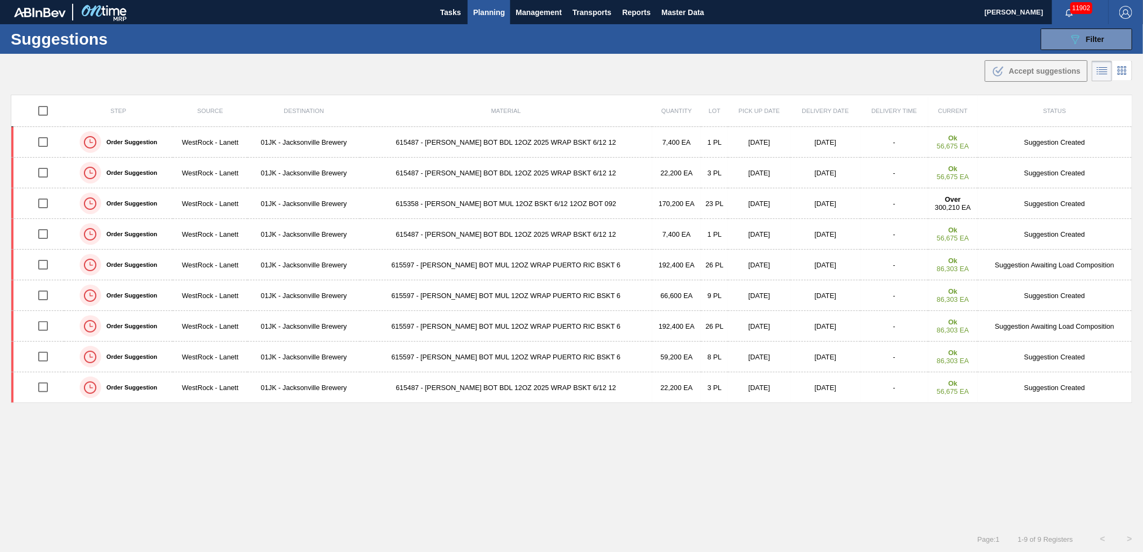
drag, startPoint x: 594, startPoint y: 74, endPoint x: 604, endPoint y: 72, distance: 10.9
click at [594, 74] on div ".b{fill:var(--color-action-default)} Accept suggestions" at bounding box center [571, 69] width 1143 height 30
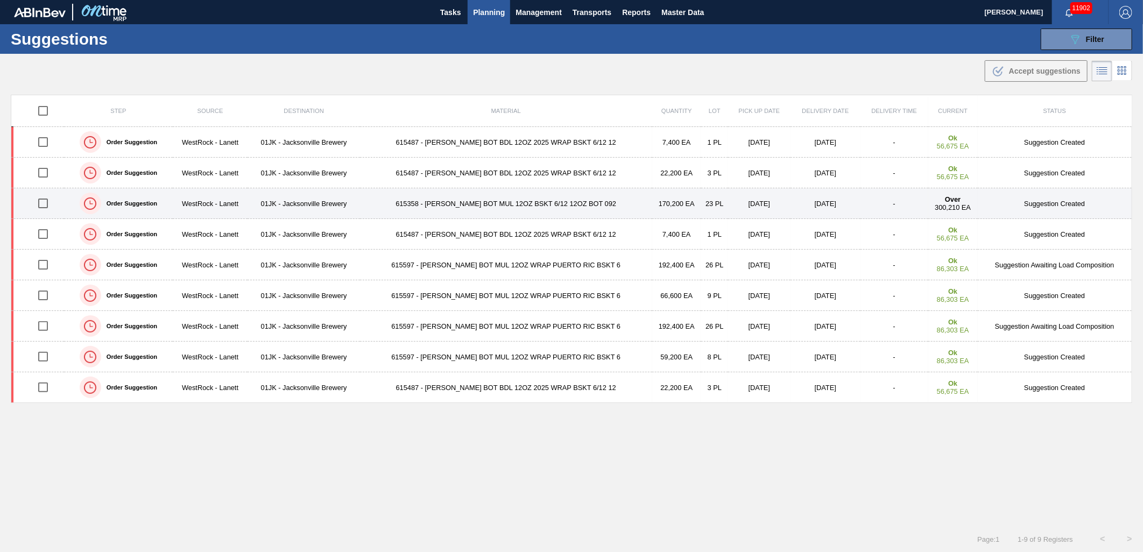
click at [576, 201] on td "615358 - [PERSON_NAME] BOT MUL 12OZ BSKT 6/12 12OZ BOT 092" at bounding box center [506, 203] width 292 height 31
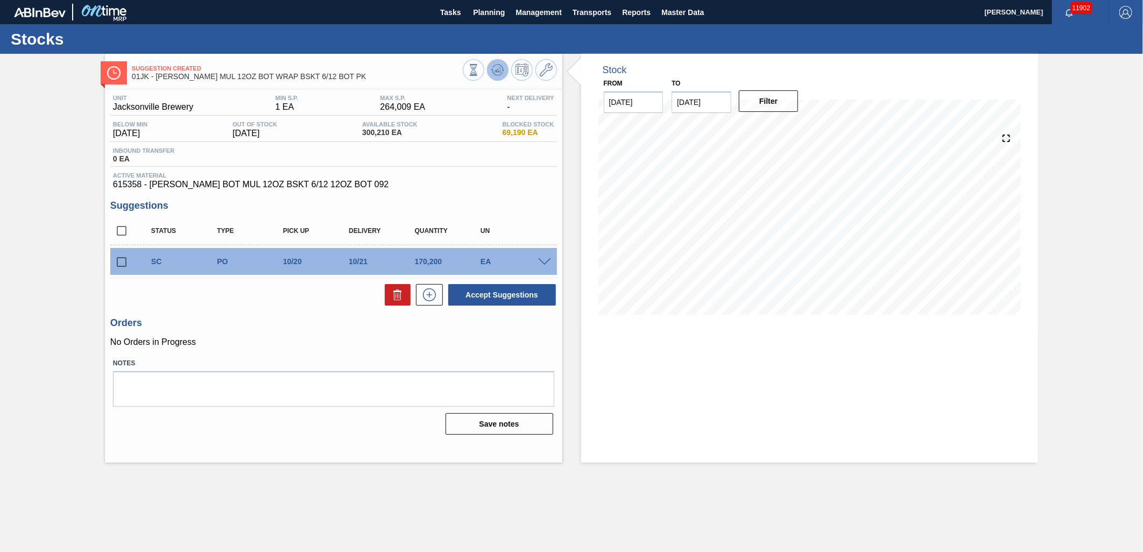
click at [501, 76] on icon at bounding box center [497, 70] width 13 height 13
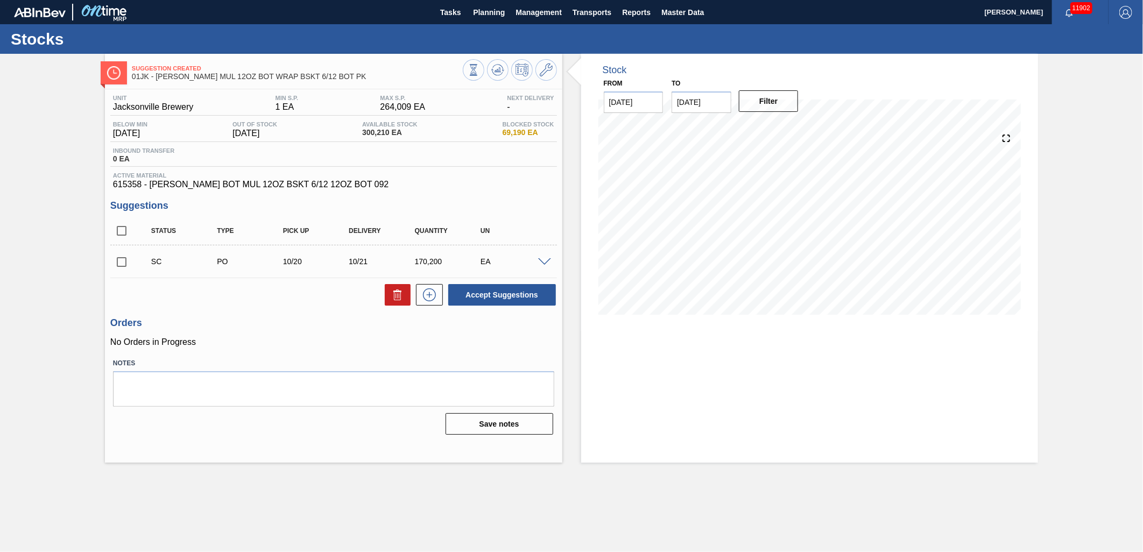
click at [548, 254] on div "SC PO 10/20 10/21 170,200 EA" at bounding box center [333, 261] width 447 height 27
drag, startPoint x: 546, startPoint y: 255, endPoint x: 542, endPoint y: 260, distance: 6.6
click at [544, 257] on div "SC PO 10/20 10/21 170,200 EA" at bounding box center [333, 261] width 447 height 27
click at [541, 262] on span at bounding box center [544, 262] width 13 height 8
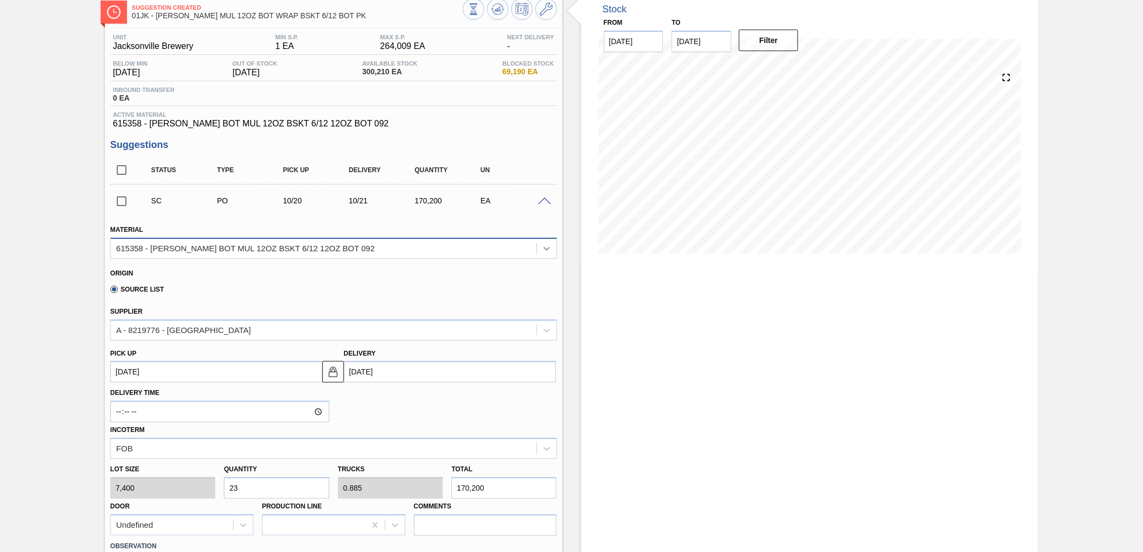
scroll to position [60, 0]
click at [539, 201] on span at bounding box center [544, 203] width 13 height 8
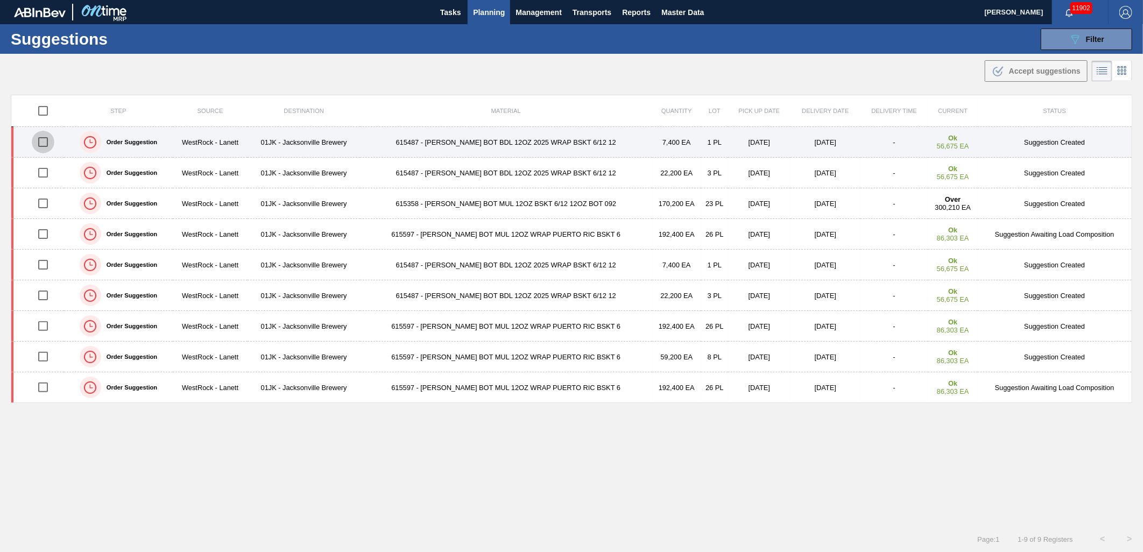
click at [49, 136] on input "checkbox" at bounding box center [43, 142] width 23 height 23
checkbox input "true"
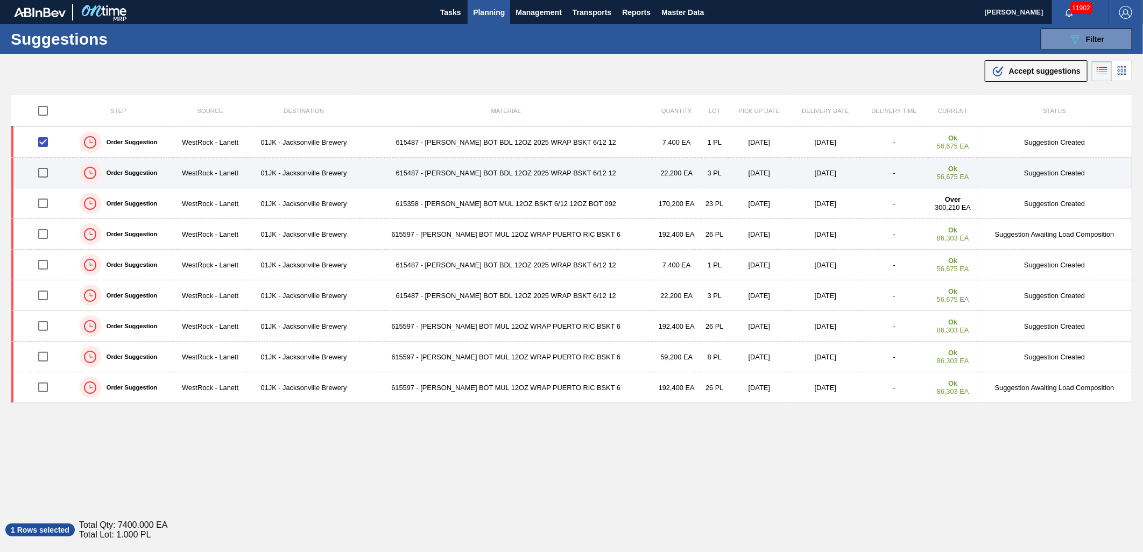
click at [50, 169] on input "checkbox" at bounding box center [43, 172] width 23 height 23
checkbox input "true"
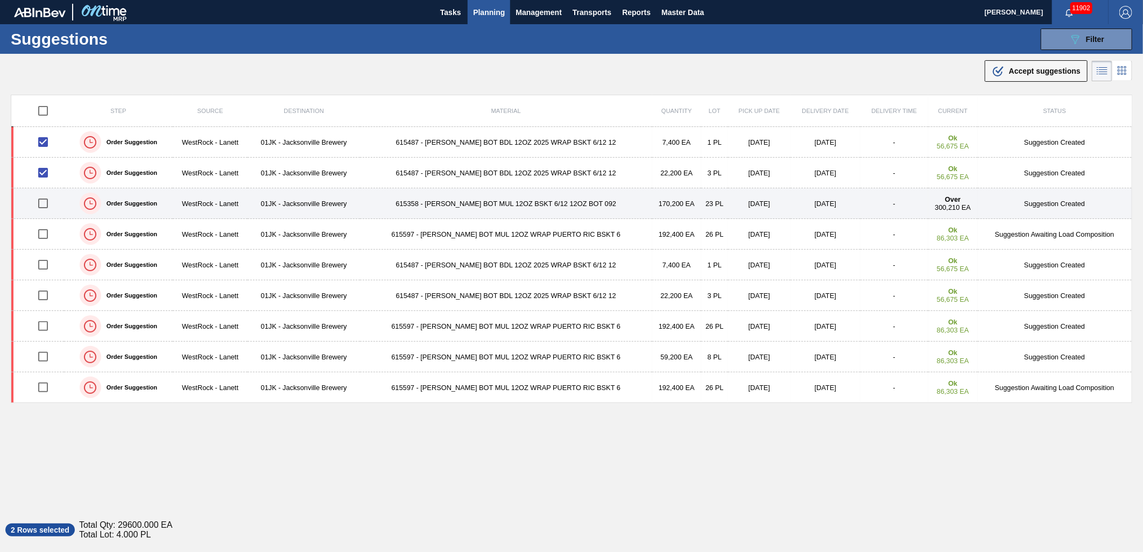
click at [40, 205] on input "checkbox" at bounding box center [43, 203] width 23 height 23
checkbox input "true"
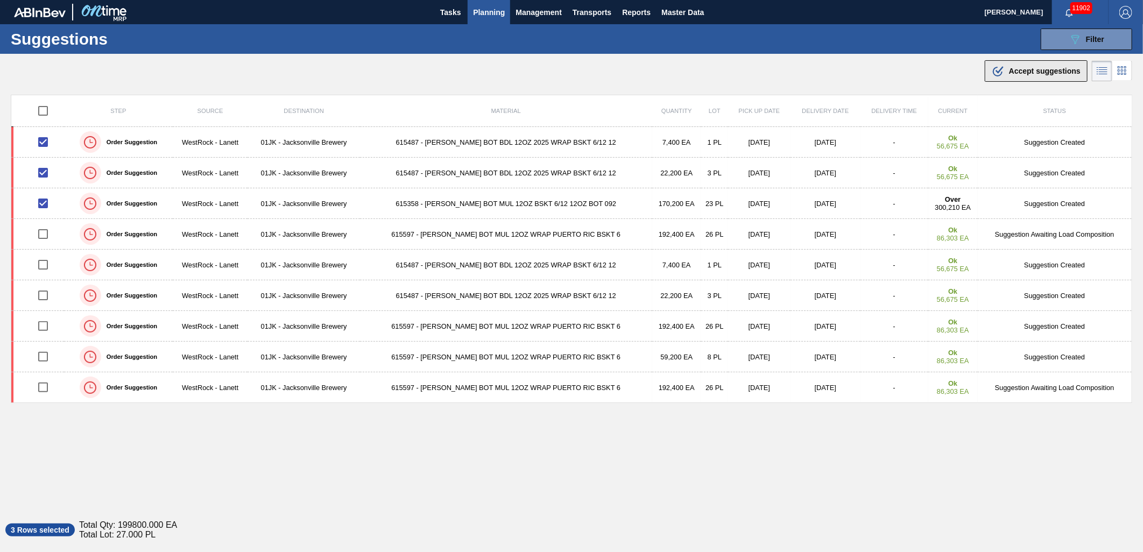
click at [1036, 68] on span "Accept suggestions" at bounding box center [1045, 71] width 72 height 9
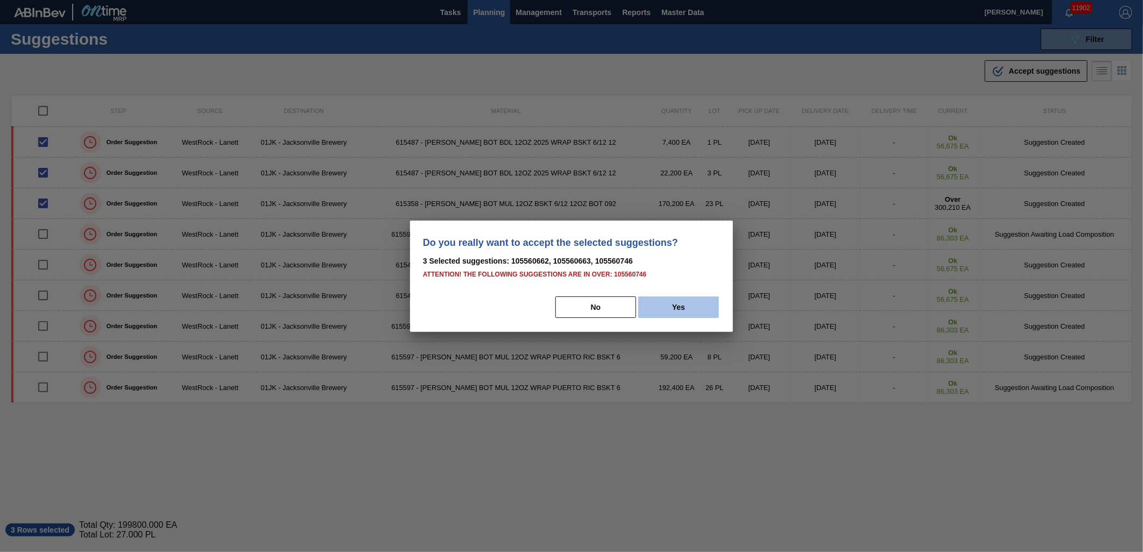
click at [677, 313] on button "Yes" at bounding box center [678, 308] width 81 height 22
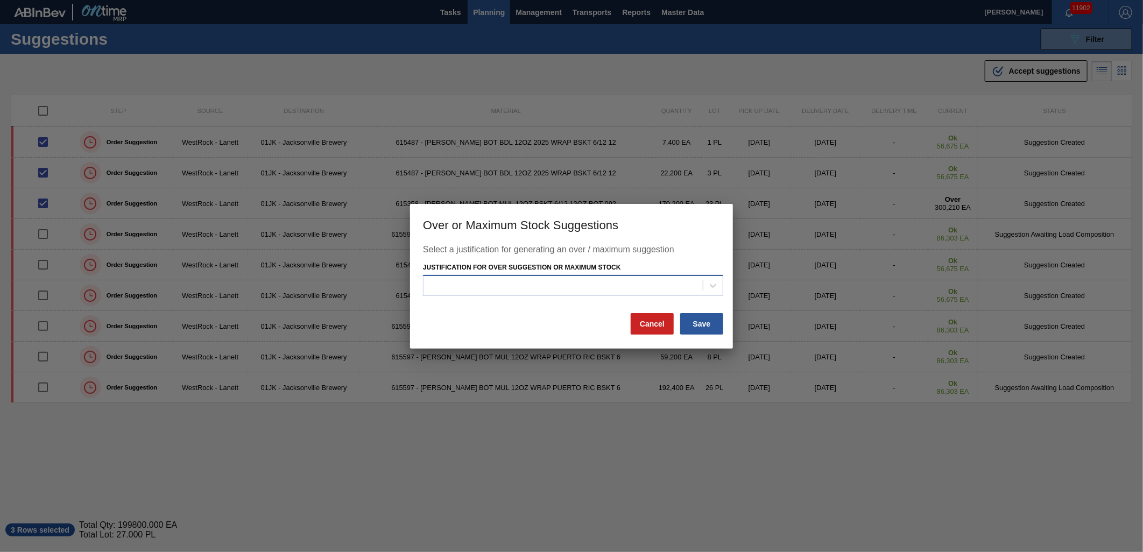
click at [692, 291] on div at bounding box center [563, 286] width 279 height 16
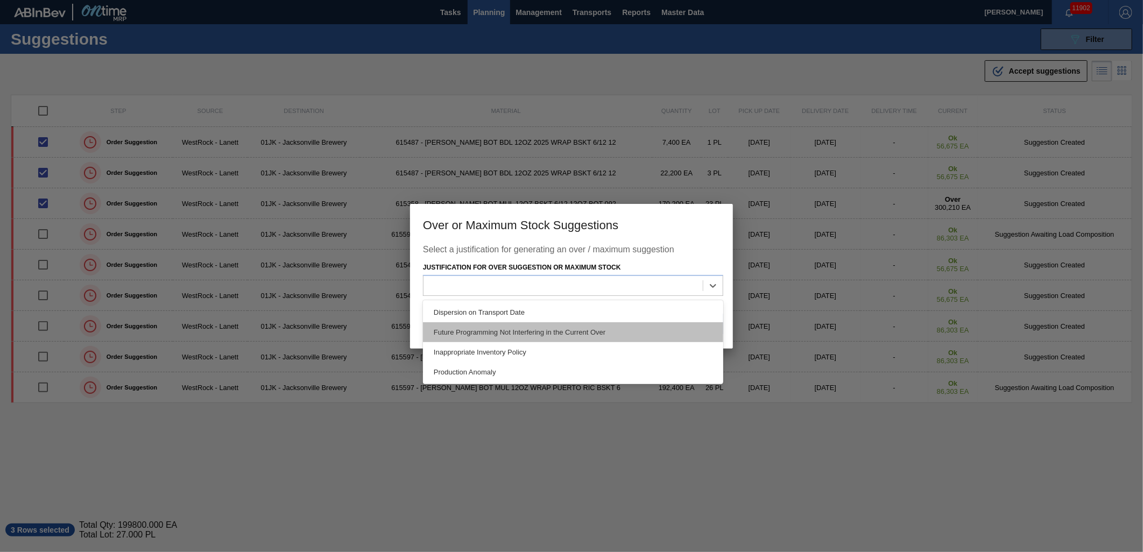
click at [652, 336] on div "Future Programming Not Interfering in the Current Over" at bounding box center [573, 332] width 300 height 20
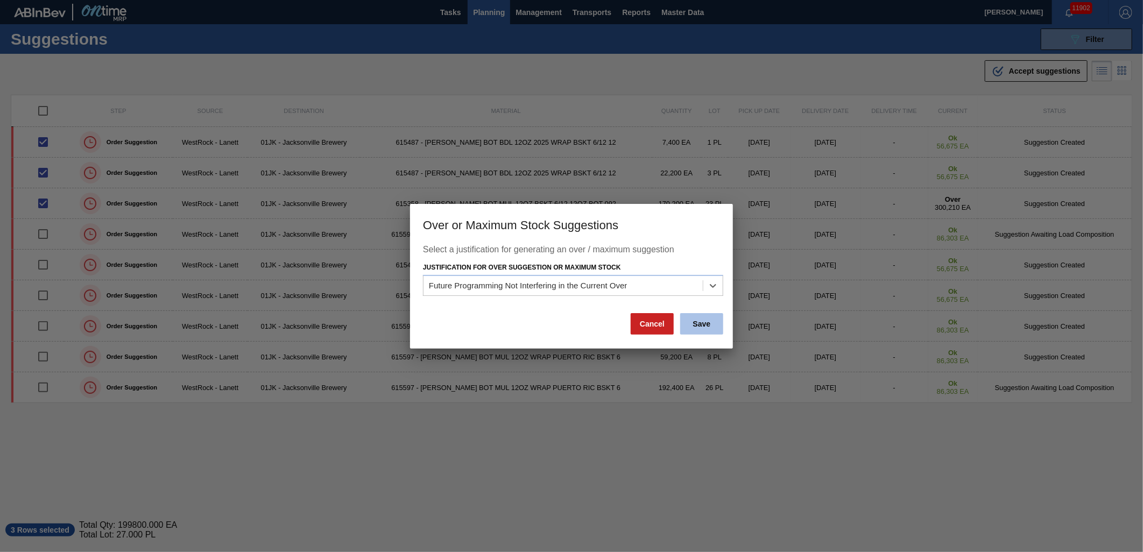
click at [722, 323] on div "Save" at bounding box center [701, 324] width 45 height 24
drag, startPoint x: 722, startPoint y: 323, endPoint x: 709, endPoint y: 327, distance: 12.9
click at [709, 327] on button "Save" at bounding box center [701, 324] width 43 height 22
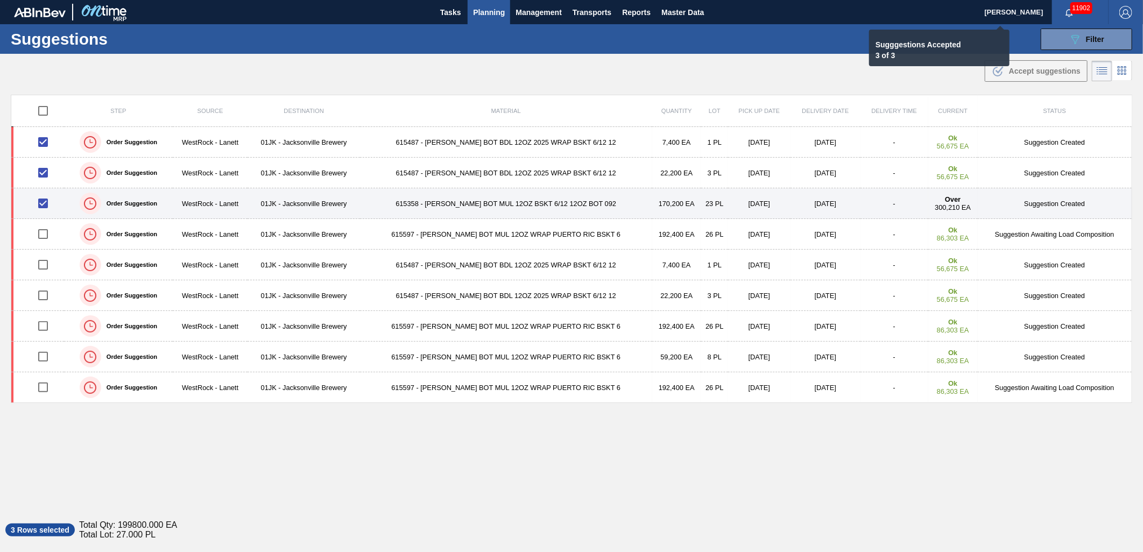
checkbox input "false"
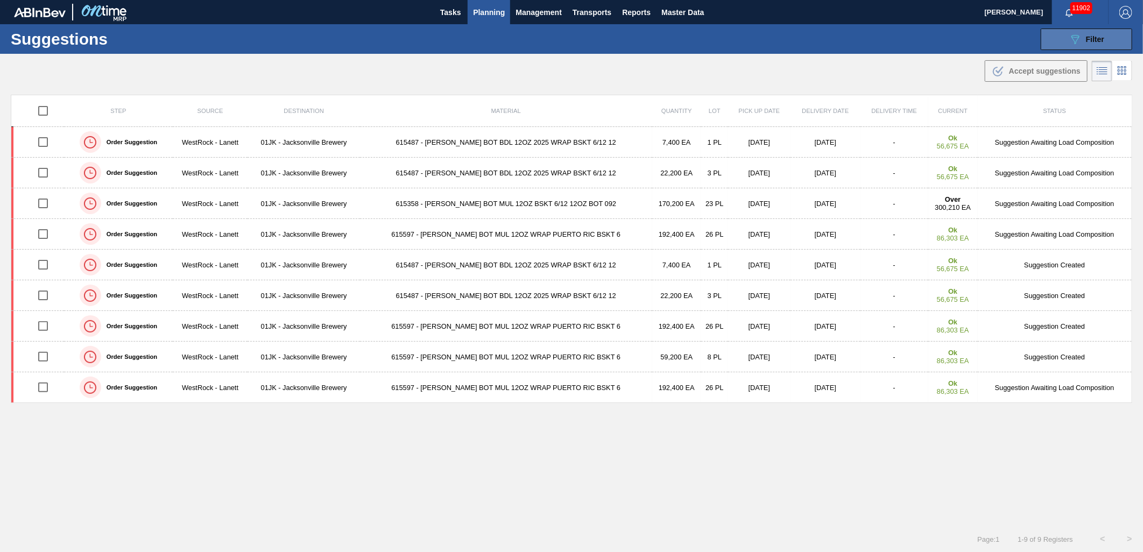
click at [1099, 40] on span "Filter" at bounding box center [1095, 39] width 18 height 9
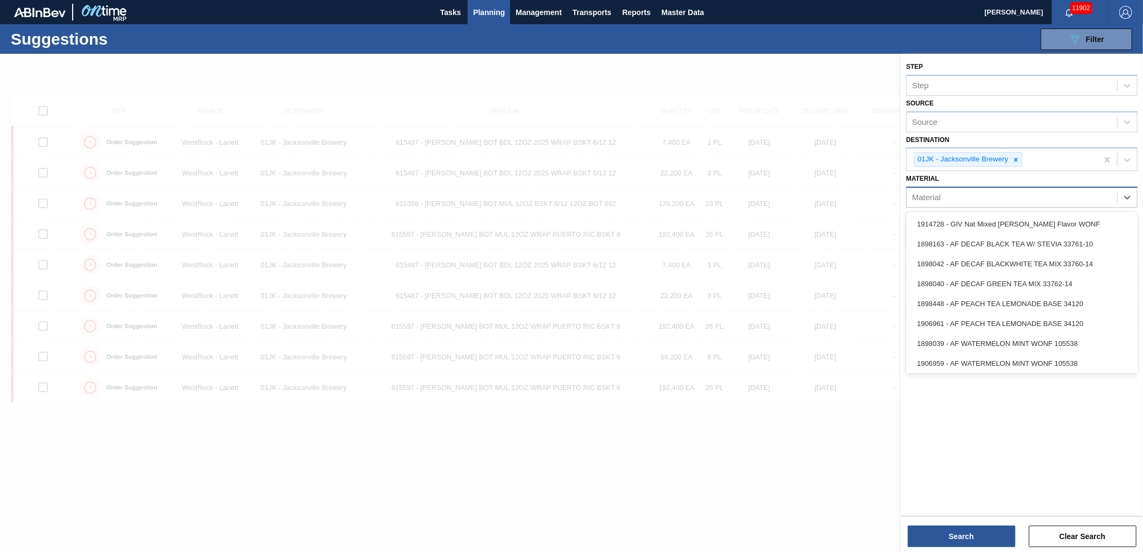
click at [1069, 193] on div "Material" at bounding box center [1012, 198] width 210 height 16
type input "676"
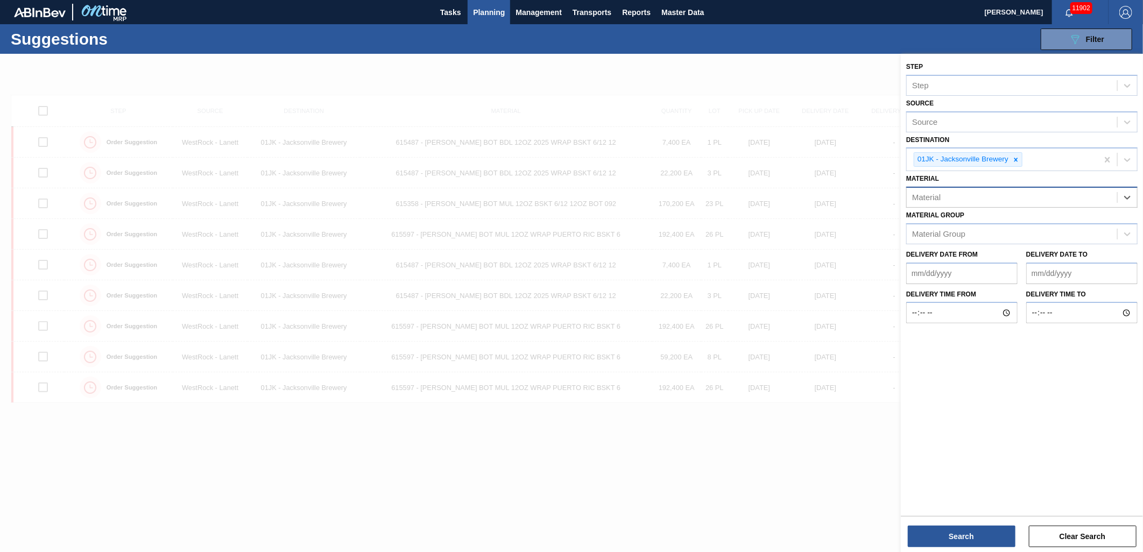
click at [1002, 194] on div "Material" at bounding box center [1012, 198] width 210 height 16
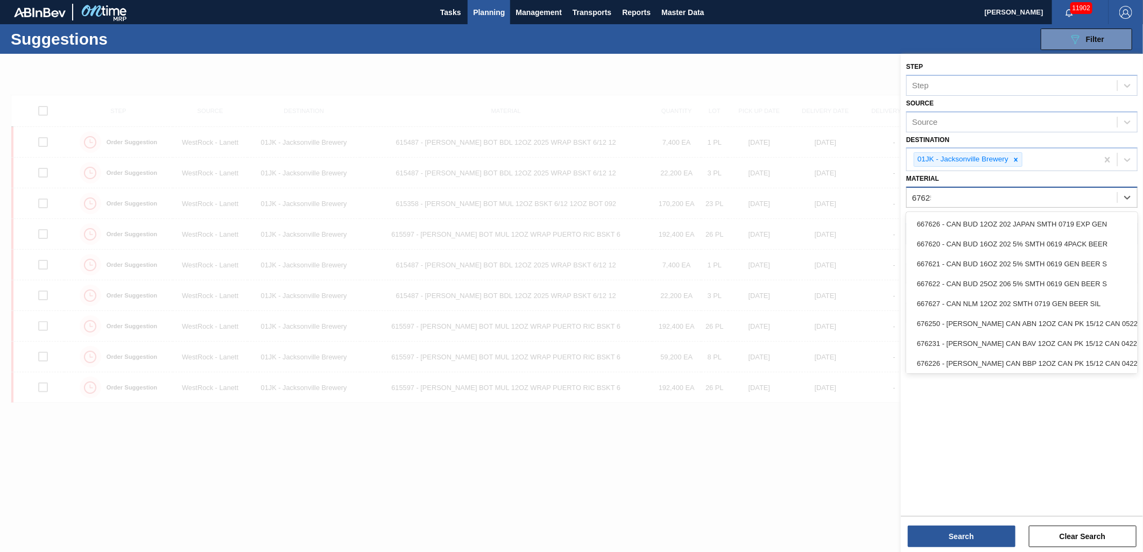
type input "676253"
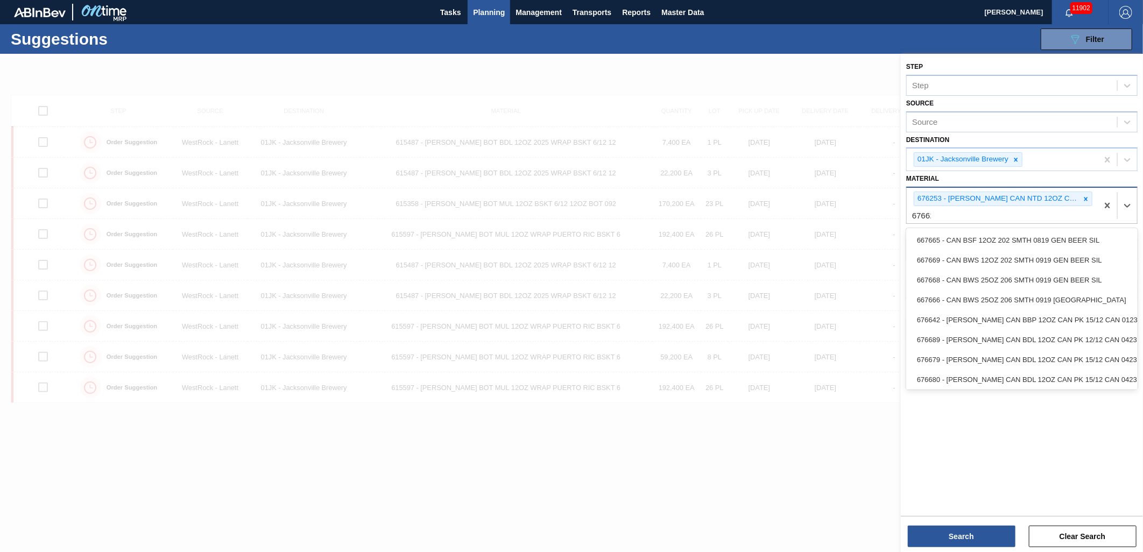
type input "676623"
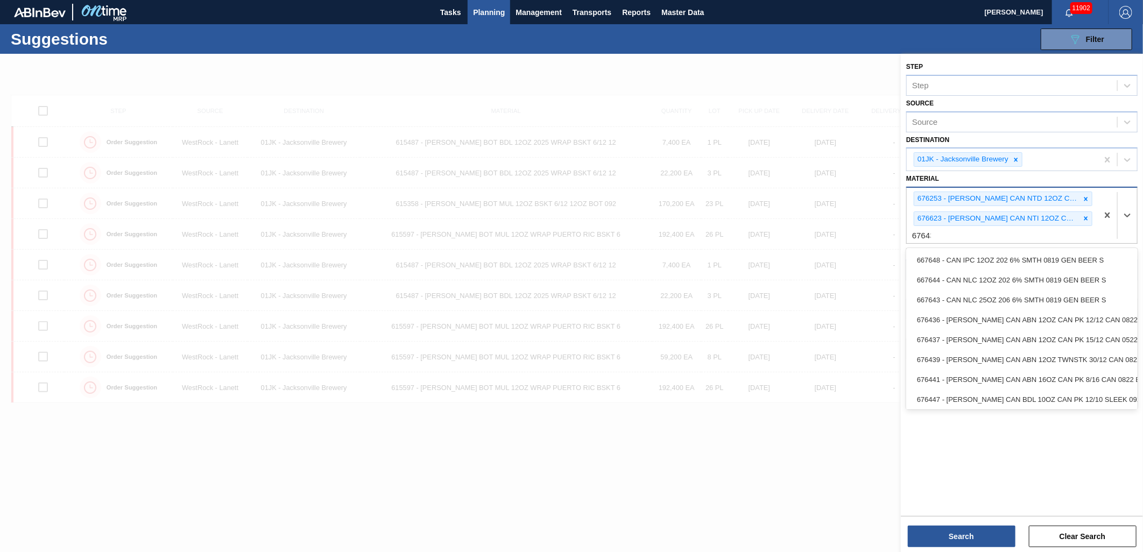
type input "676437"
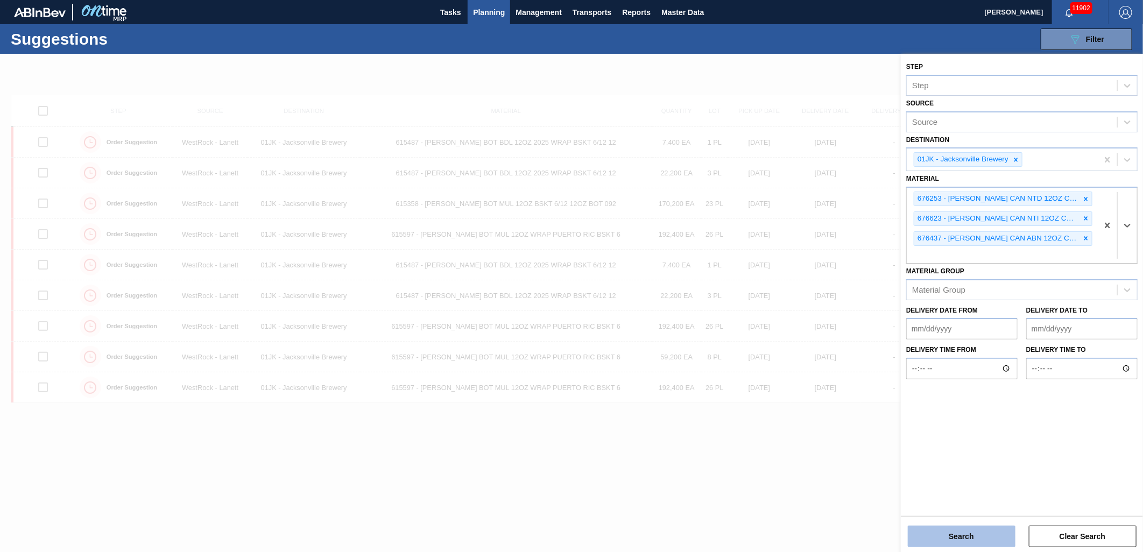
click at [973, 535] on button "Search" at bounding box center [962, 537] width 108 height 22
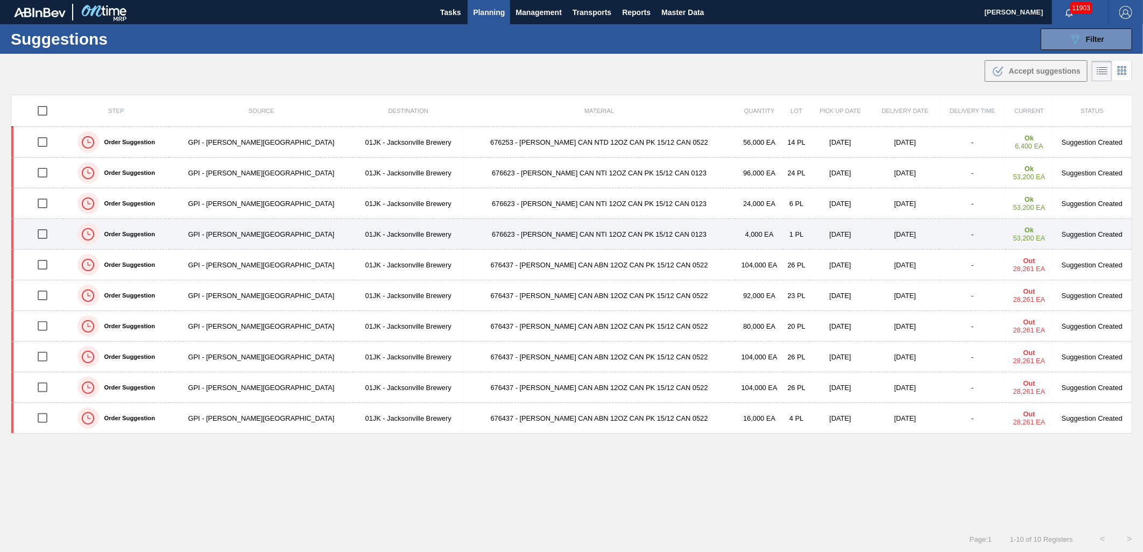
click at [48, 237] on input "checkbox" at bounding box center [42, 234] width 23 height 23
checkbox input "true"
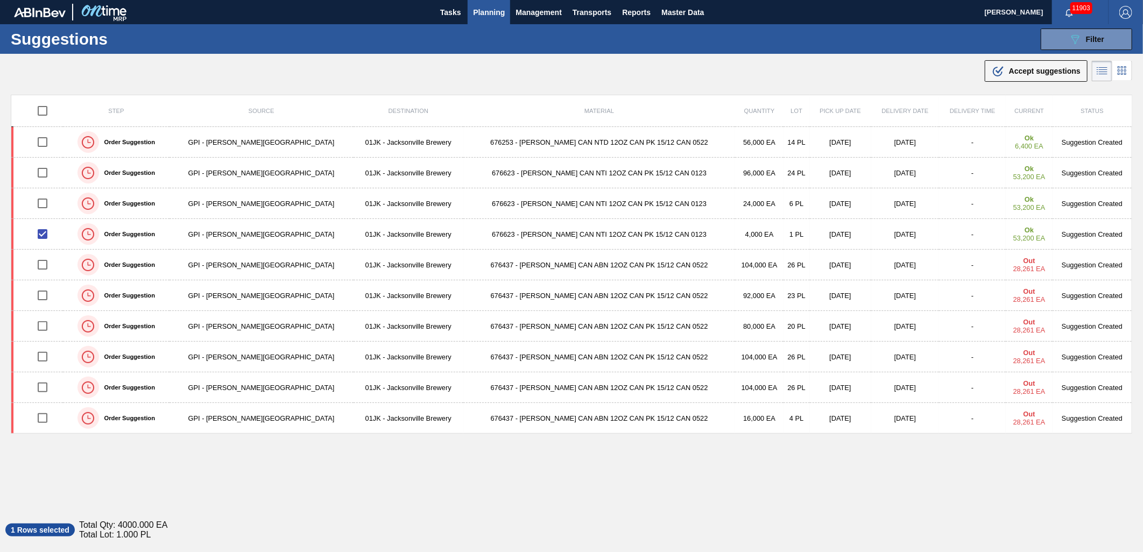
click at [499, 167] on td "676623 - [PERSON_NAME] CAN NTI 12OZ CAN PK 15/12 CAN 0123" at bounding box center [599, 173] width 272 height 31
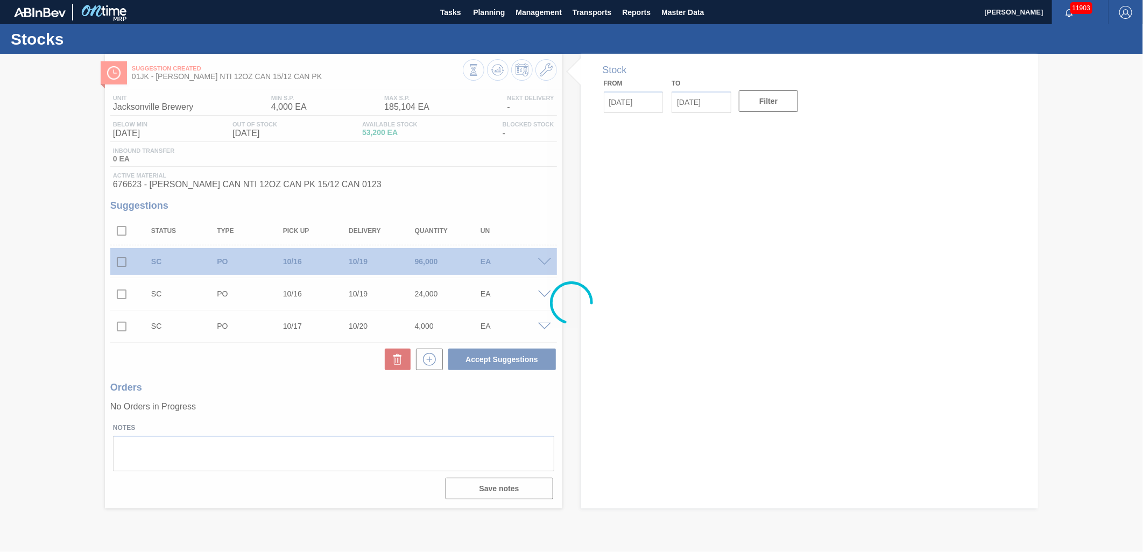
type input "10/07/2025"
type input "12/31/2025"
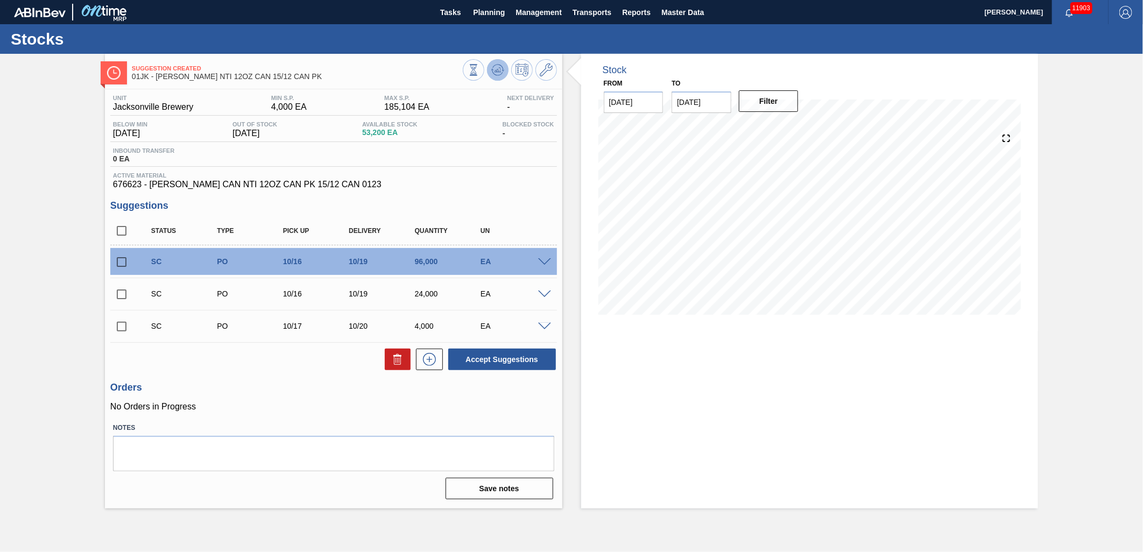
click at [492, 73] on icon at bounding box center [497, 70] width 13 height 13
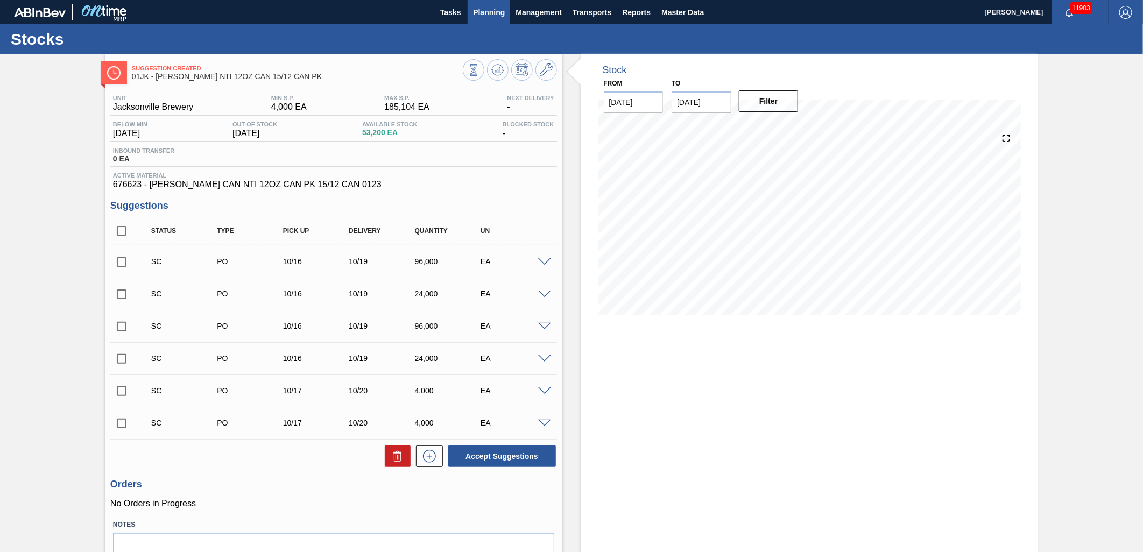
click at [496, 20] on button "Planning" at bounding box center [489, 12] width 43 height 24
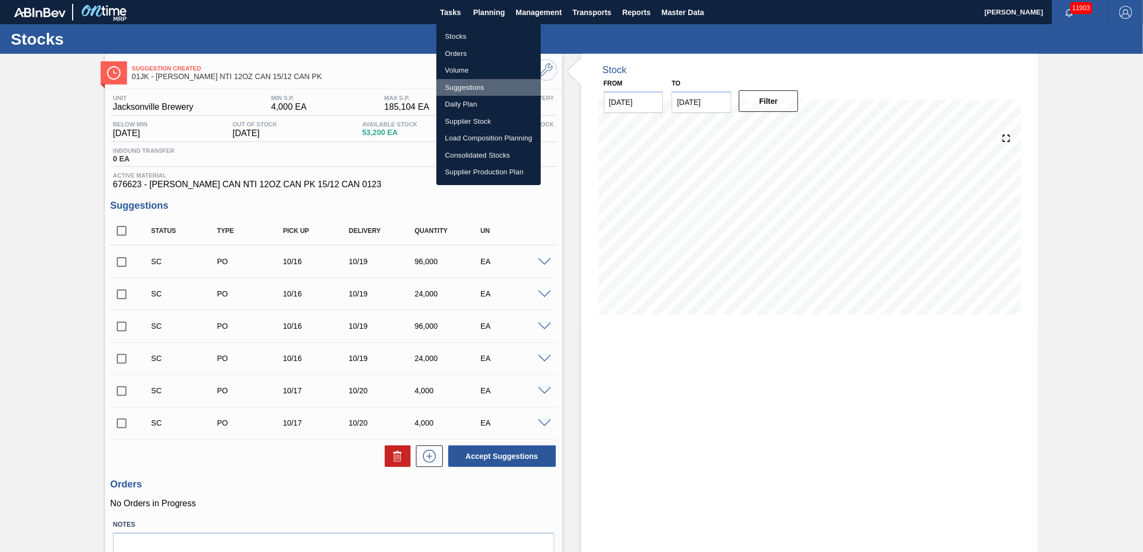
click at [480, 89] on li "Suggestions" at bounding box center [488, 87] width 104 height 17
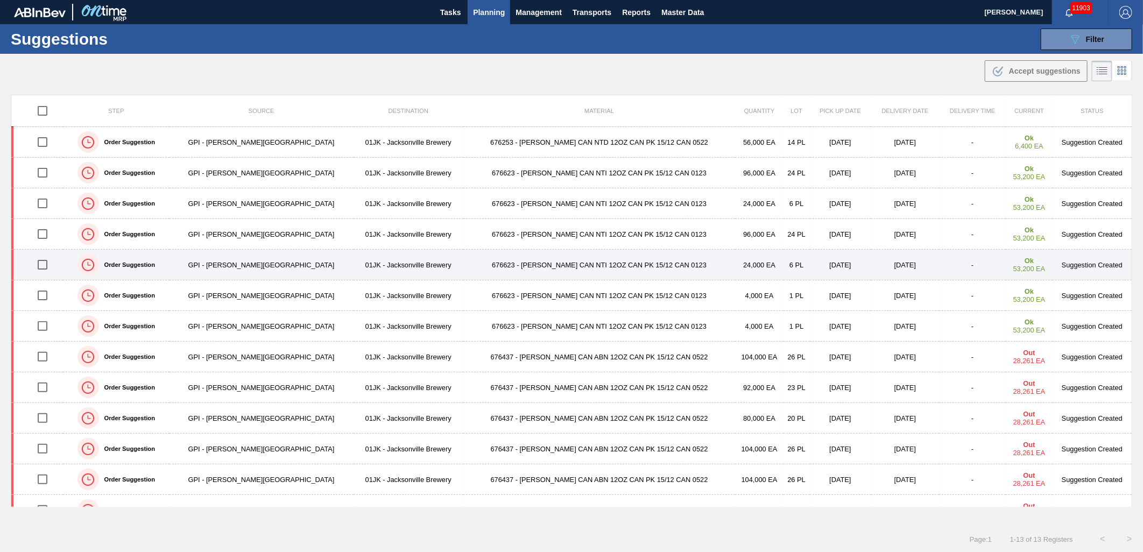
click at [42, 269] on input "checkbox" at bounding box center [42, 264] width 23 height 23
checkbox input "true"
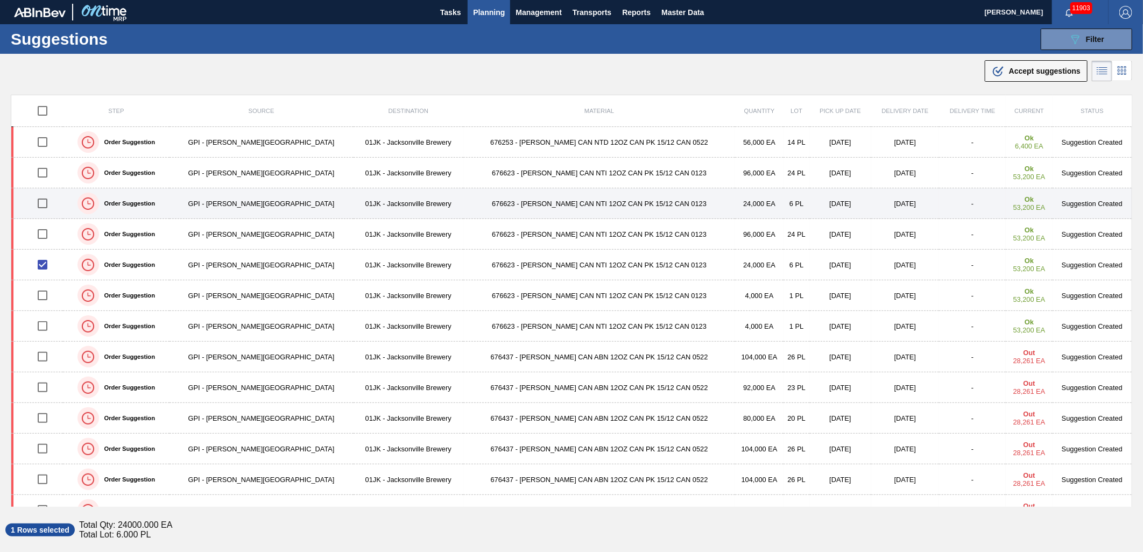
click at [45, 199] on input "checkbox" at bounding box center [42, 203] width 23 height 23
checkbox input "true"
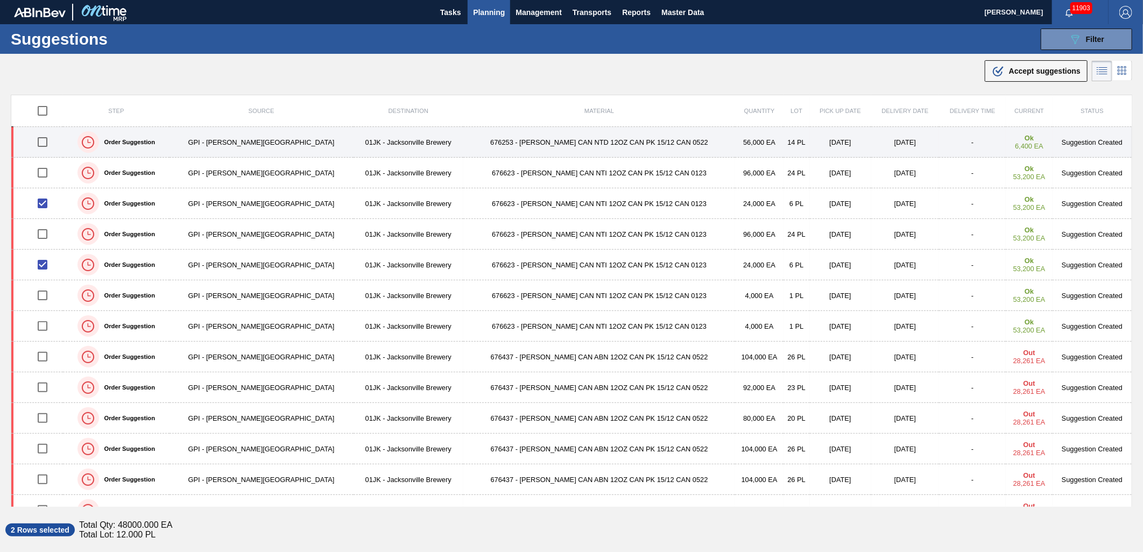
click at [46, 144] on input "checkbox" at bounding box center [42, 142] width 23 height 23
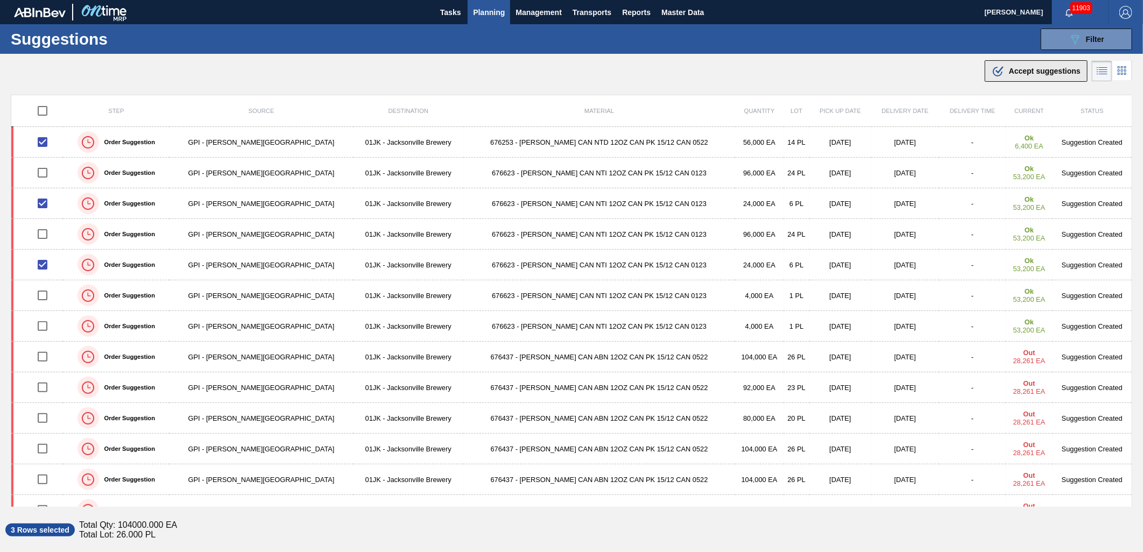
click at [1039, 68] on span "Accept suggestions" at bounding box center [1045, 71] width 72 height 9
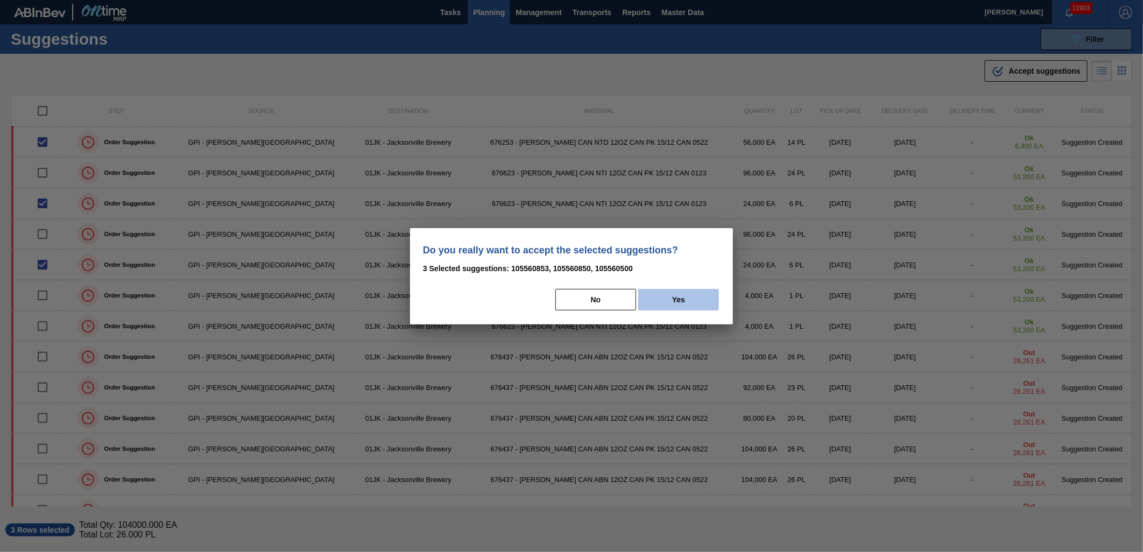
click at [686, 298] on button "Yes" at bounding box center [678, 300] width 81 height 22
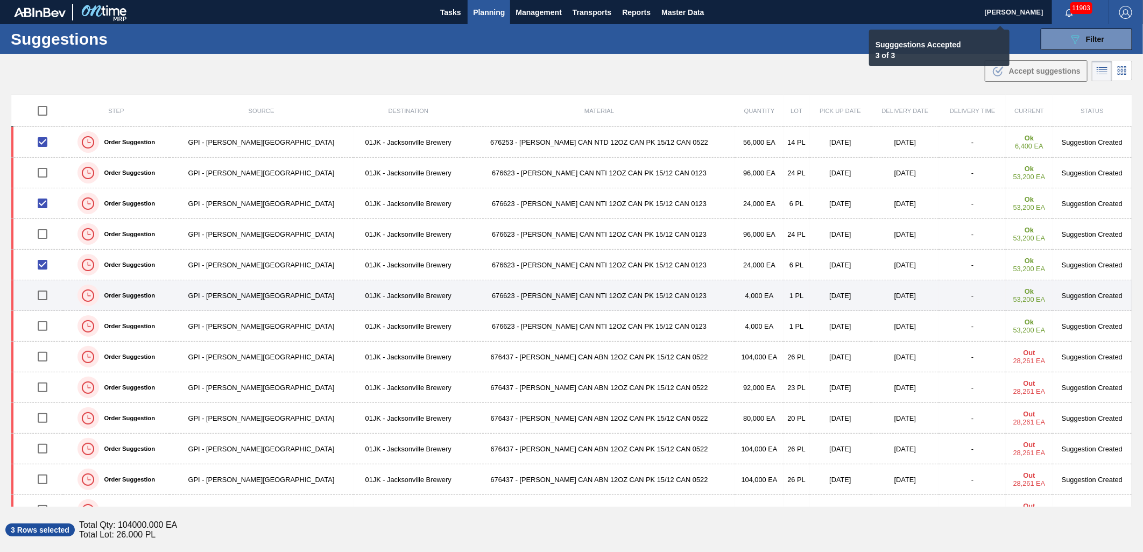
checkbox input "false"
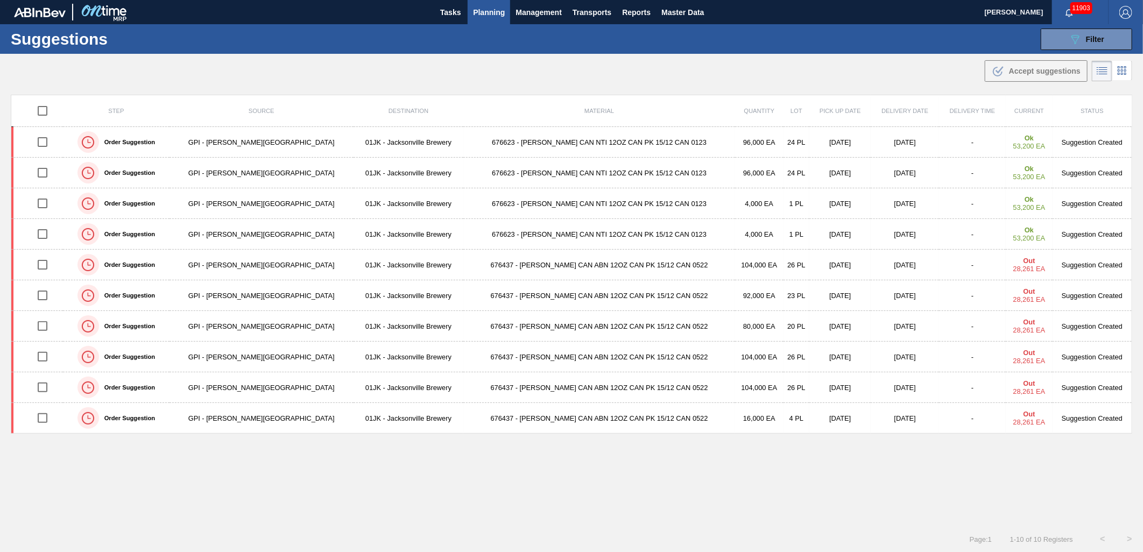
click at [730, 78] on div ".b{fill:var(--color-action-default)} Accept suggestions" at bounding box center [571, 69] width 1143 height 30
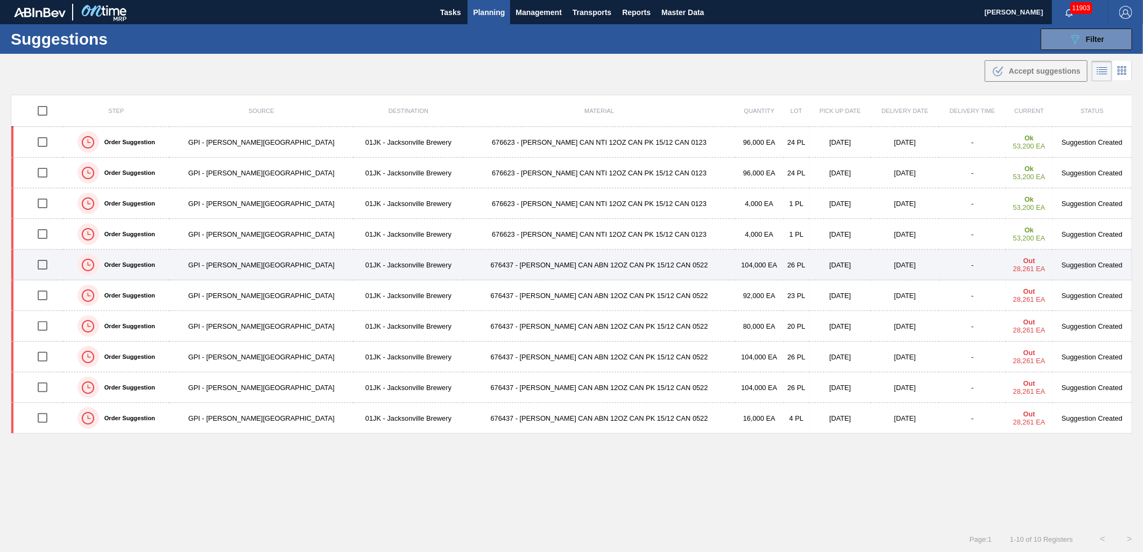
click at [49, 268] on input "checkbox" at bounding box center [42, 264] width 23 height 23
checkbox input "true"
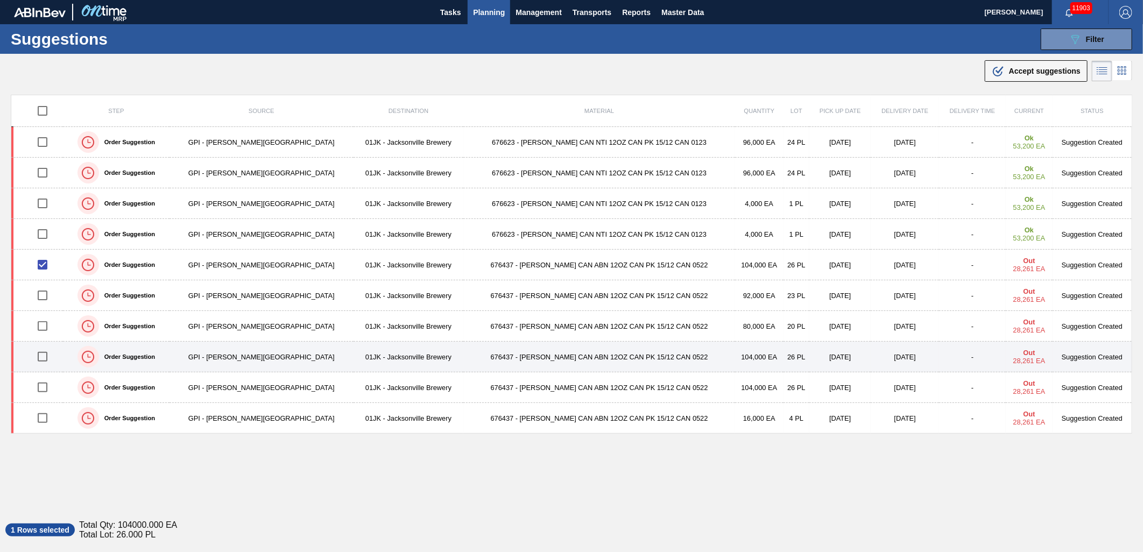
click at [45, 358] on input "checkbox" at bounding box center [42, 357] width 23 height 23
checkbox input "true"
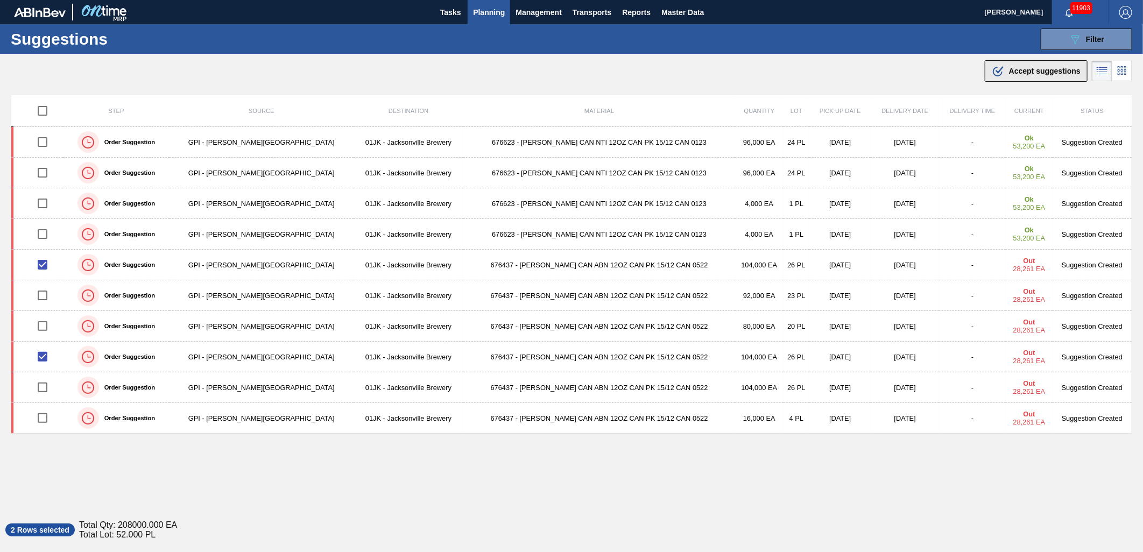
click at [993, 71] on icon at bounding box center [998, 72] width 10 height 10
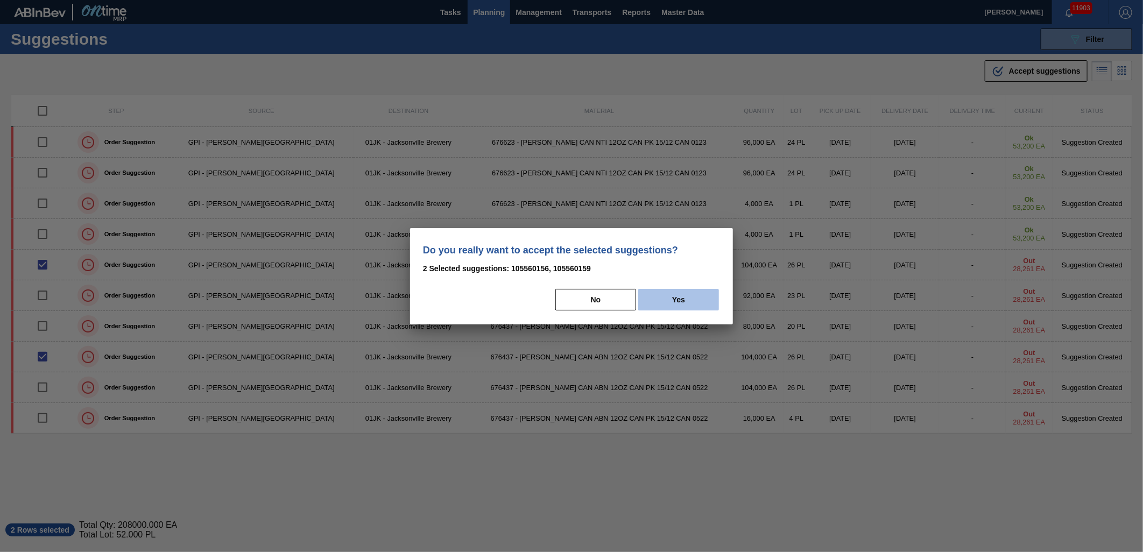
click at [692, 292] on button "Yes" at bounding box center [678, 300] width 81 height 22
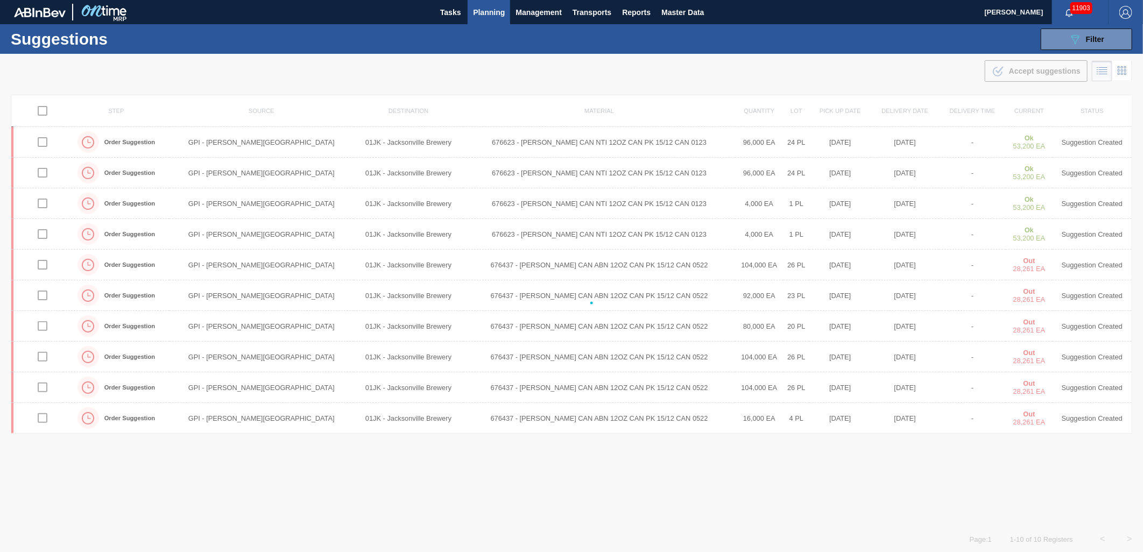
checkbox input "false"
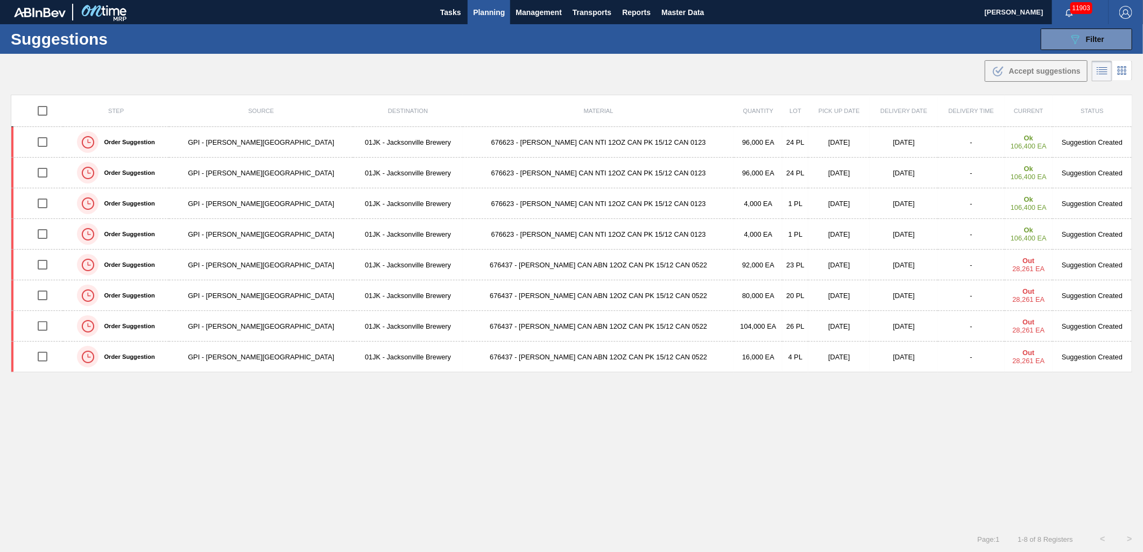
drag, startPoint x: 561, startPoint y: 85, endPoint x: 566, endPoint y: 82, distance: 5.5
click at [562, 84] on main "Tasks Planning Management Transports Reports Master Data [PERSON_NAME] 11903 Ma…" at bounding box center [571, 276] width 1143 height 552
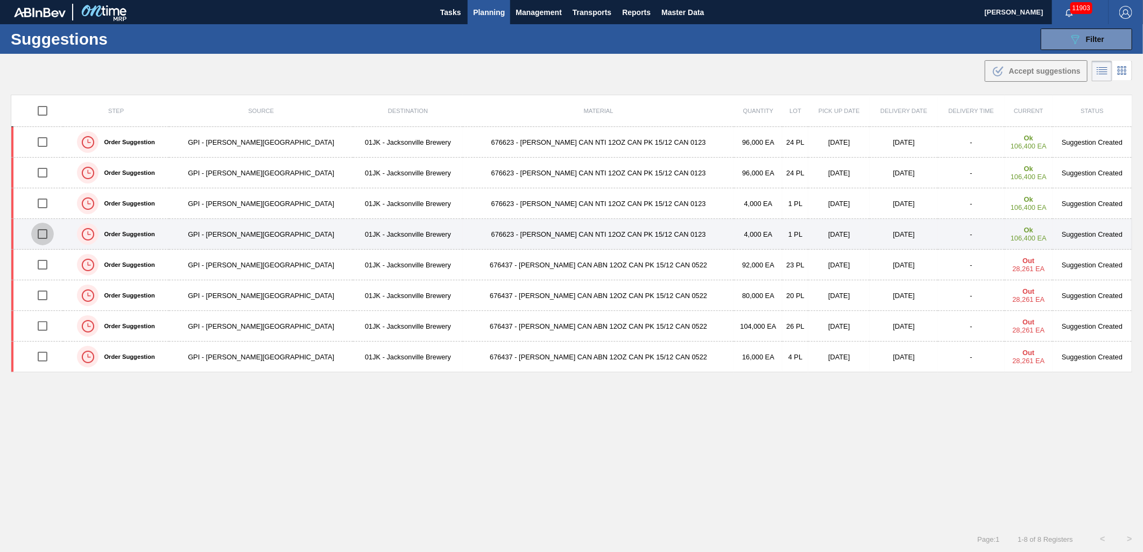
click at [49, 232] on input "checkbox" at bounding box center [42, 234] width 23 height 23
checkbox input "true"
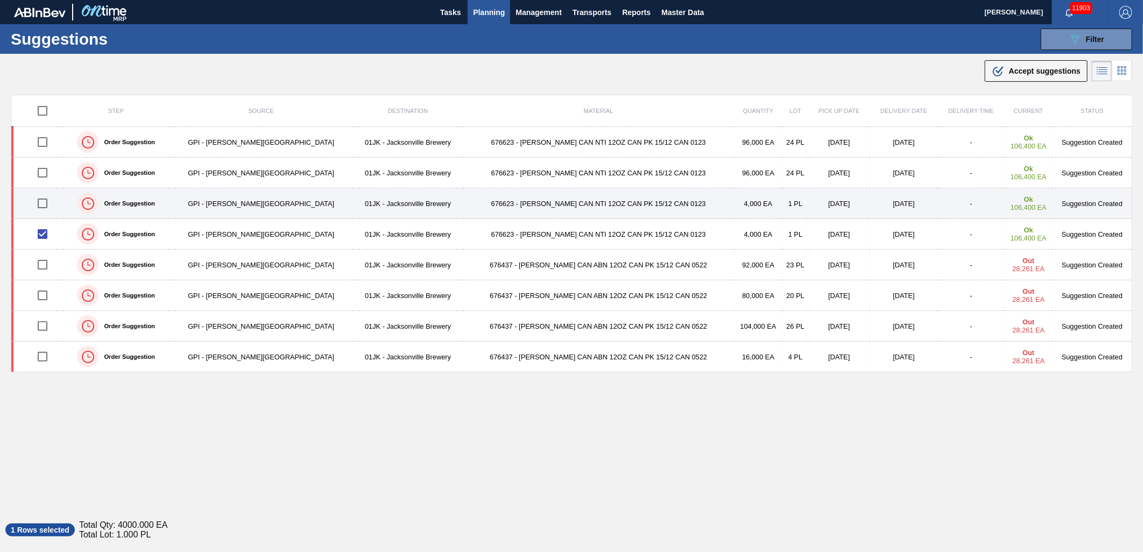
click at [49, 202] on input "checkbox" at bounding box center [42, 203] width 23 height 23
checkbox input "true"
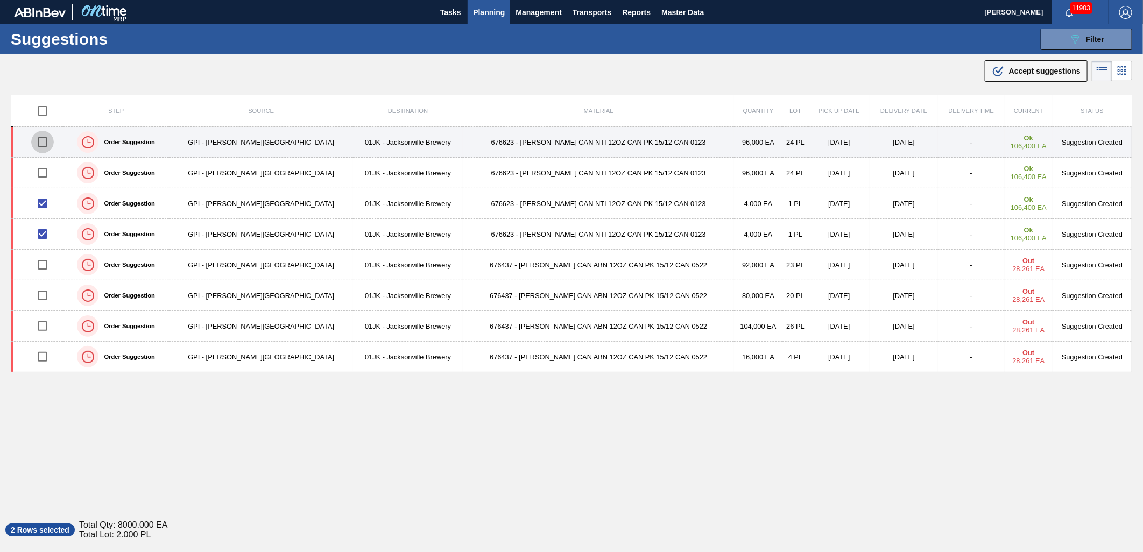
click at [50, 139] on input "checkbox" at bounding box center [42, 142] width 23 height 23
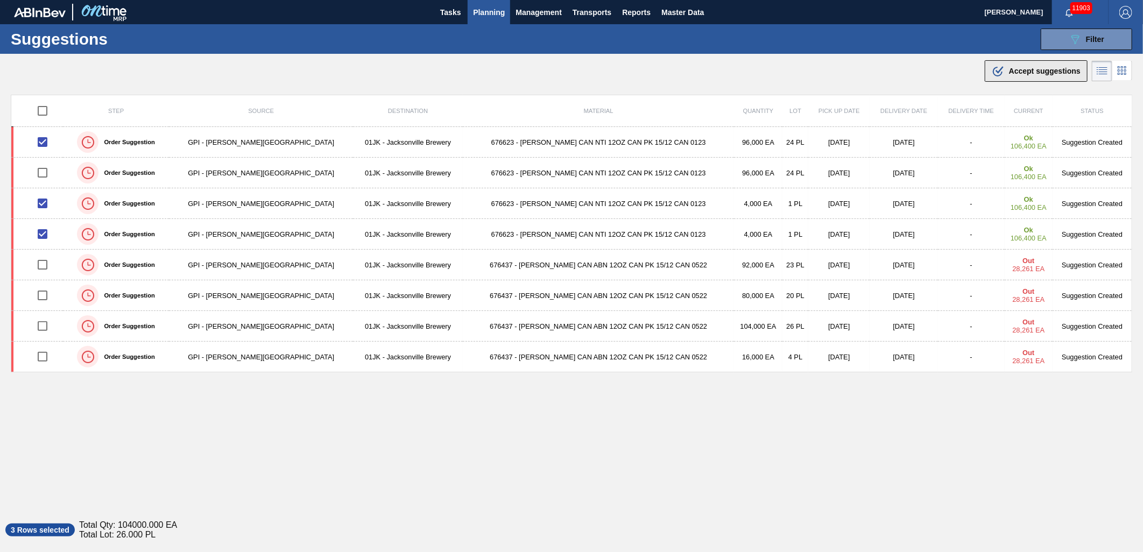
click at [1013, 69] on span "Accept suggestions" at bounding box center [1045, 71] width 72 height 9
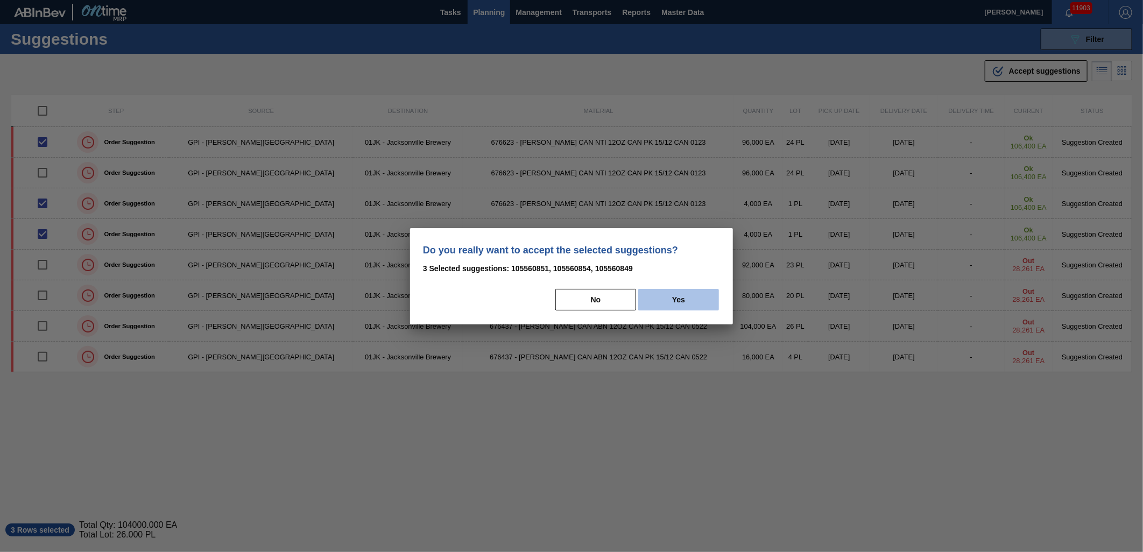
click at [674, 293] on button "Yes" at bounding box center [678, 300] width 81 height 22
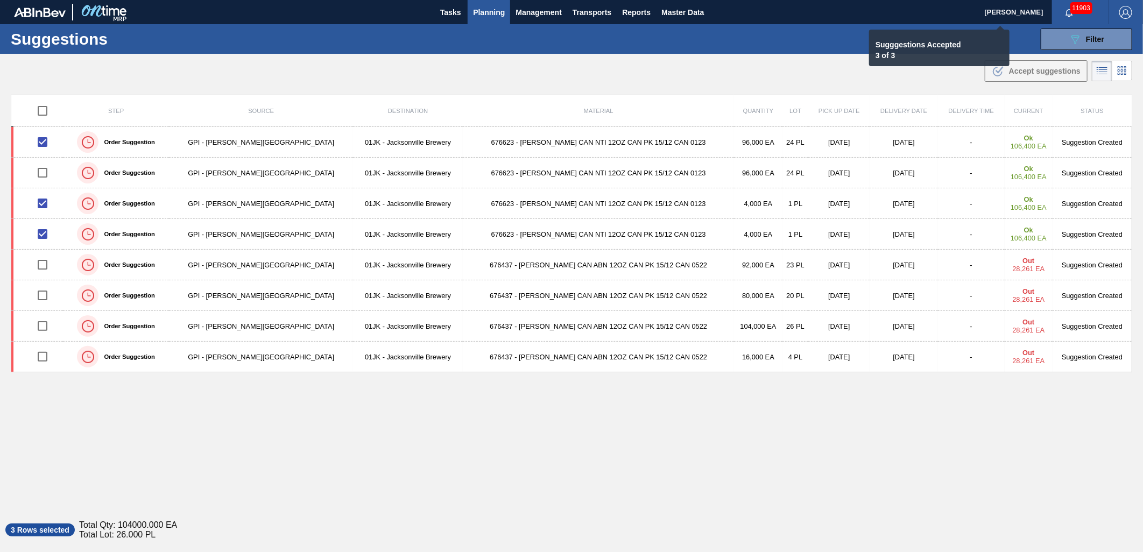
checkbox input "false"
